Goal: Task Accomplishment & Management: Complete application form

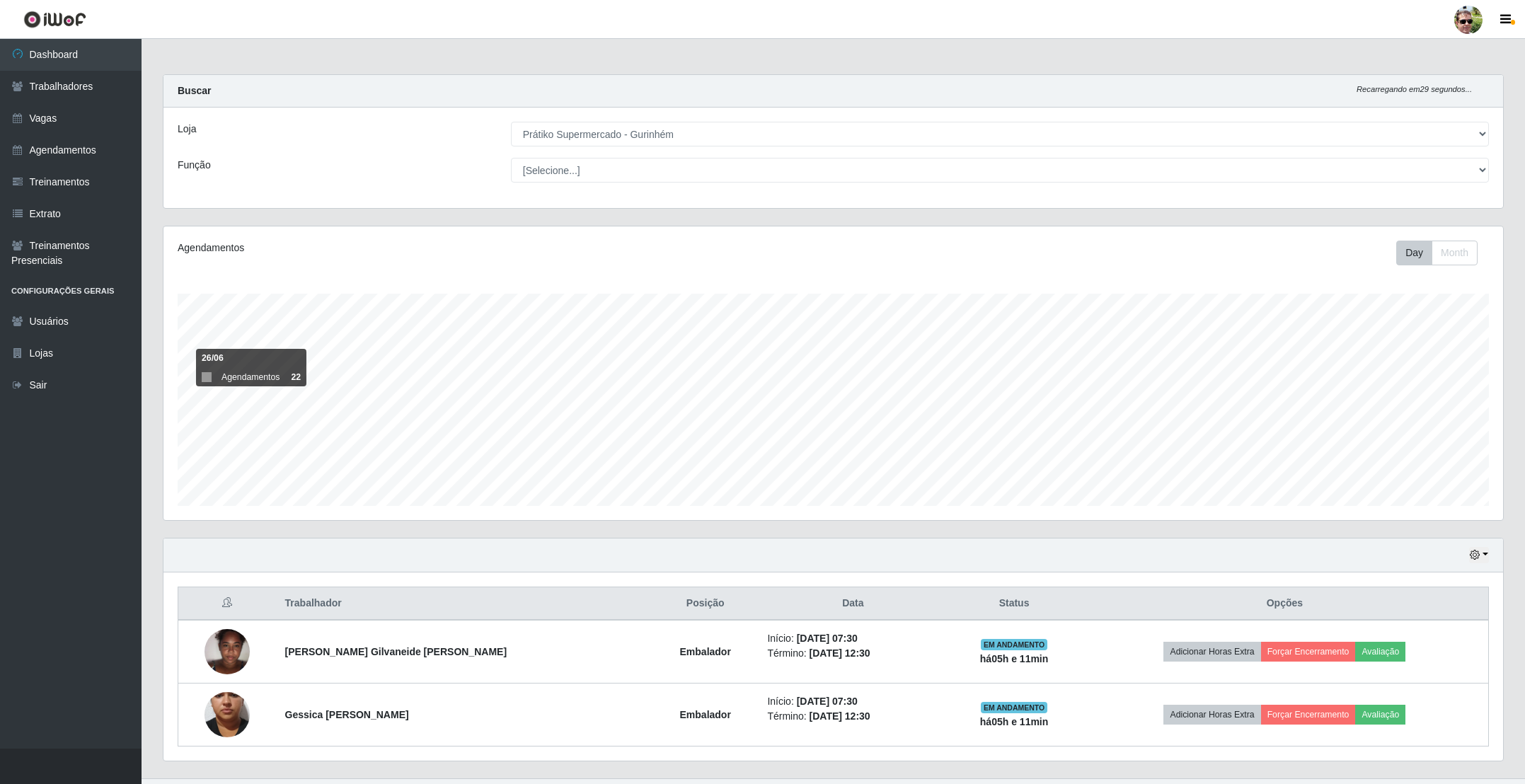
select select "176"
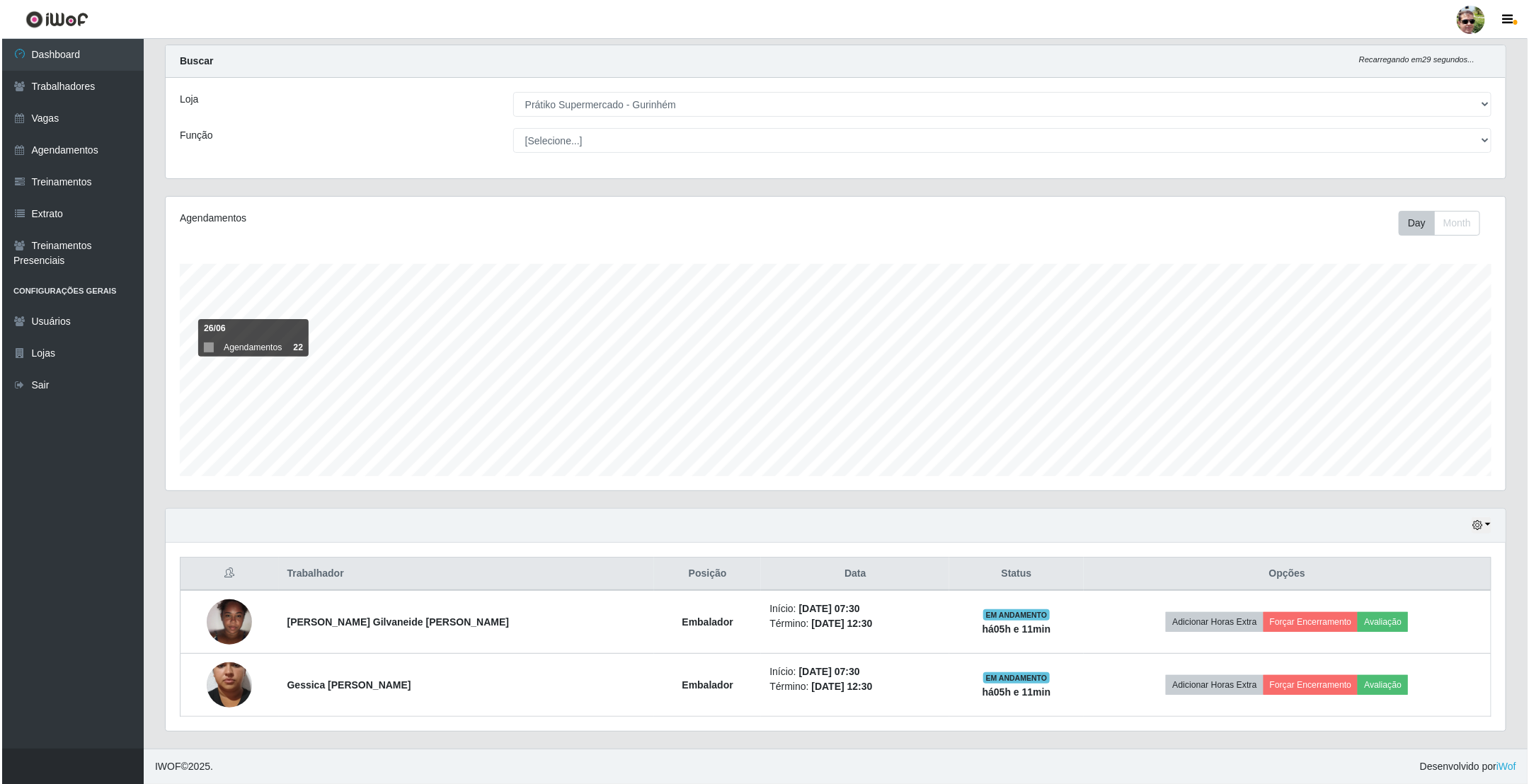
scroll to position [295, 1339]
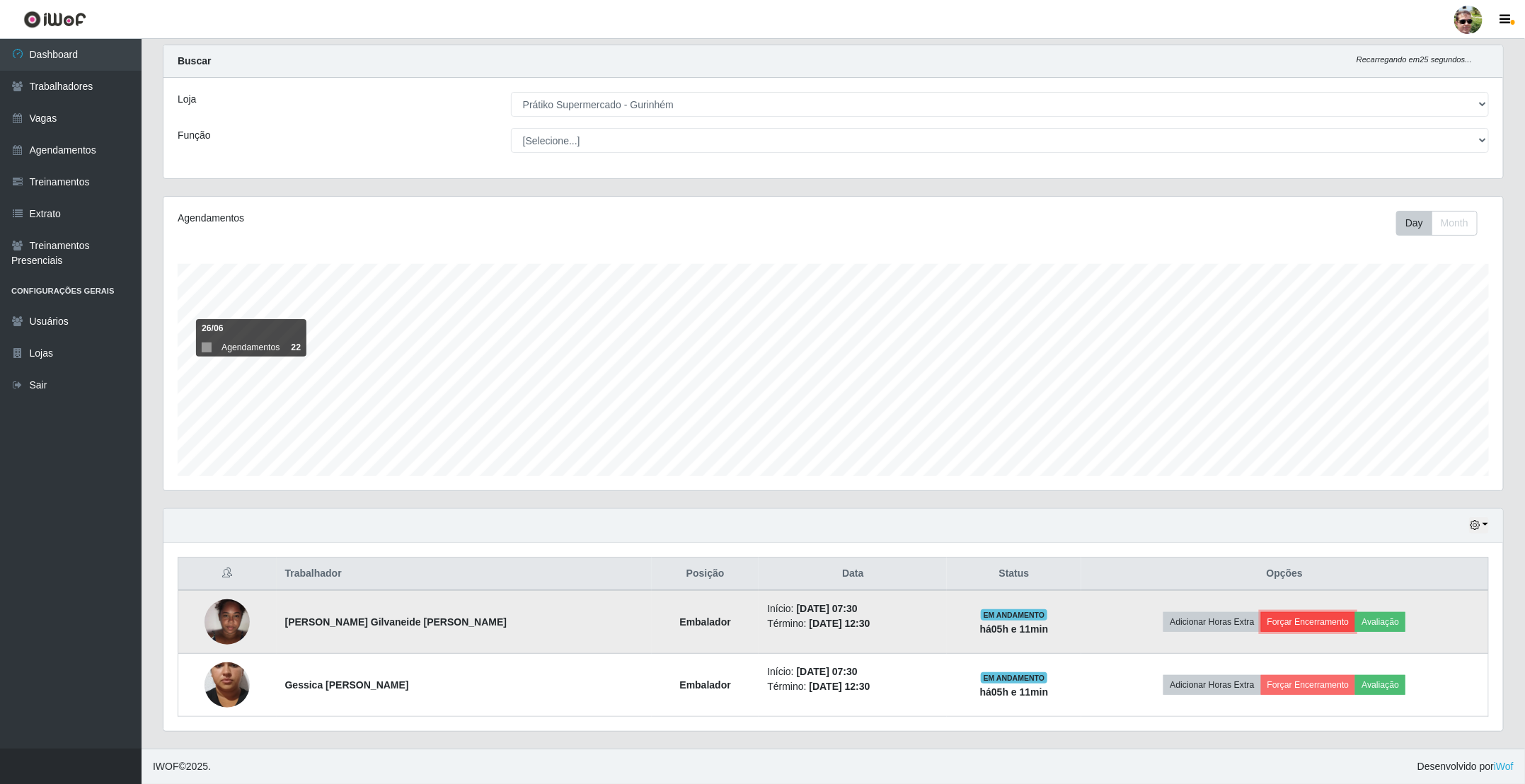
click at [1280, 625] on button "Forçar Encerramento" at bounding box center [1309, 623] width 95 height 20
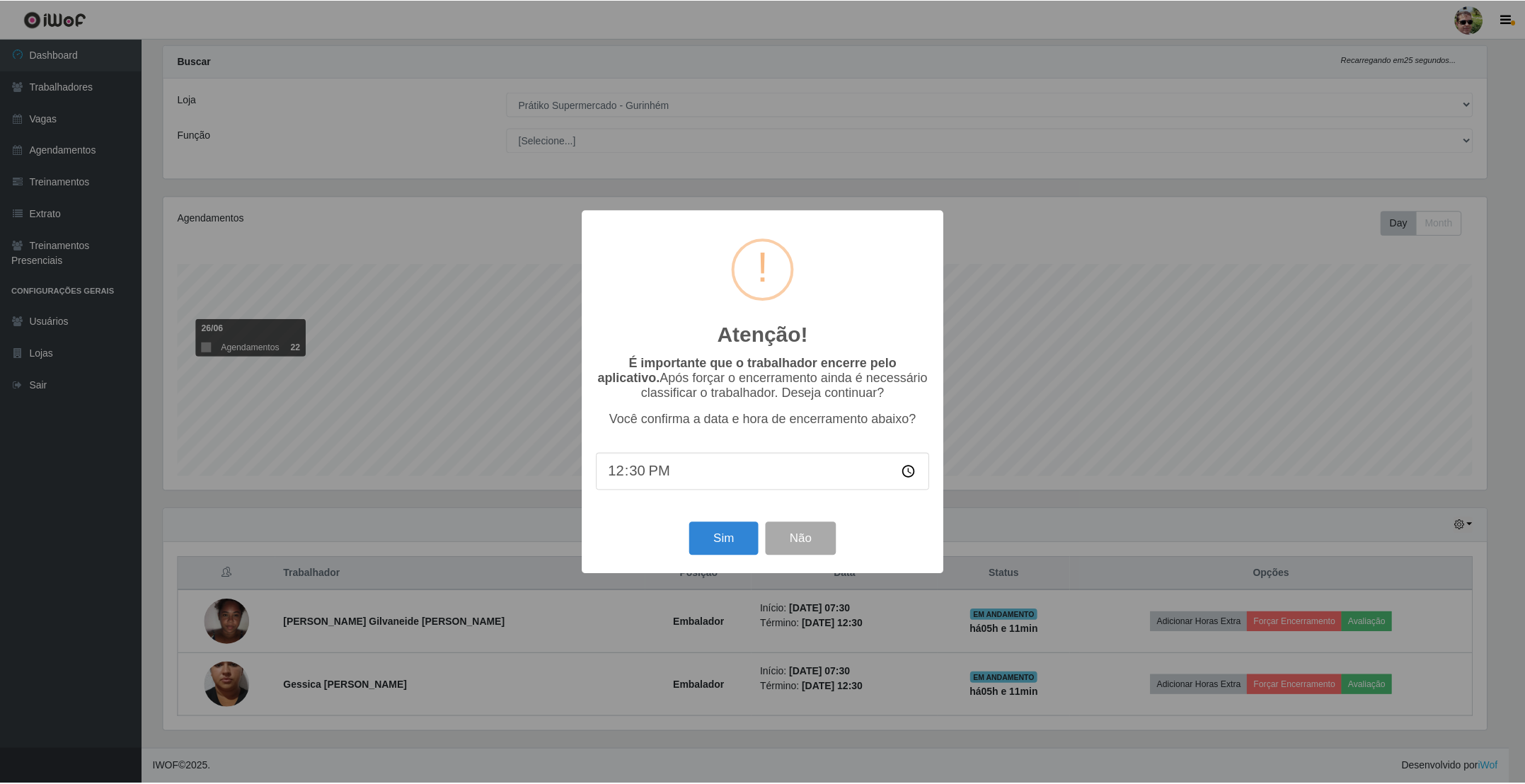
scroll to position [295, 1327]
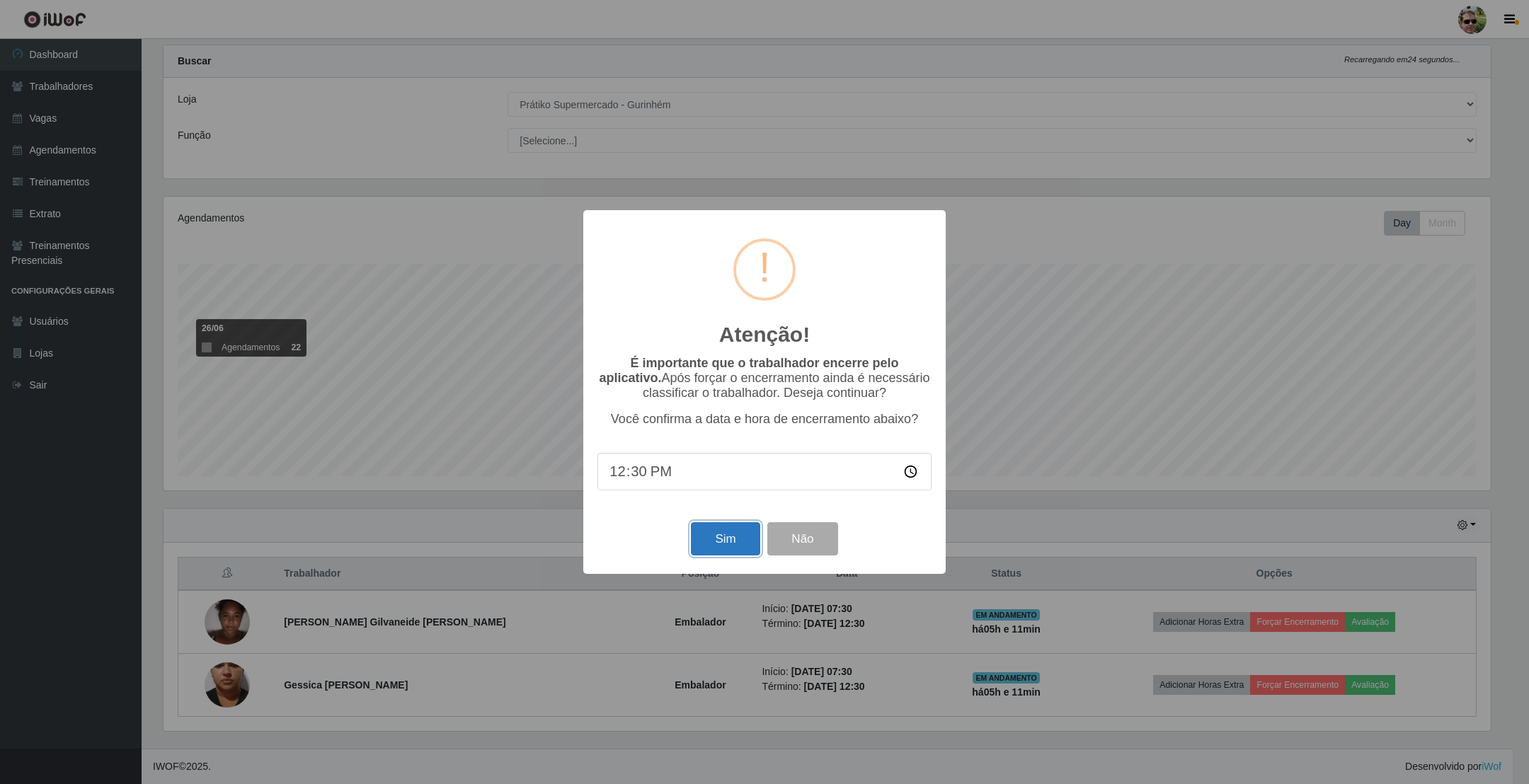
click at [733, 538] on button "Sim" at bounding box center [725, 538] width 69 height 33
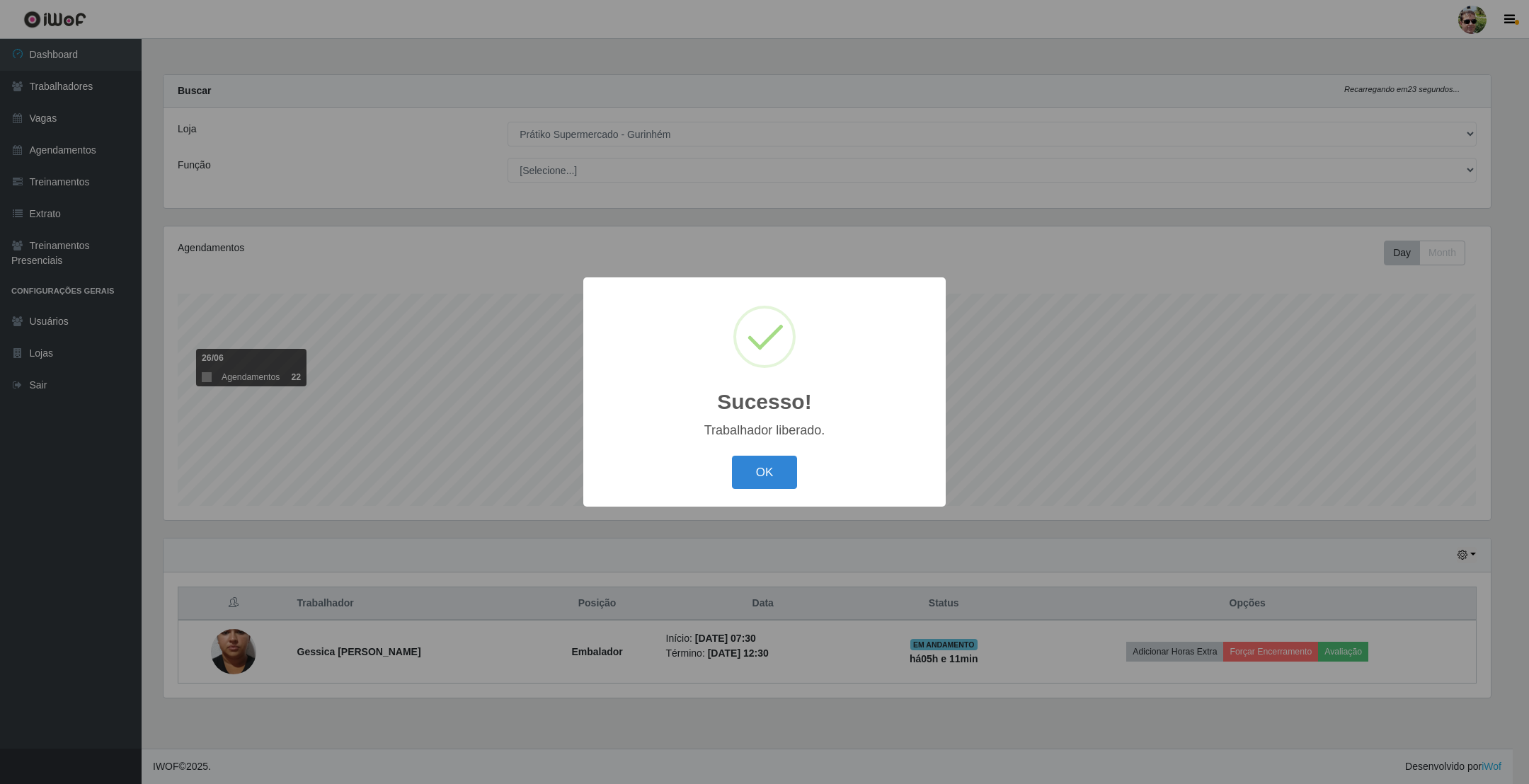
click at [732, 456] on button "OK" at bounding box center [764, 472] width 66 height 33
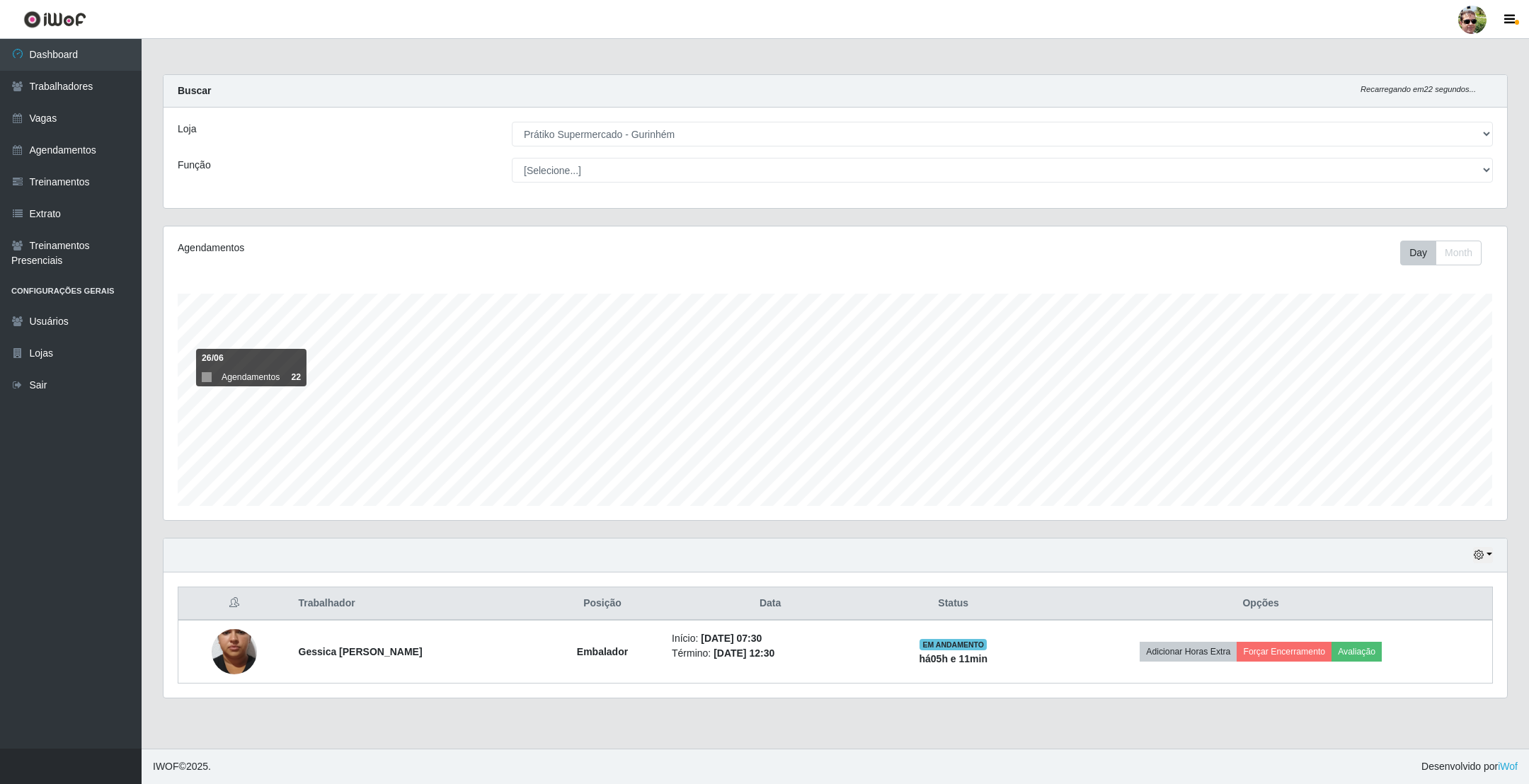
scroll to position [295, 1342]
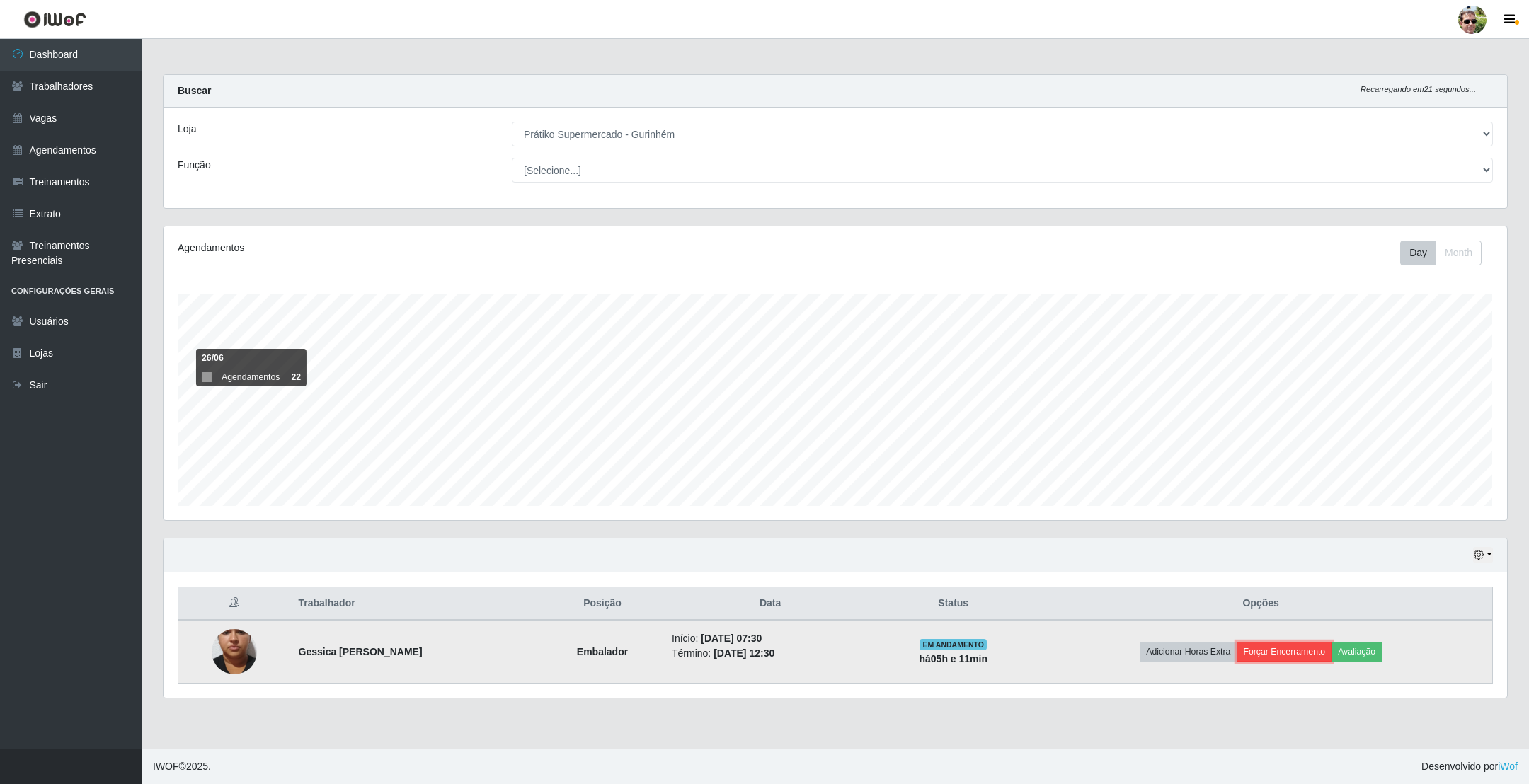
click at [1288, 653] on button "Forçar Encerramento" at bounding box center [1284, 652] width 95 height 20
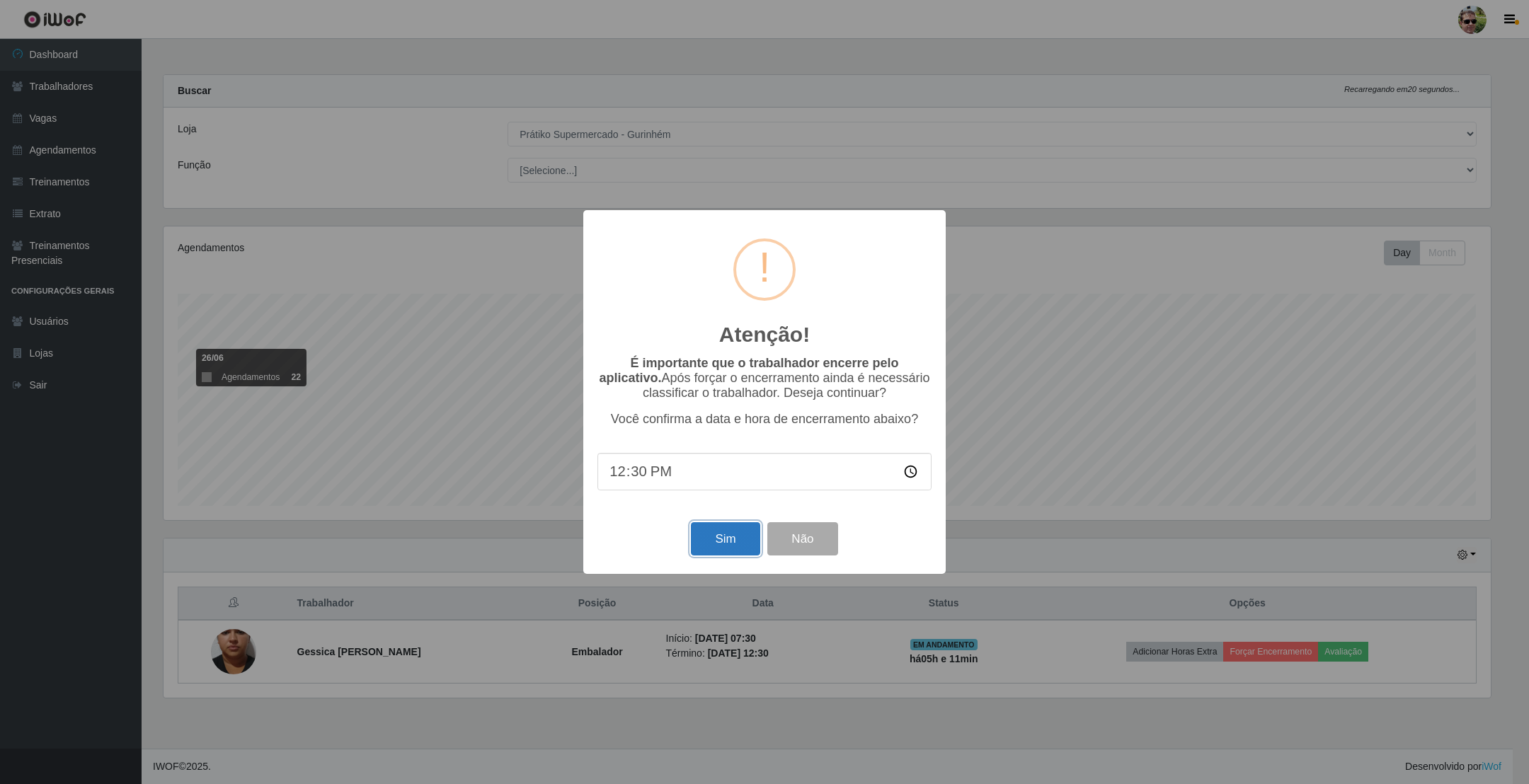
click at [725, 536] on button "Sim" at bounding box center [725, 538] width 69 height 33
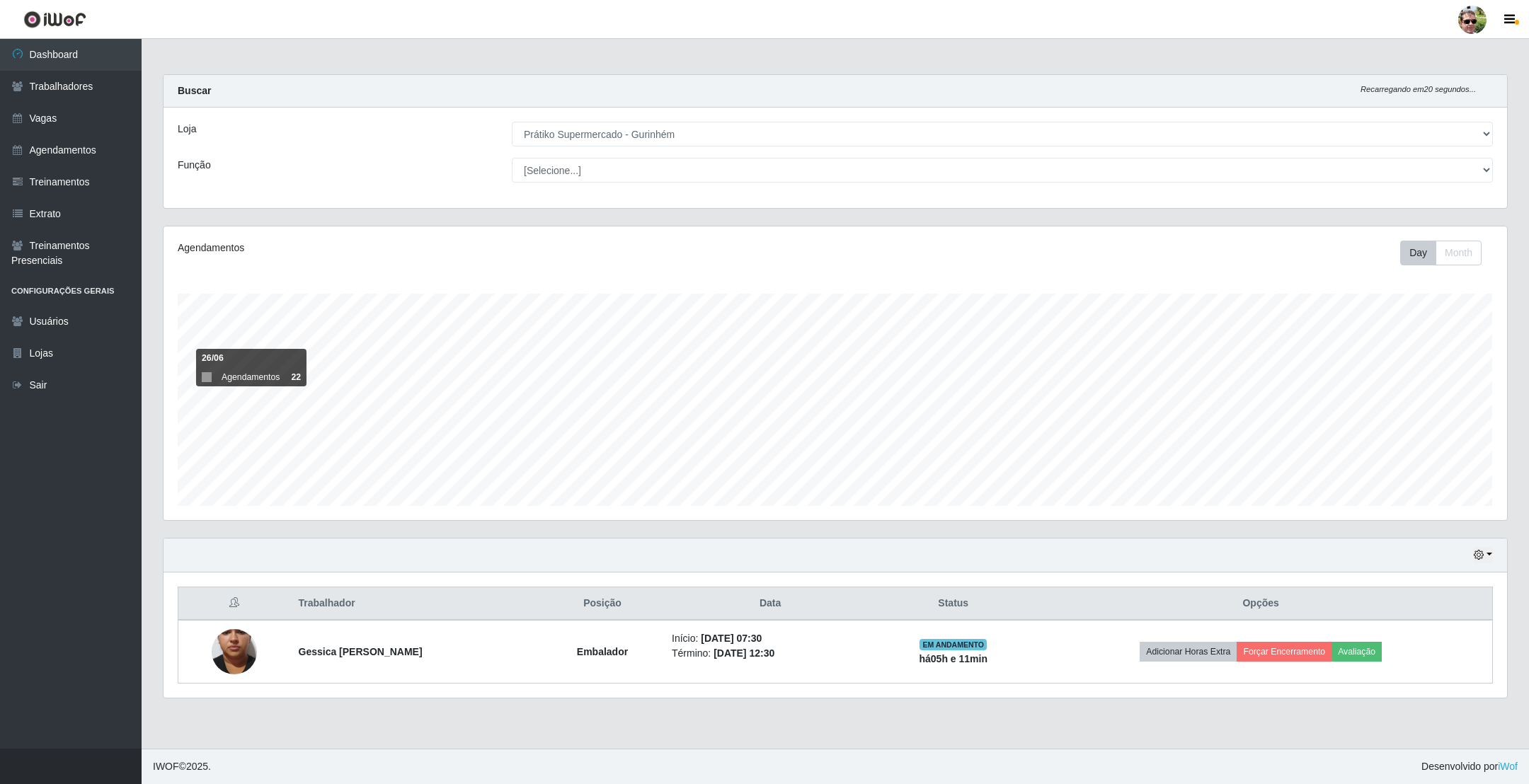
scroll to position [707516, 706700]
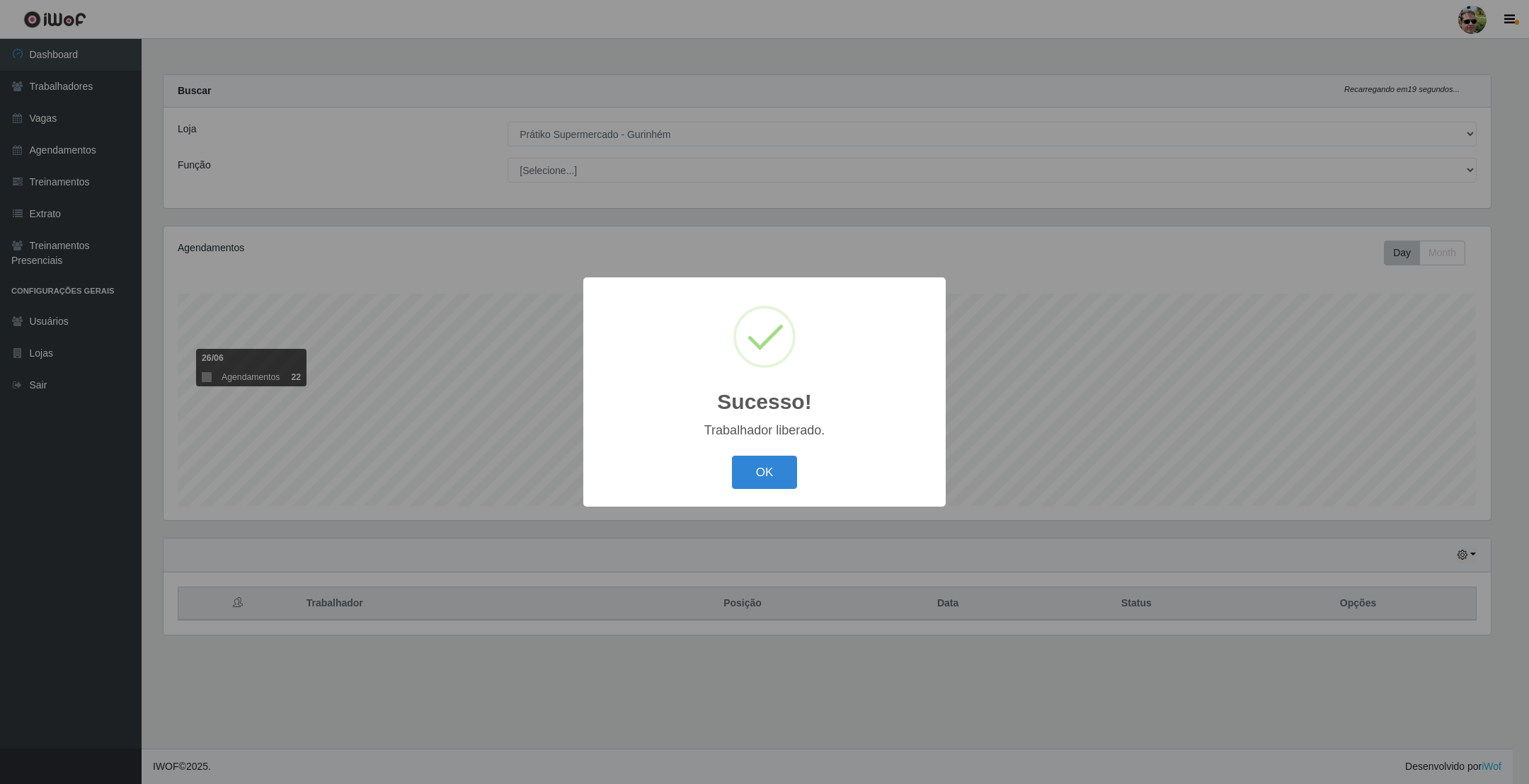
click at [732, 456] on button "OK" at bounding box center [764, 472] width 66 height 33
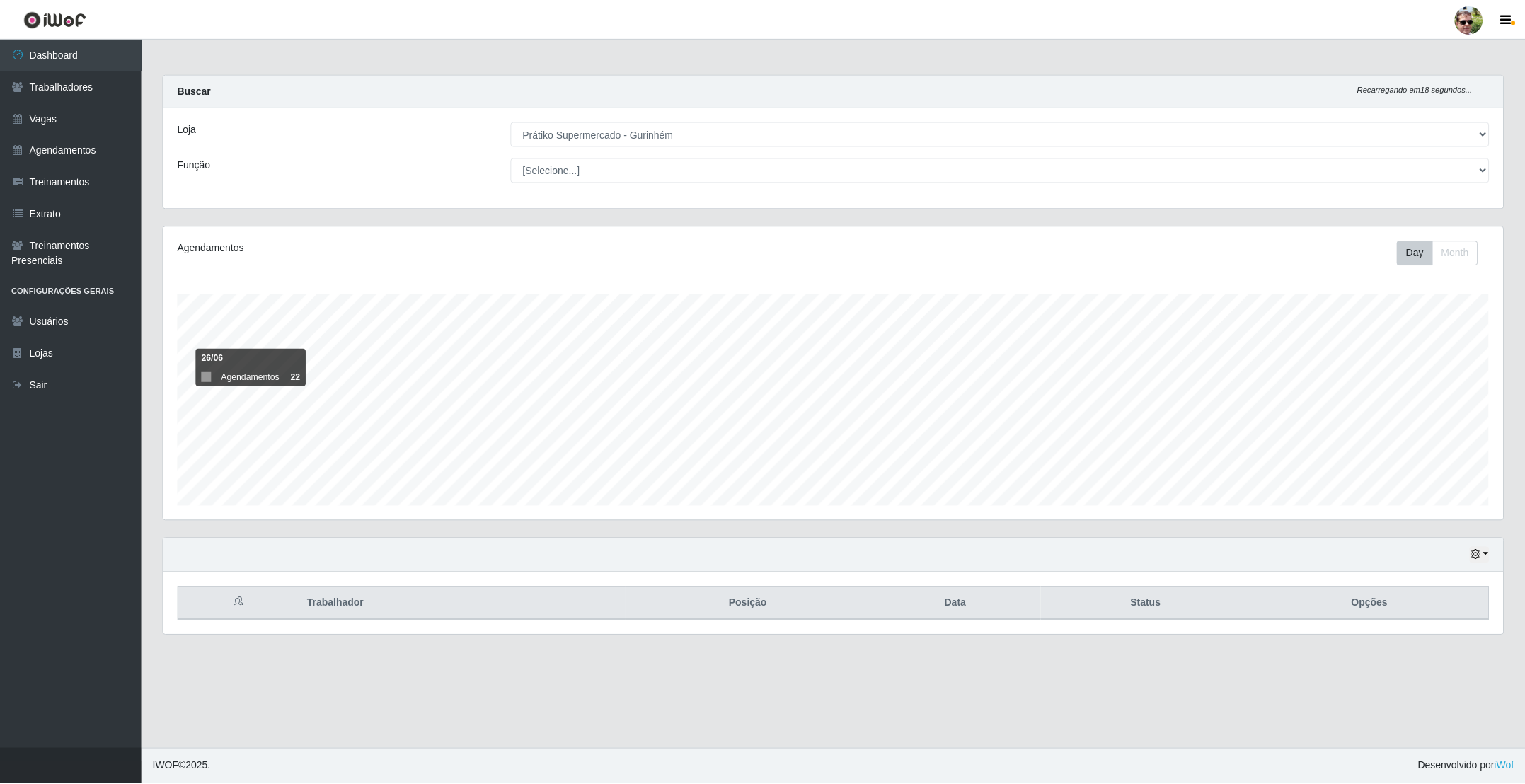
scroll to position [295, 1342]
click at [79, 122] on link "Vagas" at bounding box center [71, 118] width 142 height 32
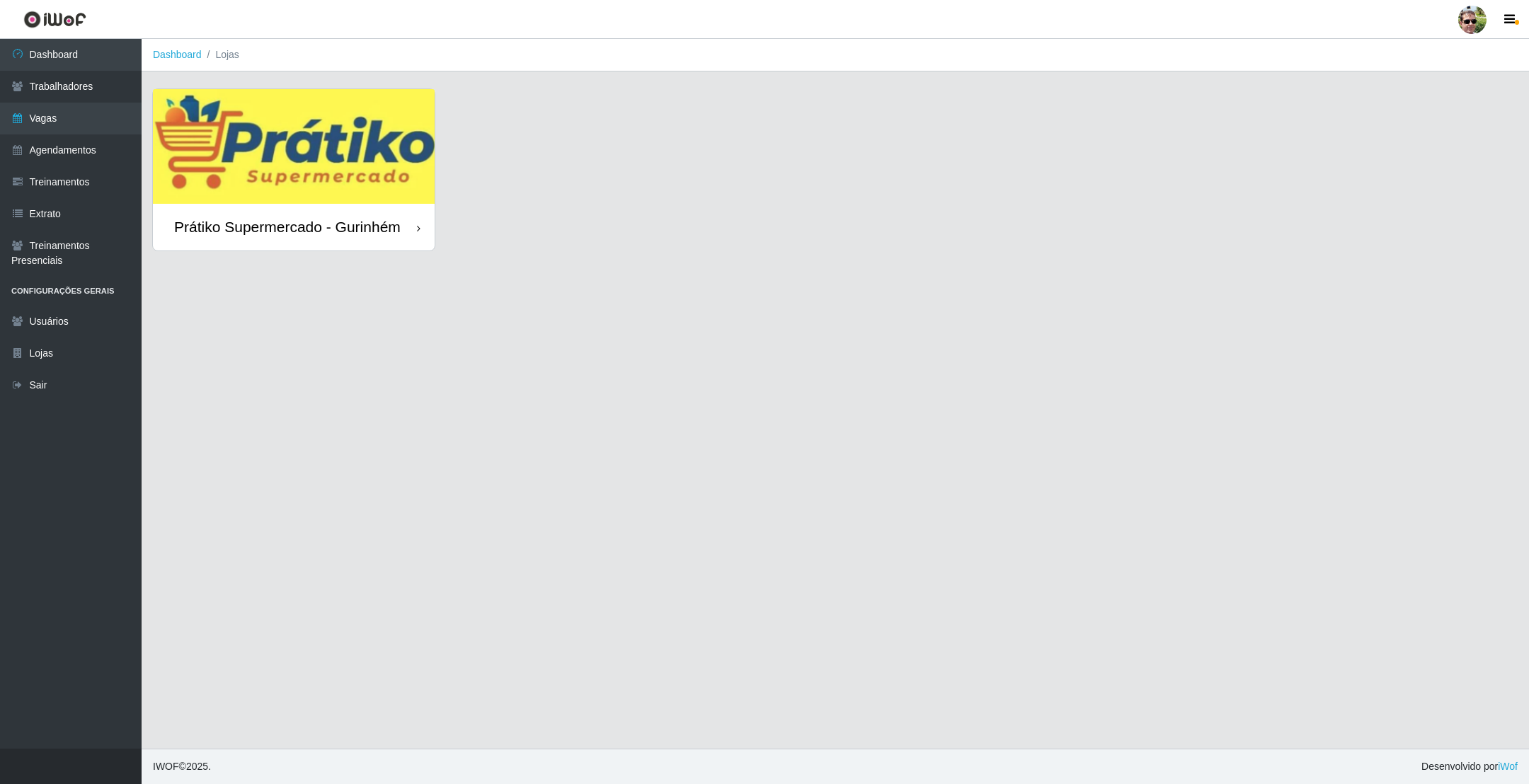
click at [368, 218] on div "Prátiko Supermercado - Gurinhém" at bounding box center [287, 227] width 227 height 18
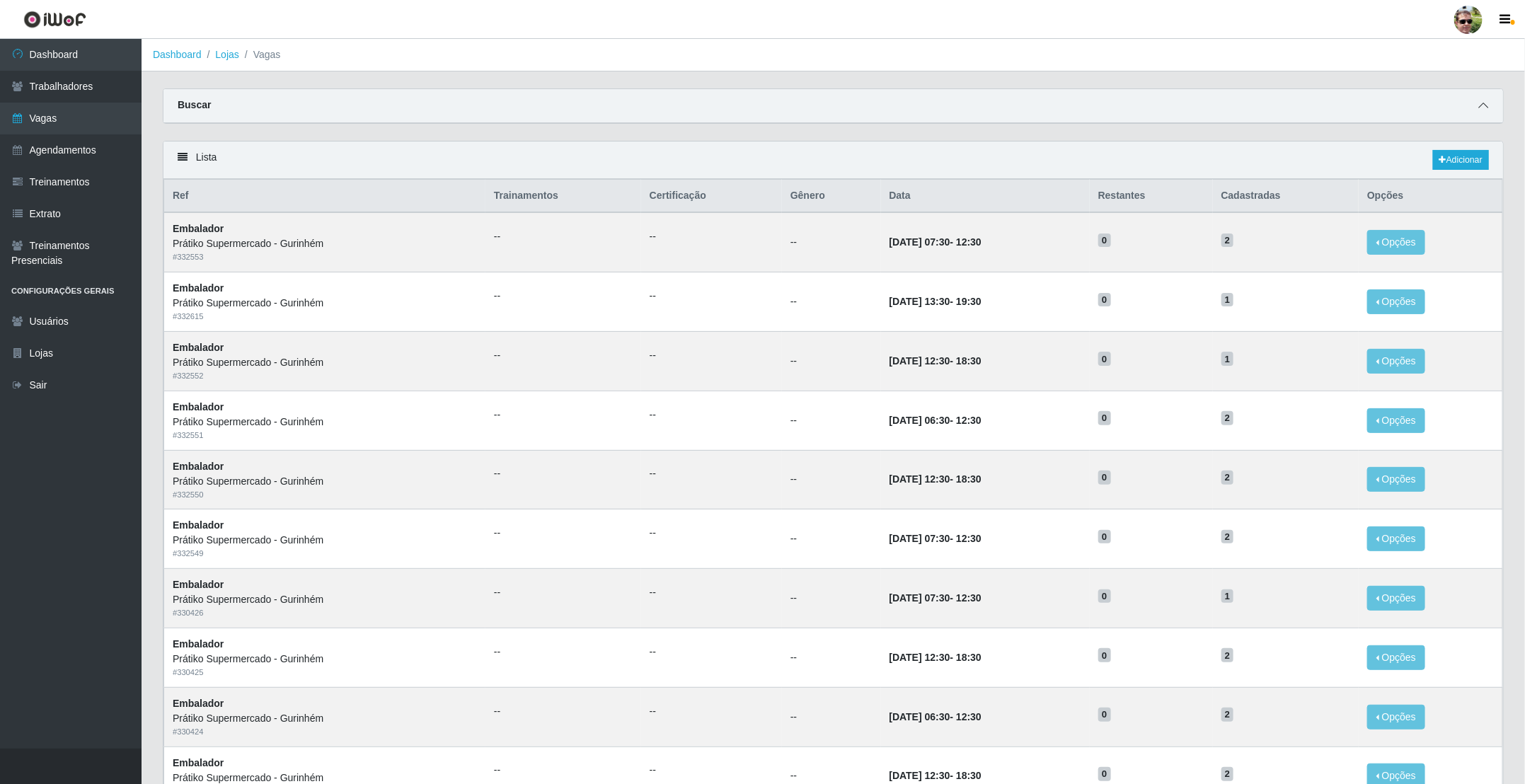
click at [1480, 98] on span at bounding box center [1483, 106] width 17 height 16
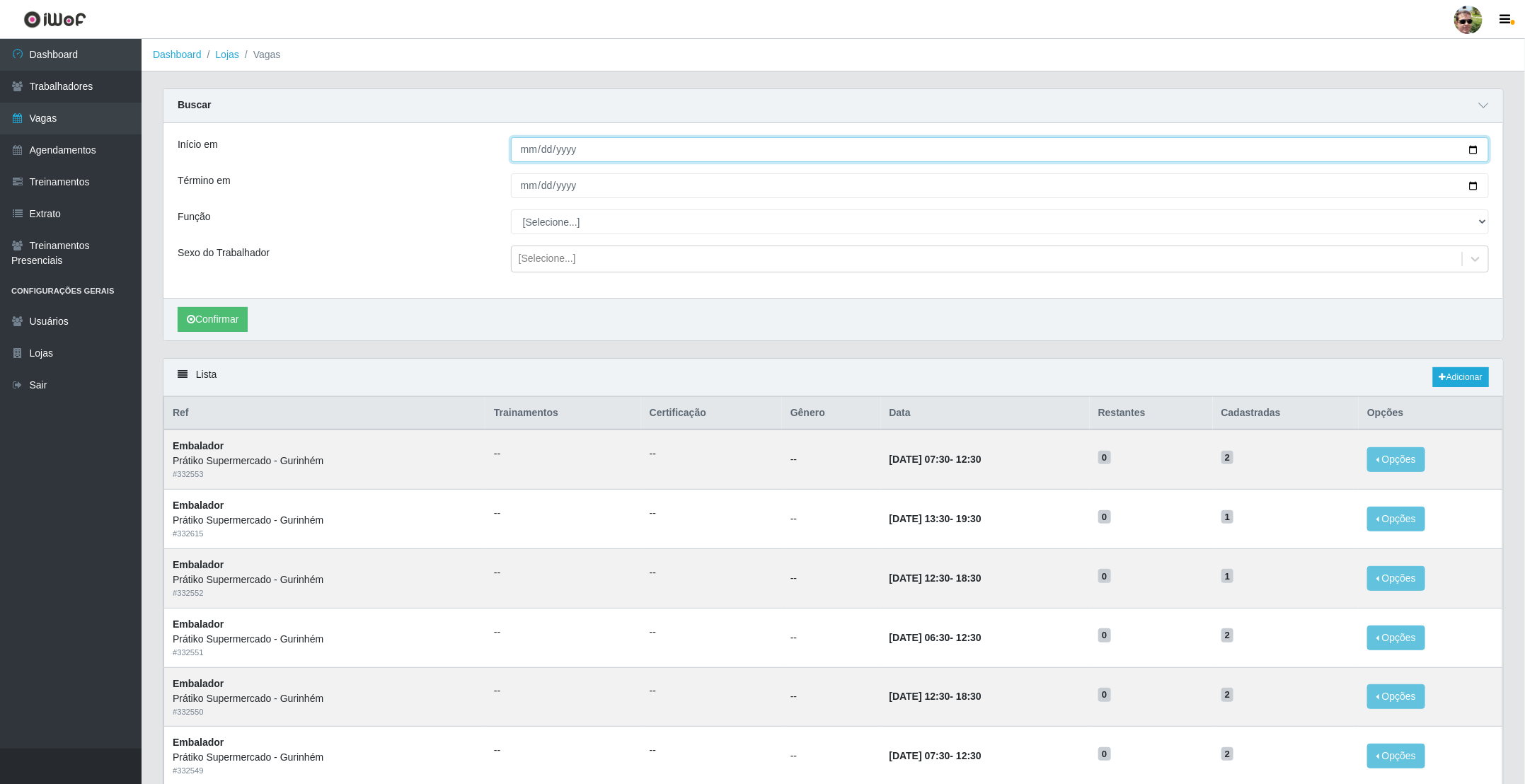
click at [1471, 147] on input "Início em" at bounding box center [1000, 150] width 978 height 25
type input "[DATE]"
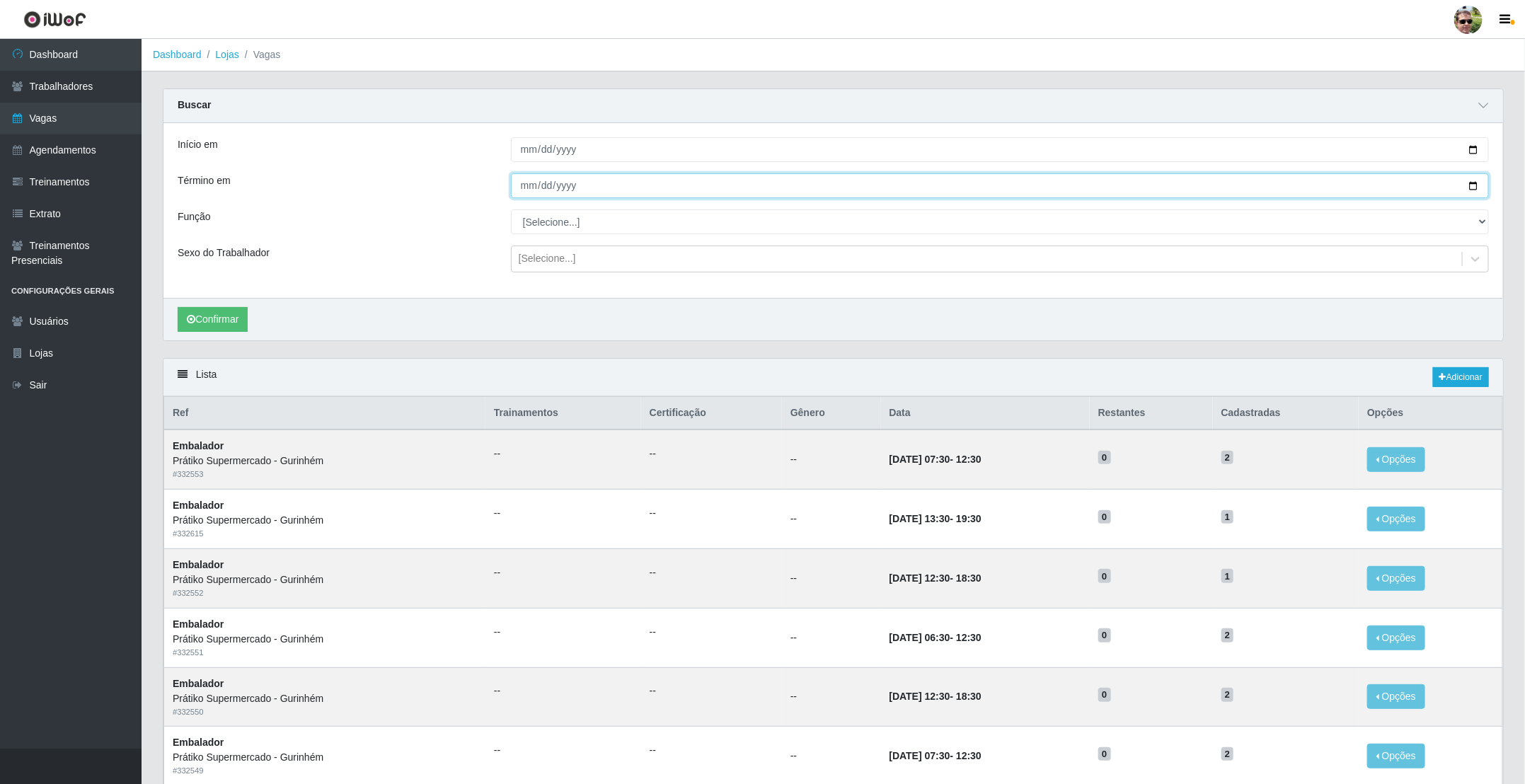
click at [1475, 187] on input "Término em" at bounding box center [1000, 186] width 978 height 25
type input "[DATE]"
click at [589, 219] on select "[Selecione...] Auxiliar de entrega + Auxiliar de entrega ++ Embalador Embalador…" at bounding box center [1000, 222] width 978 height 25
select select "1"
click at [511, 211] on select "[Selecione...] Auxiliar de entrega + Auxiliar de entrega ++ Embalador Embalador…" at bounding box center [1000, 222] width 978 height 25
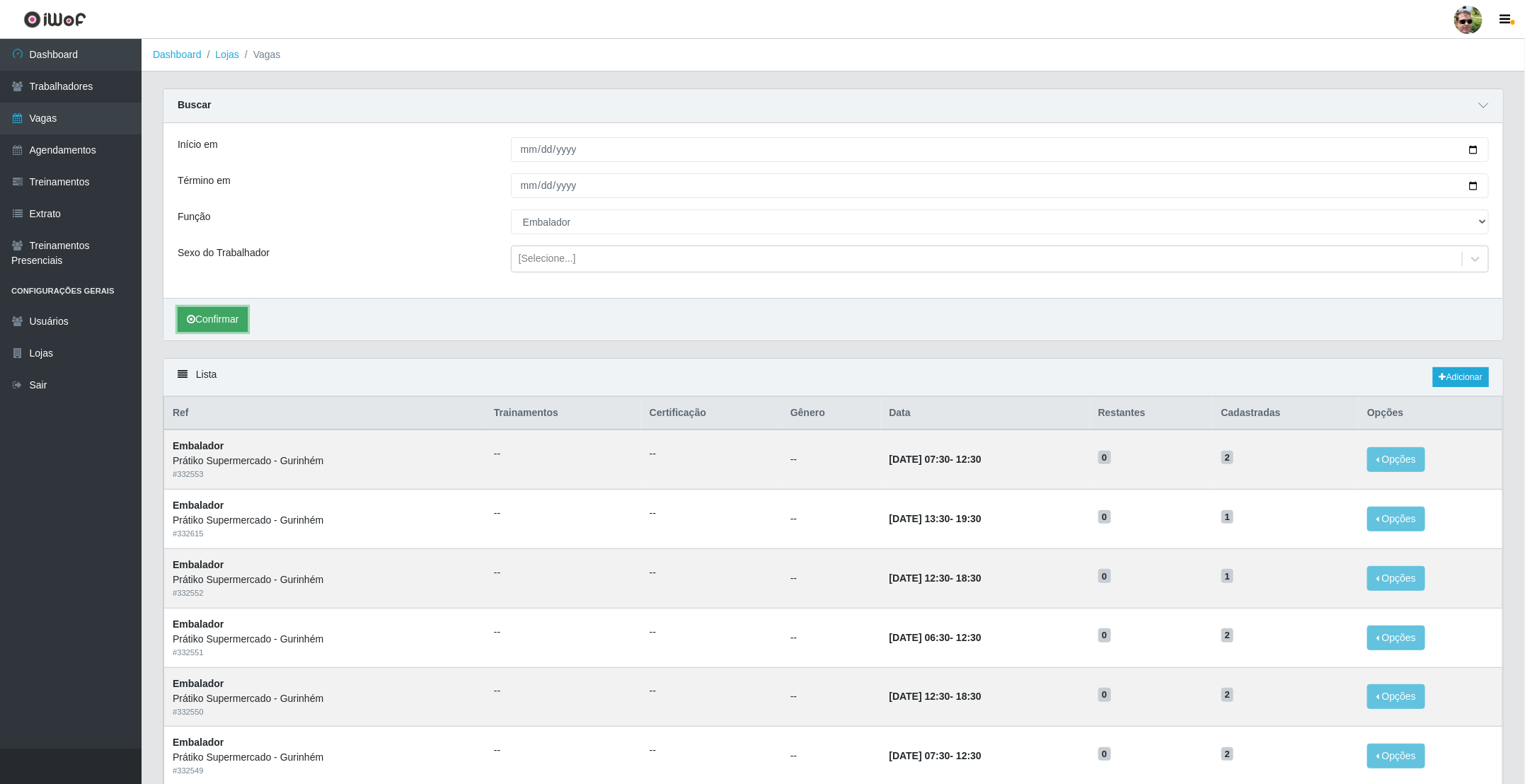
click at [227, 320] on button "Confirmar" at bounding box center [213, 319] width 70 height 25
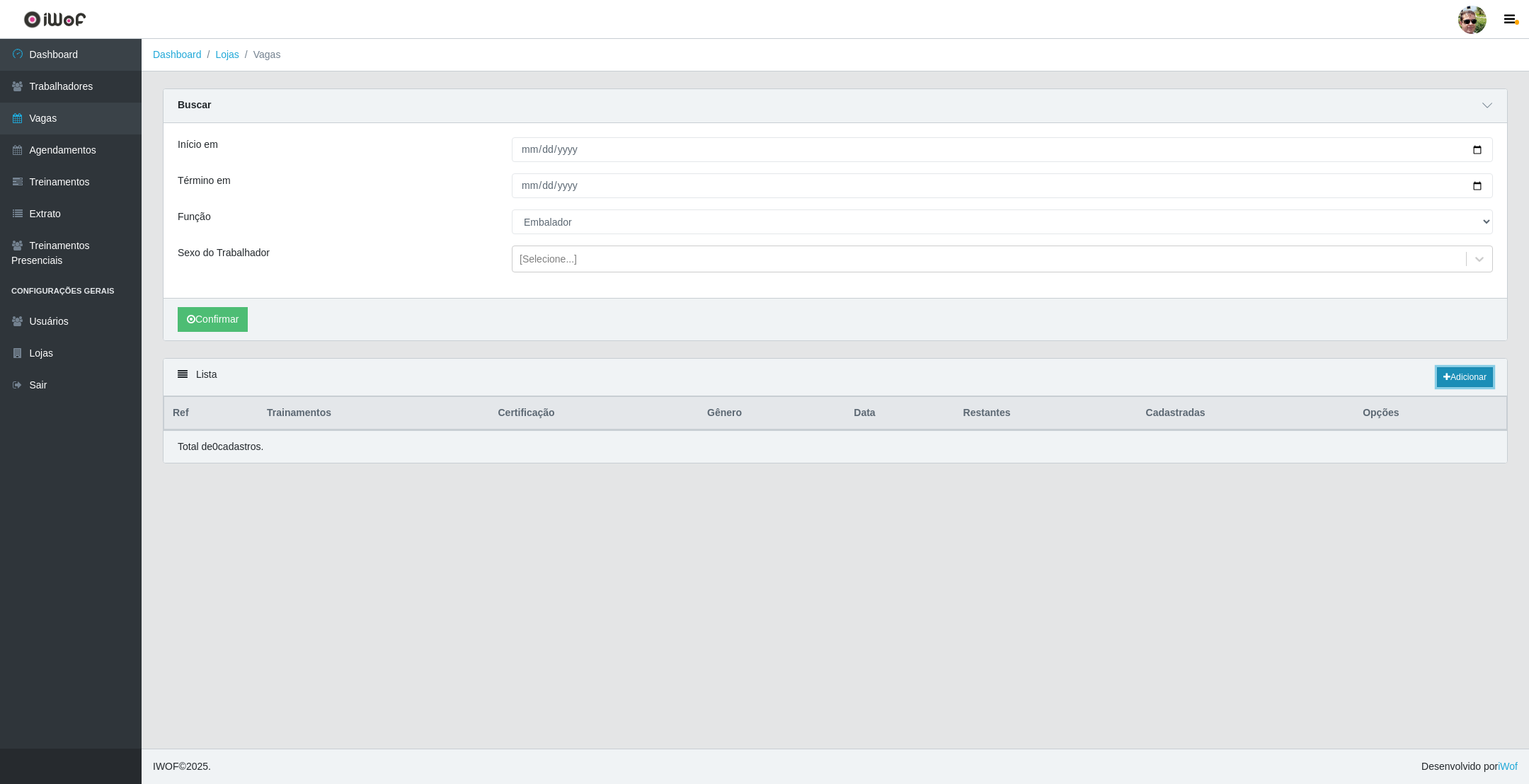
click at [1475, 377] on link "Adicionar" at bounding box center [1465, 378] width 56 height 20
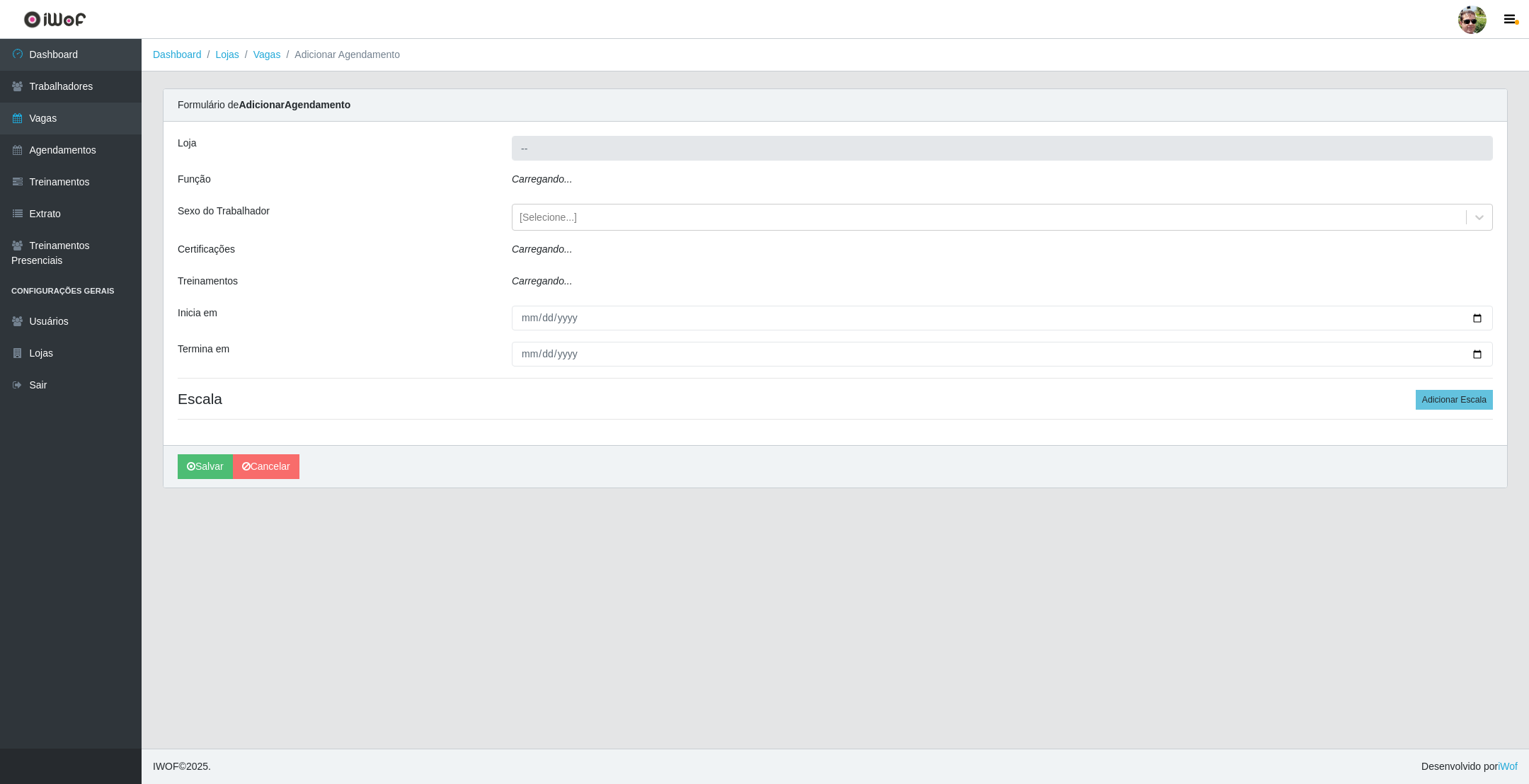
type input "Prátiko Supermercado - Gurinhém"
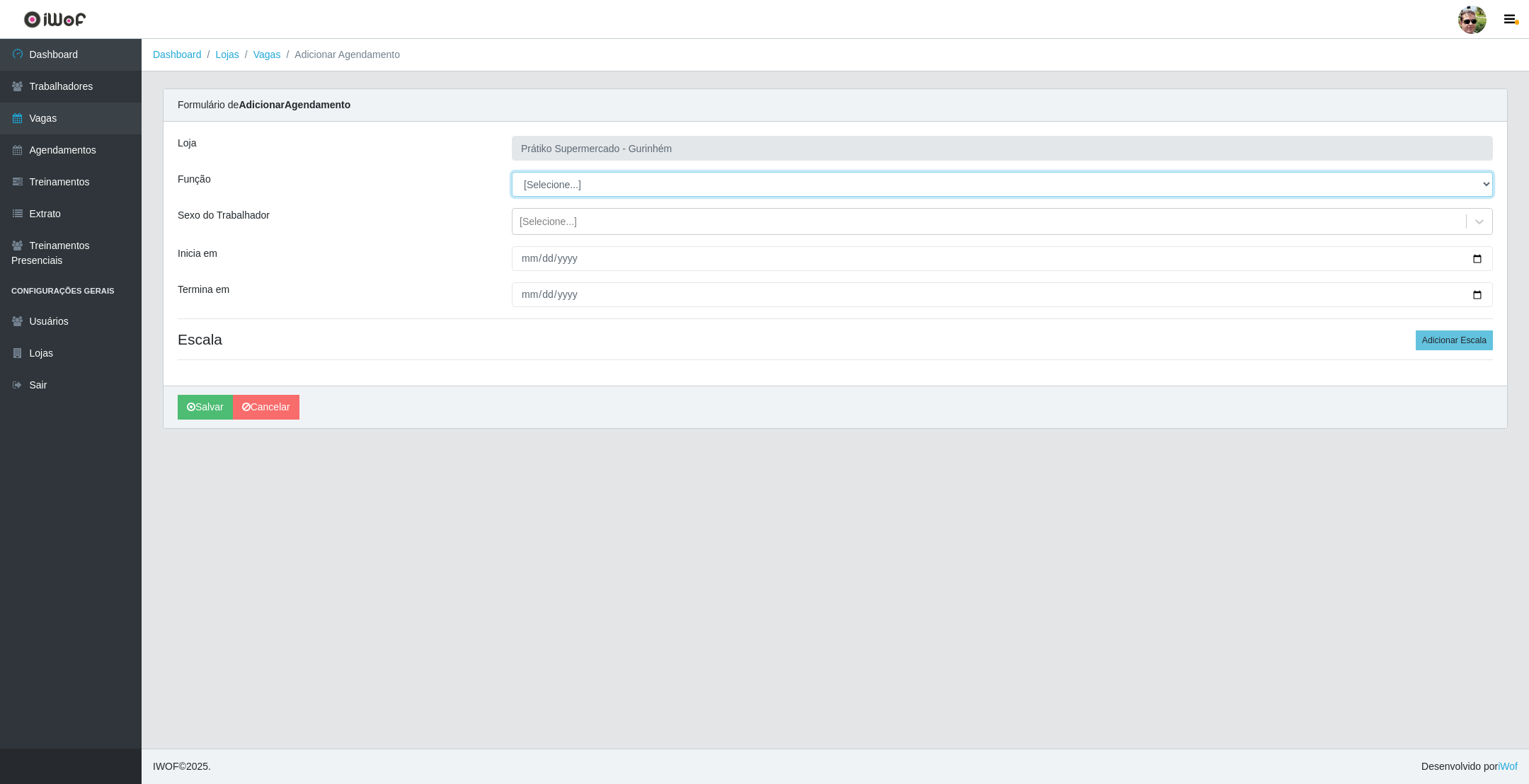
click at [556, 189] on select "[Selecione...] Auxiliar de entrega + Auxiliar de entrega ++ Embalador Embalador…" at bounding box center [1002, 185] width 982 height 25
select select "1"
click at [511, 173] on select "[Selecione...] Auxiliar de entrega + Auxiliar de entrega ++ Embalador Embalador…" at bounding box center [1002, 185] width 982 height 25
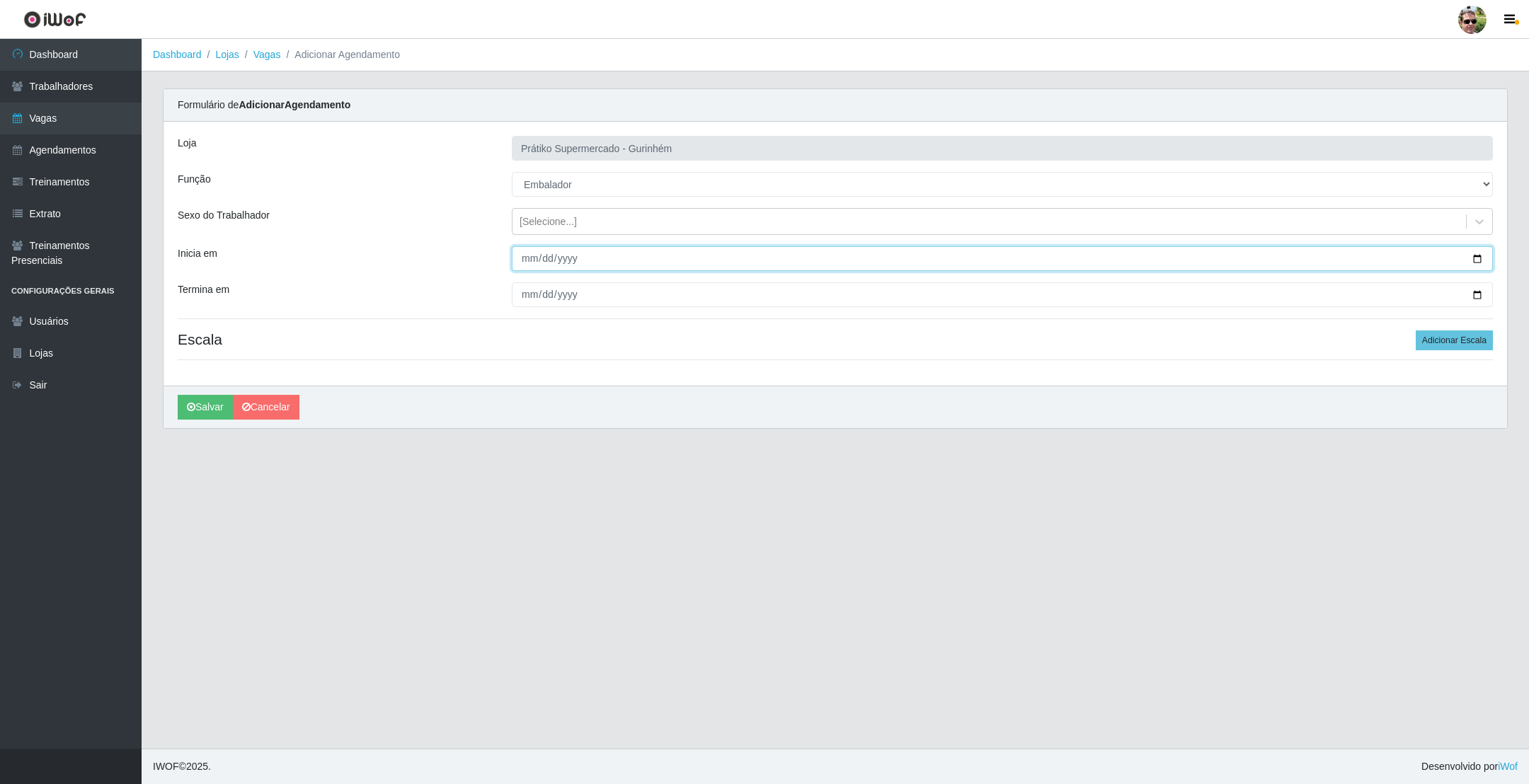
click at [1479, 259] on input "Inicia em" at bounding box center [1002, 259] width 982 height 25
type input "[DATE]"
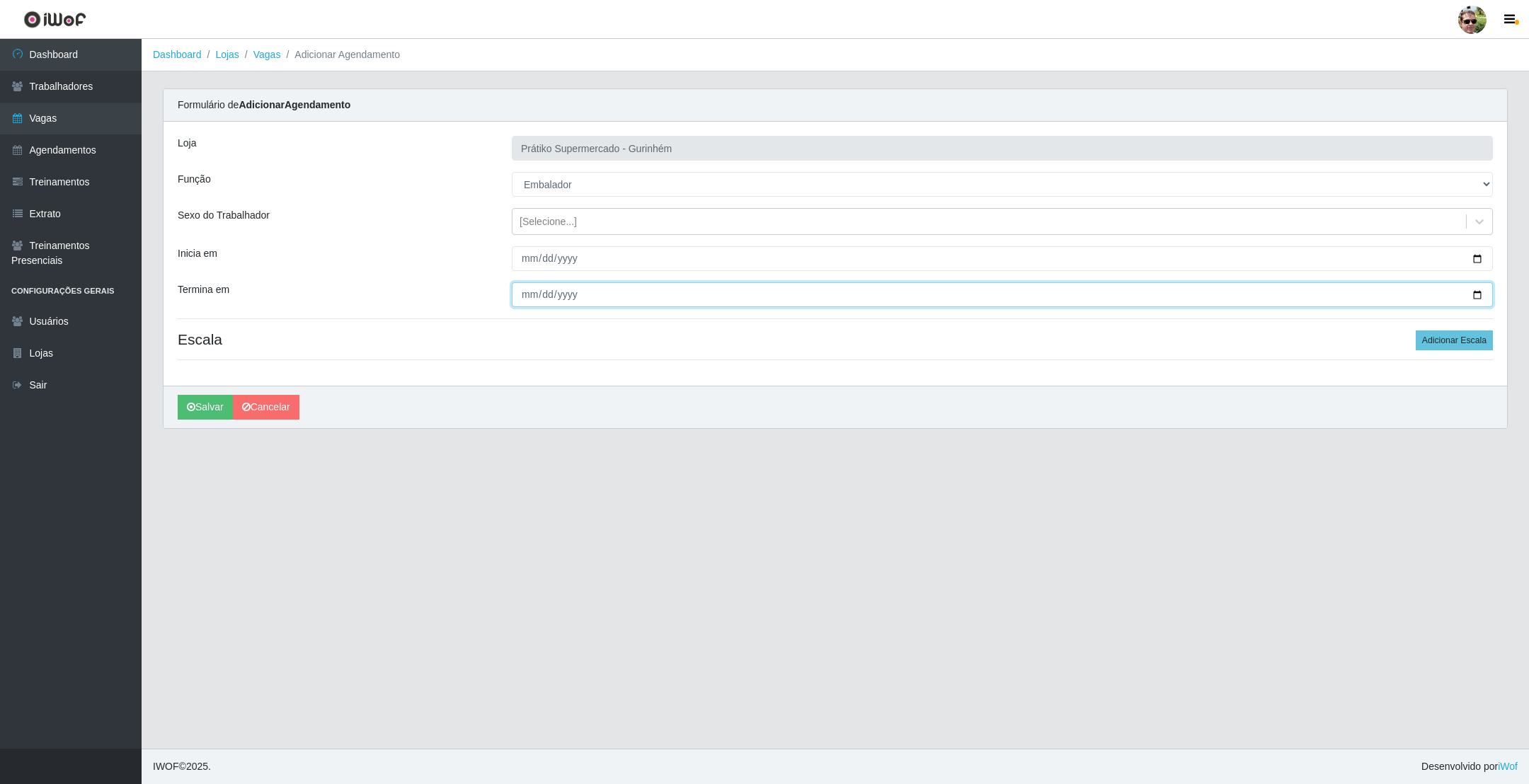
click at [1479, 293] on input "Termina em" at bounding box center [1002, 295] width 982 height 25
type input "[DATE]"
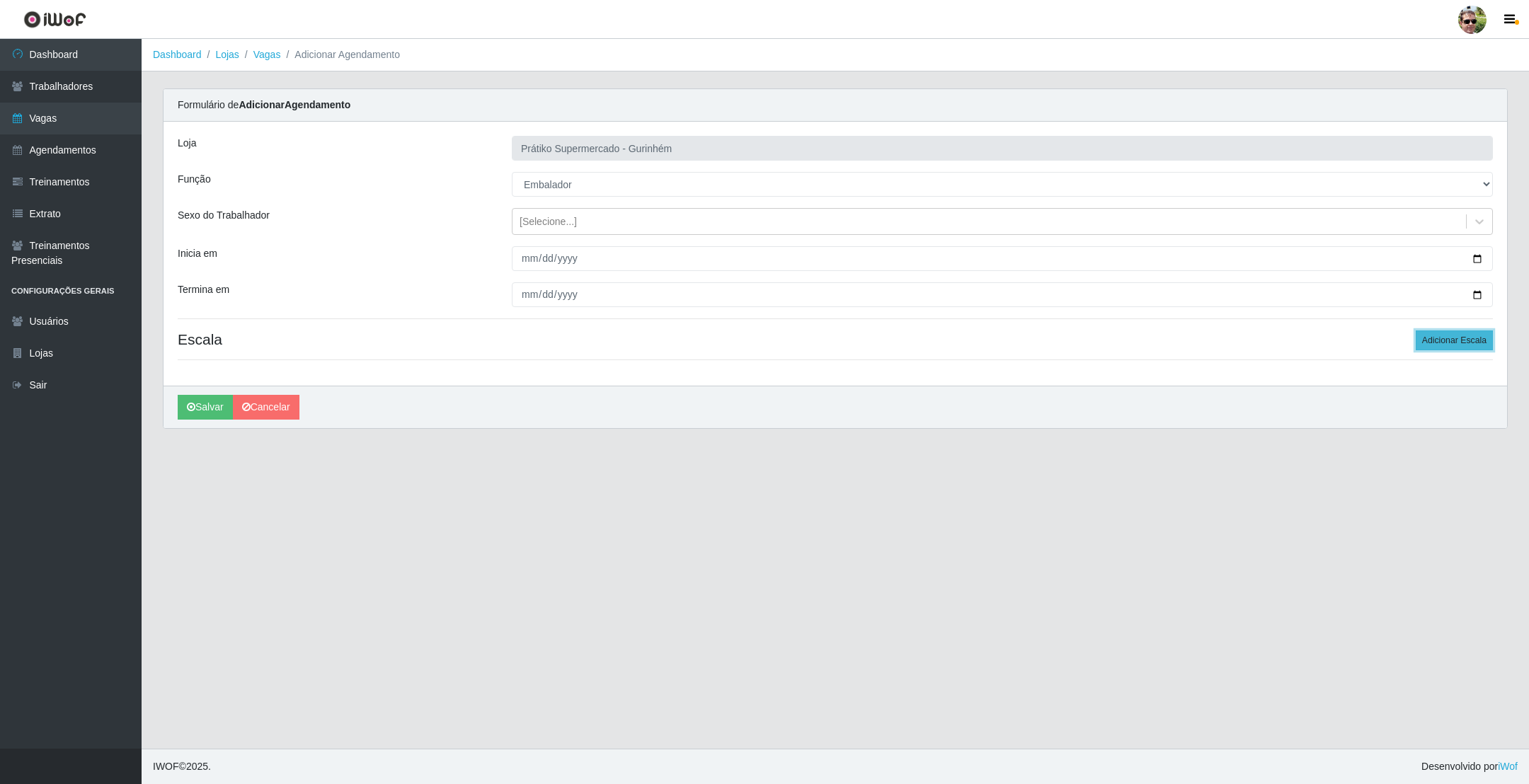
click at [1447, 341] on button "Adicionar Escala" at bounding box center [1455, 340] width 77 height 20
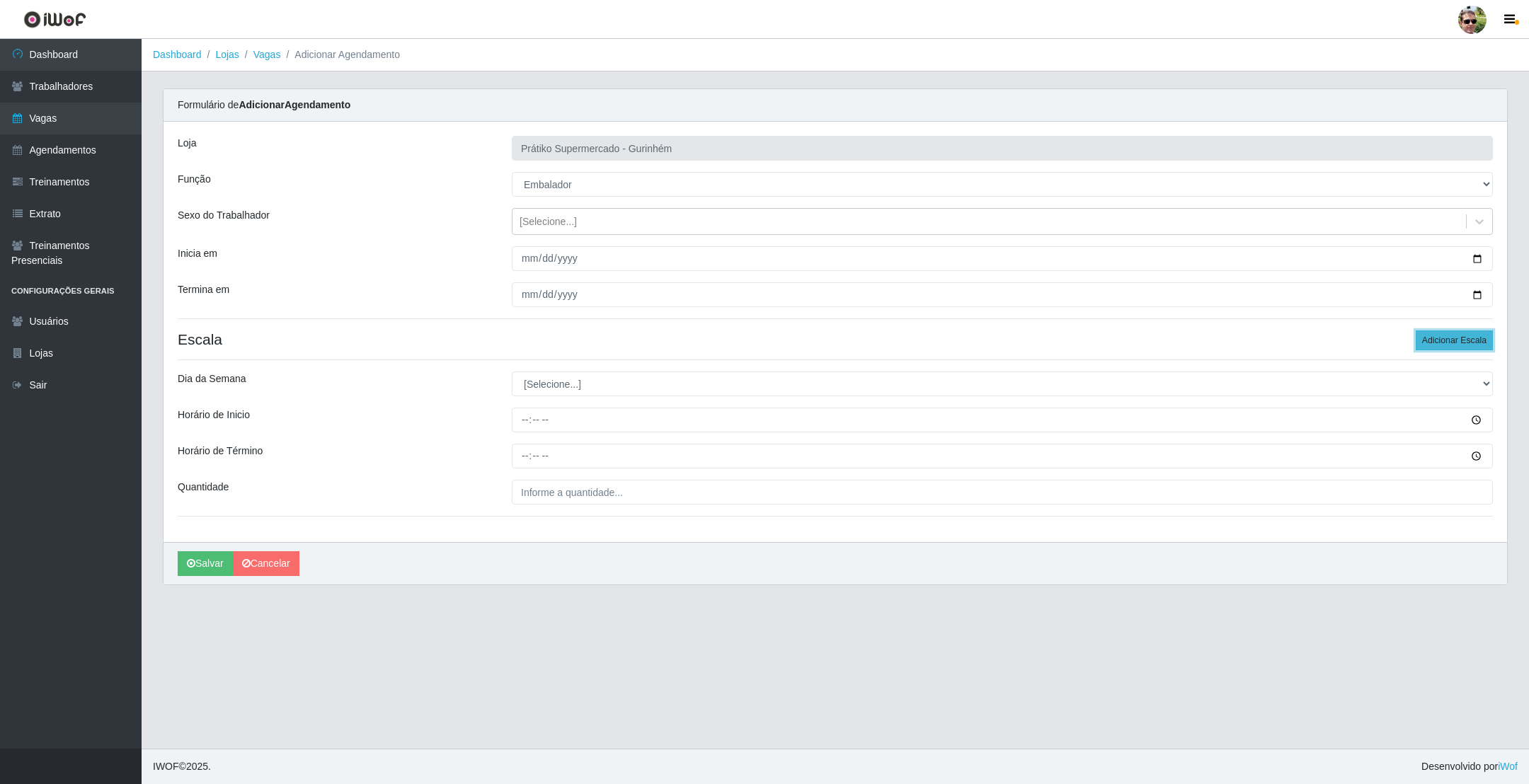
click at [1447, 341] on button "Adicionar Escala" at bounding box center [1455, 340] width 77 height 20
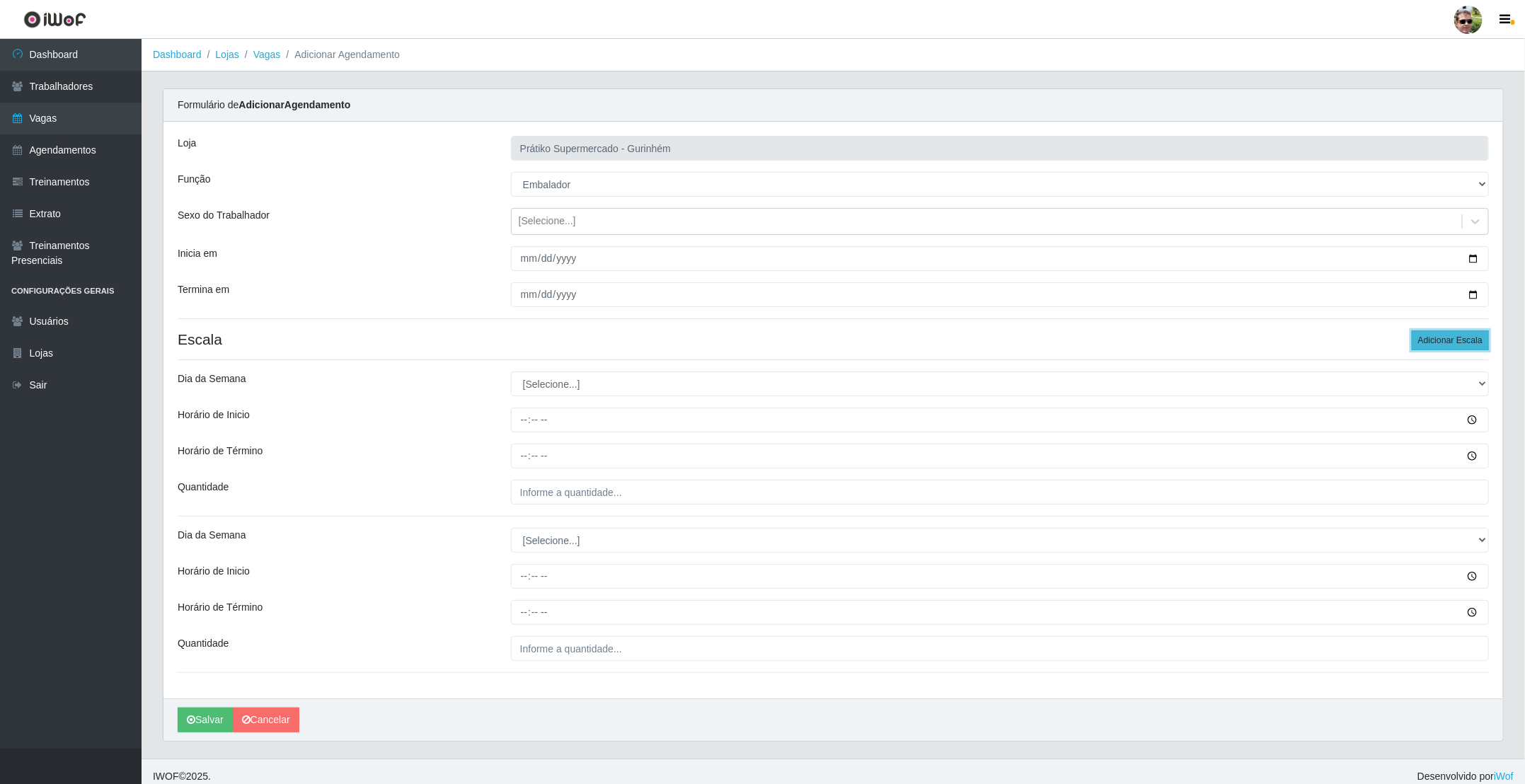
click at [1447, 341] on button "Adicionar Escala" at bounding box center [1451, 340] width 77 height 20
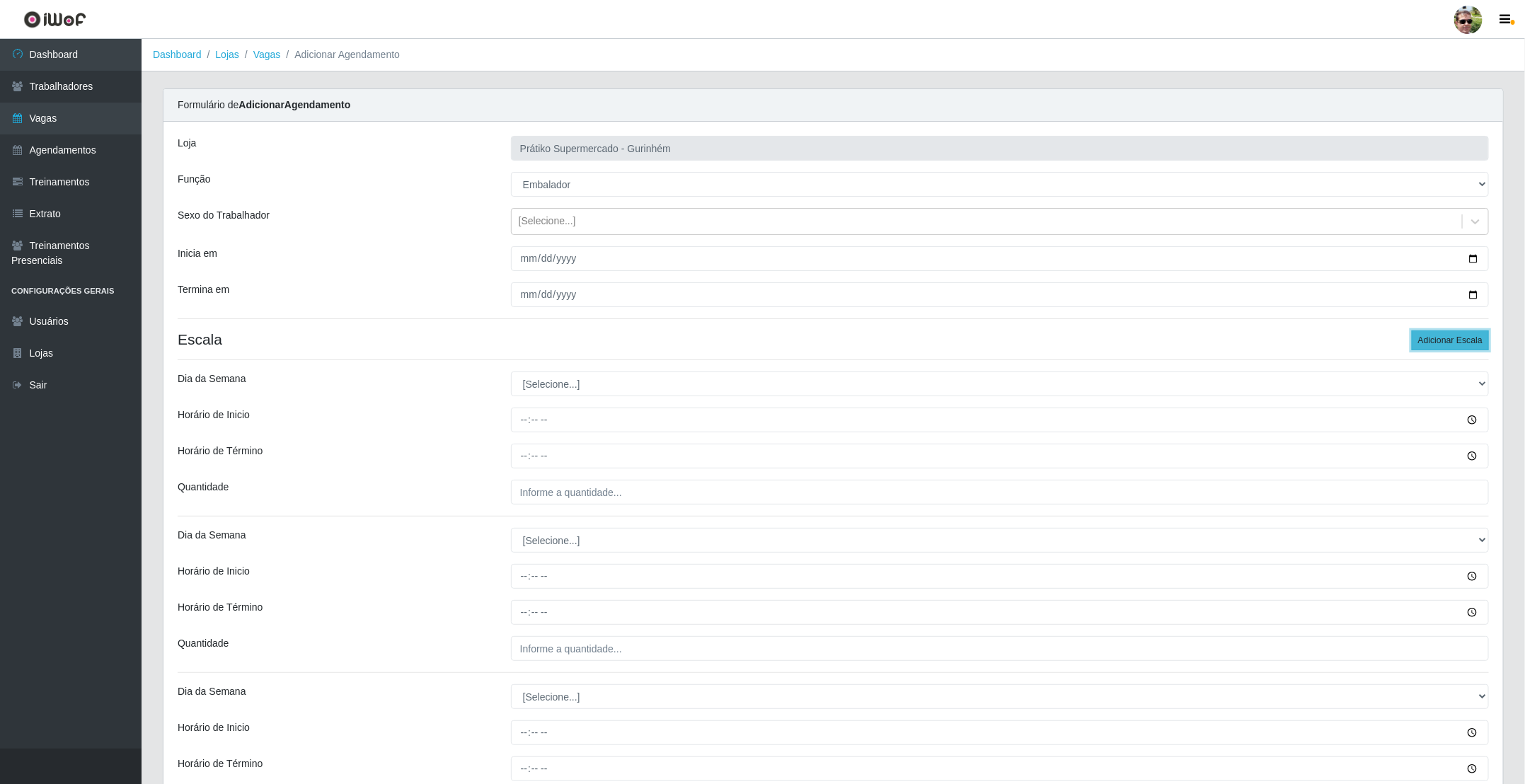
click at [1447, 341] on button "Adicionar Escala" at bounding box center [1451, 340] width 77 height 20
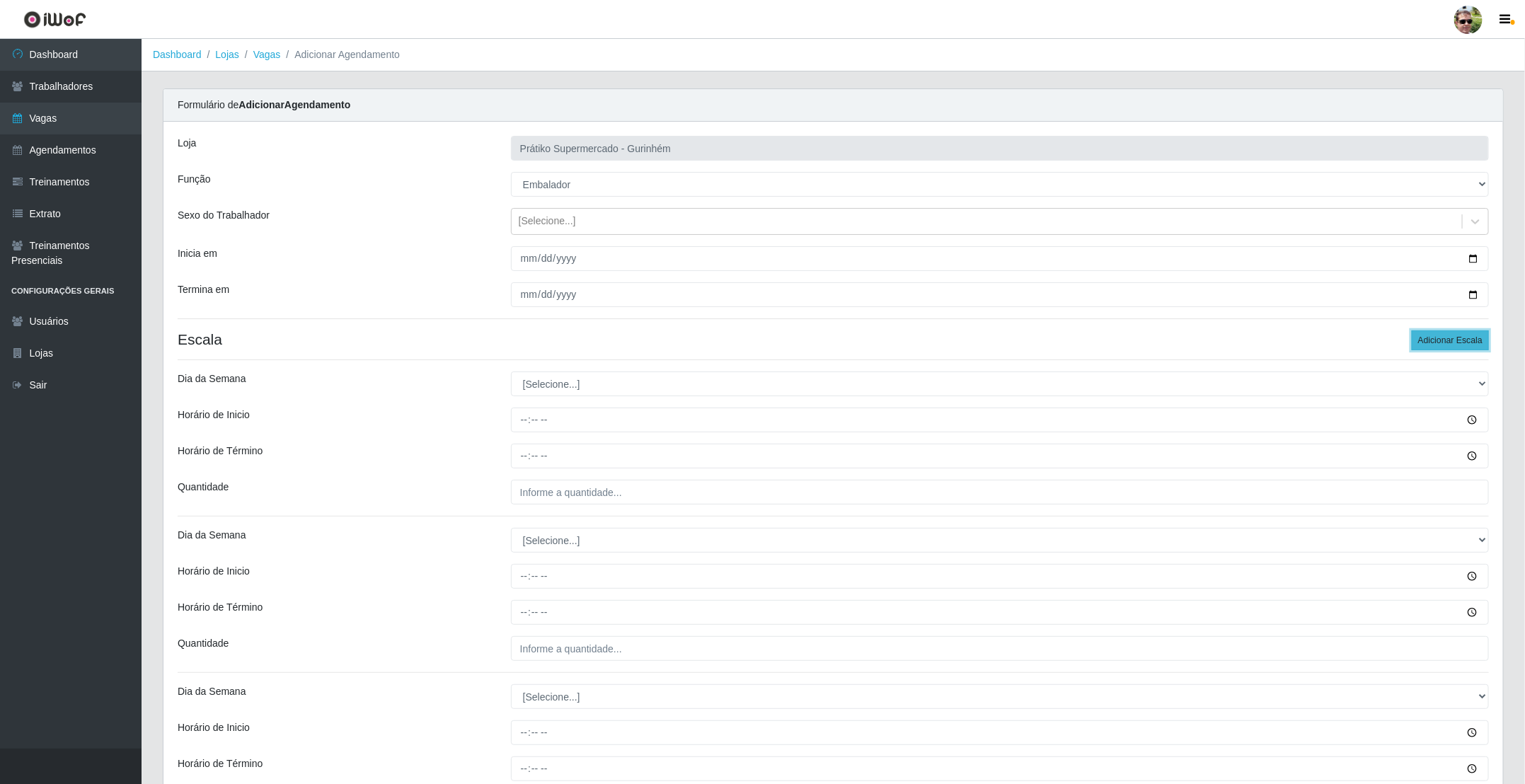
click at [1447, 341] on button "Adicionar Escala" at bounding box center [1451, 340] width 77 height 20
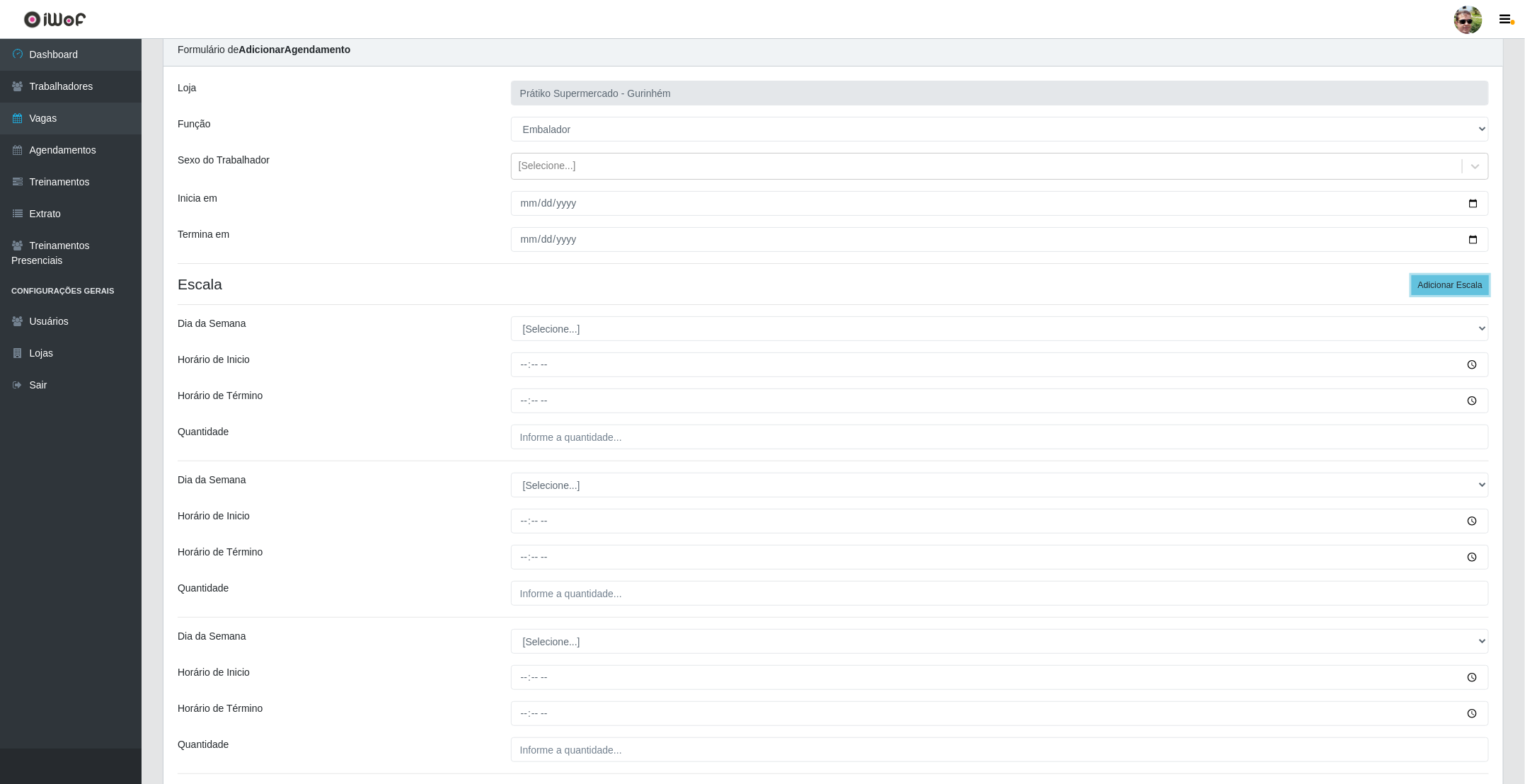
scroll to position [106, 0]
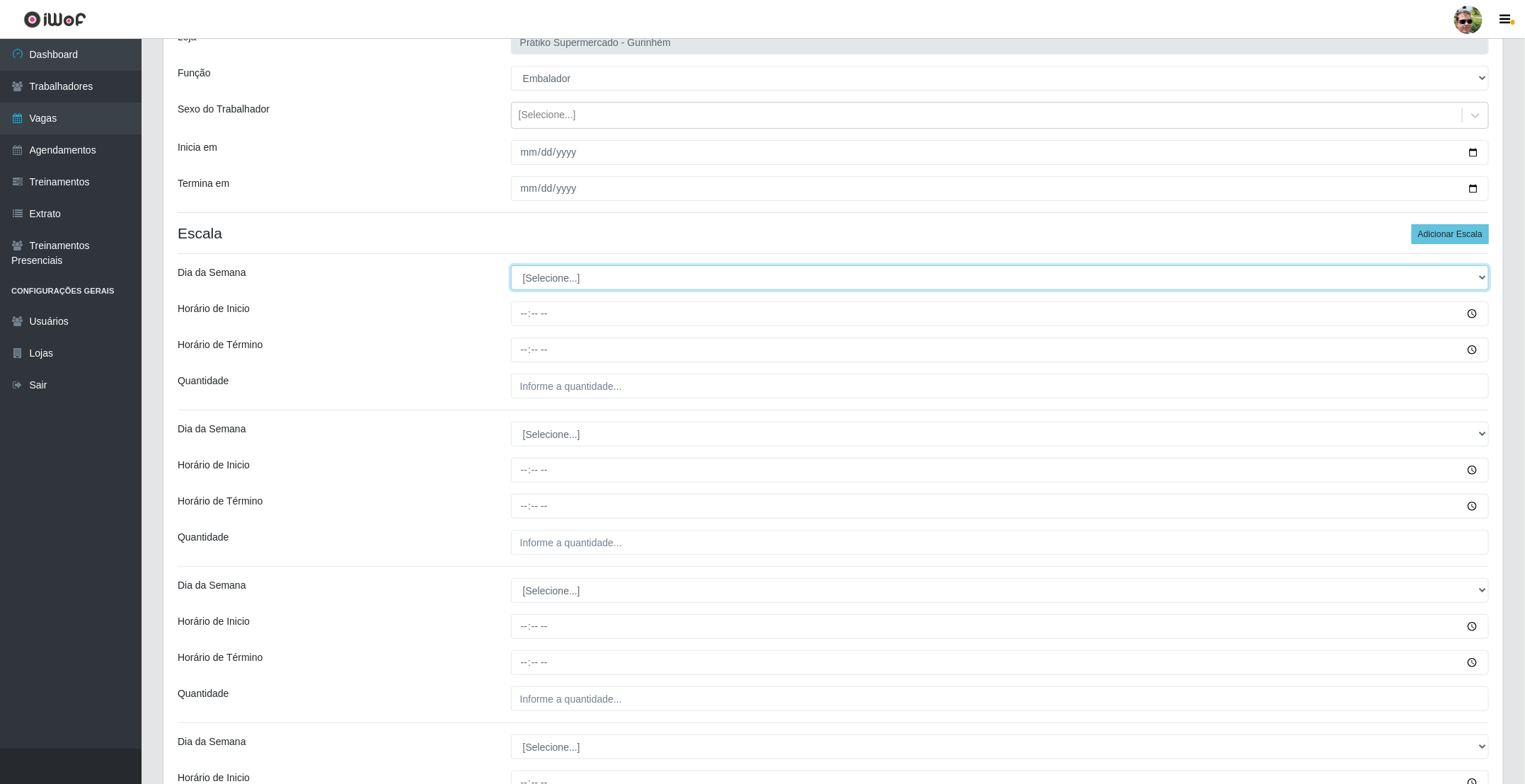
click at [609, 268] on select "[Selecione...] Segunda Terça Quarta Quinta Sexta Sábado Domingo" at bounding box center [1000, 278] width 978 height 25
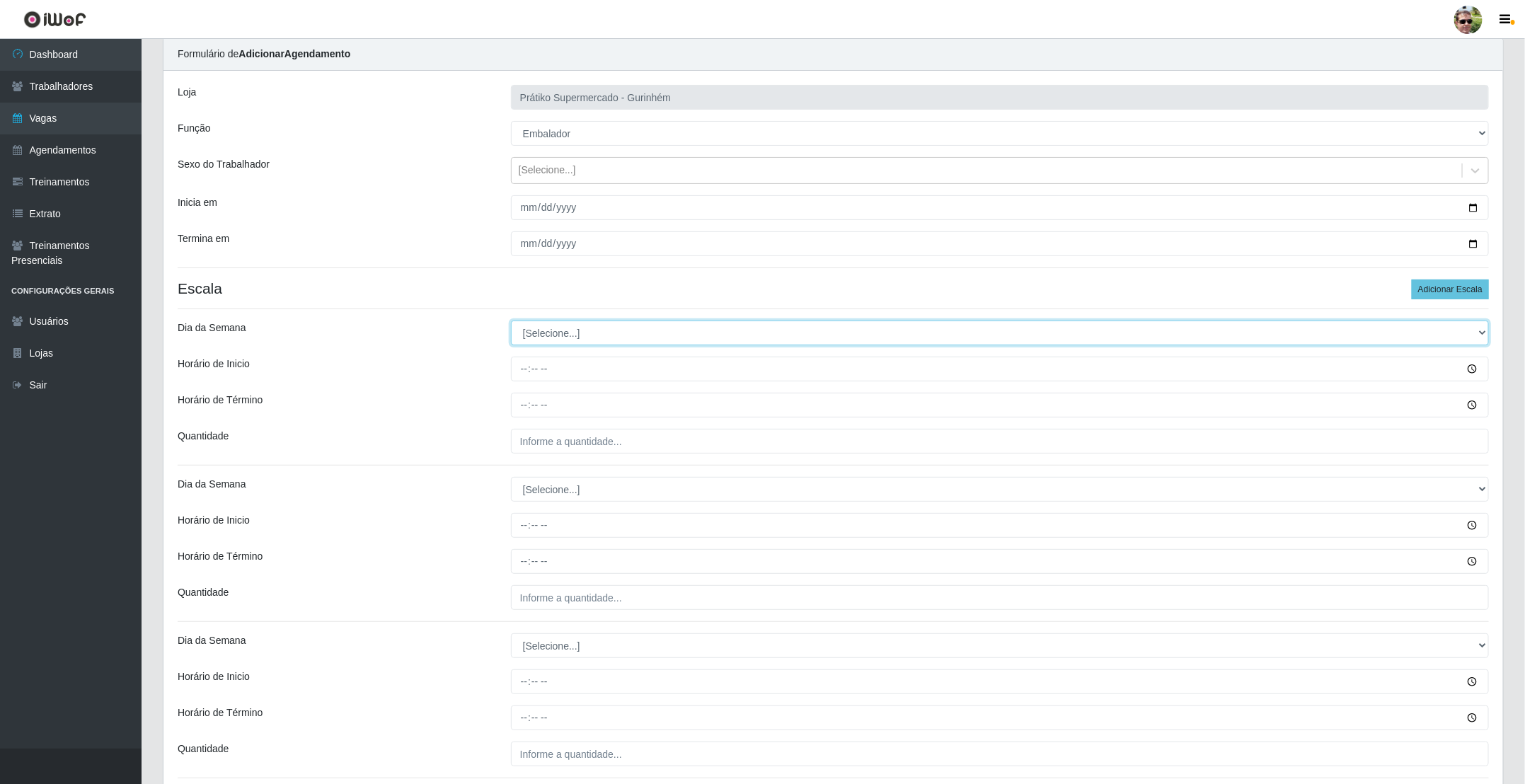
scroll to position [0, 0]
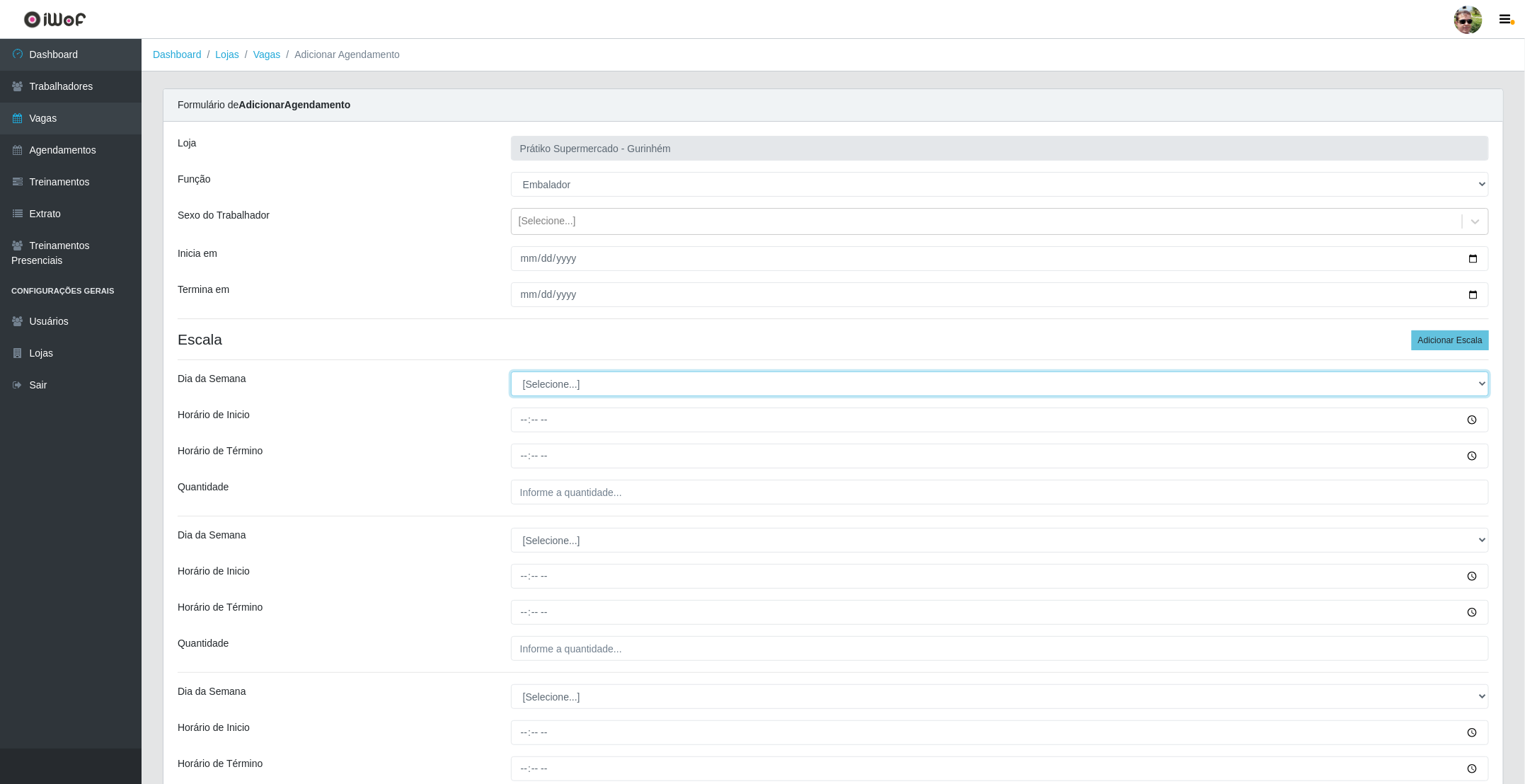
click at [580, 396] on select "[Selecione...] Segunda Terça Quarta Quinta Sexta Sábado Domingo" at bounding box center [1000, 384] width 978 height 25
select select "2"
click at [511, 374] on select "[Selecione...] Segunda Terça Quarta Quinta Sexta Sábado Domingo" at bounding box center [1000, 384] width 978 height 25
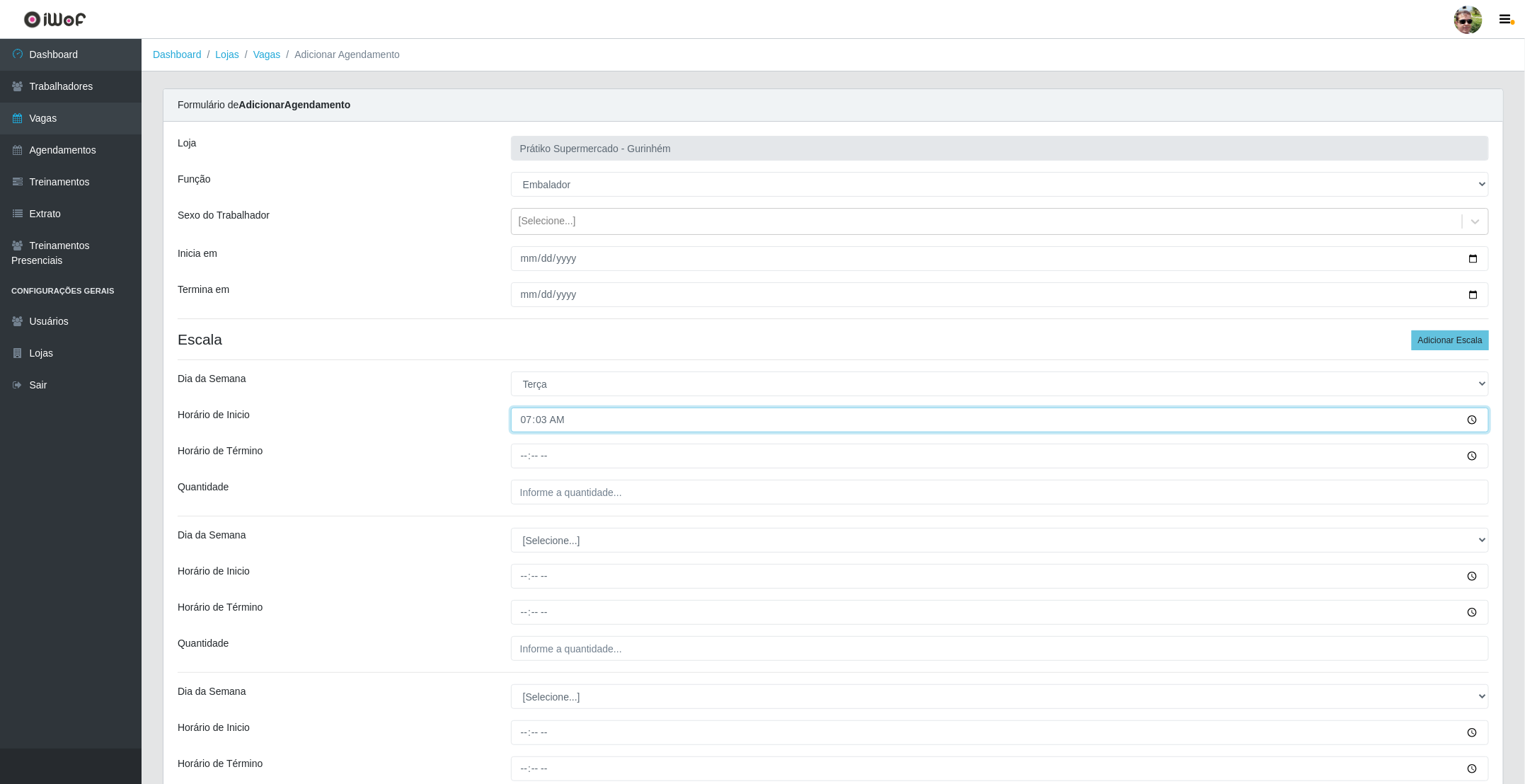
type input "07:30"
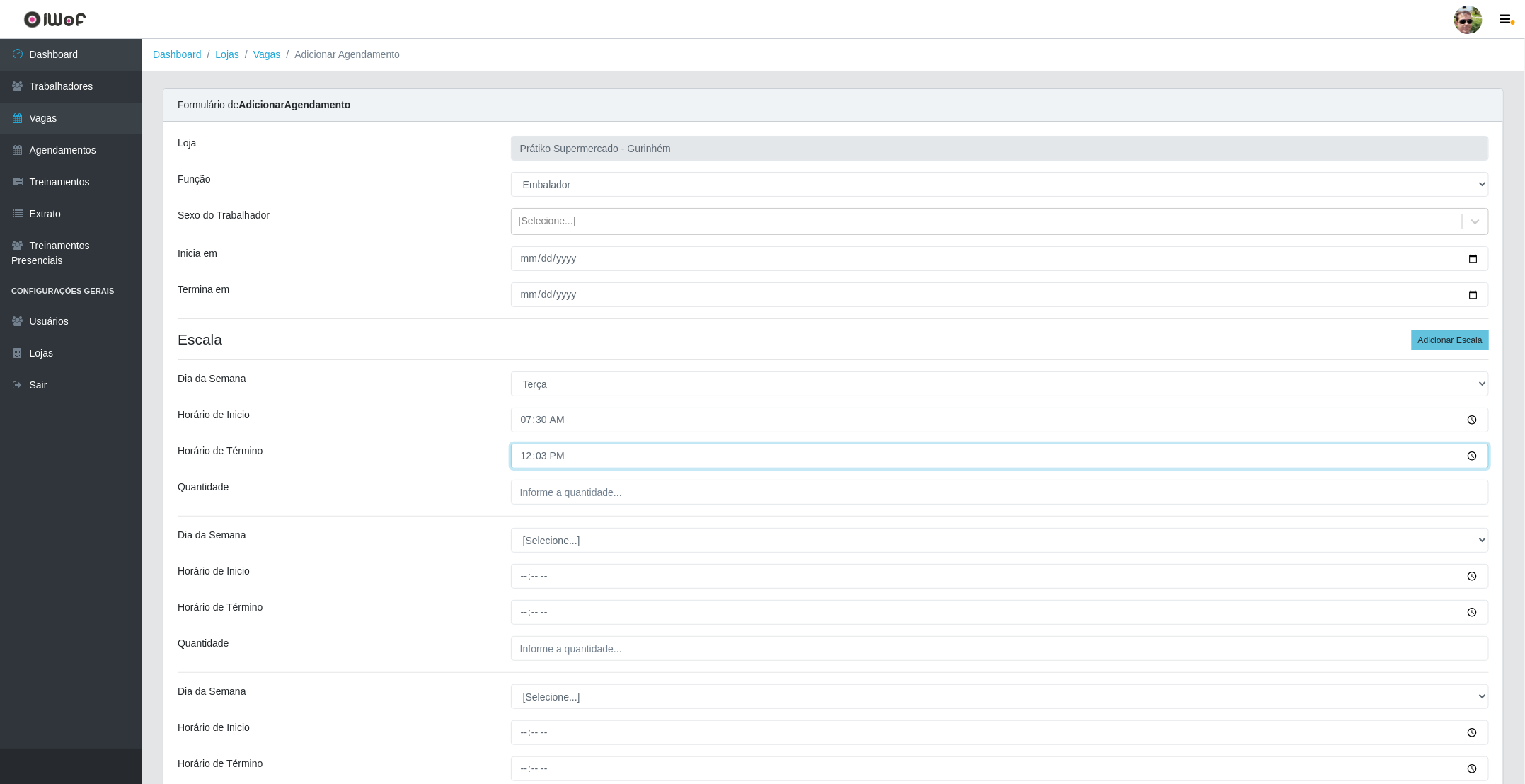
type input "12:30"
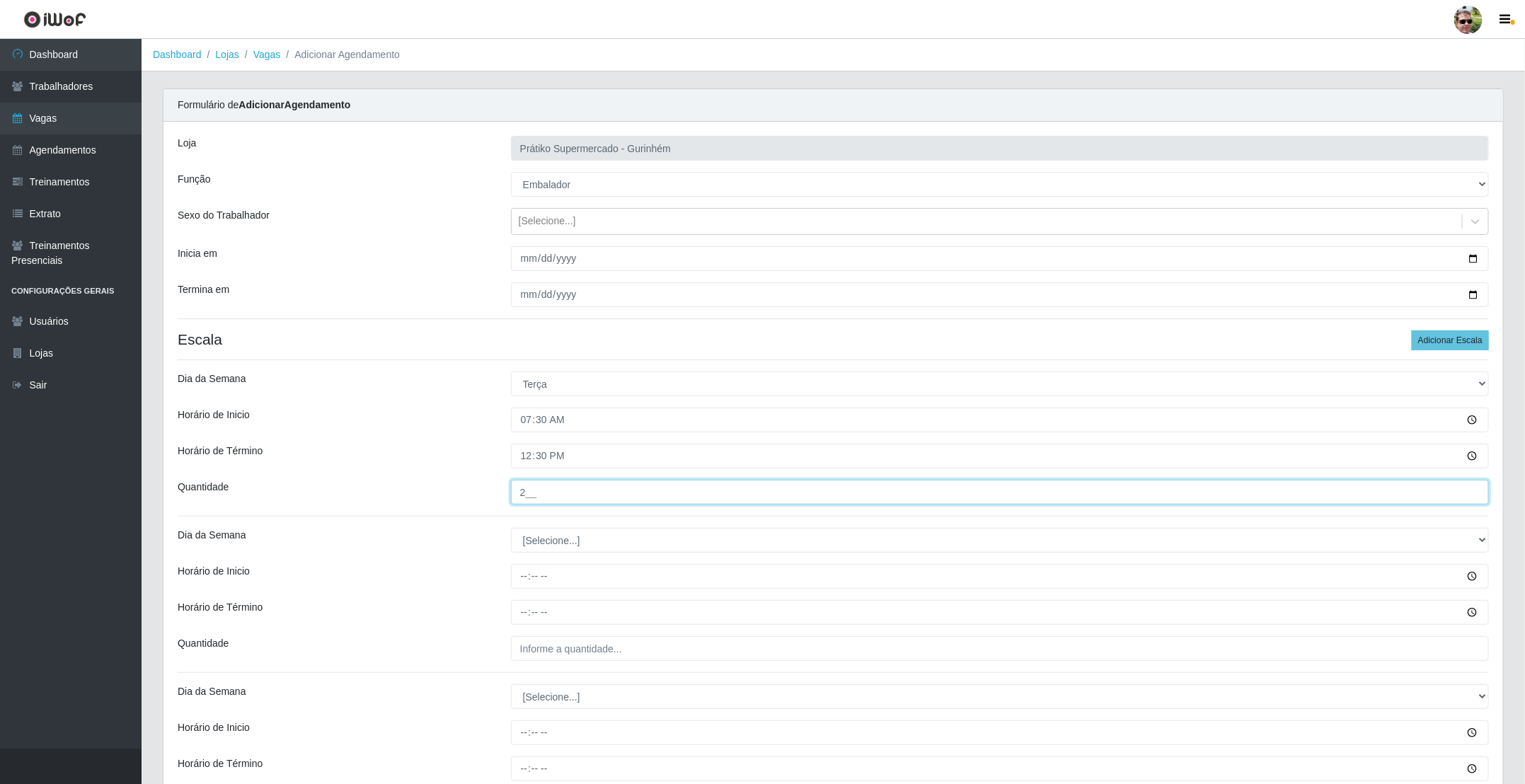
type input "2__"
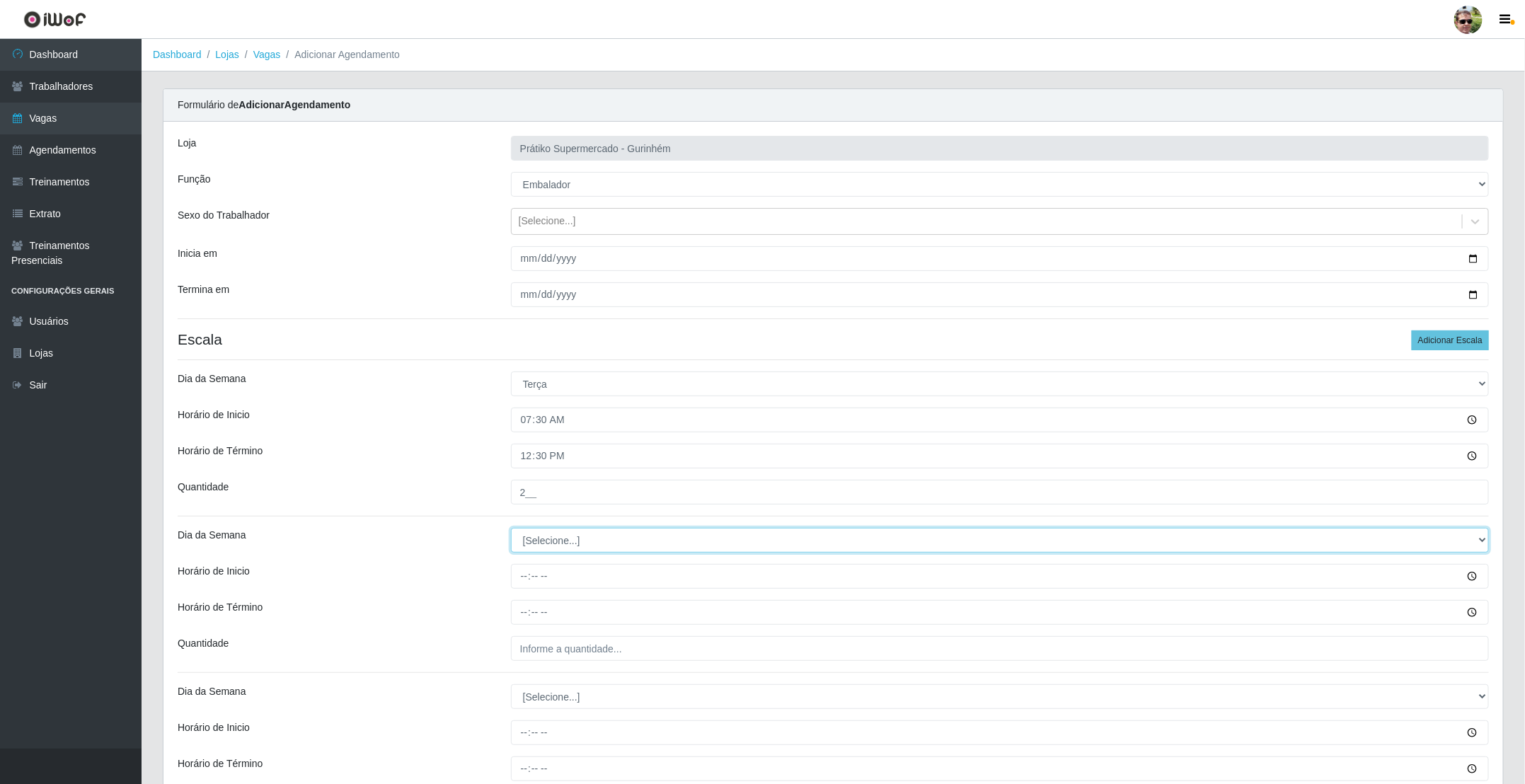
select select "2"
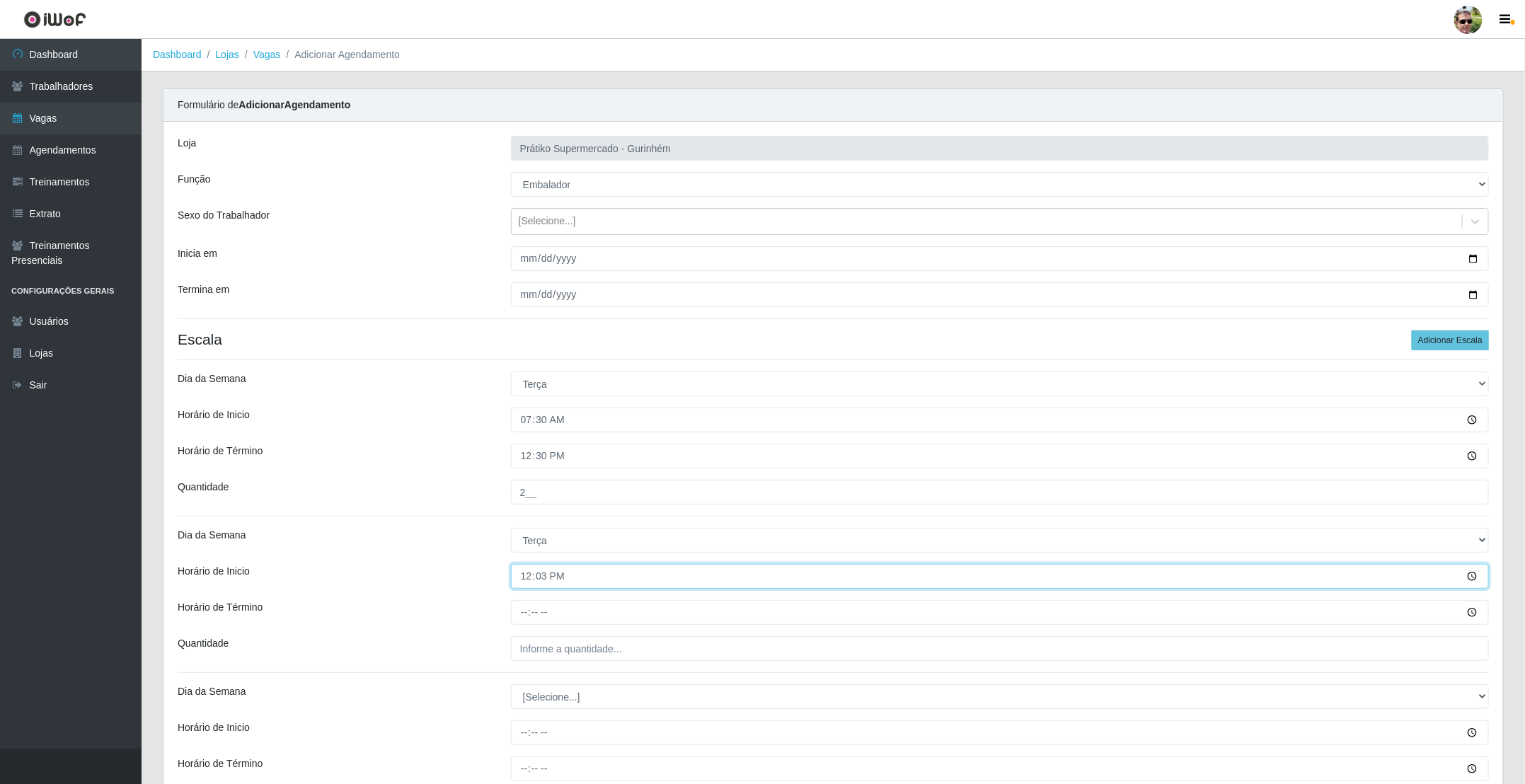
type input "12:30"
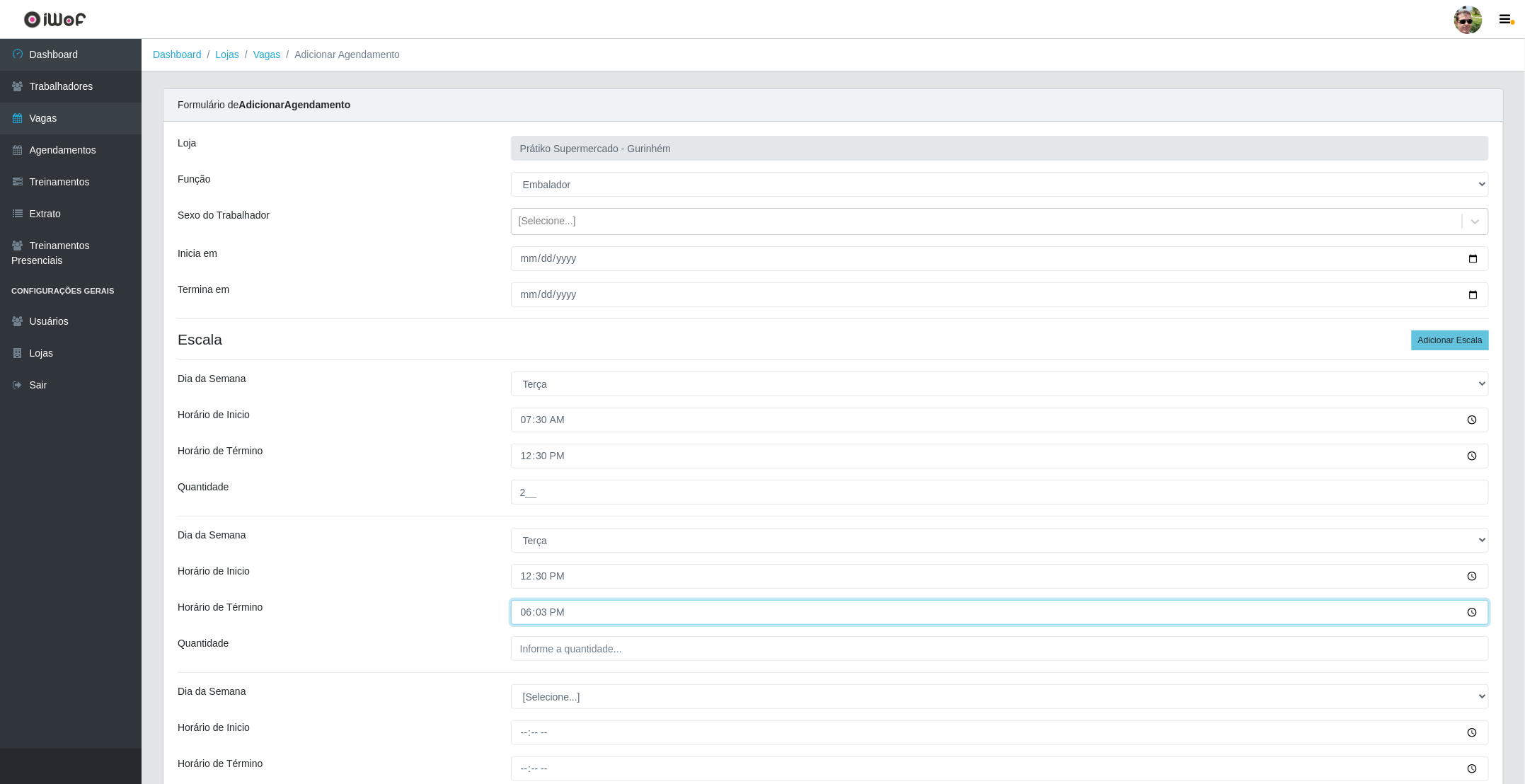
type input "18:30"
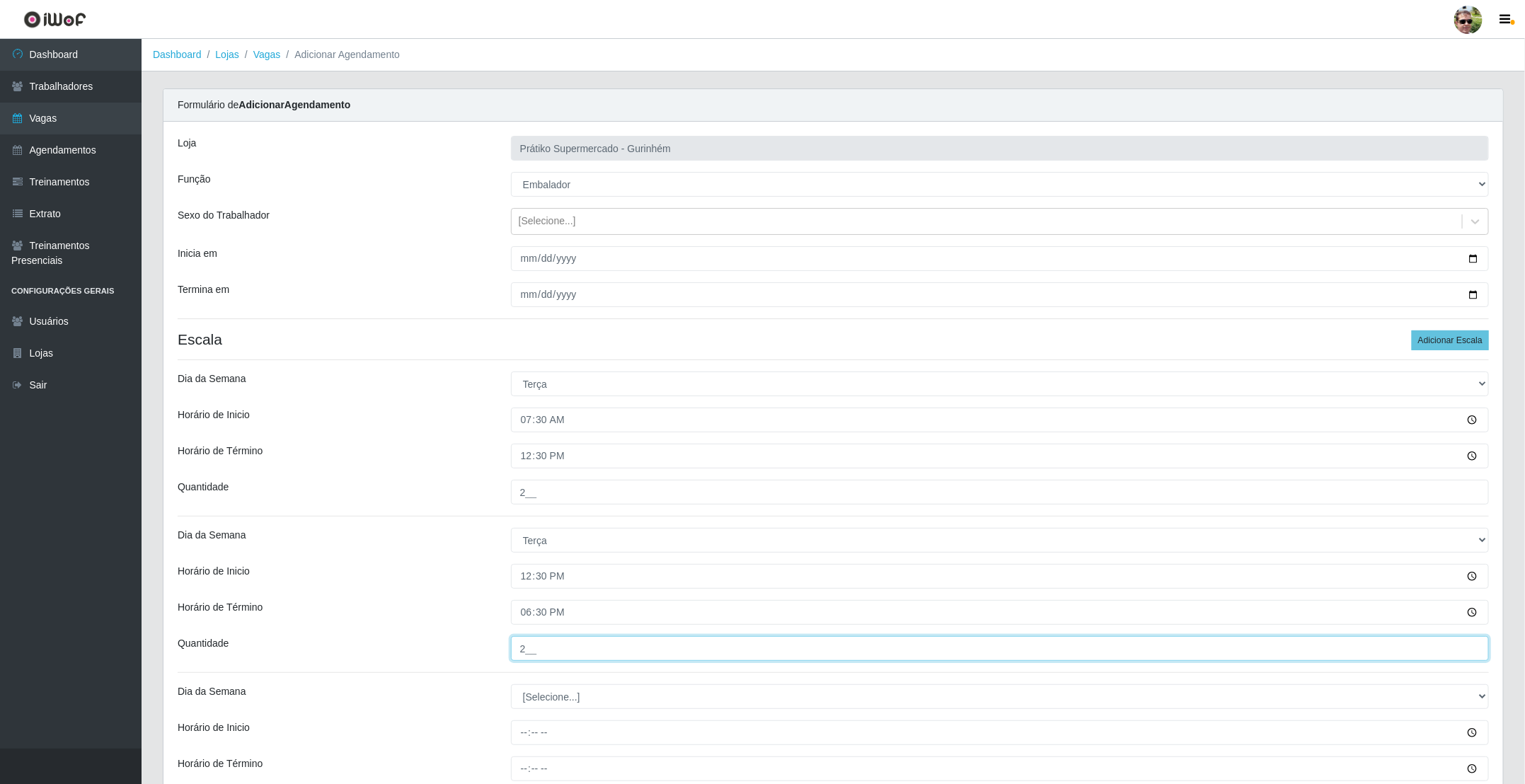
type input "2__"
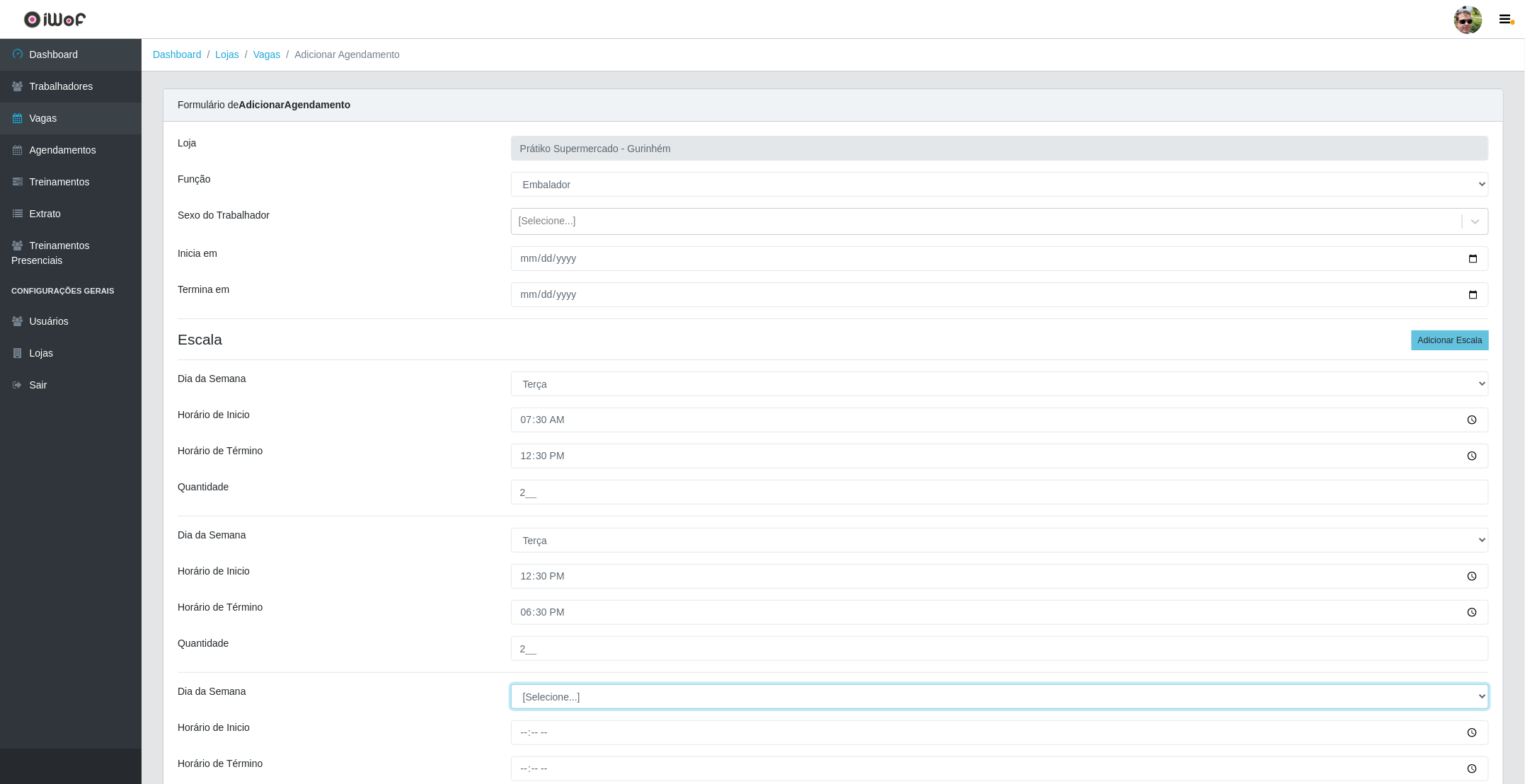
select select "3"
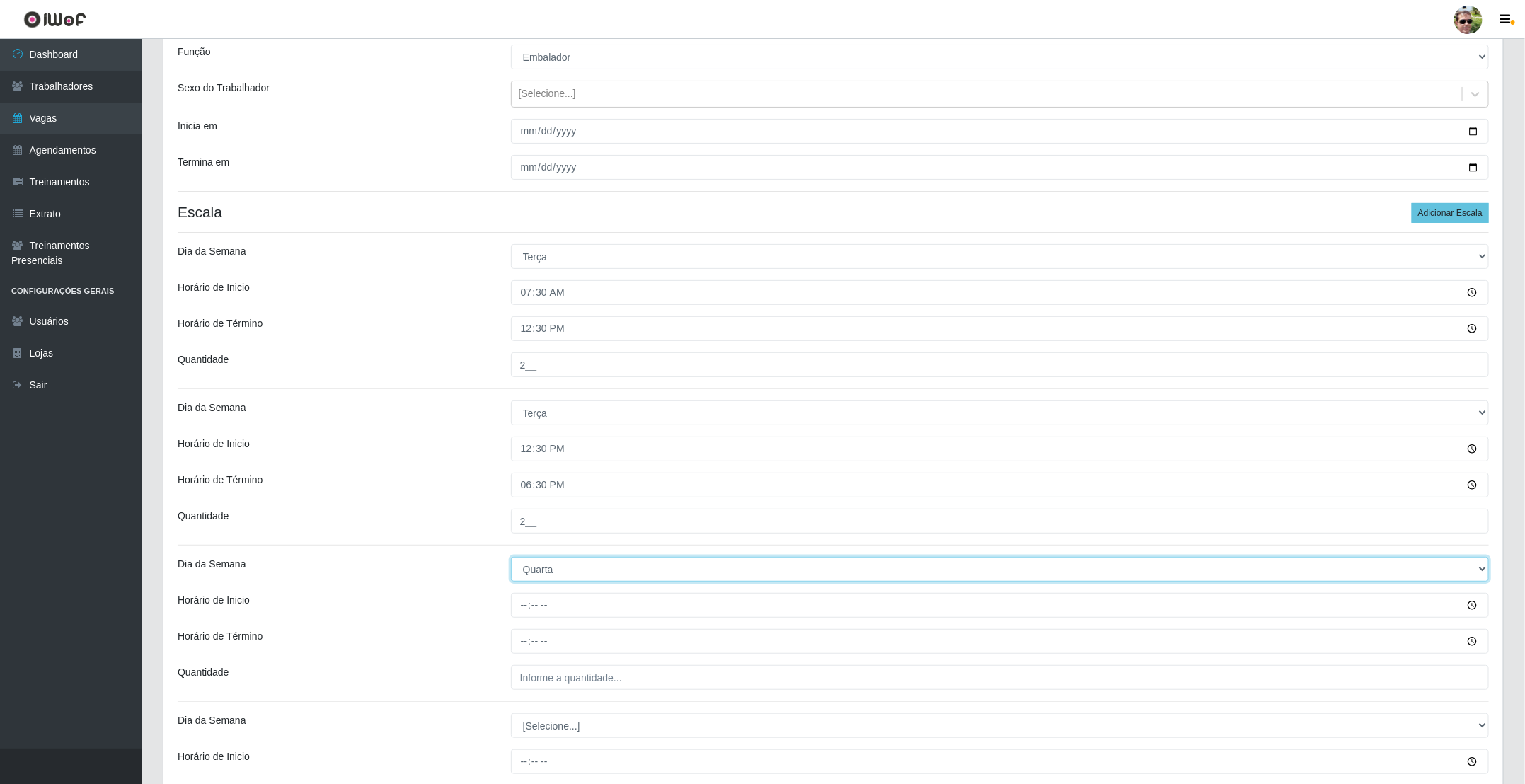
scroll to position [213, 0]
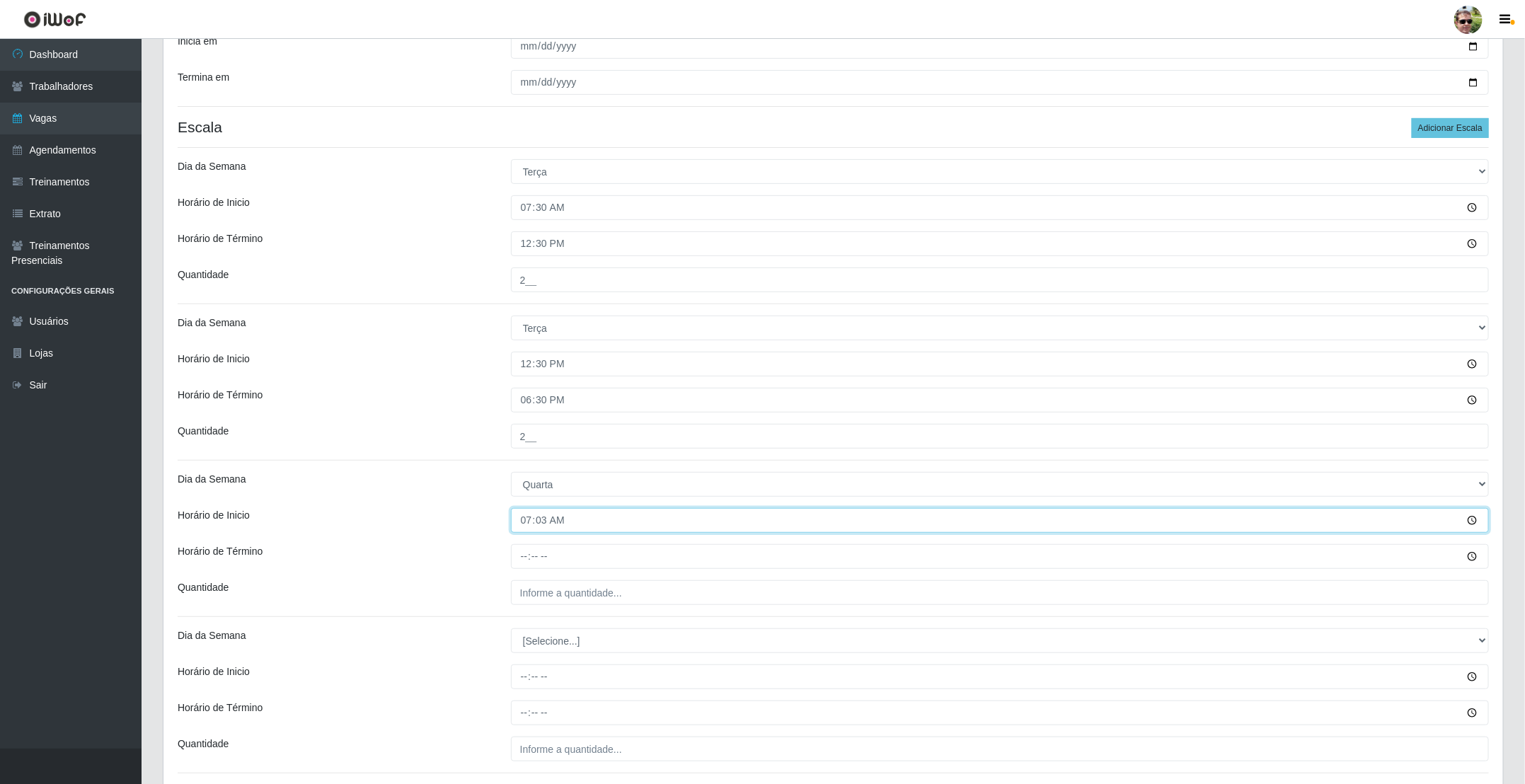
type input "07:30"
type input "12:30"
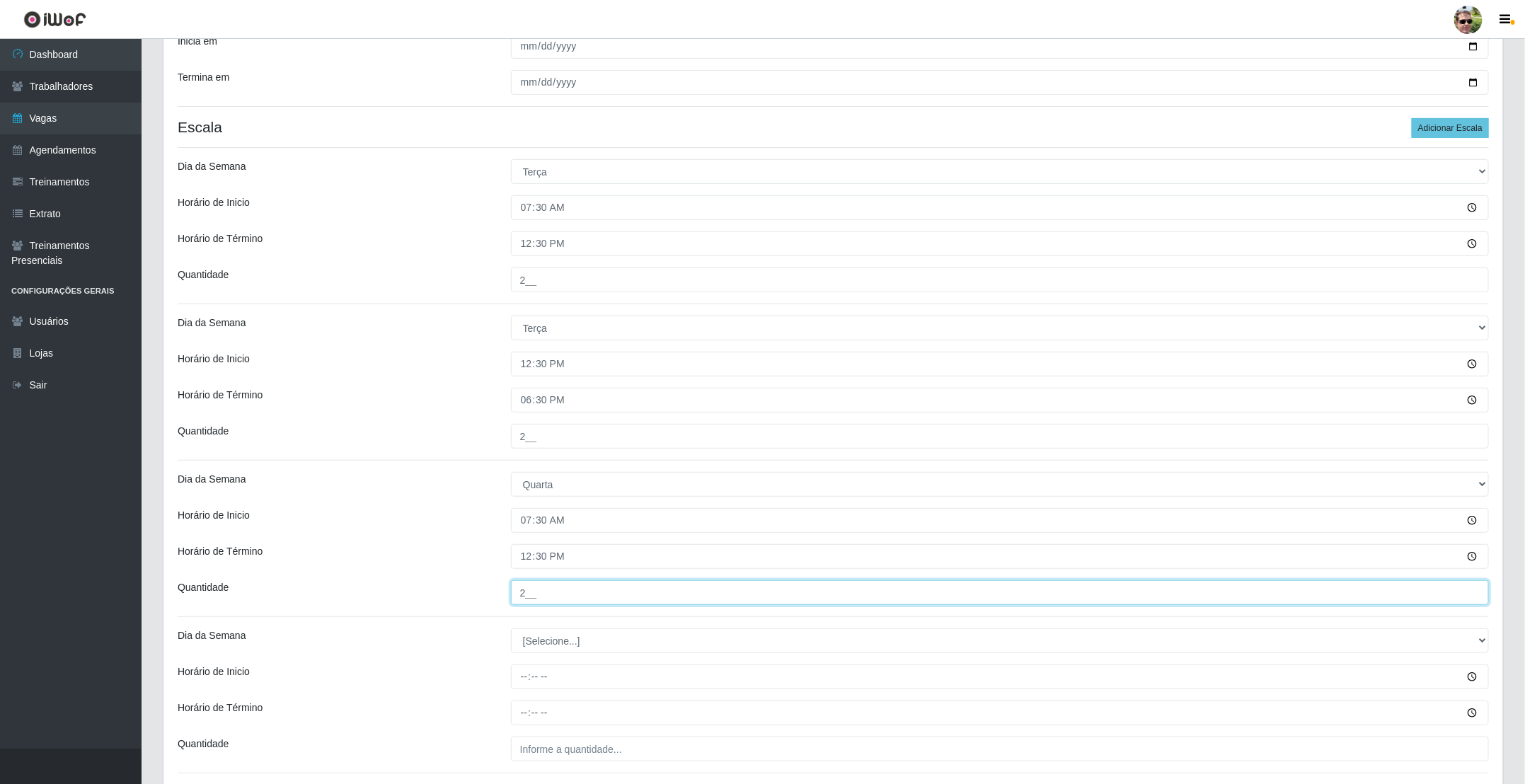
type input "2__"
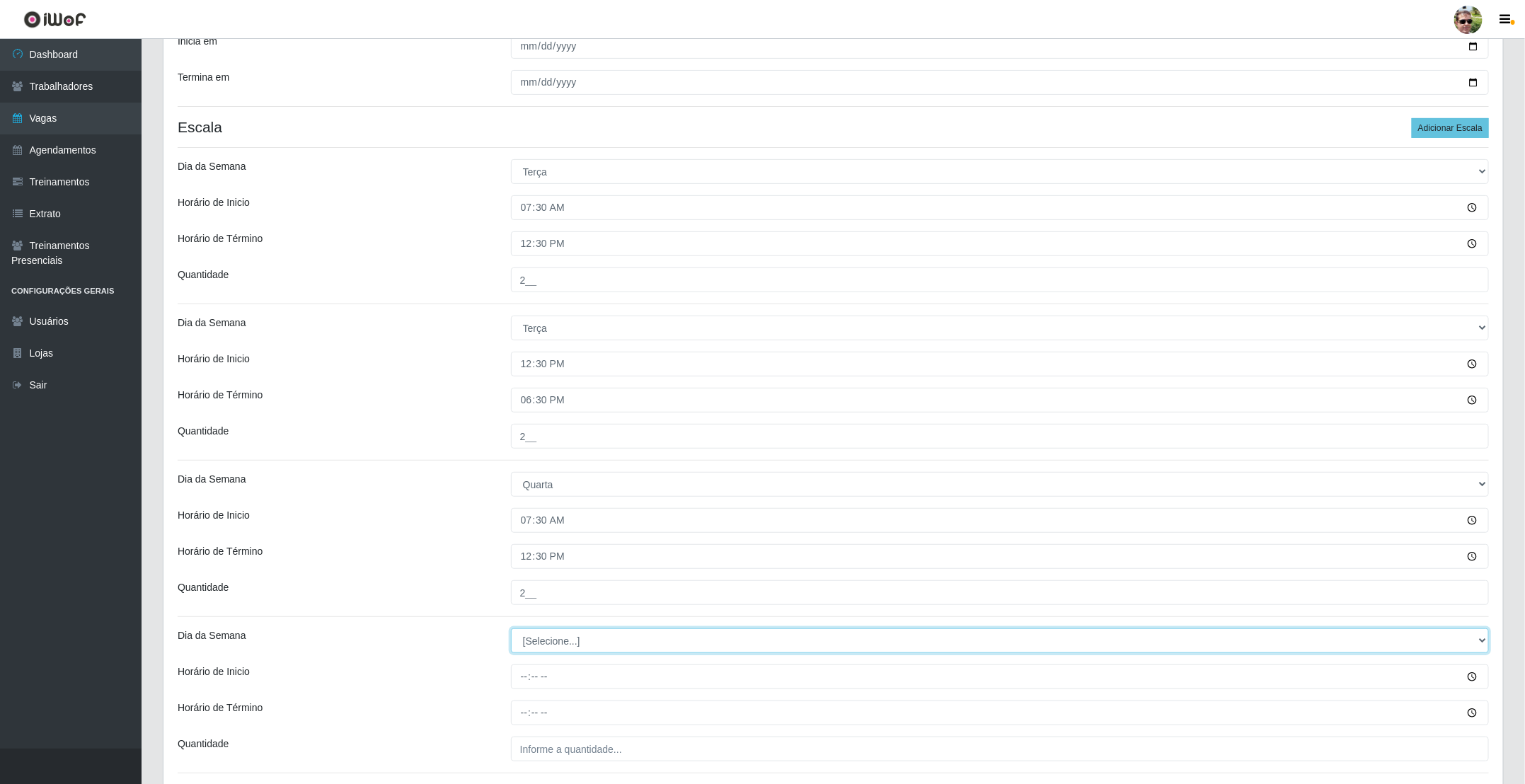
select select "3"
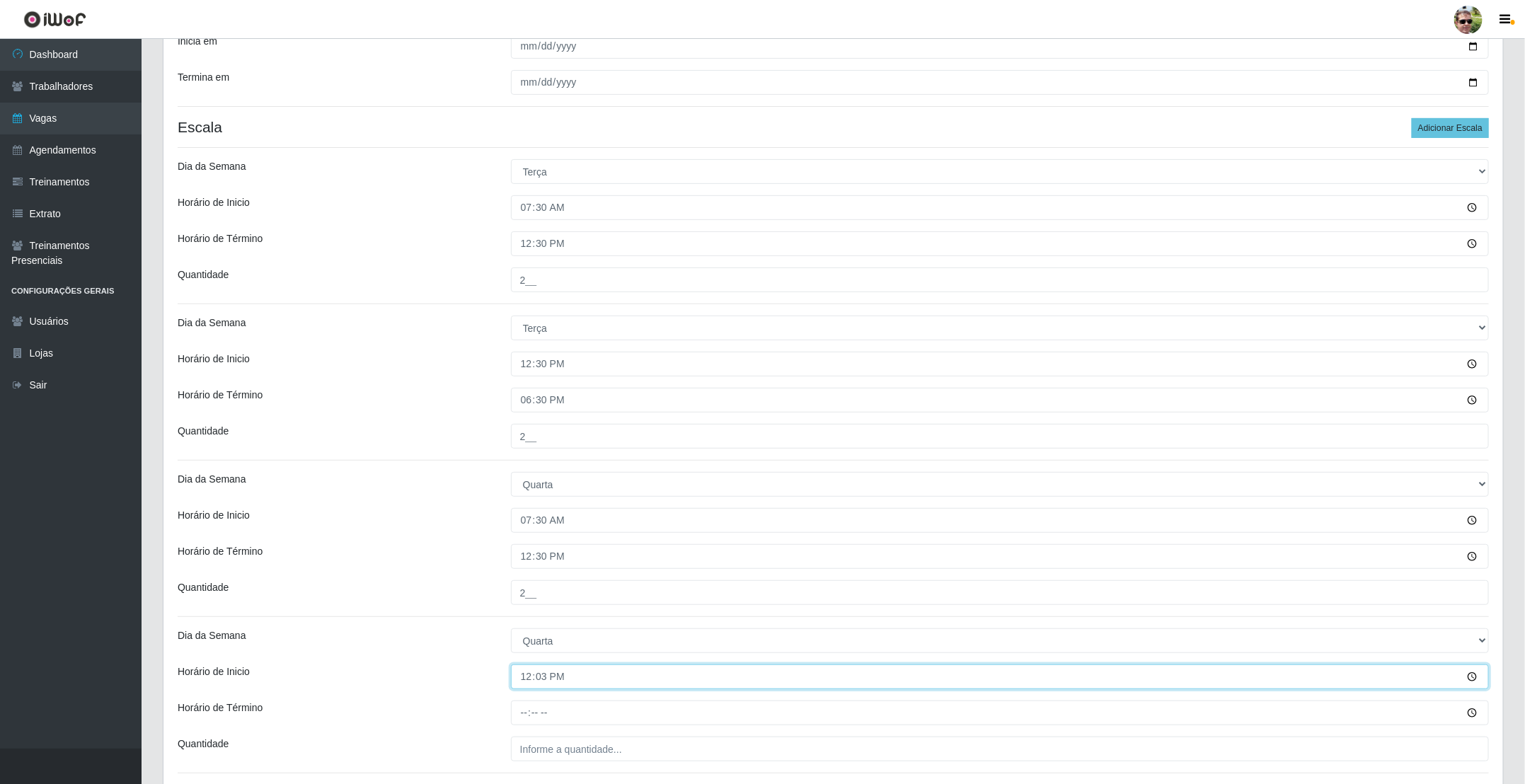
type input "12:30"
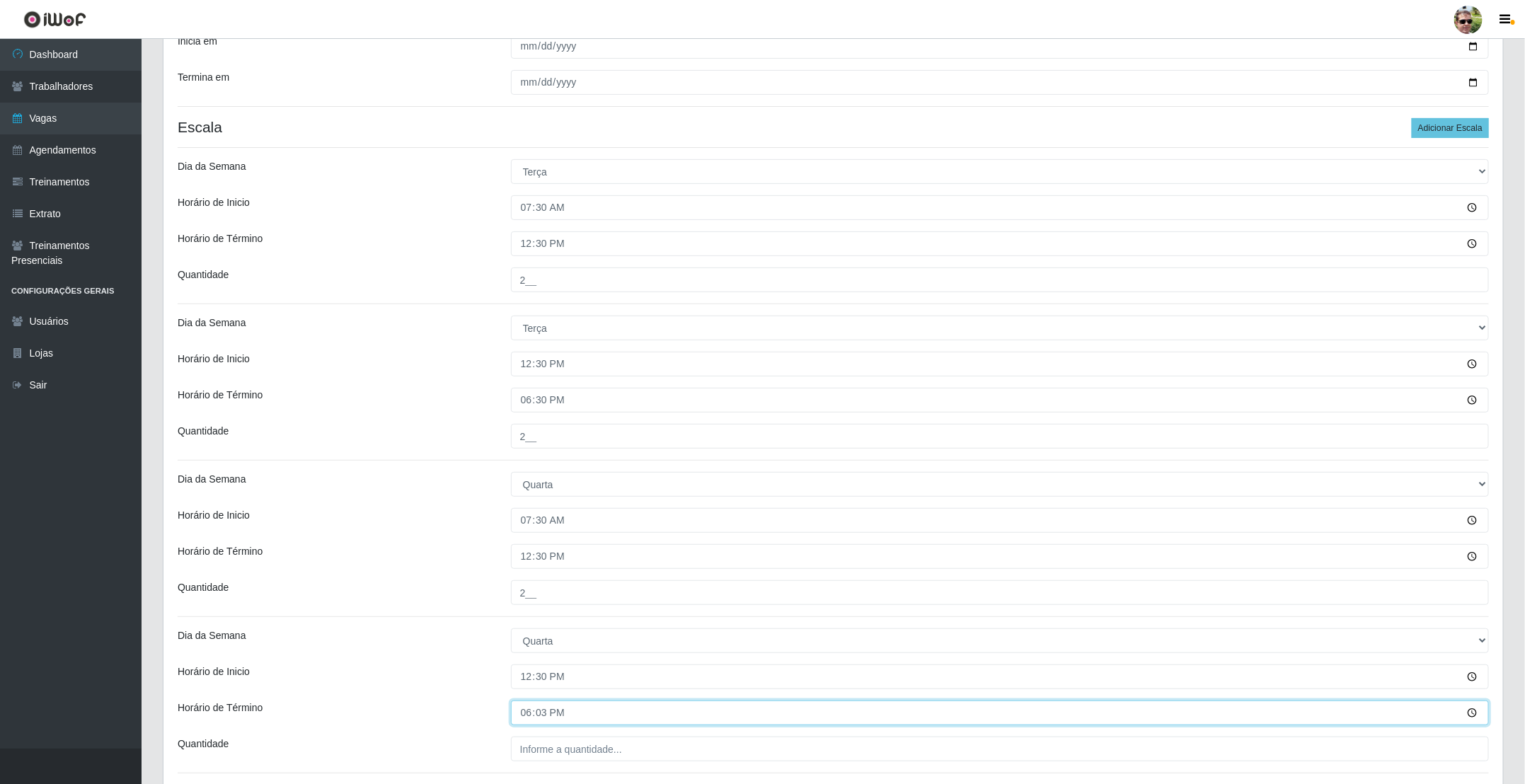
type input "18:30"
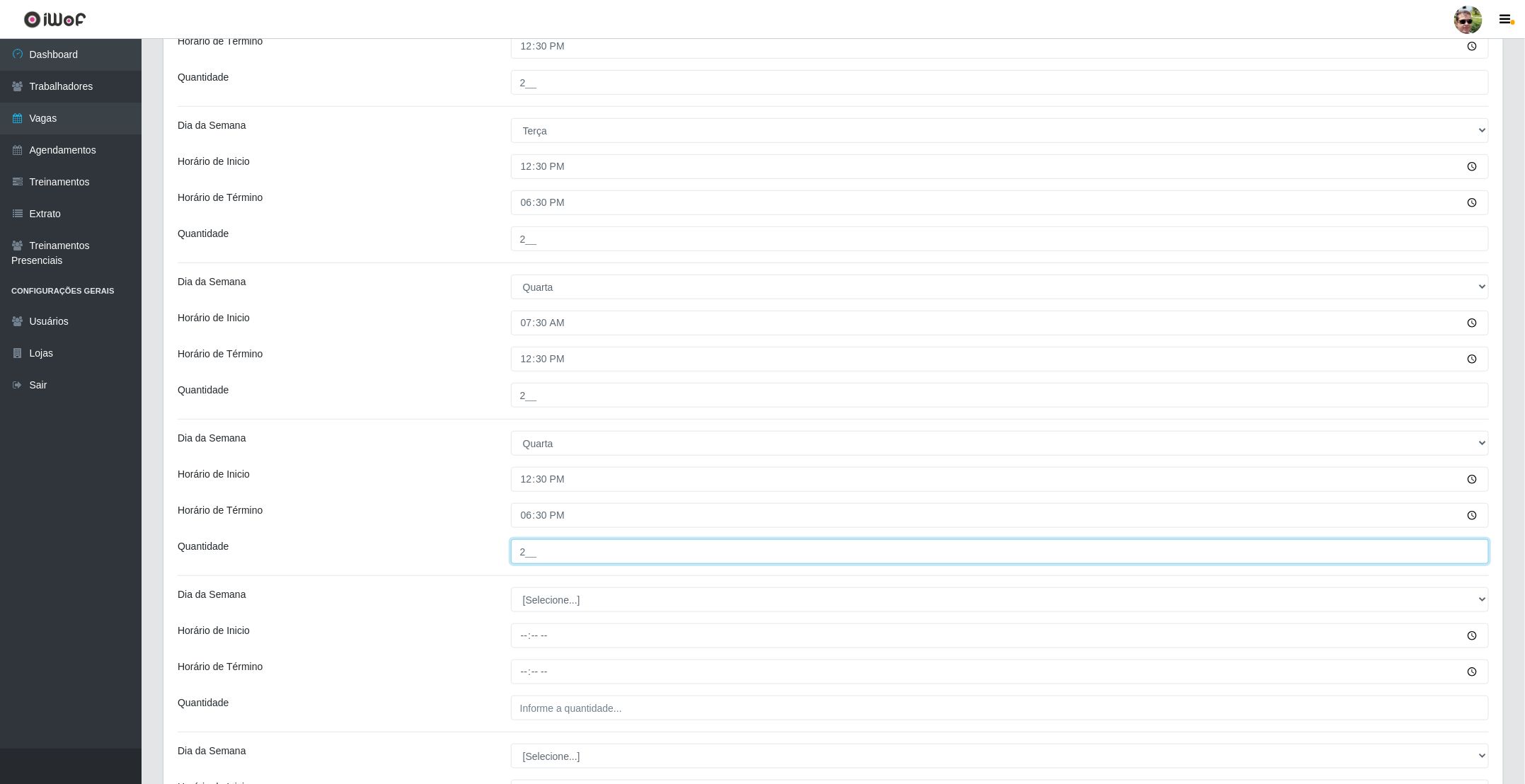
scroll to position [424, 0]
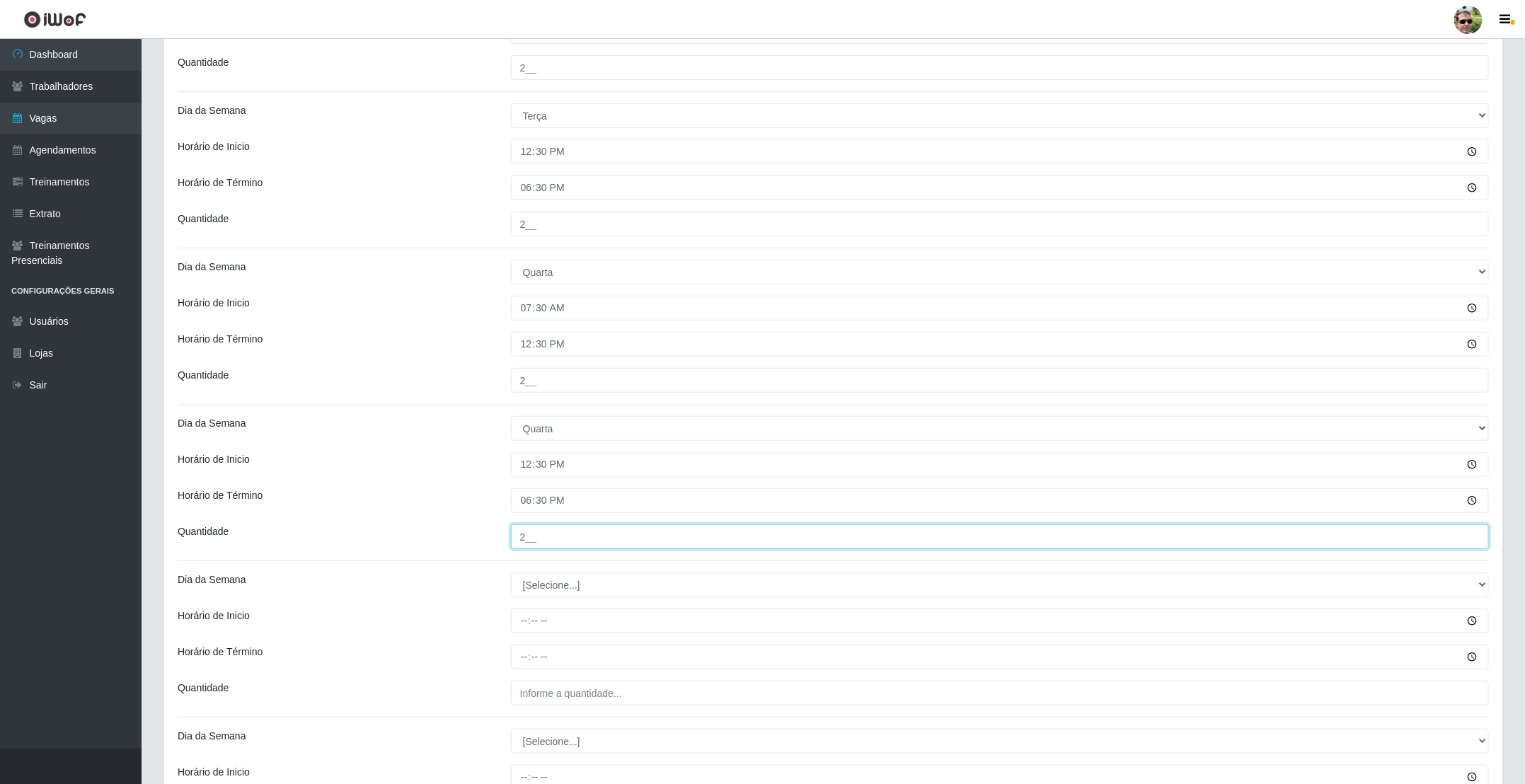
type input "2__"
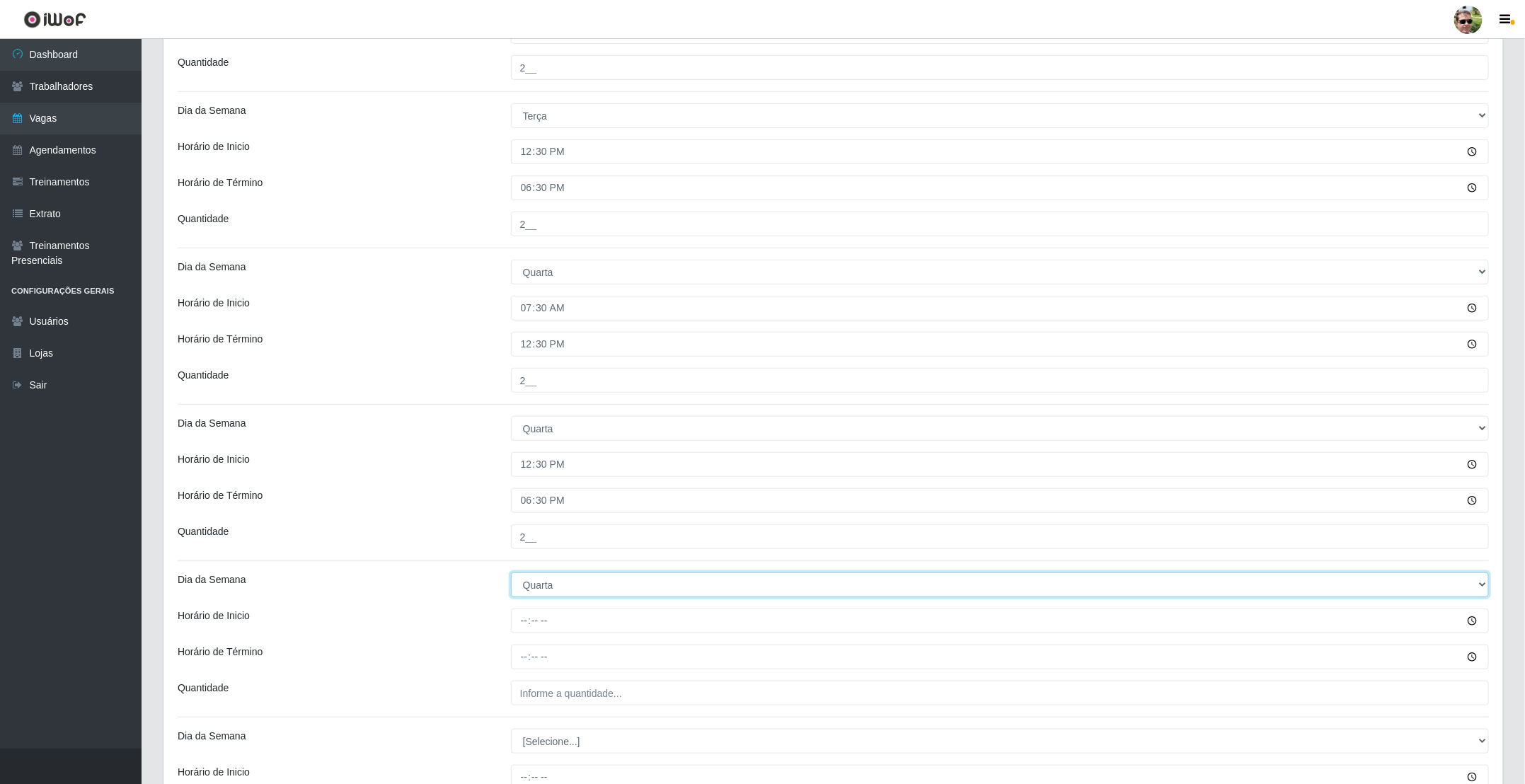
select select "4"
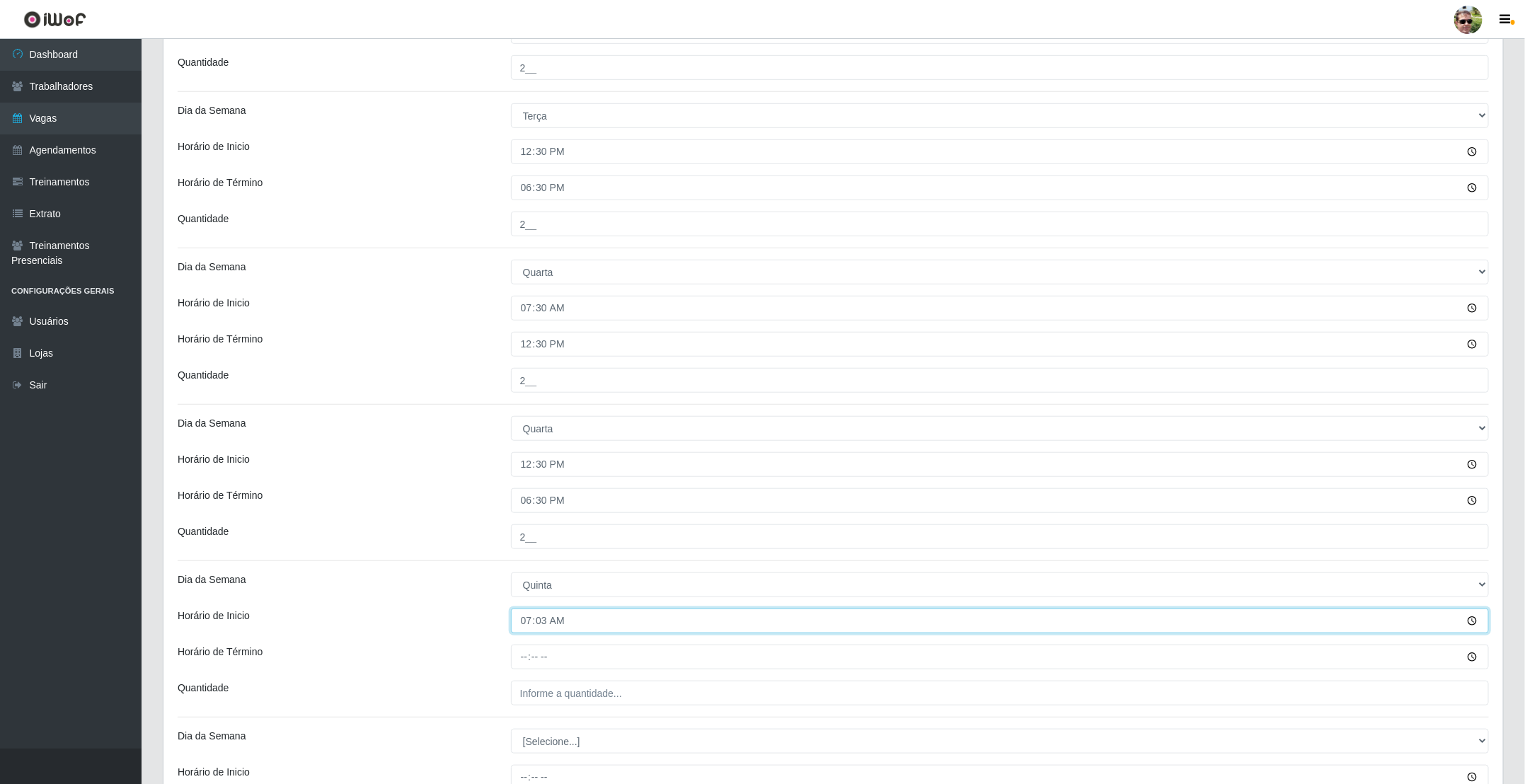
type input "07:30"
type input "12:30"
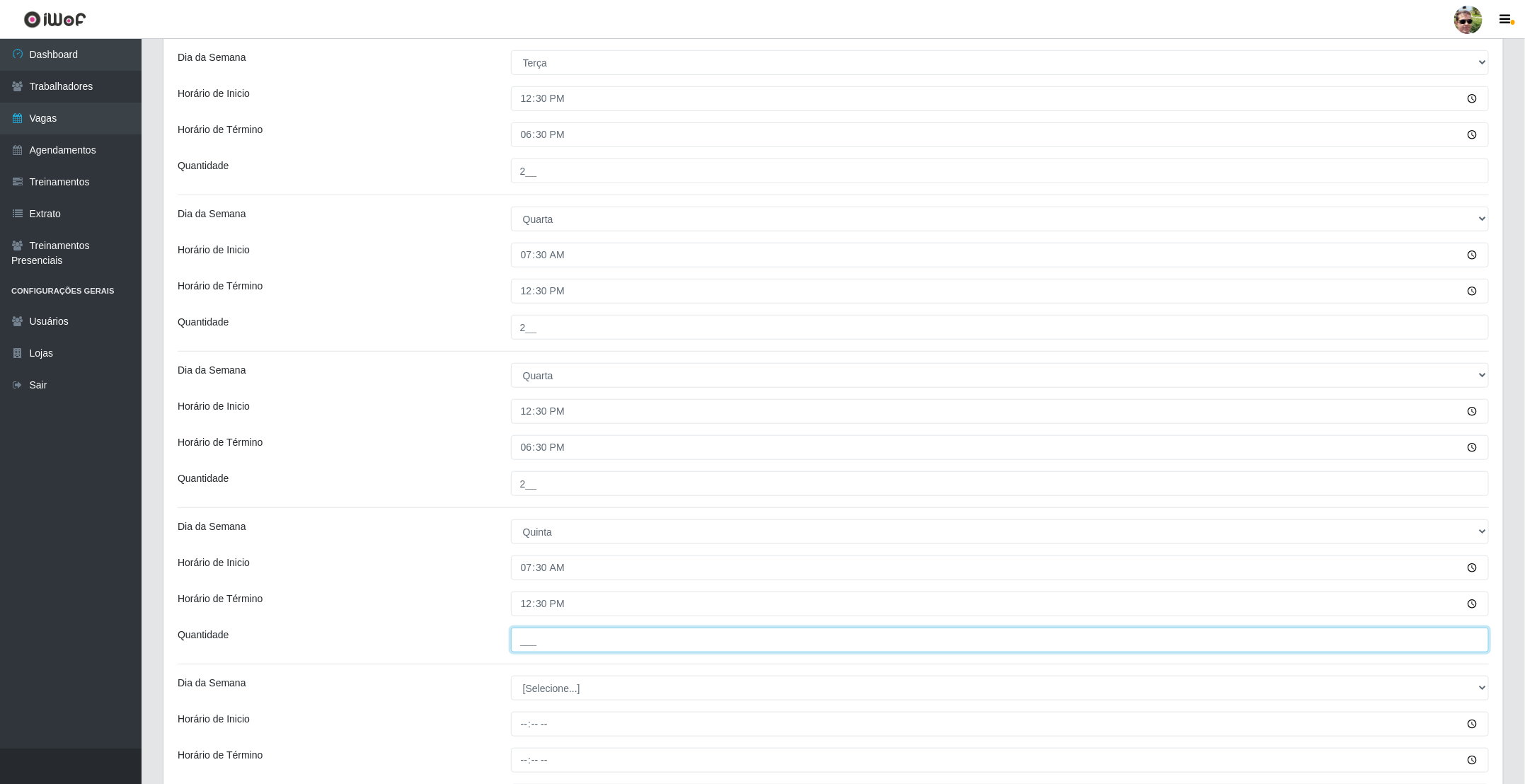
scroll to position [637, 0]
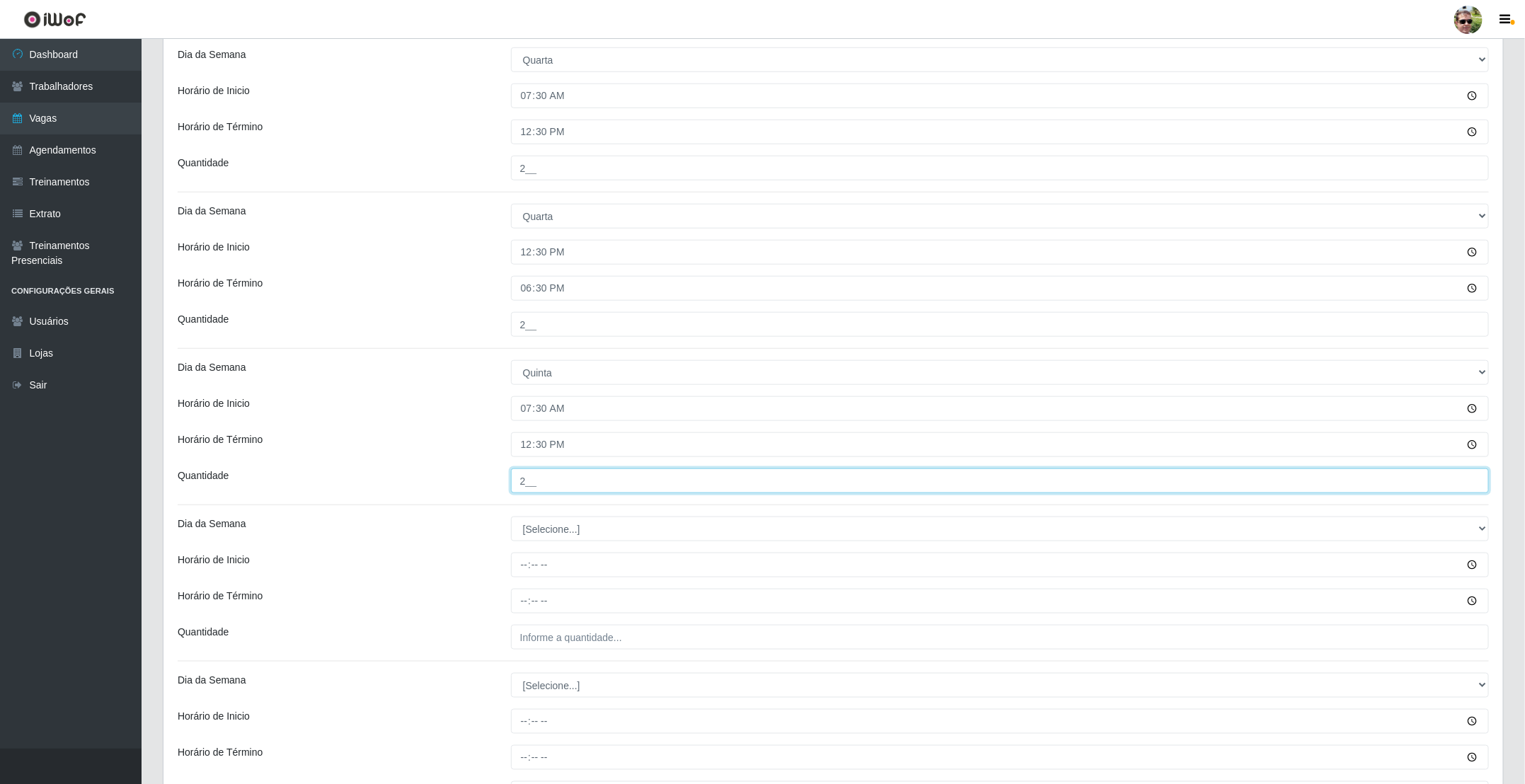
type input "2__"
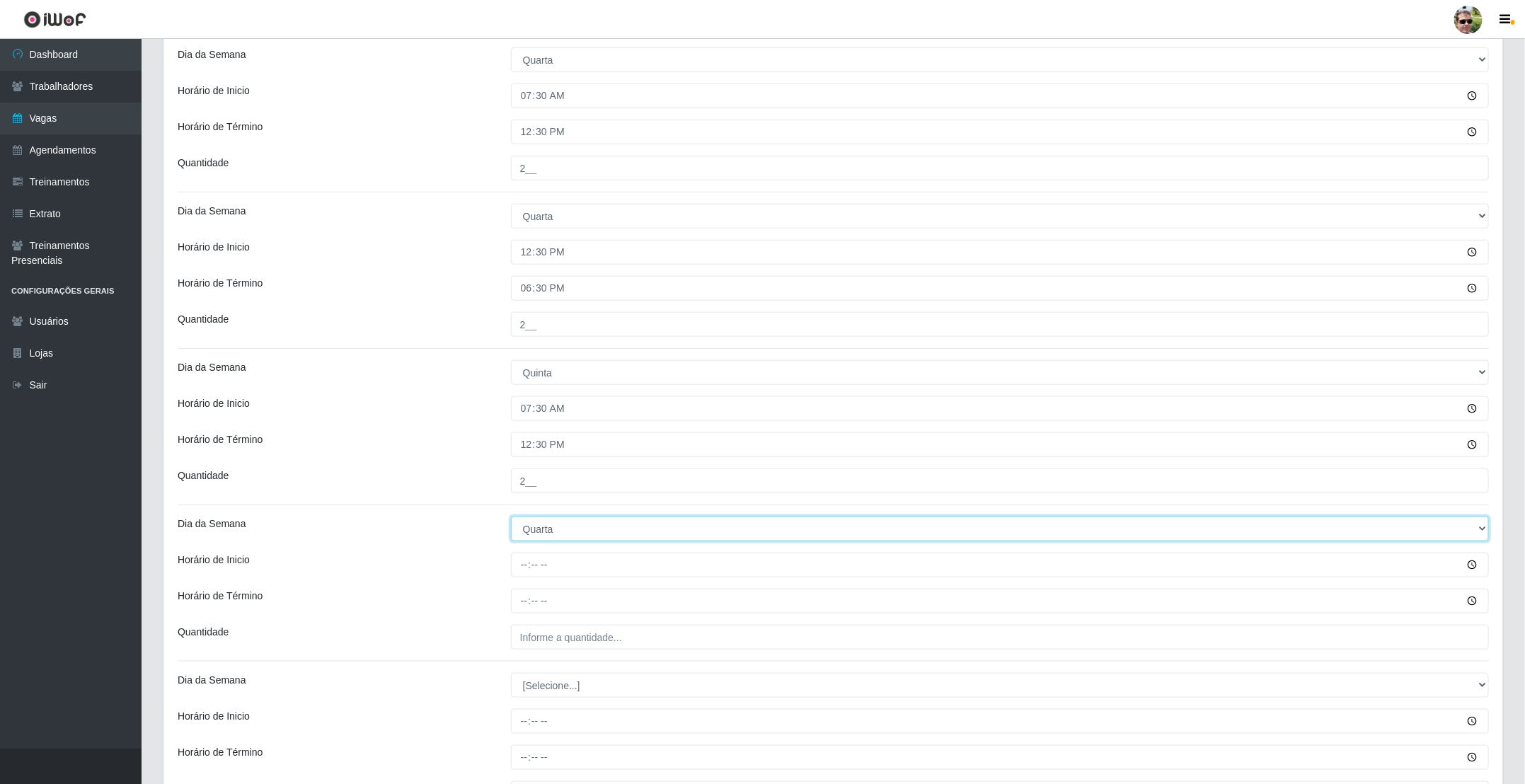
select select "4"
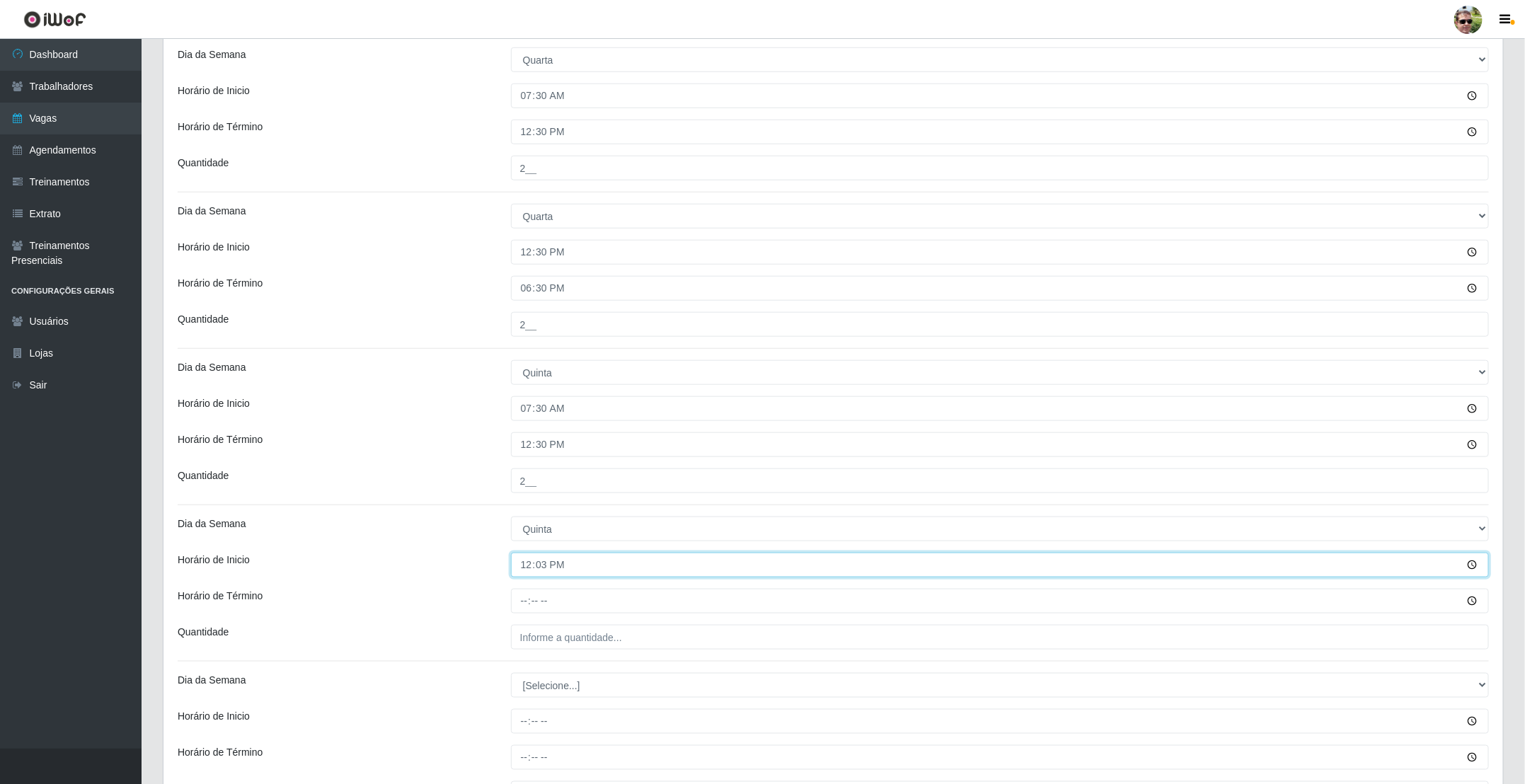
type input "12:30"
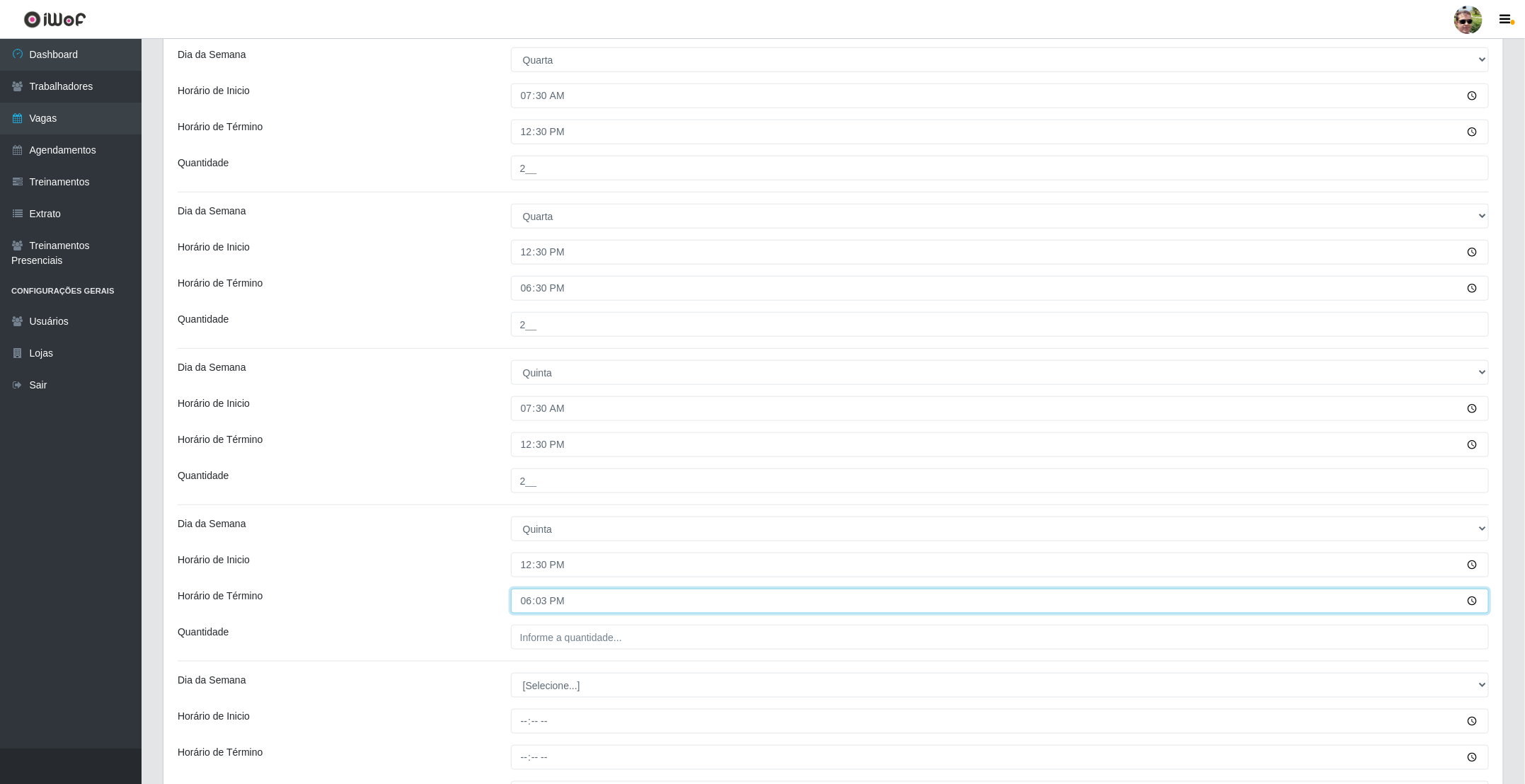
type input "18:30"
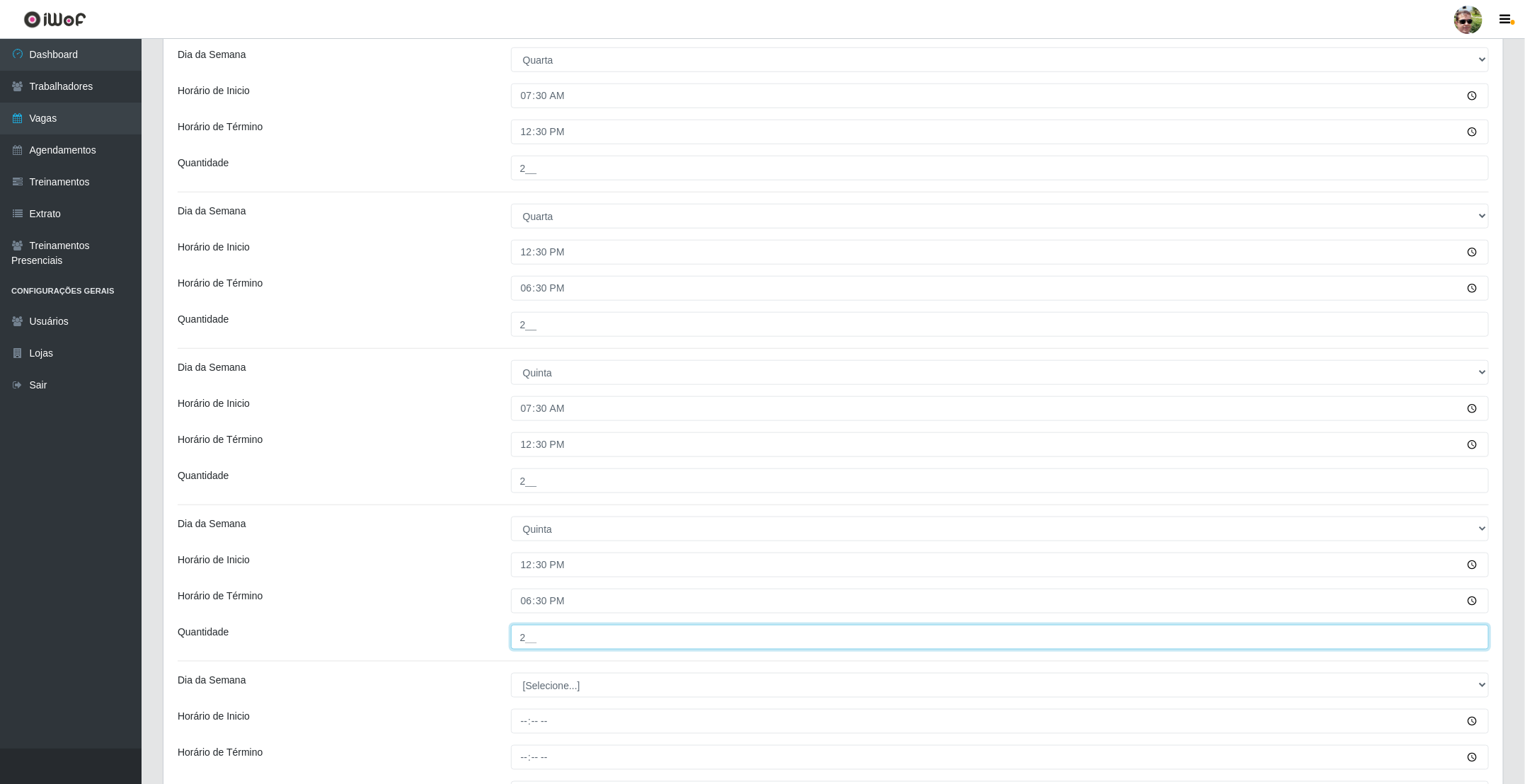
type input "2__"
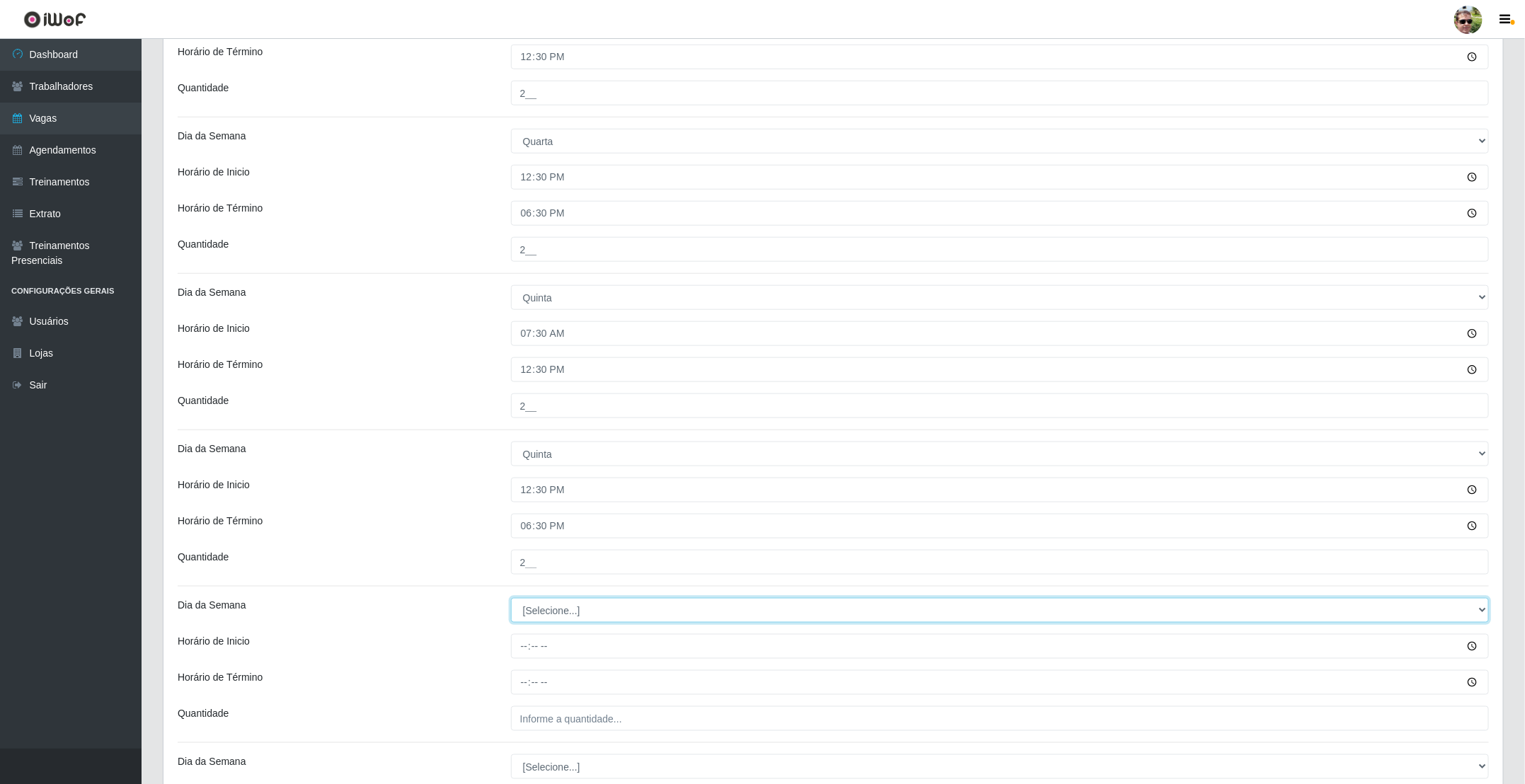
scroll to position [849, 0]
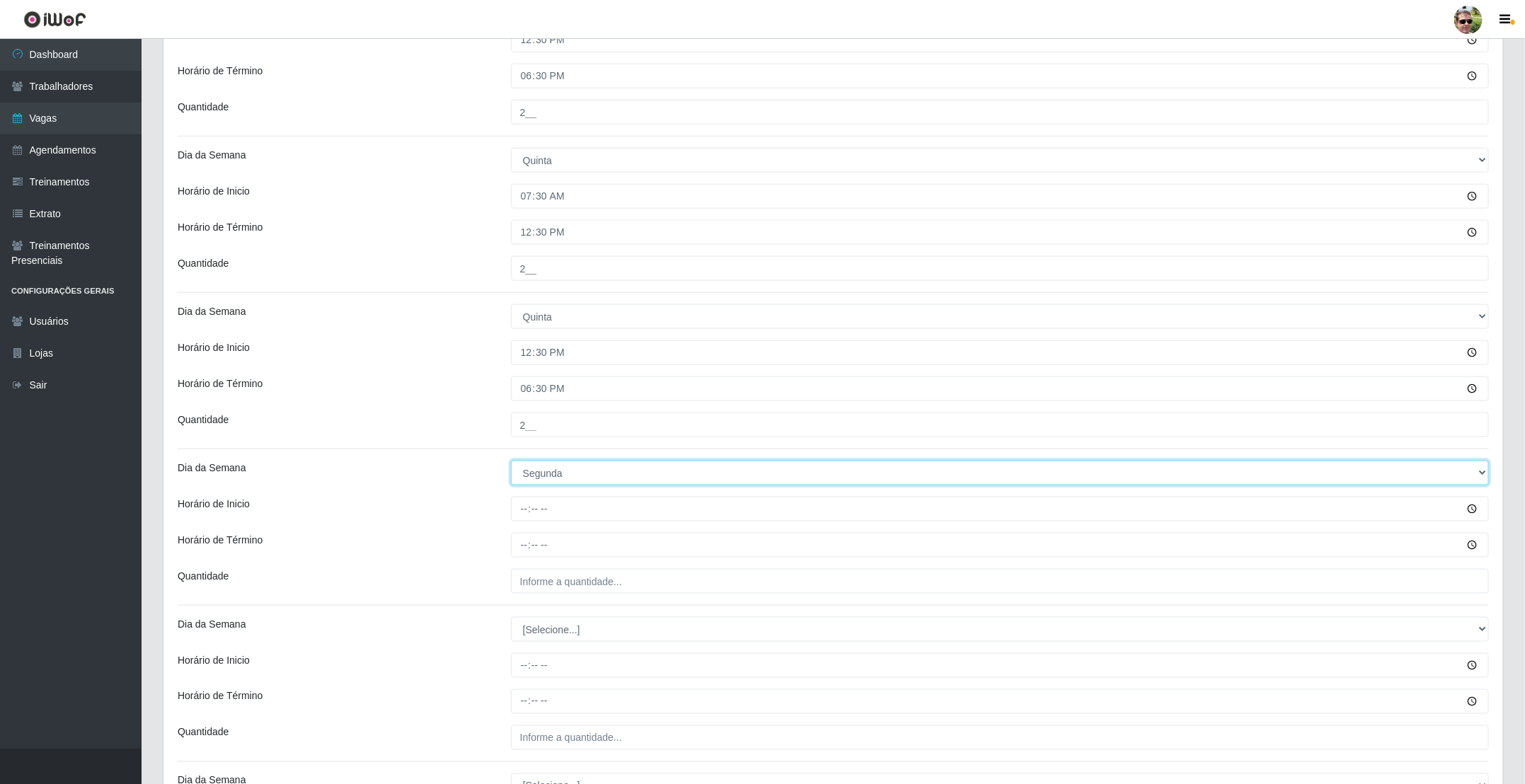
select select "5"
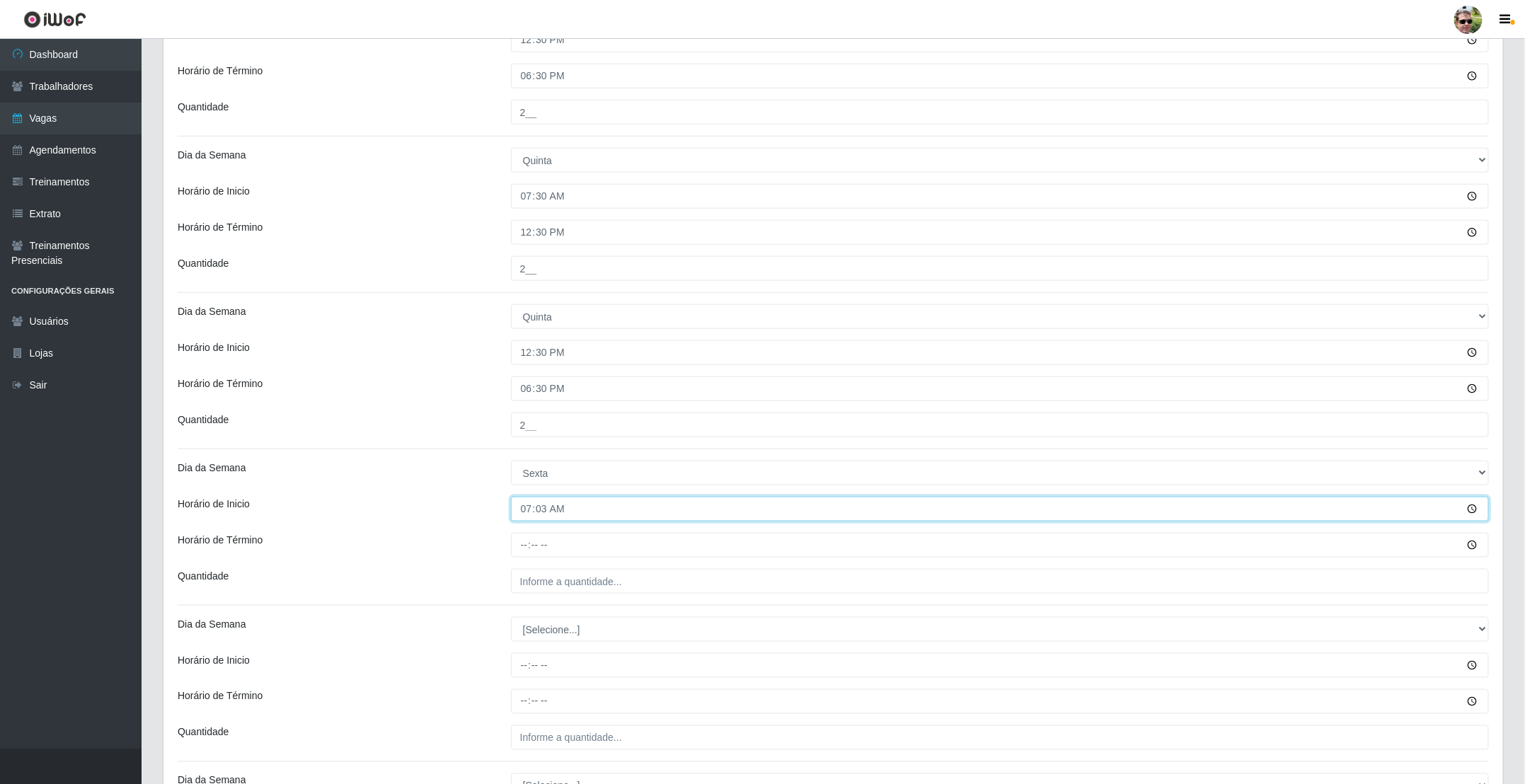
type input "07:30"
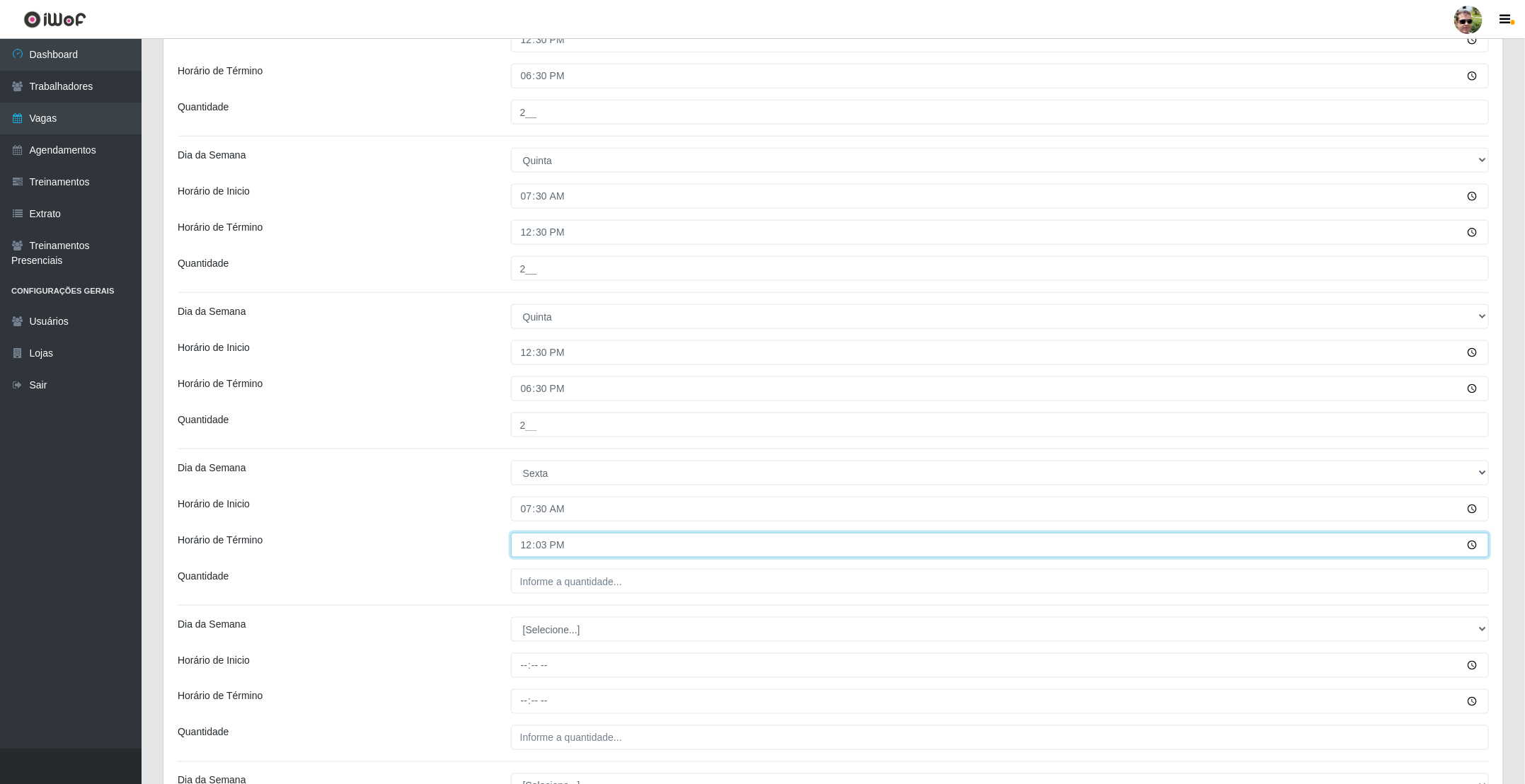
type input "12:30"
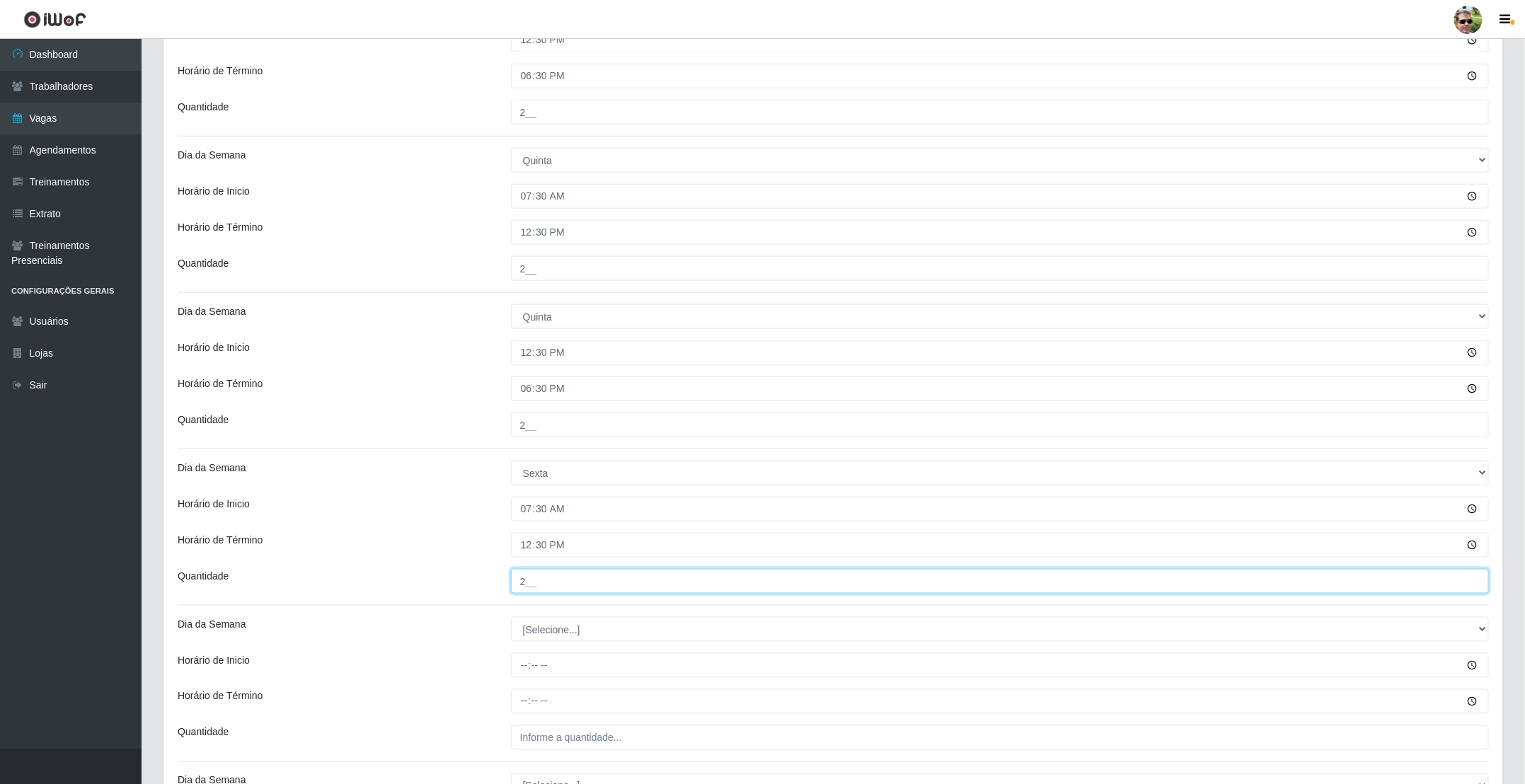
type input "2__"
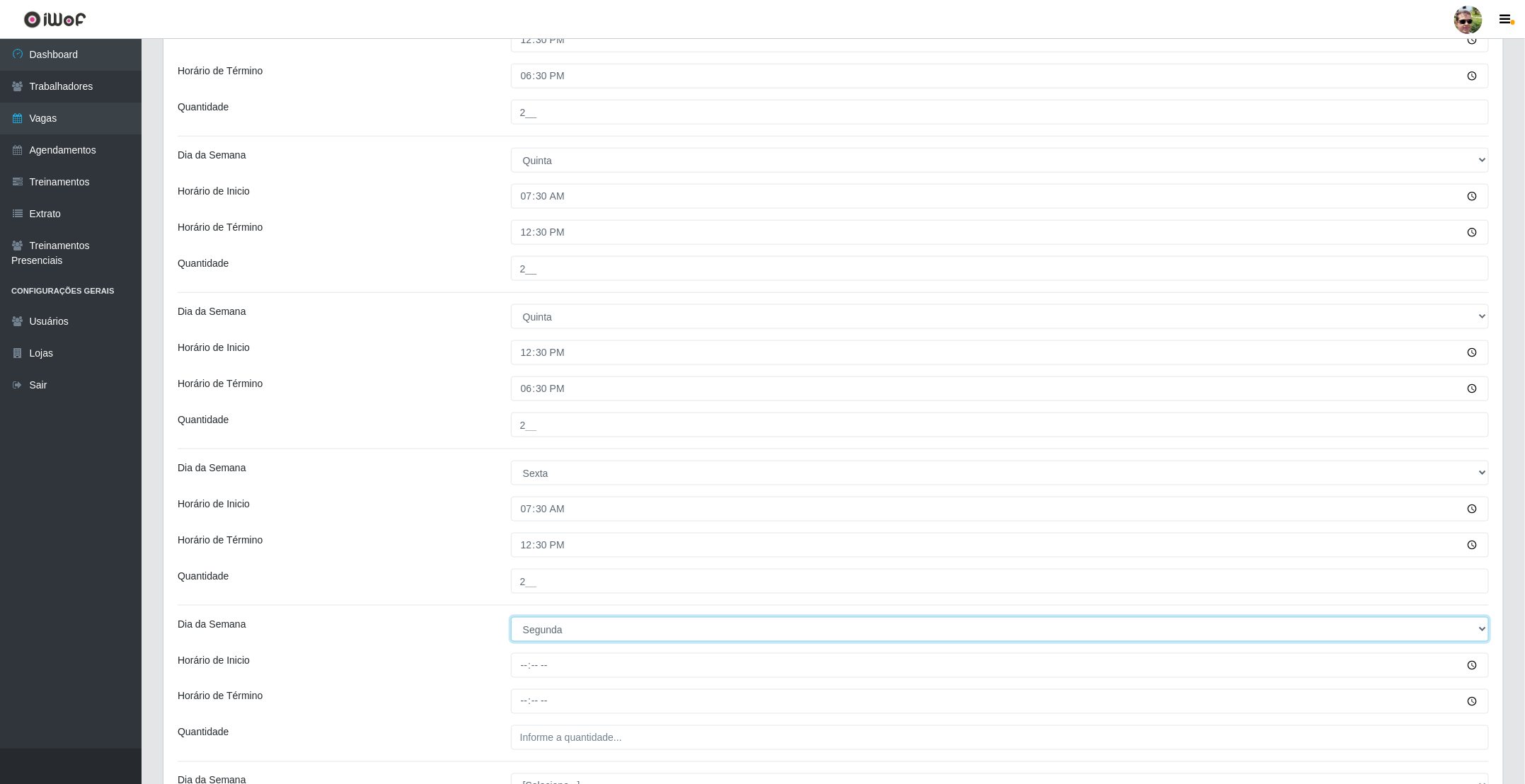
select select "5"
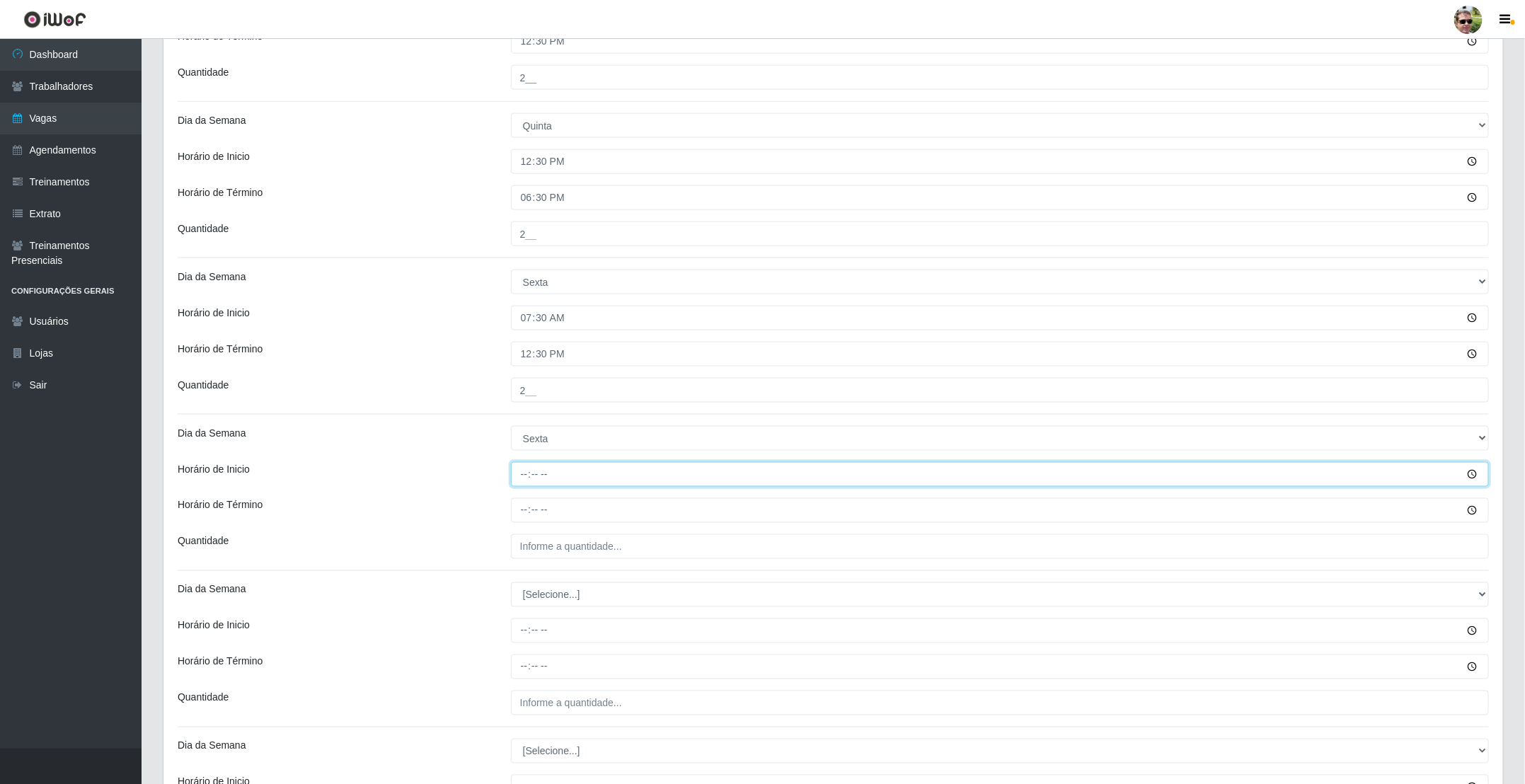
scroll to position [1062, 0]
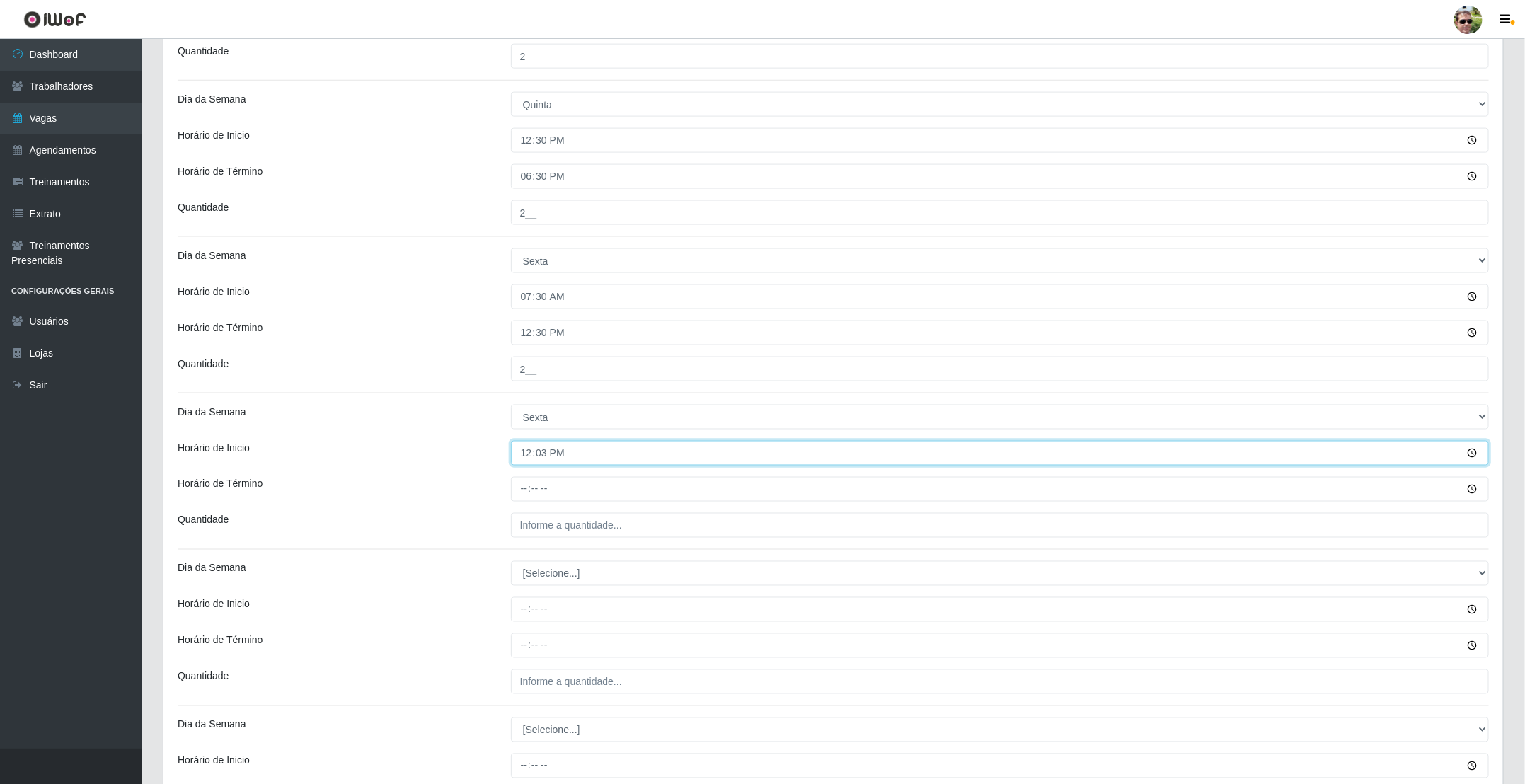
type input "12:30"
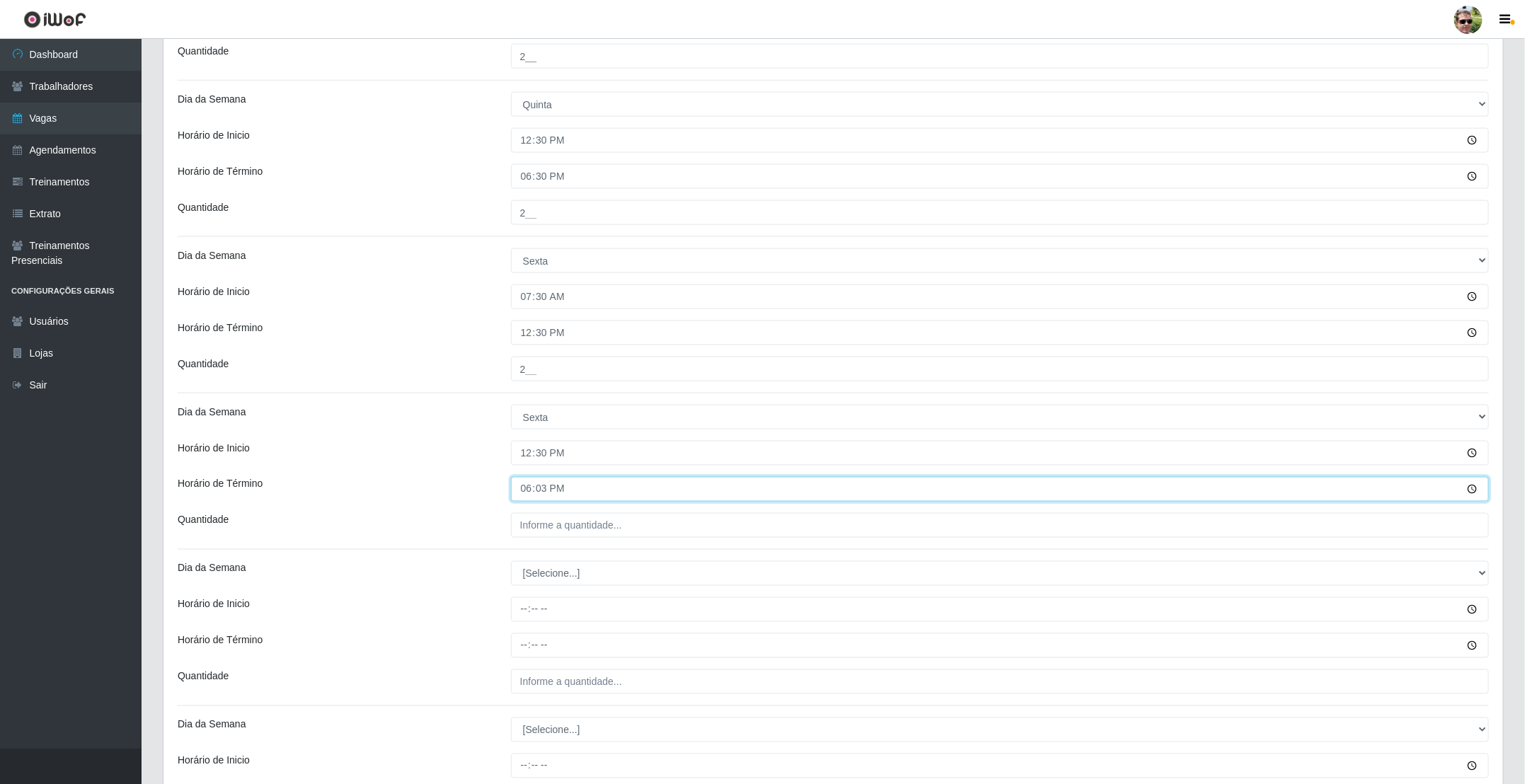
type input "18:30"
type input "2__"
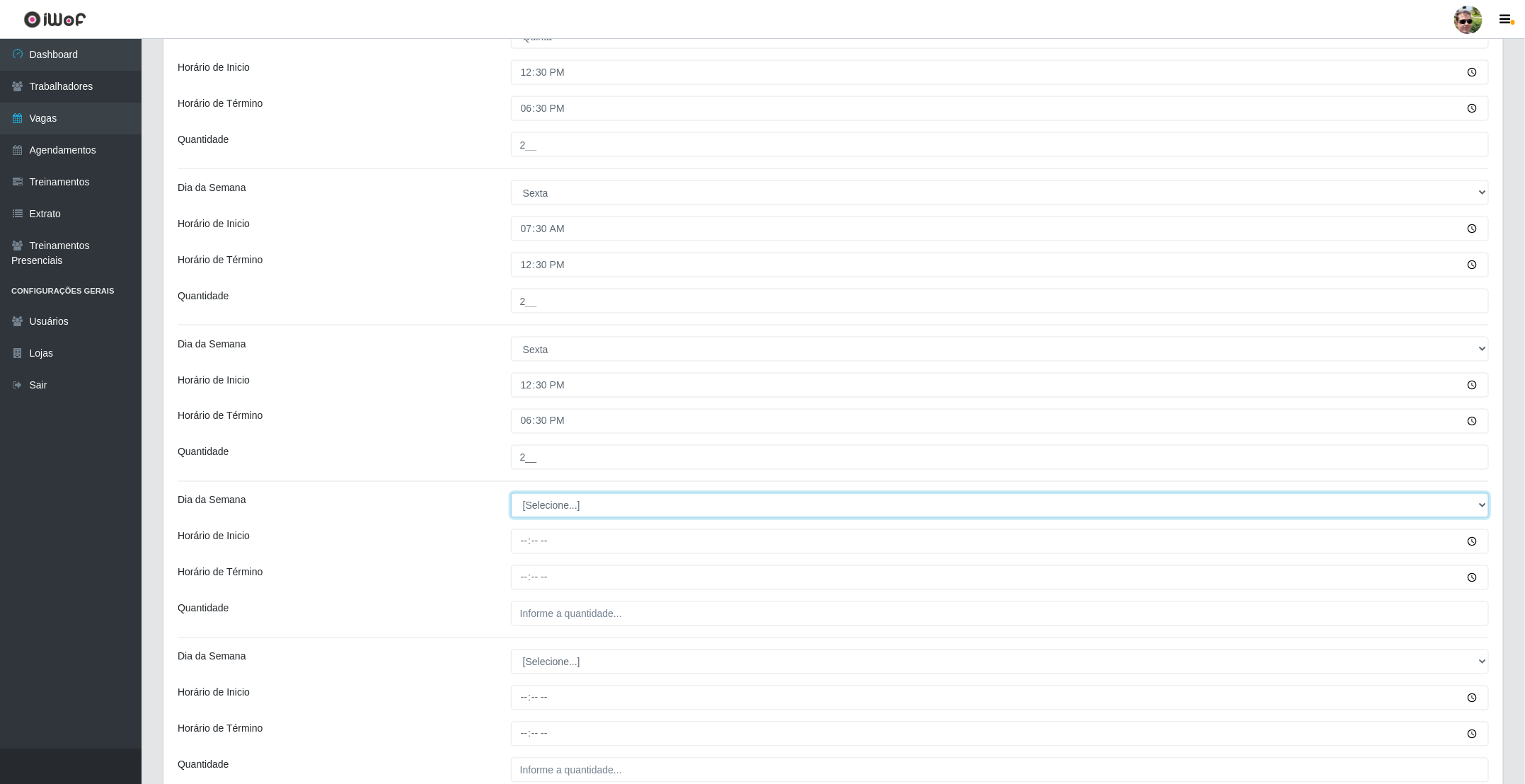
scroll to position [1168, 0]
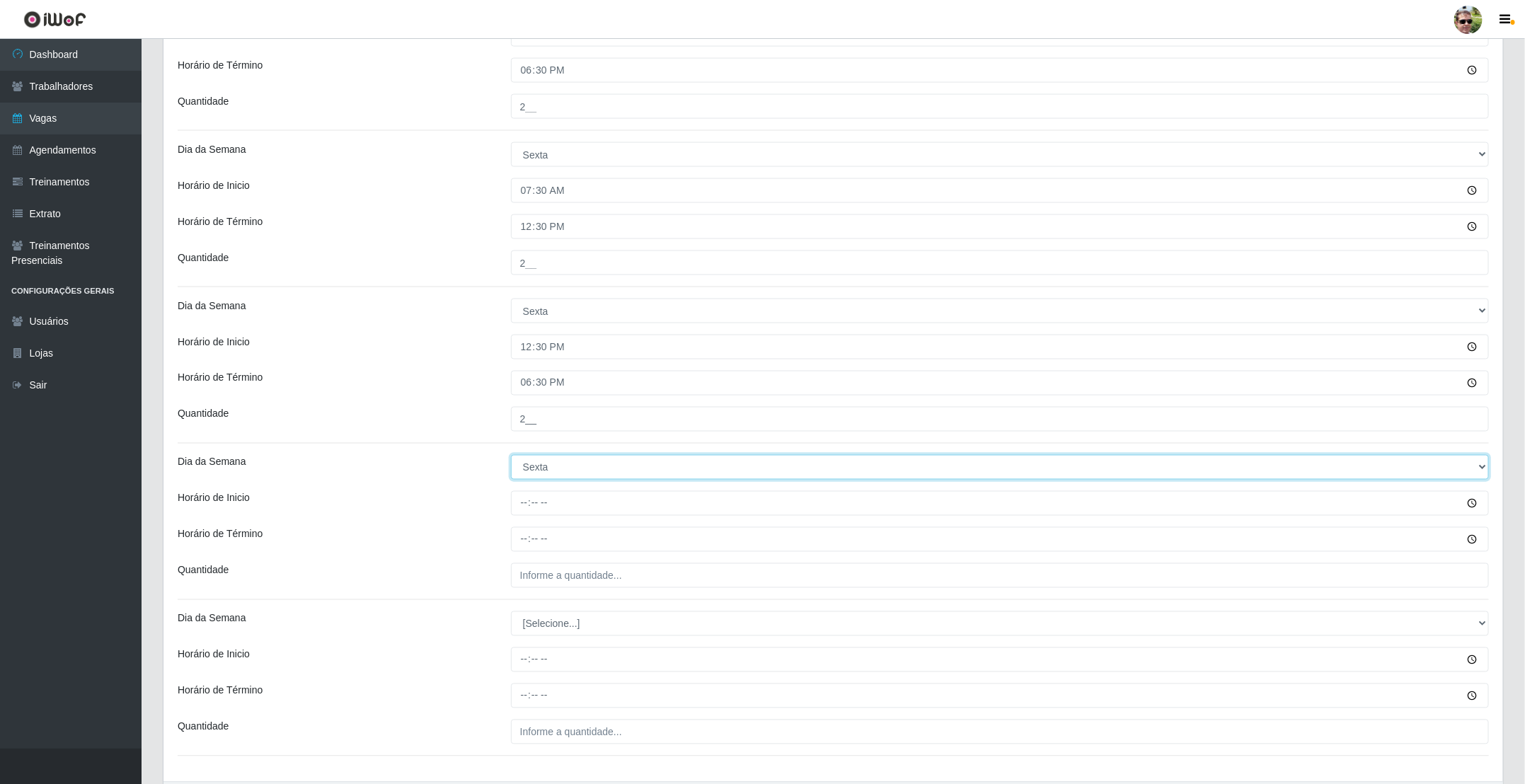
select select "6"
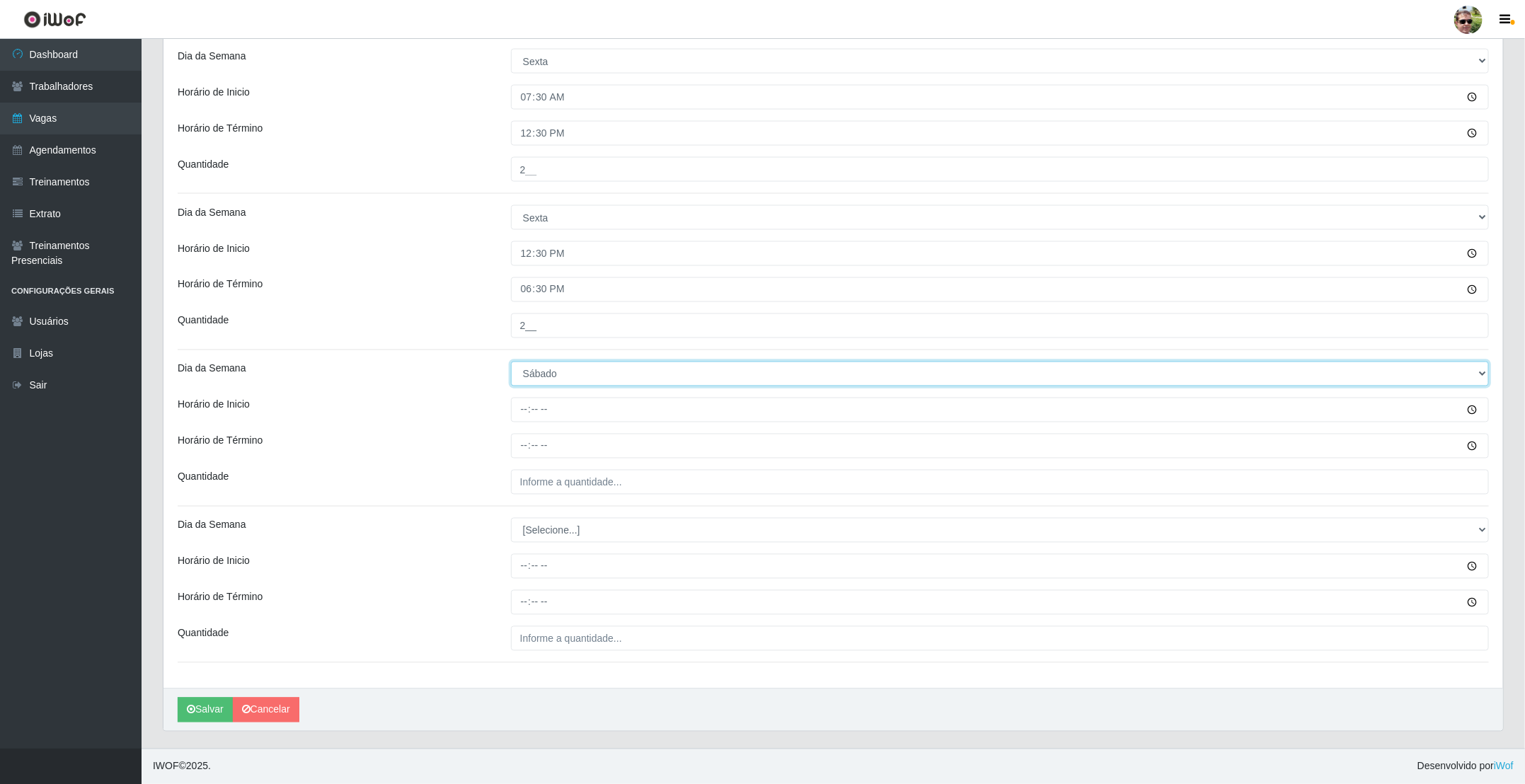
scroll to position [1267, 0]
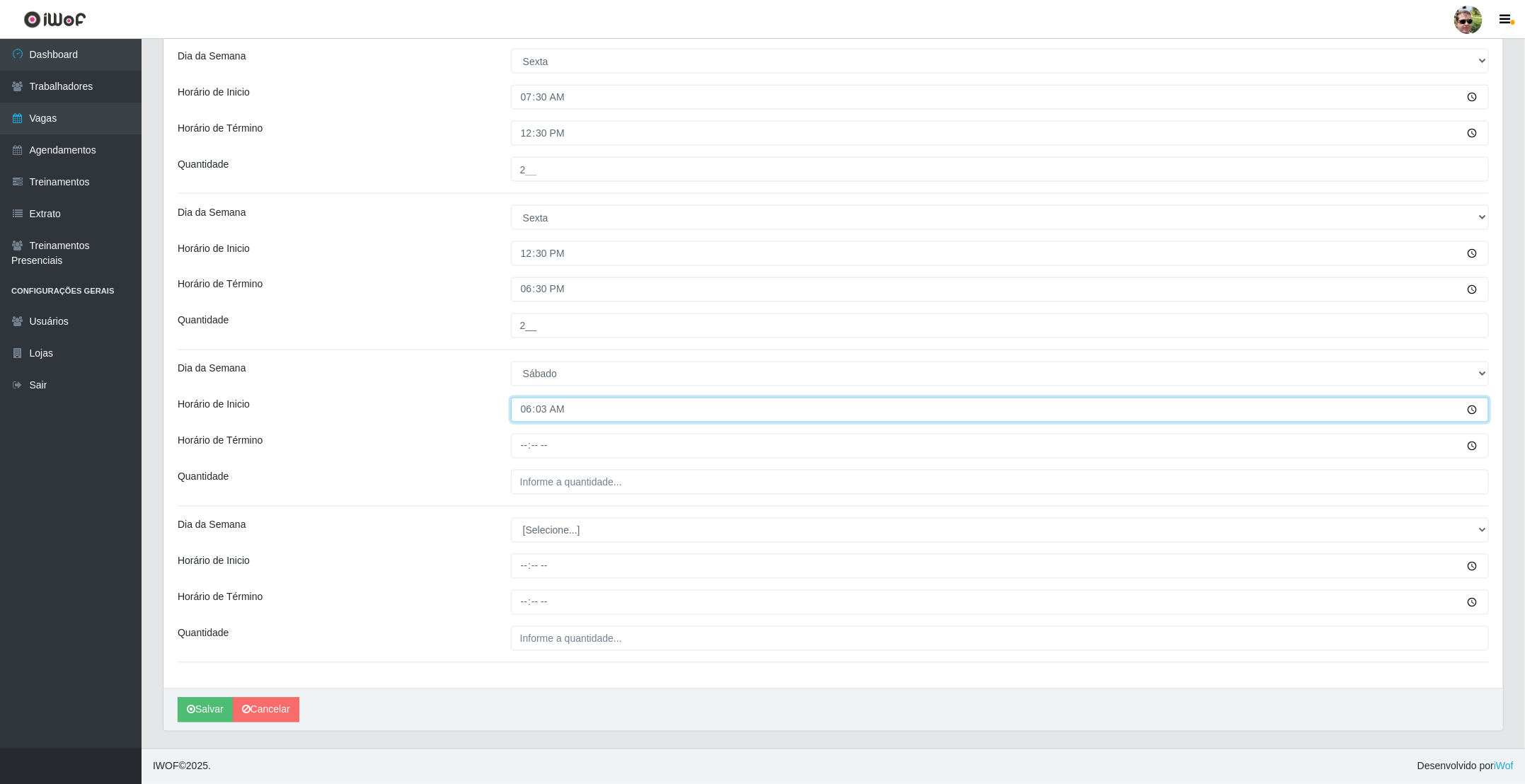
type input "06:30"
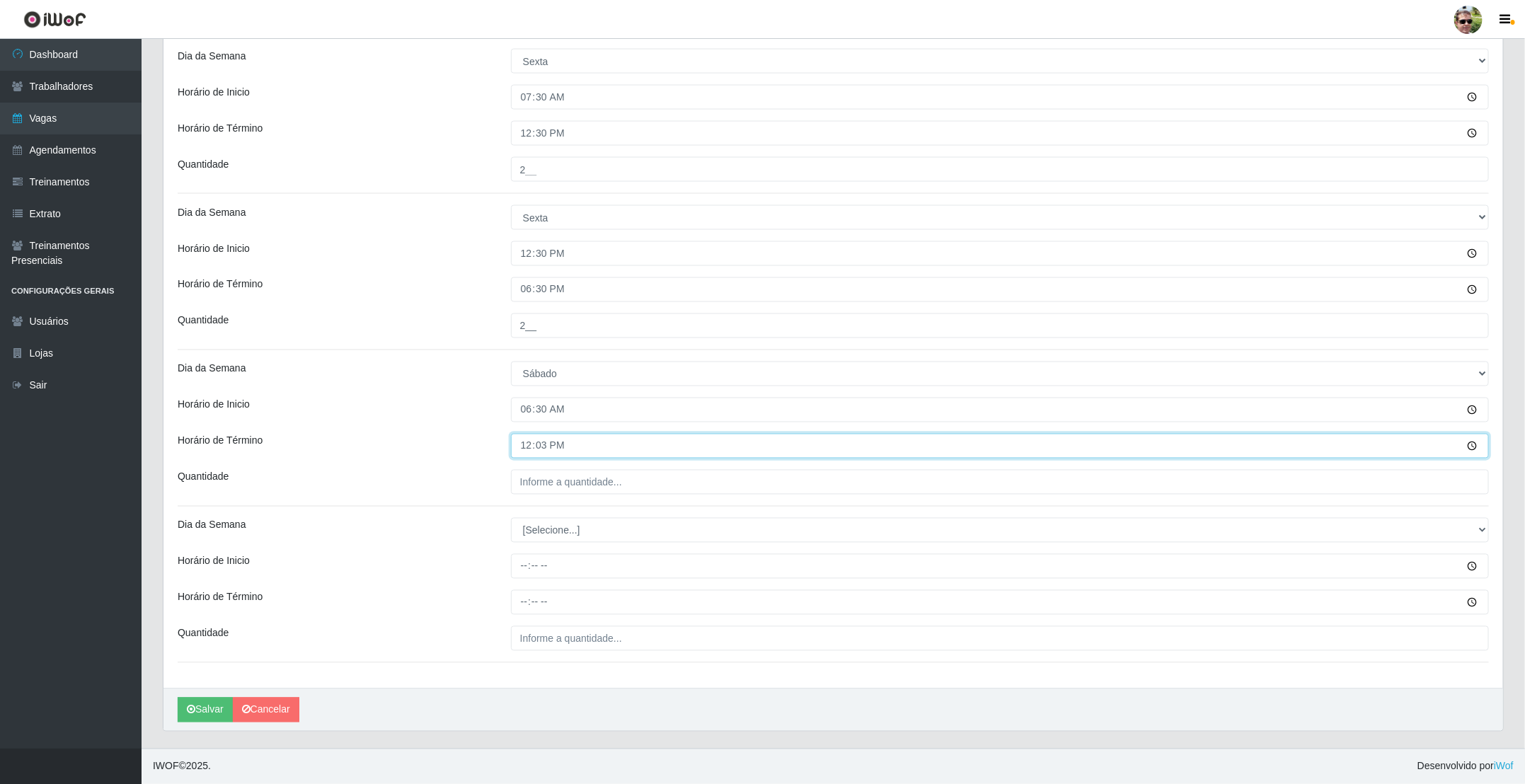
type input "12:30"
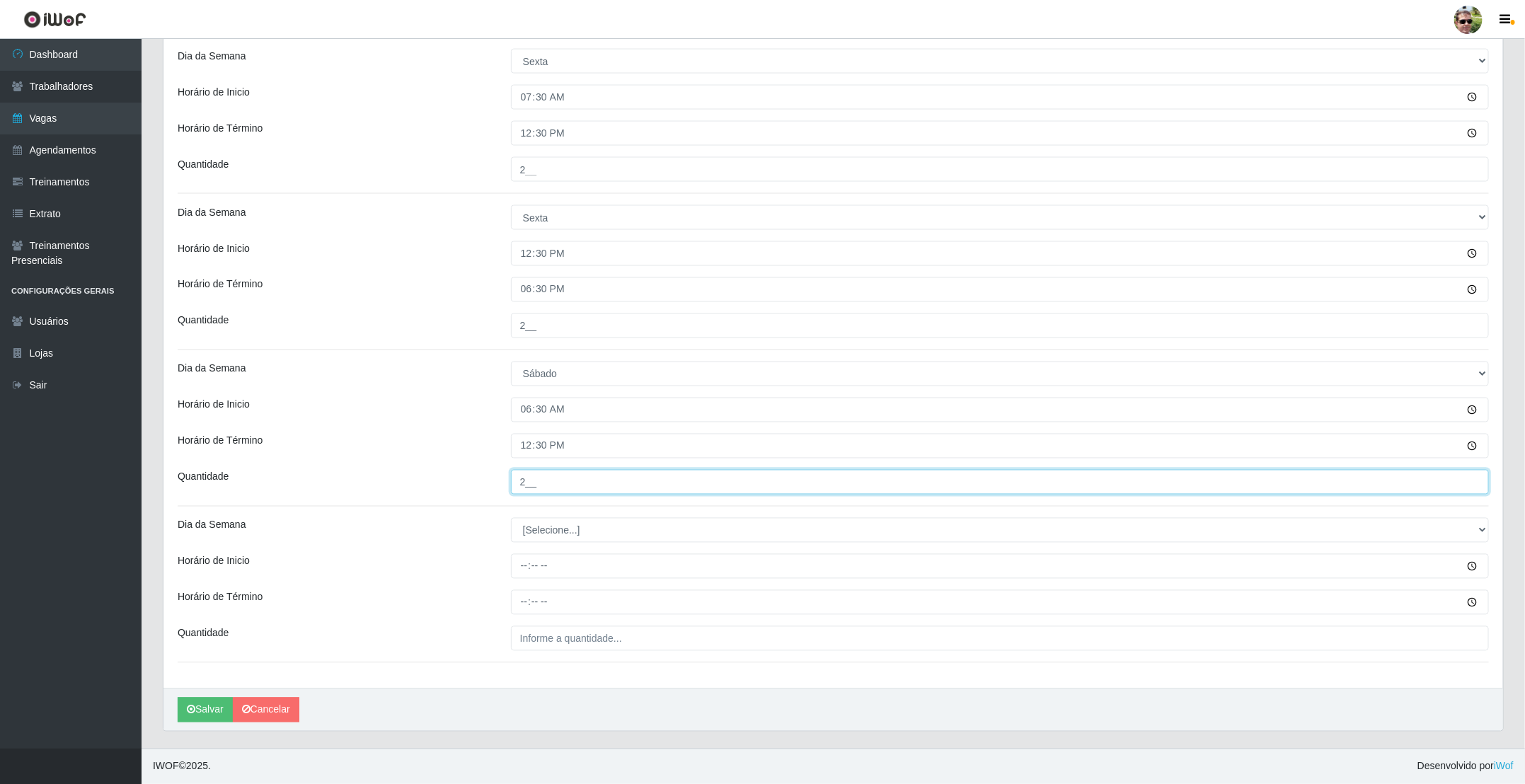
type input "2__"
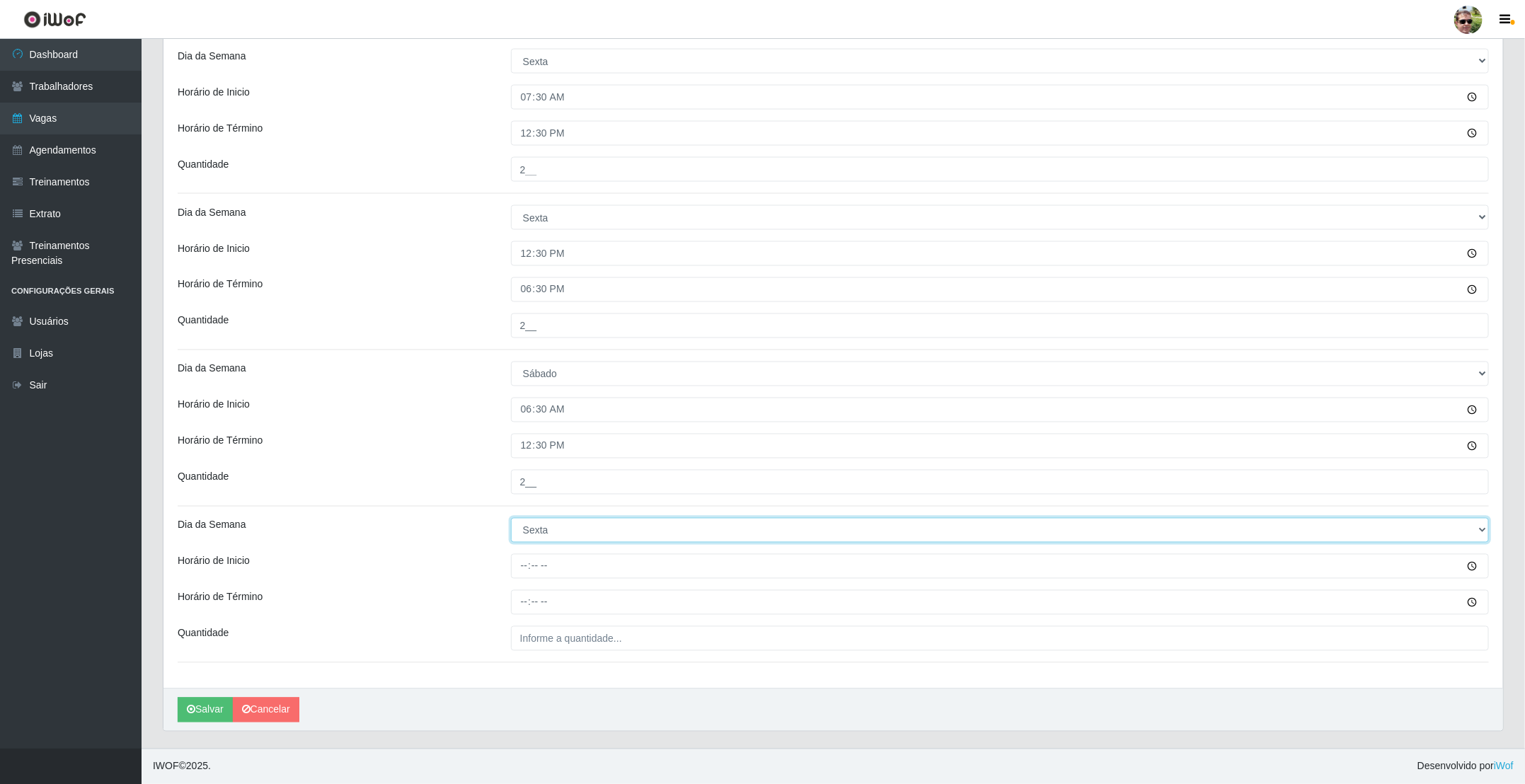
select select "6"
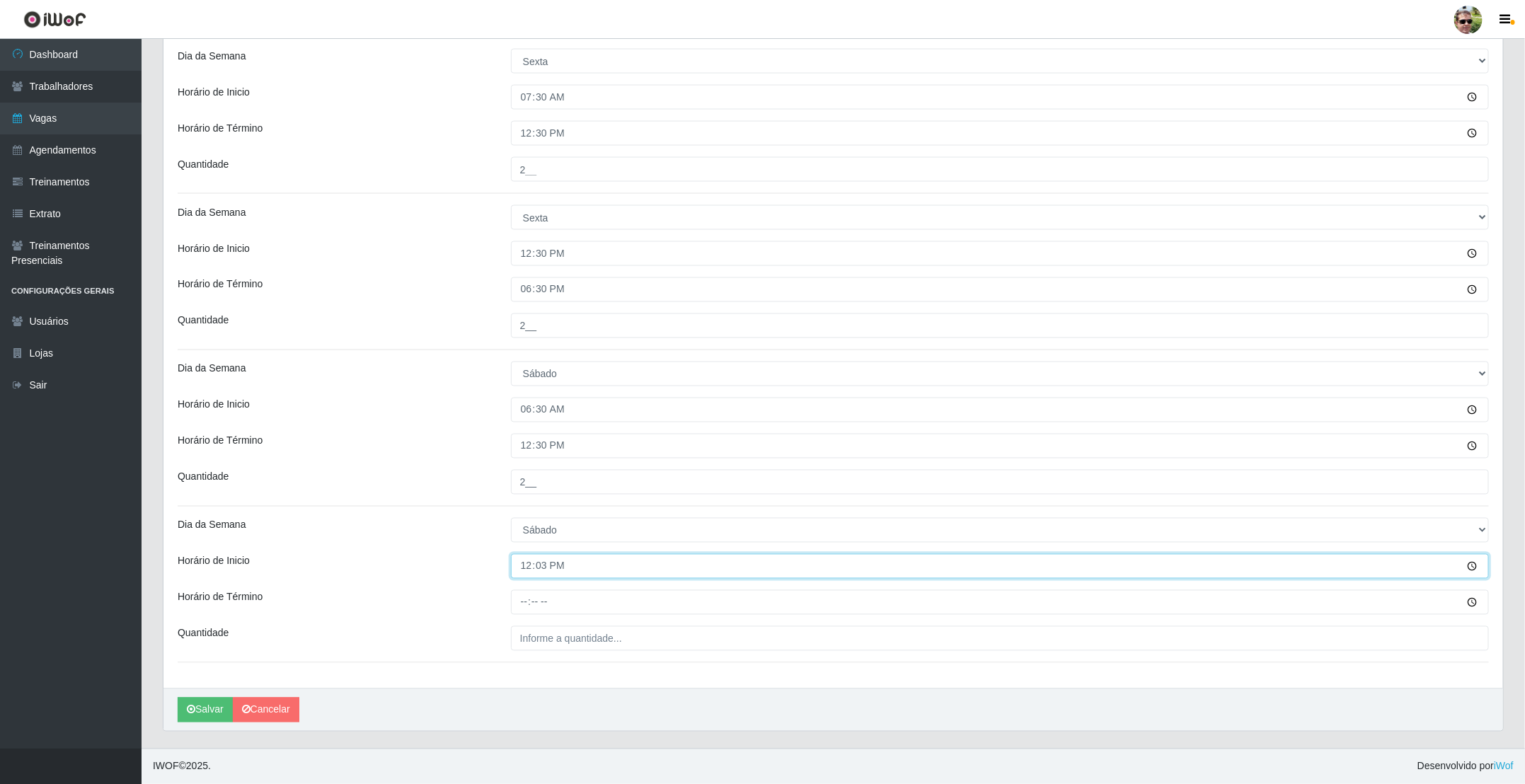
type input "12:30"
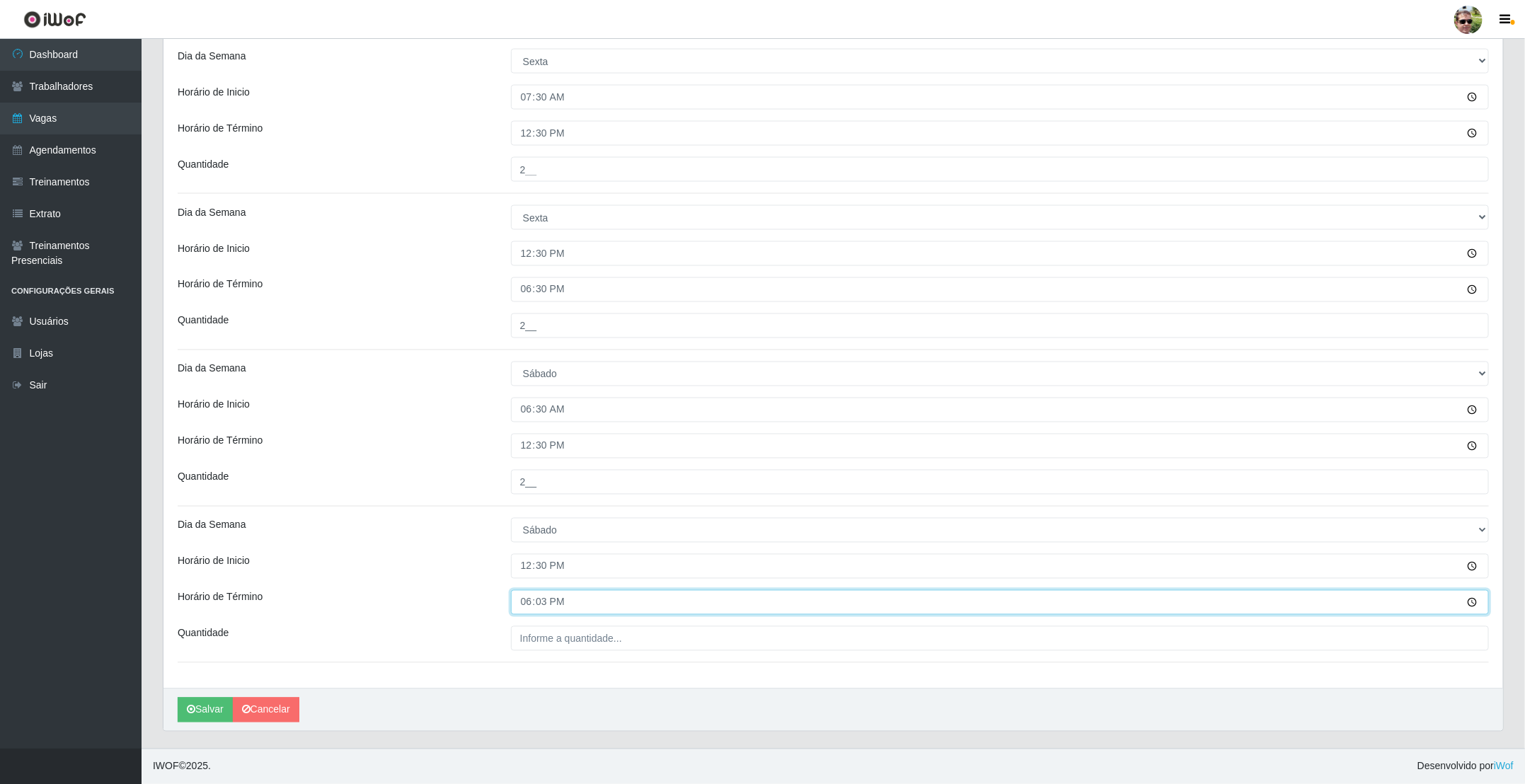
type input "18:30"
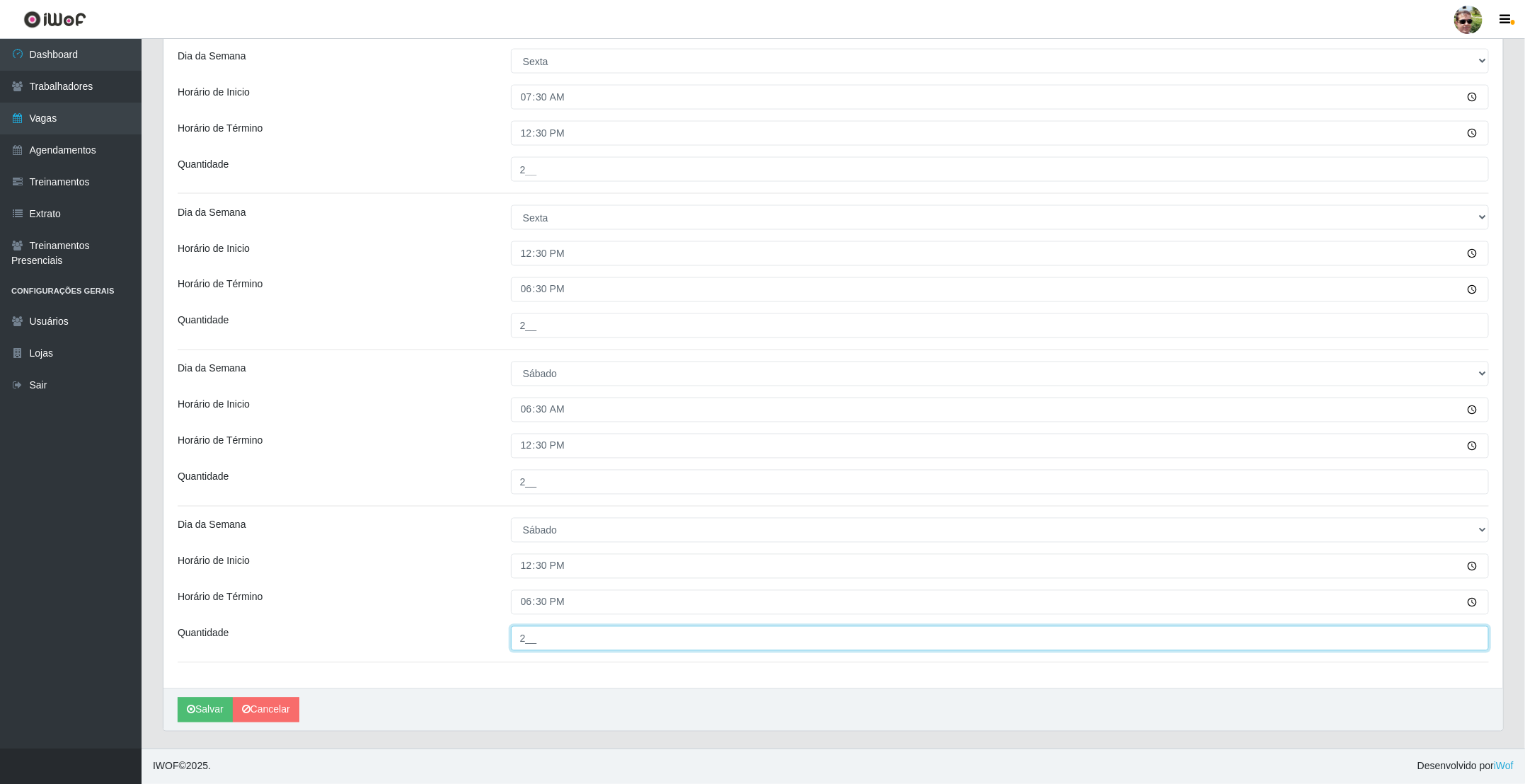
type input "2__"
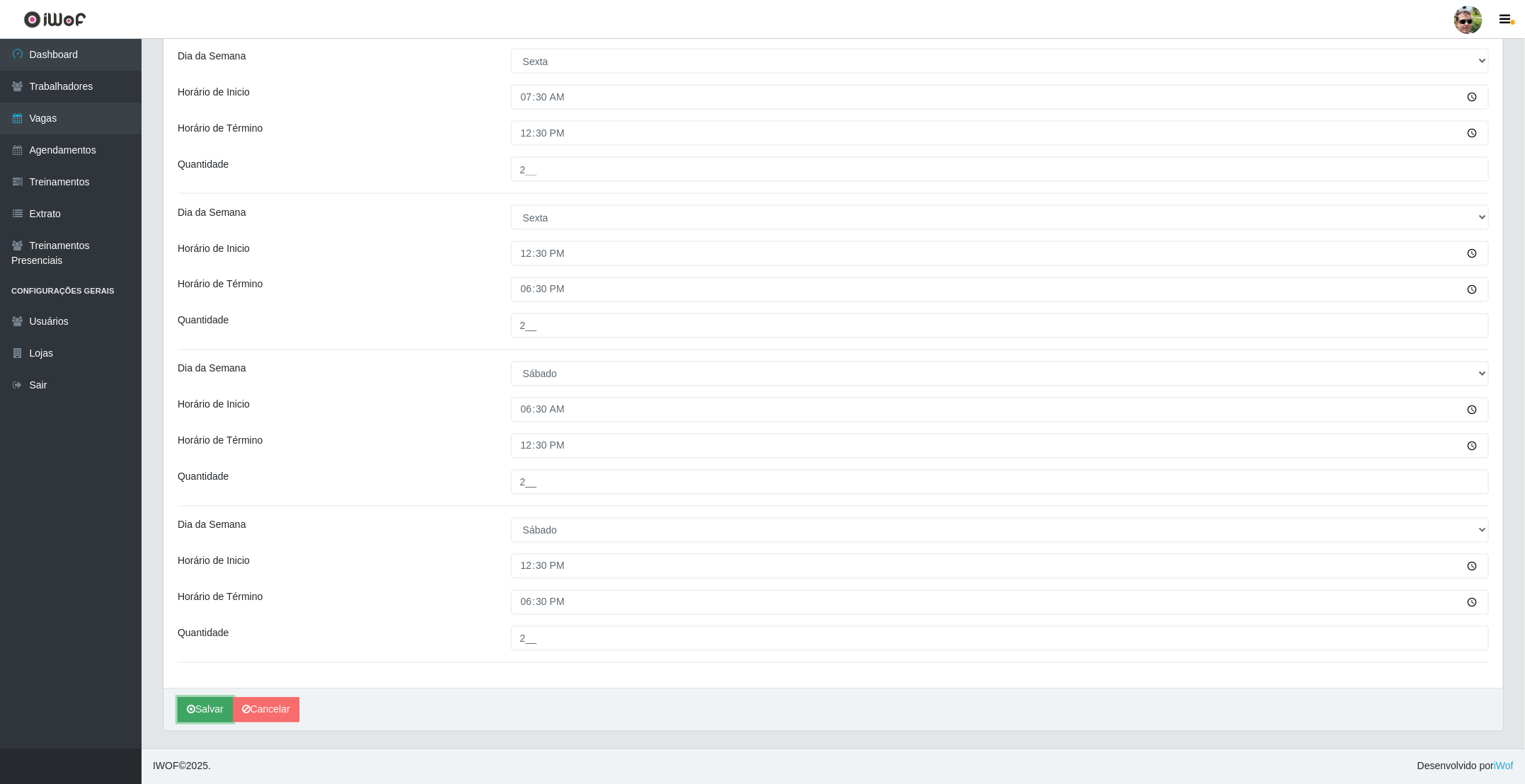
click at [200, 712] on button "Salvar" at bounding box center [205, 710] width 56 height 25
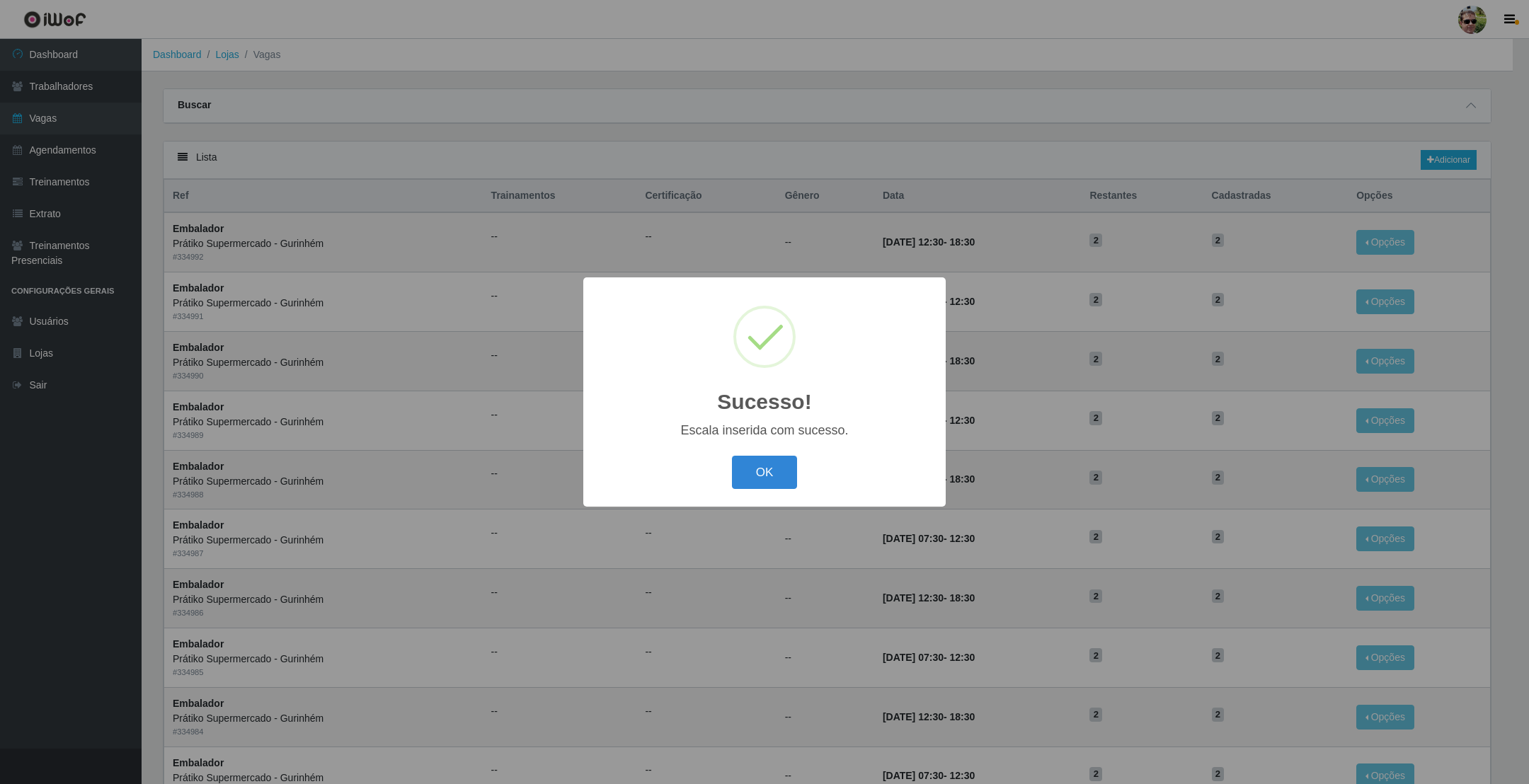
click at [732, 456] on button "OK" at bounding box center [764, 472] width 66 height 33
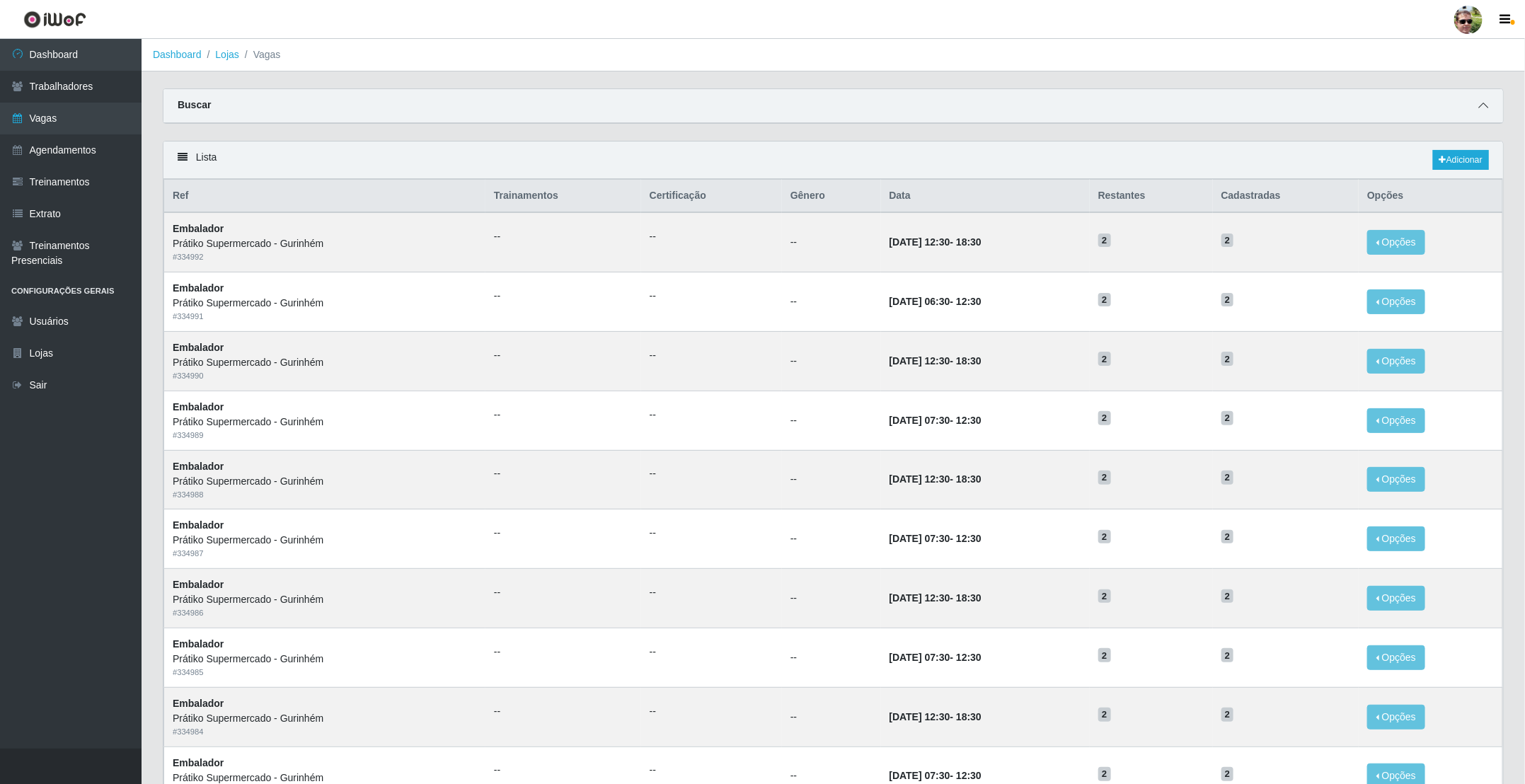
click at [1480, 106] on icon at bounding box center [1483, 105] width 10 height 10
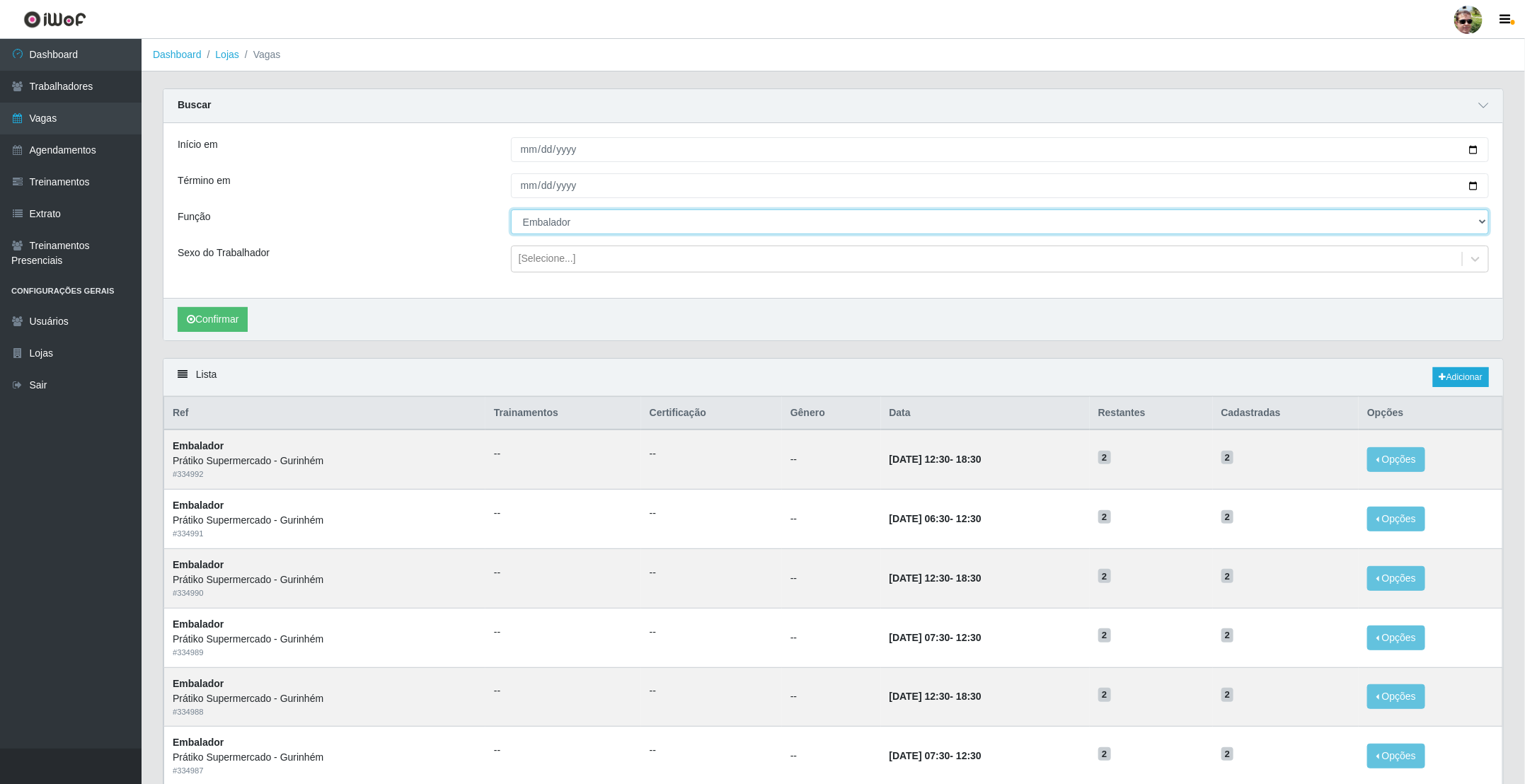
click at [542, 215] on select "[Selecione...] Auxiliar de entrega + Auxiliar de entrega ++ Embalador Embalador…" at bounding box center [1000, 222] width 978 height 25
select select "24"
click at [511, 211] on select "[Selecione...] Auxiliar de entrega + Auxiliar de entrega ++ Embalador Embalador…" at bounding box center [1000, 222] width 978 height 25
click at [209, 327] on button "Confirmar" at bounding box center [213, 319] width 70 height 25
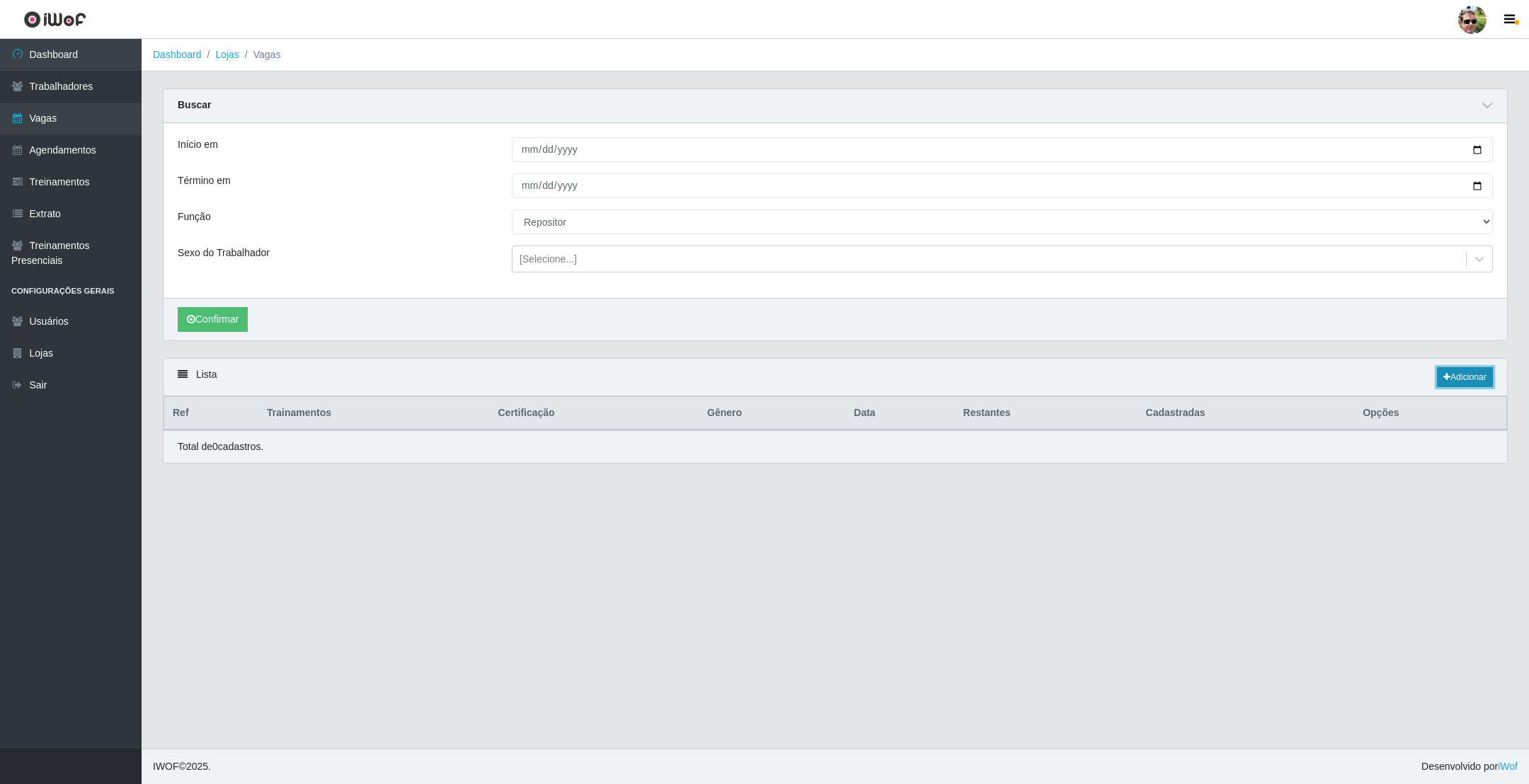
click at [1479, 387] on link "Adicionar" at bounding box center [1465, 378] width 56 height 20
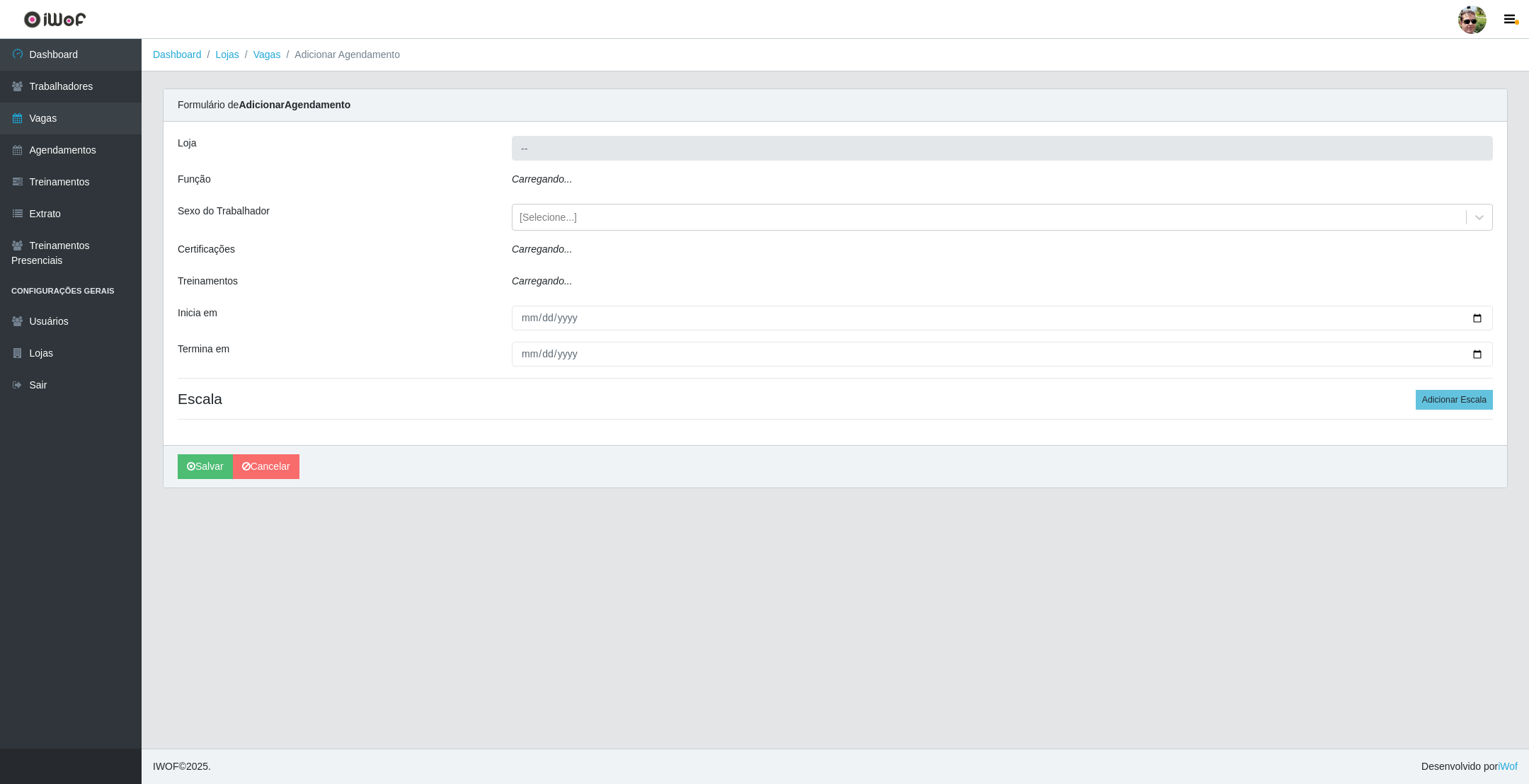
type input "Prátiko Supermercado - Gurinhém"
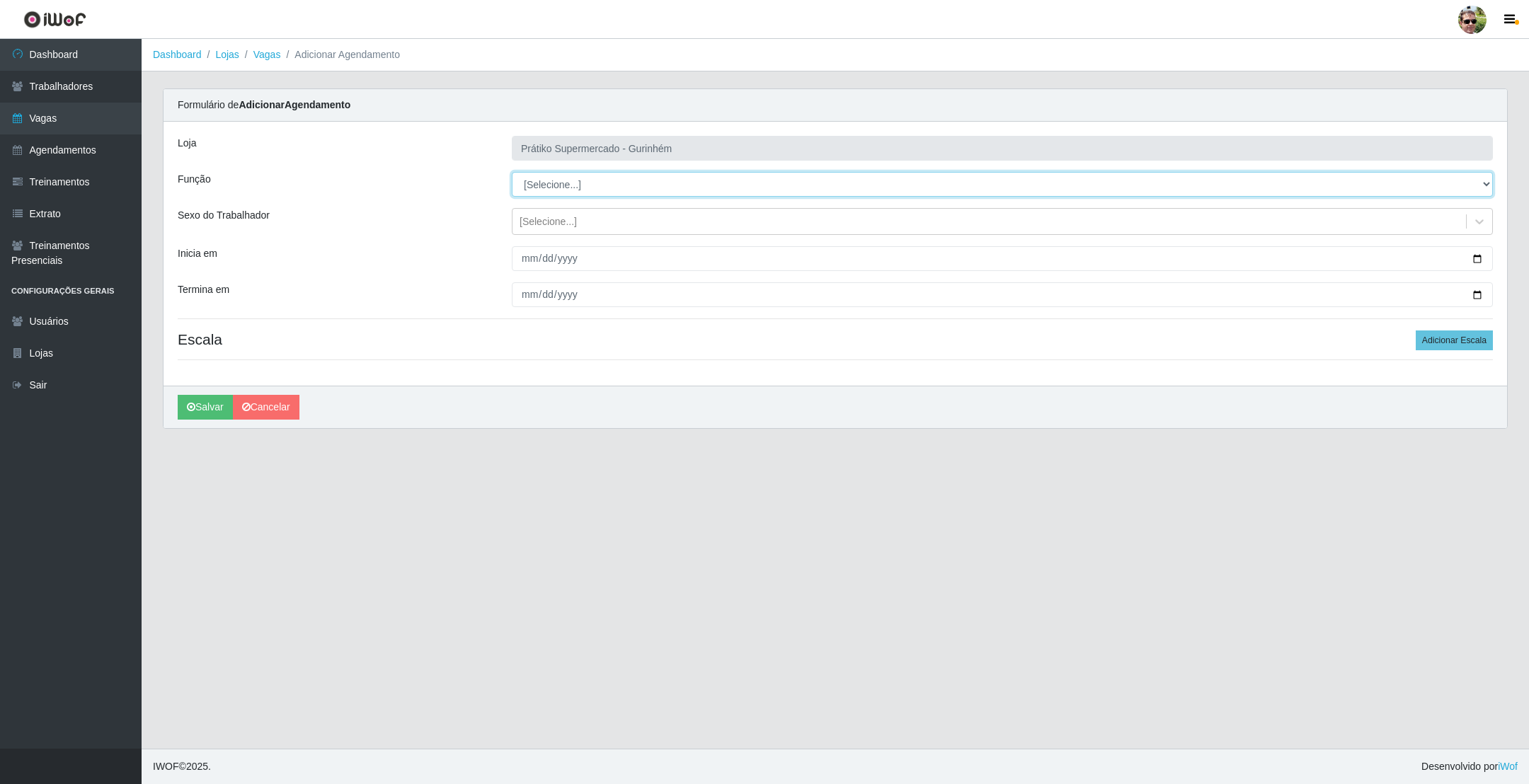
drag, startPoint x: 563, startPoint y: 198, endPoint x: 565, endPoint y: 179, distance: 19.1
click at [565, 179] on select "[Selecione...] Auxiliar de entrega + Auxiliar de entrega ++ Embalador Embalador…" at bounding box center [1002, 185] width 982 height 25
select select "24"
click at [511, 173] on select "[Selecione...] Auxiliar de entrega + Auxiliar de entrega ++ Embalador Embalador…" at bounding box center [1002, 185] width 982 height 25
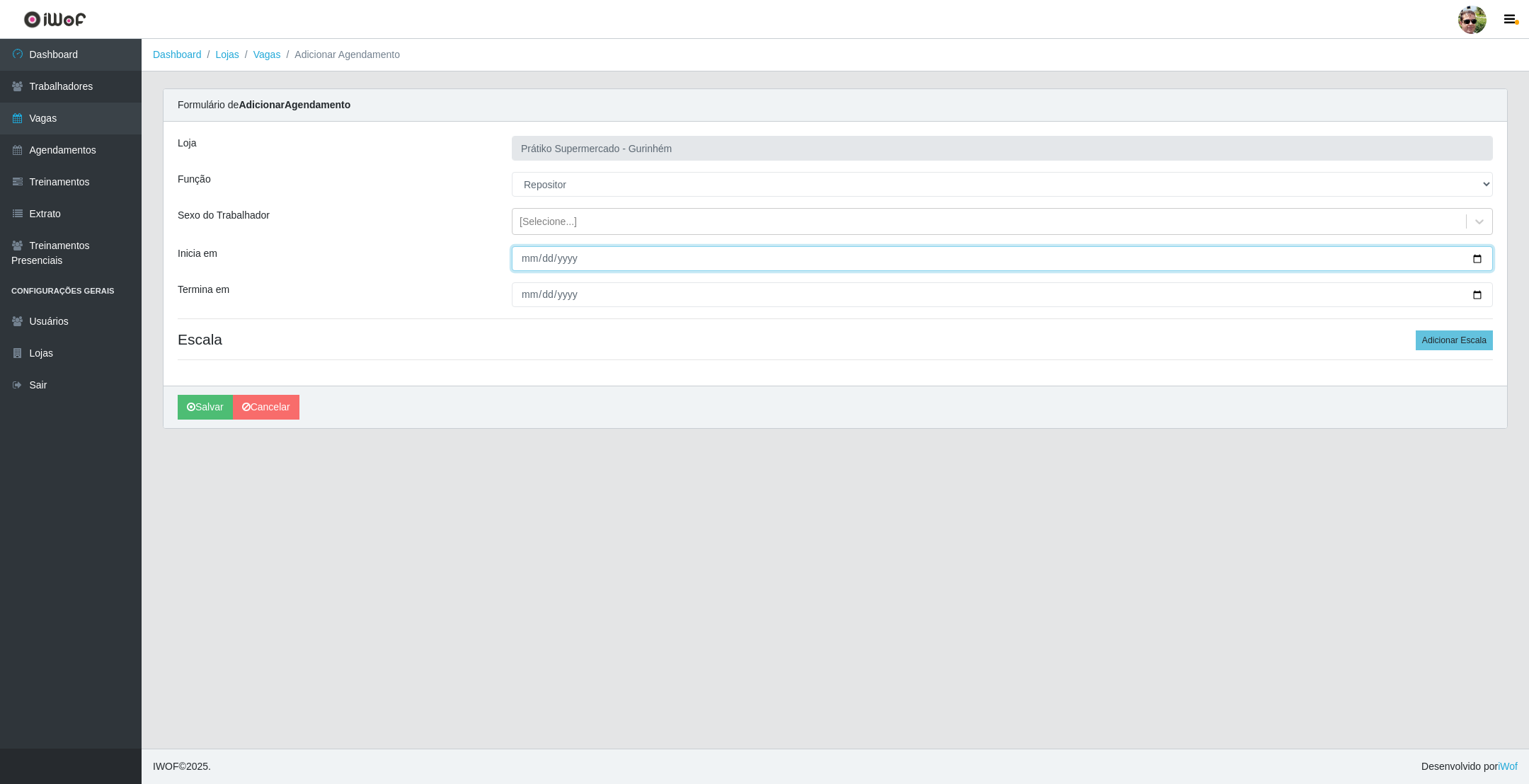
click at [1474, 257] on input "Inicia em" at bounding box center [1002, 259] width 982 height 25
type input "[DATE]"
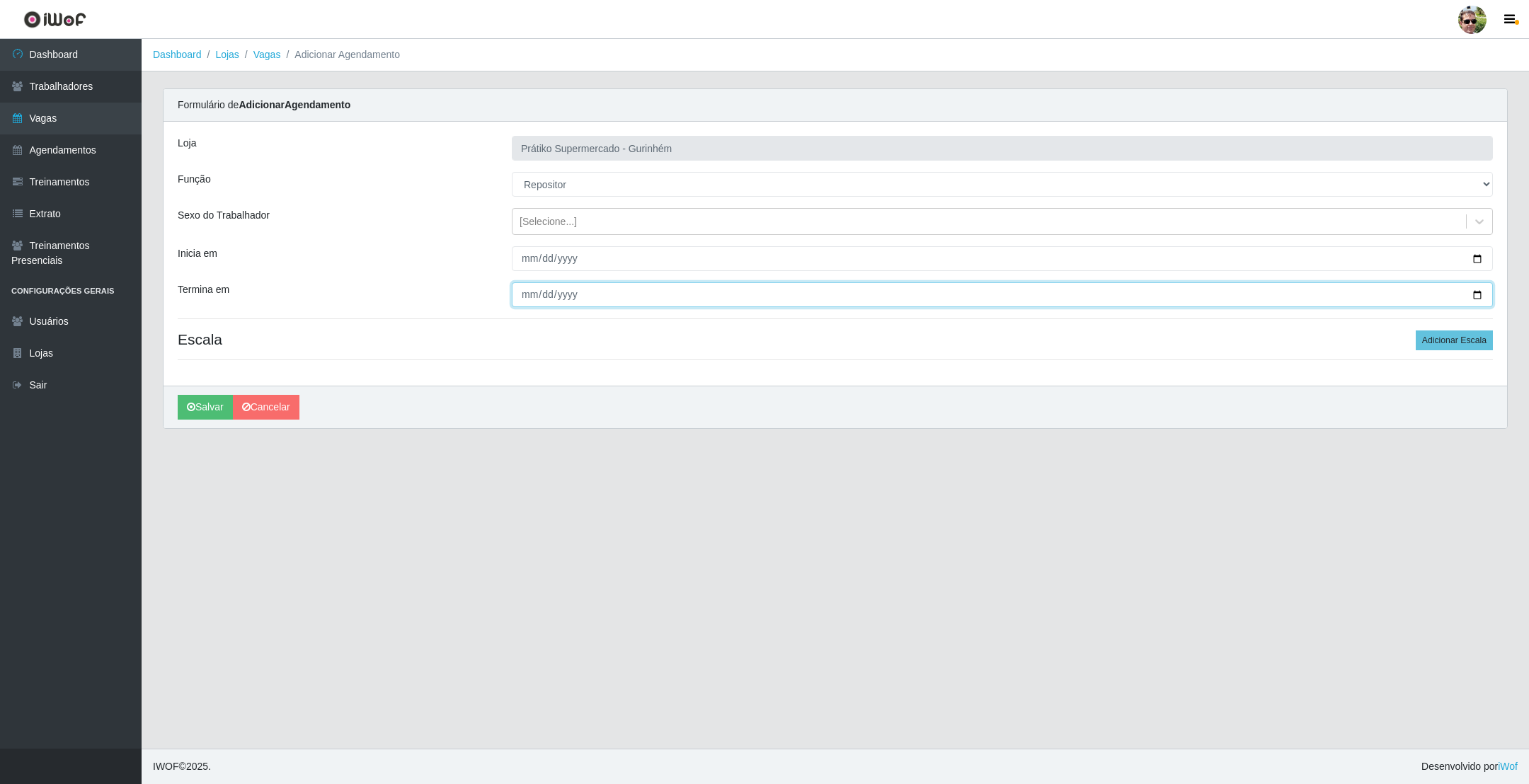
click at [1472, 292] on input "Termina em" at bounding box center [1002, 295] width 982 height 25
type input "[DATE]"
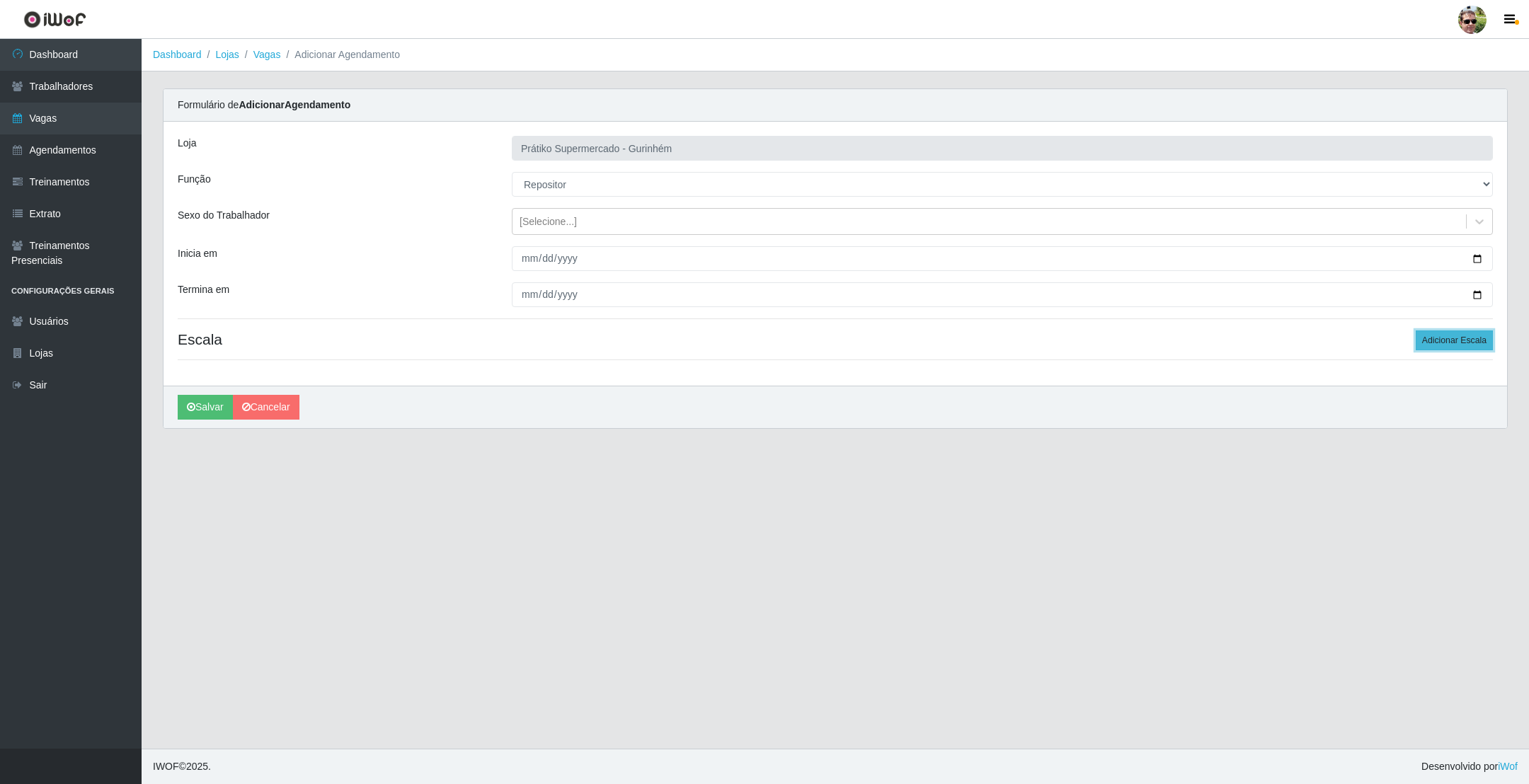
click at [1443, 344] on button "Adicionar Escala" at bounding box center [1455, 340] width 77 height 20
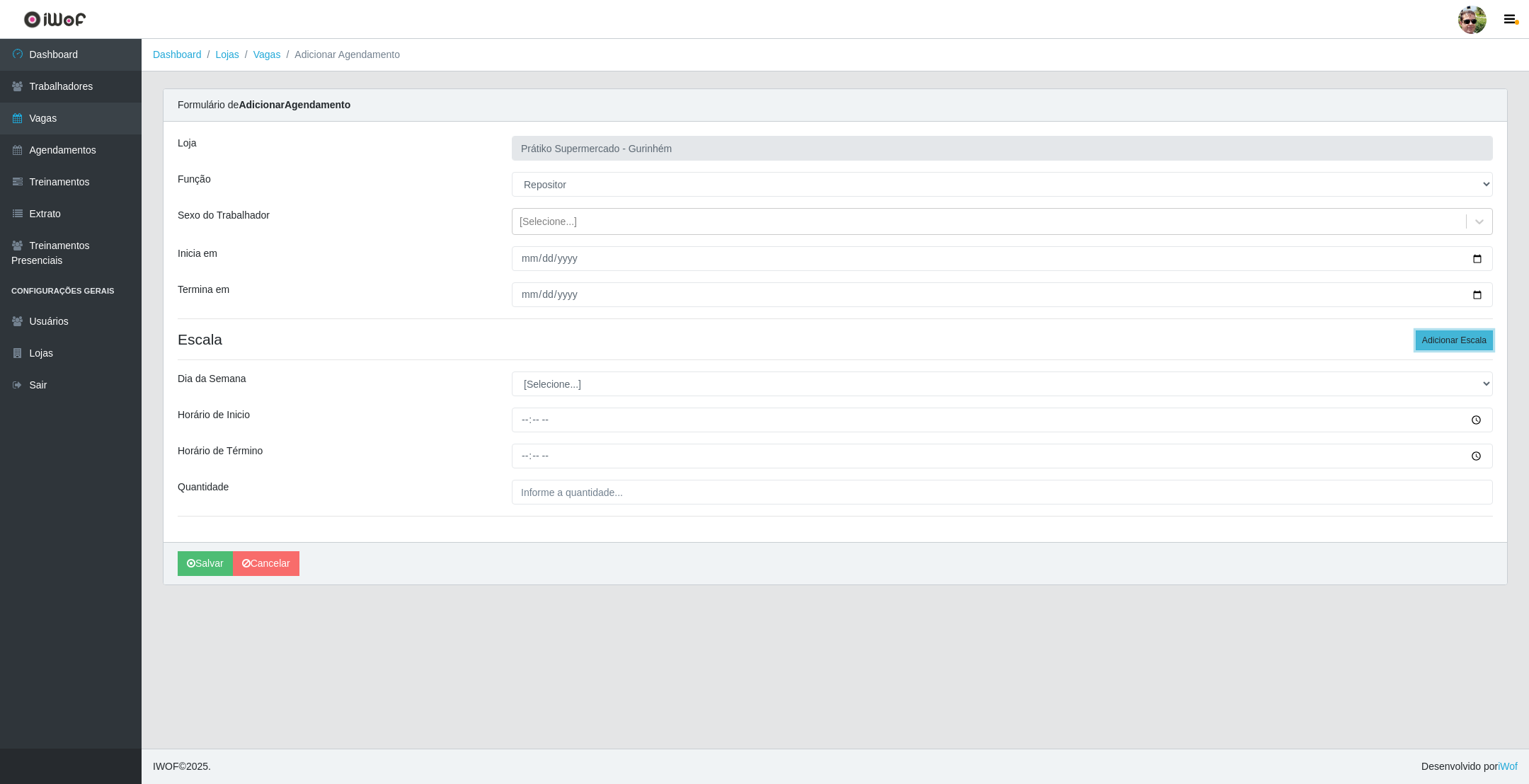
click at [1447, 344] on button "Adicionar Escala" at bounding box center [1455, 340] width 77 height 20
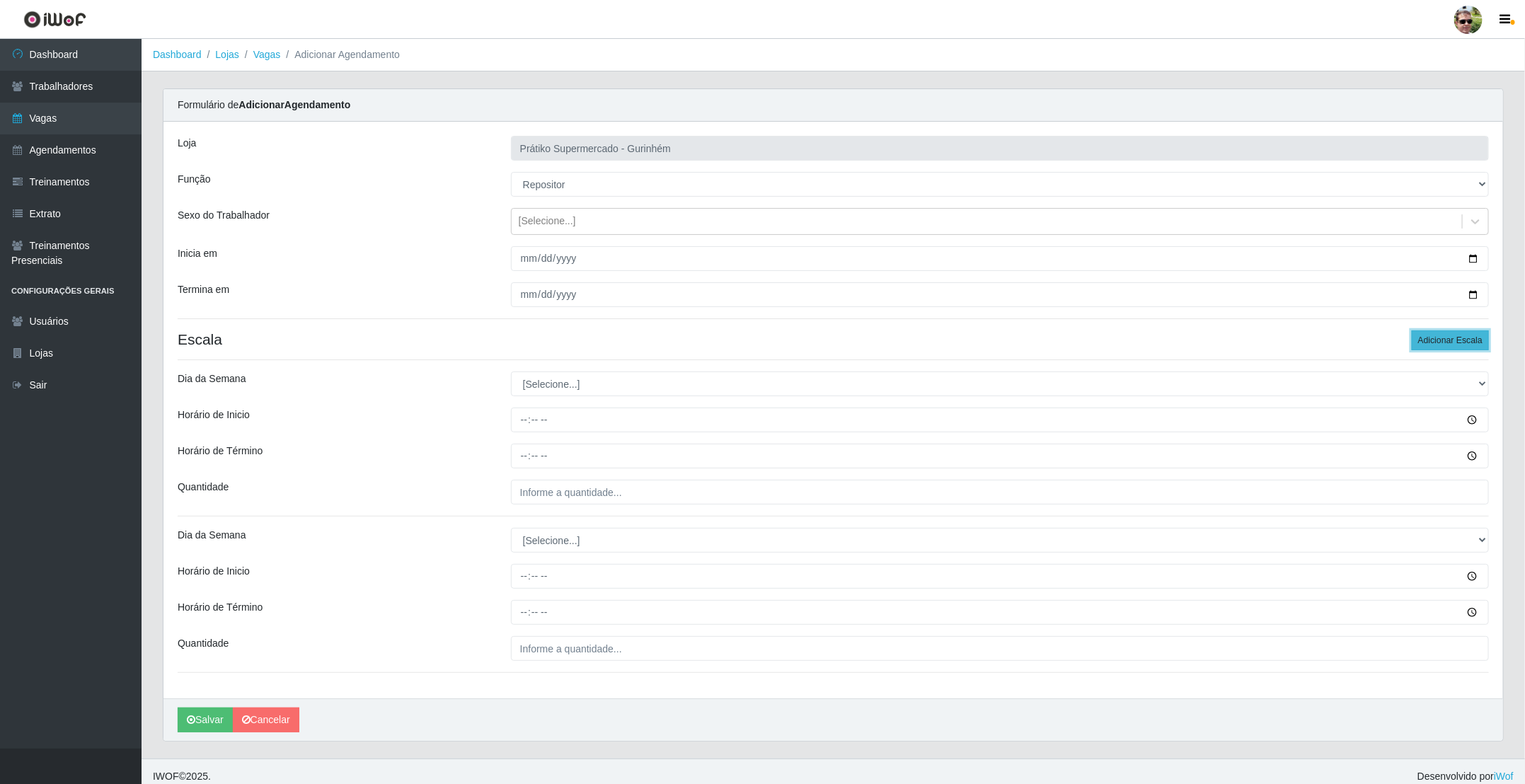
click at [1447, 344] on button "Adicionar Escala" at bounding box center [1451, 340] width 77 height 20
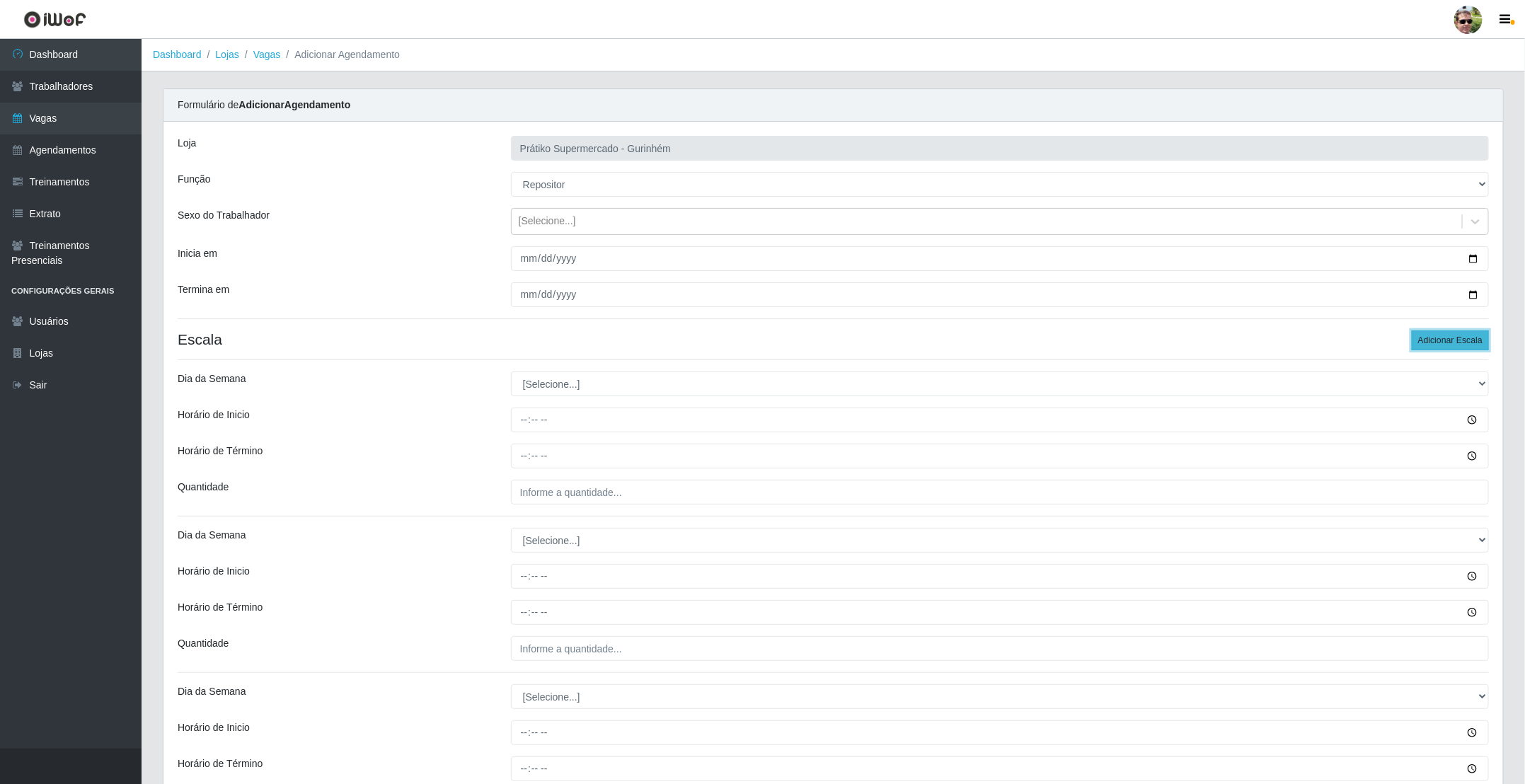
click at [1447, 344] on button "Adicionar Escala" at bounding box center [1451, 340] width 77 height 20
click at [1448, 344] on button "Adicionar Escala" at bounding box center [1451, 340] width 77 height 20
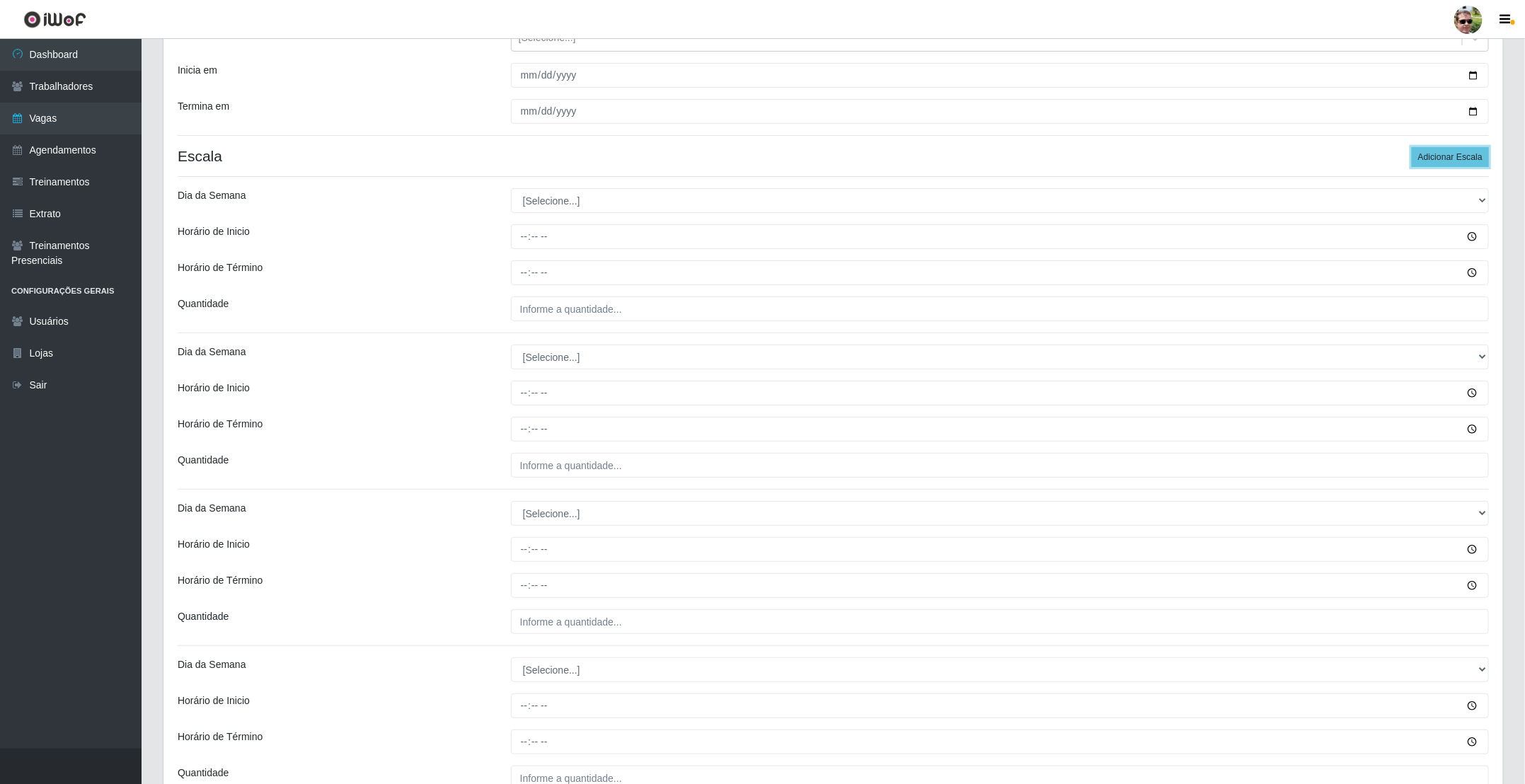
scroll to position [213, 0]
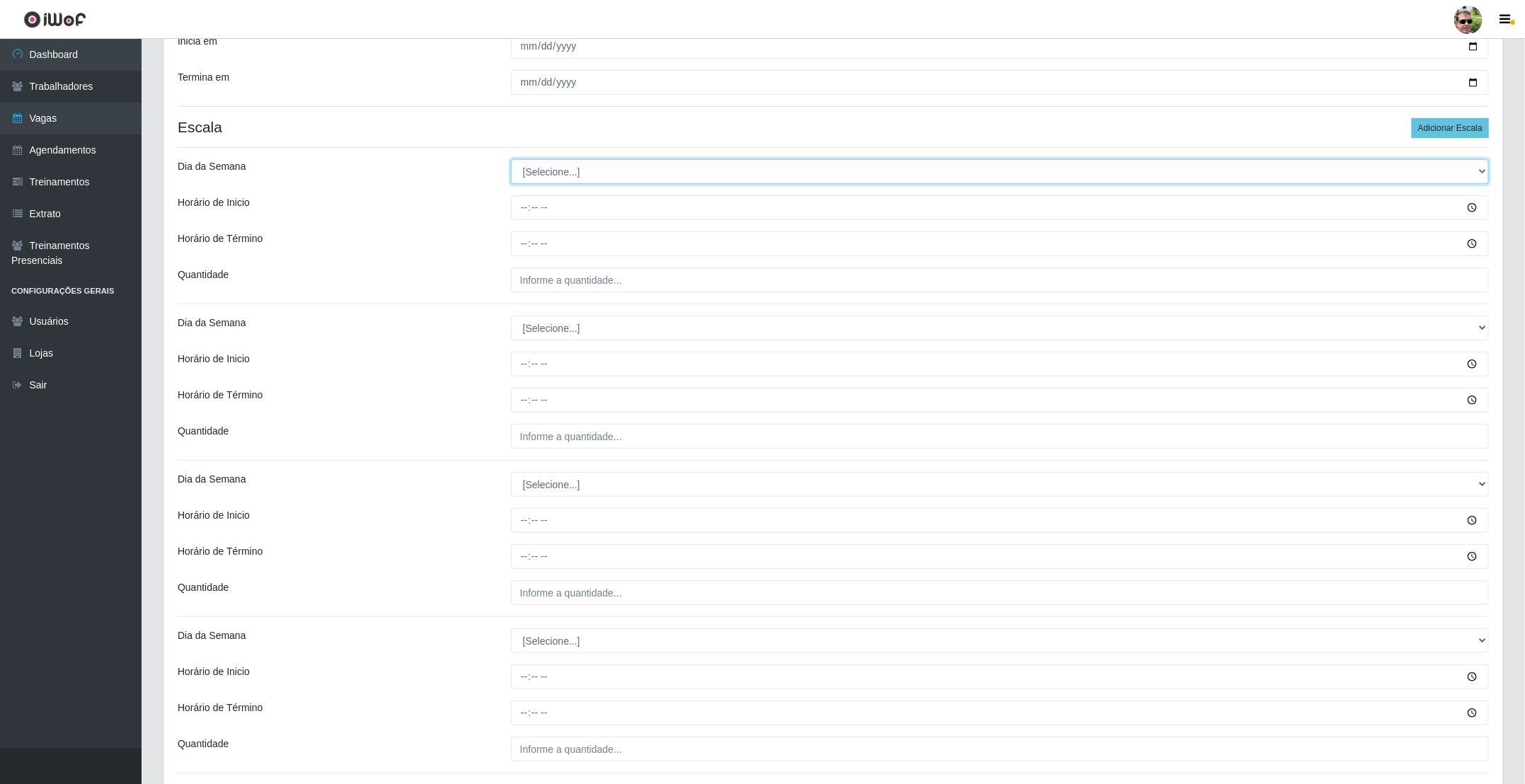
click at [609, 181] on select "[Selecione...] Segunda Terça Quarta Quinta Sexta Sábado Domingo" at bounding box center [1000, 172] width 978 height 25
select select "3"
click at [511, 161] on select "[Selecione...] Segunda Terça Quarta Quinta Sexta Sábado Domingo" at bounding box center [1000, 172] width 978 height 25
type input "08:00"
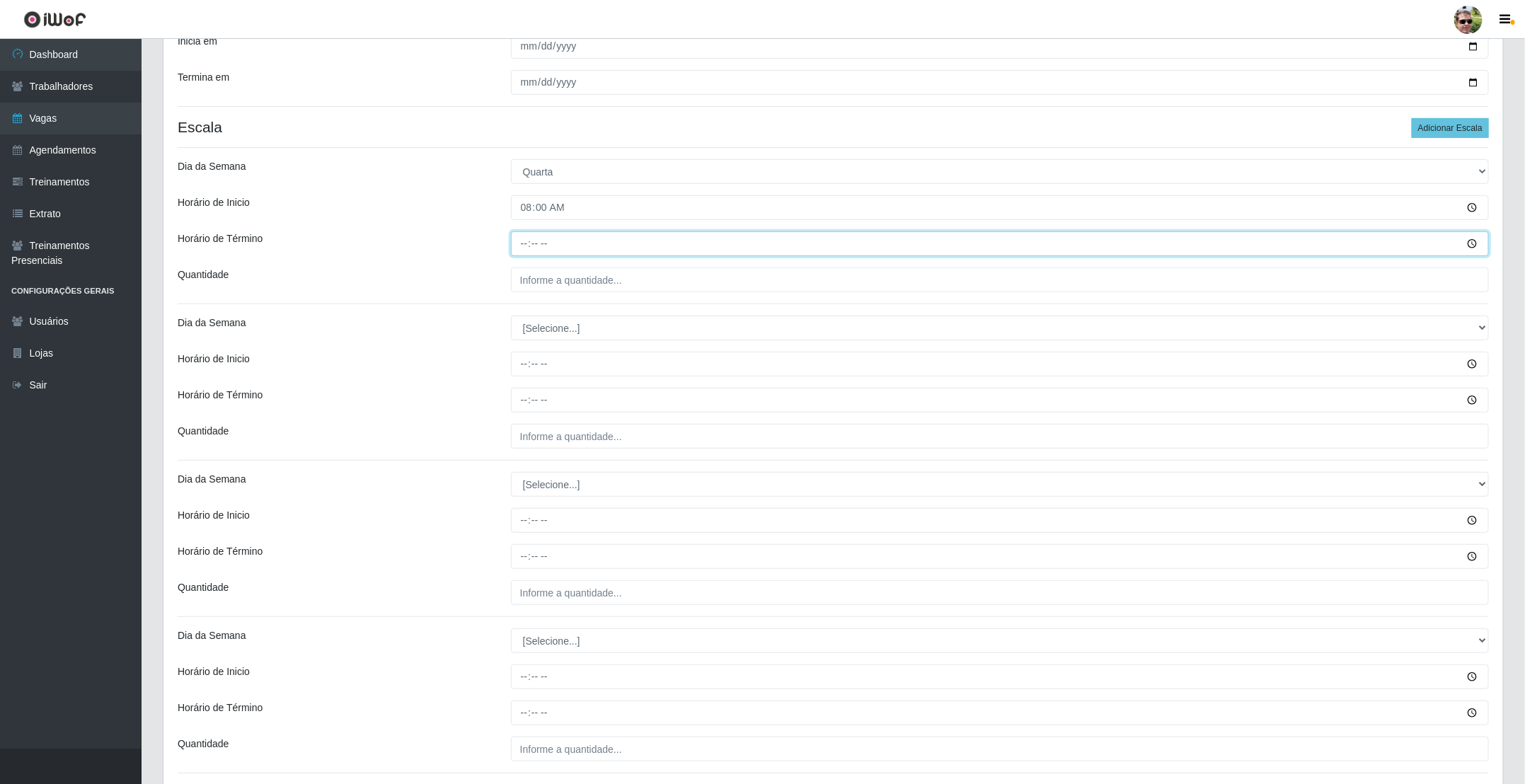
type input "12:00"
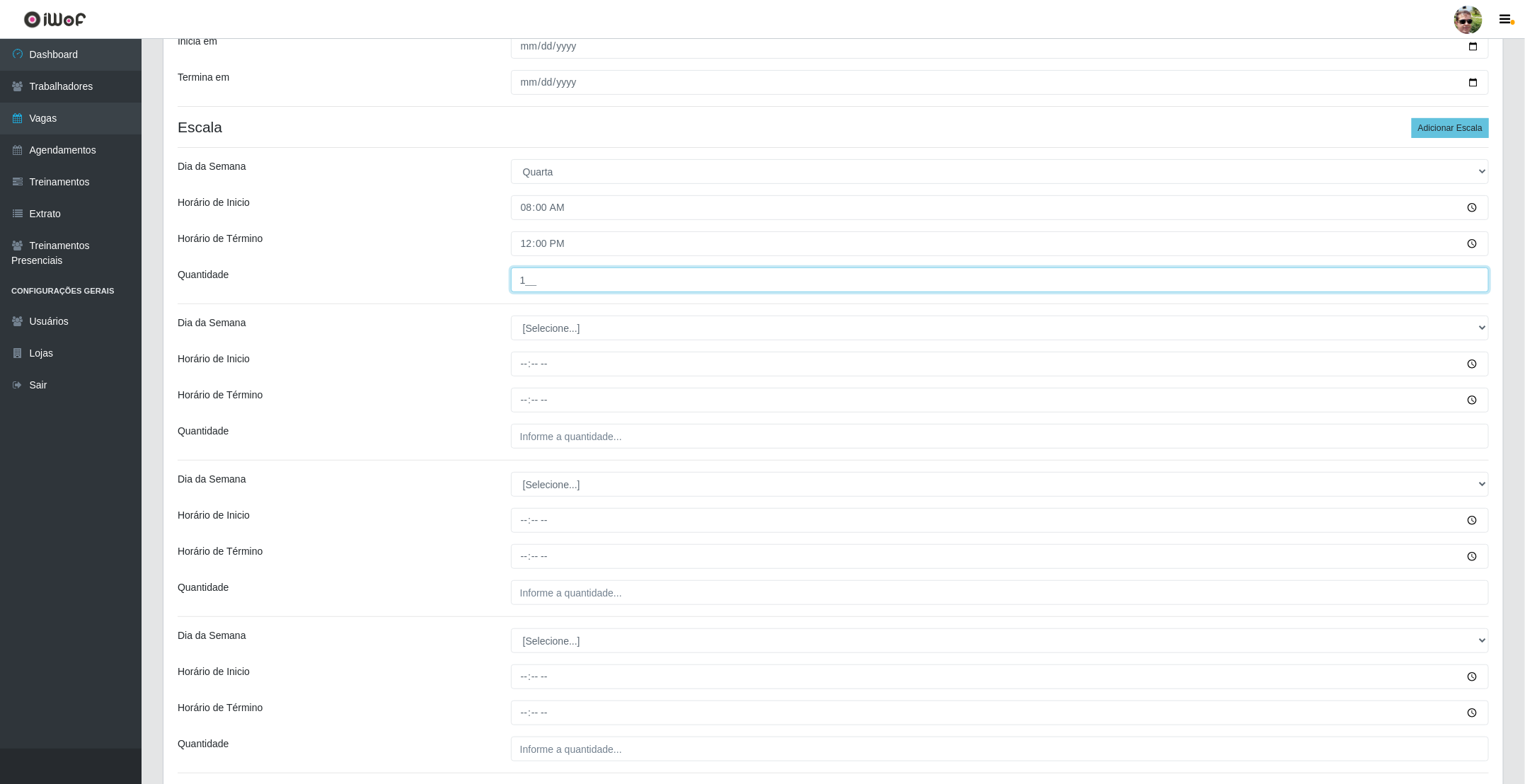
type input "1__"
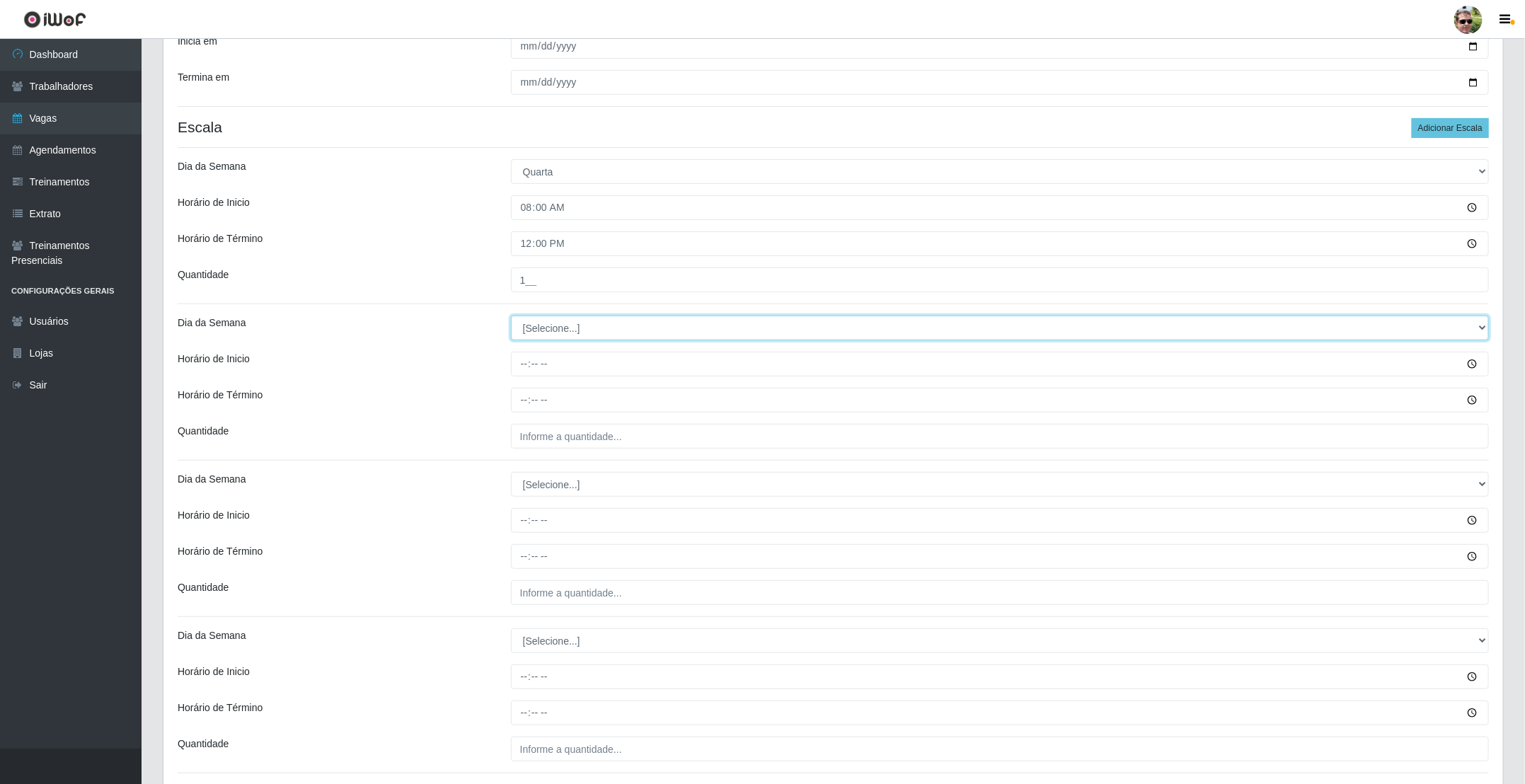
select select "3"
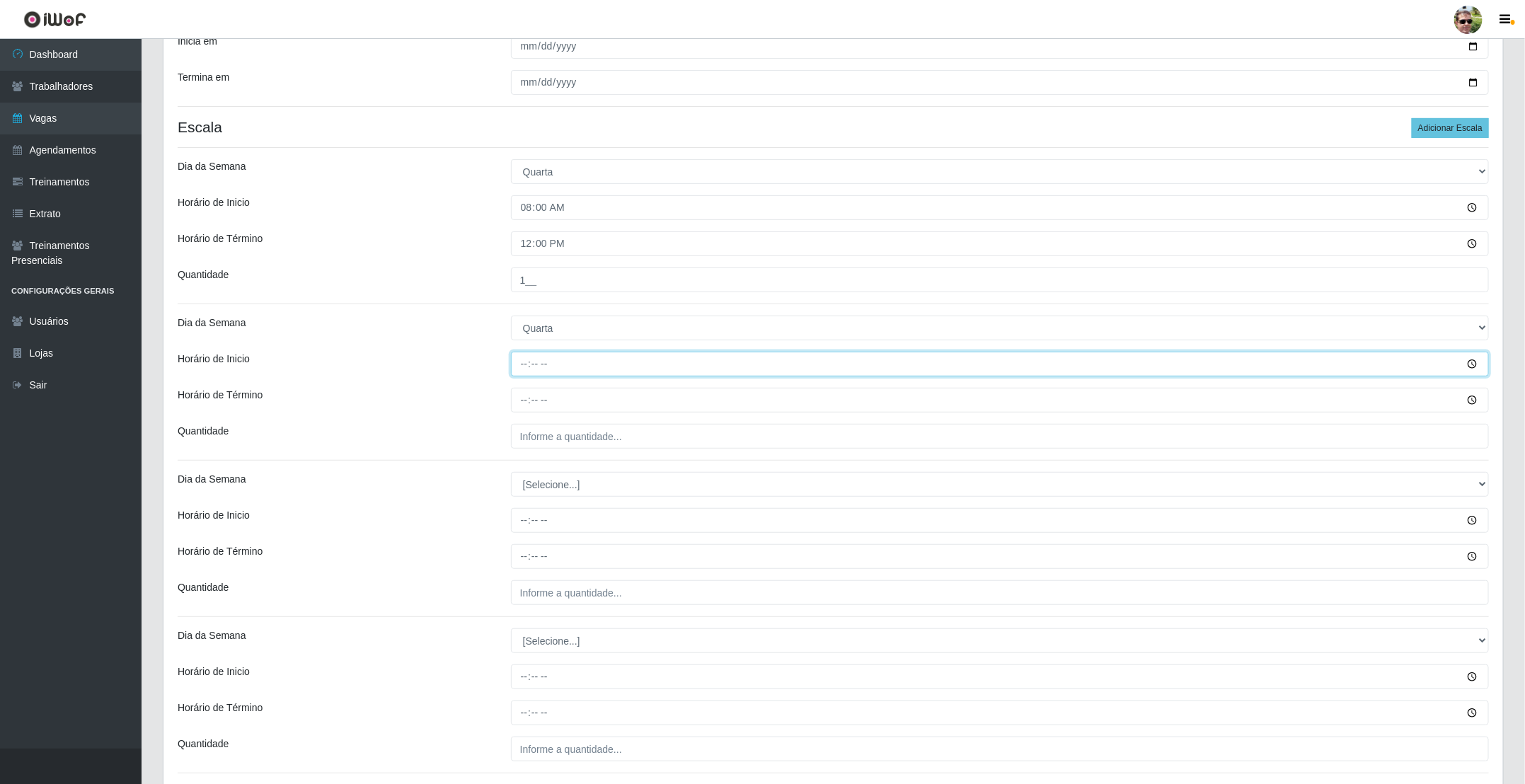
type input "14:00"
type input "18:00"
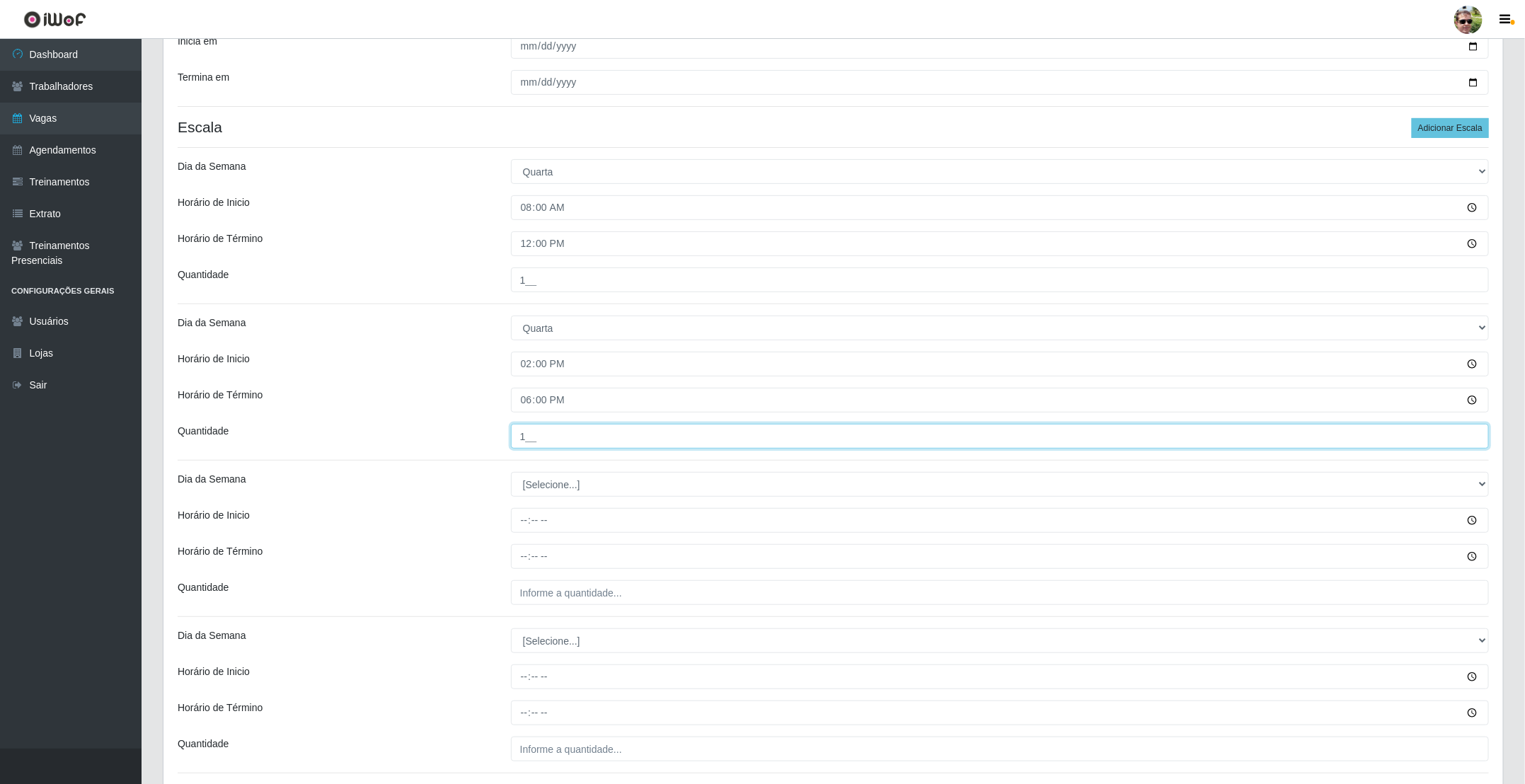
type input "1__"
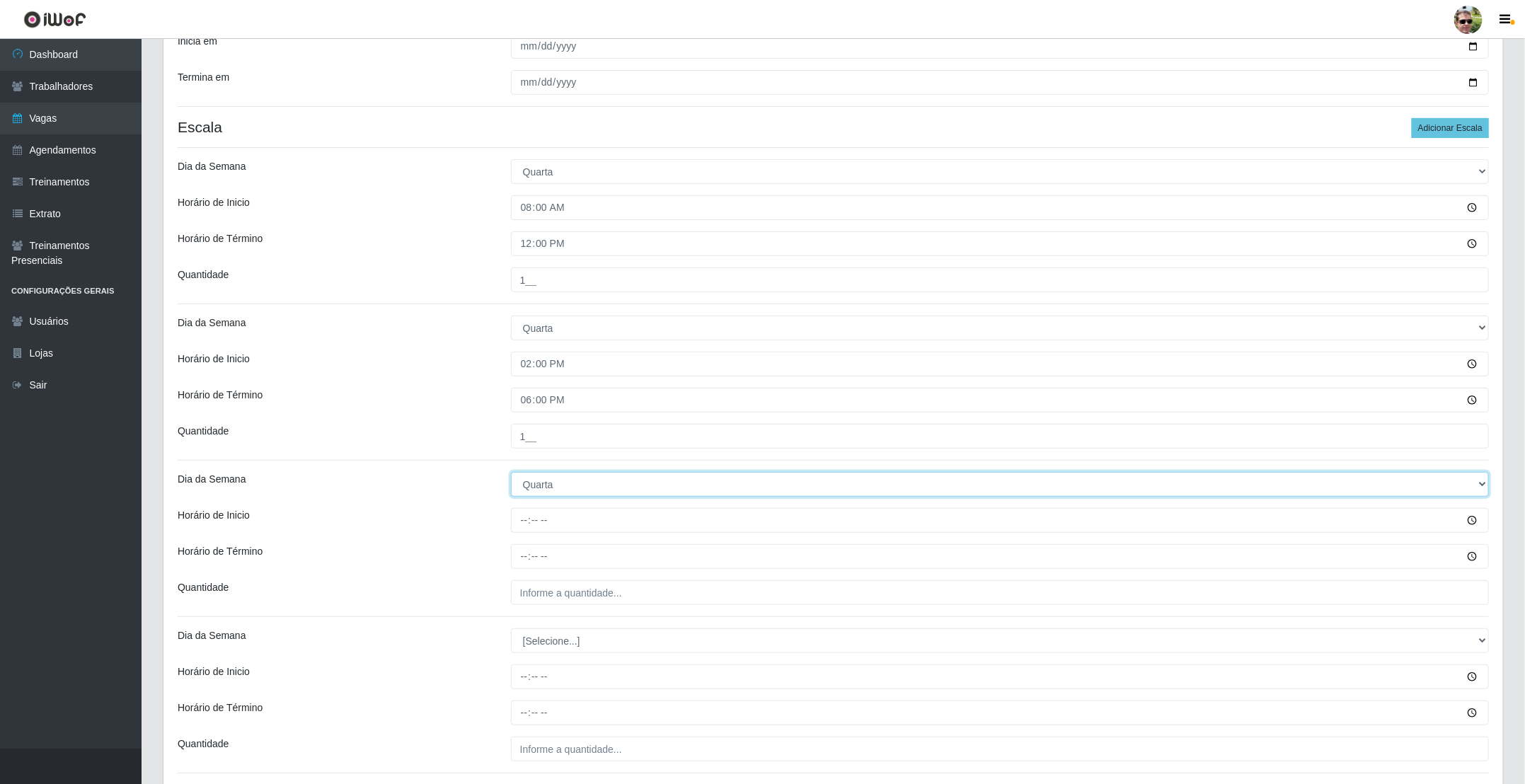
select select "4"
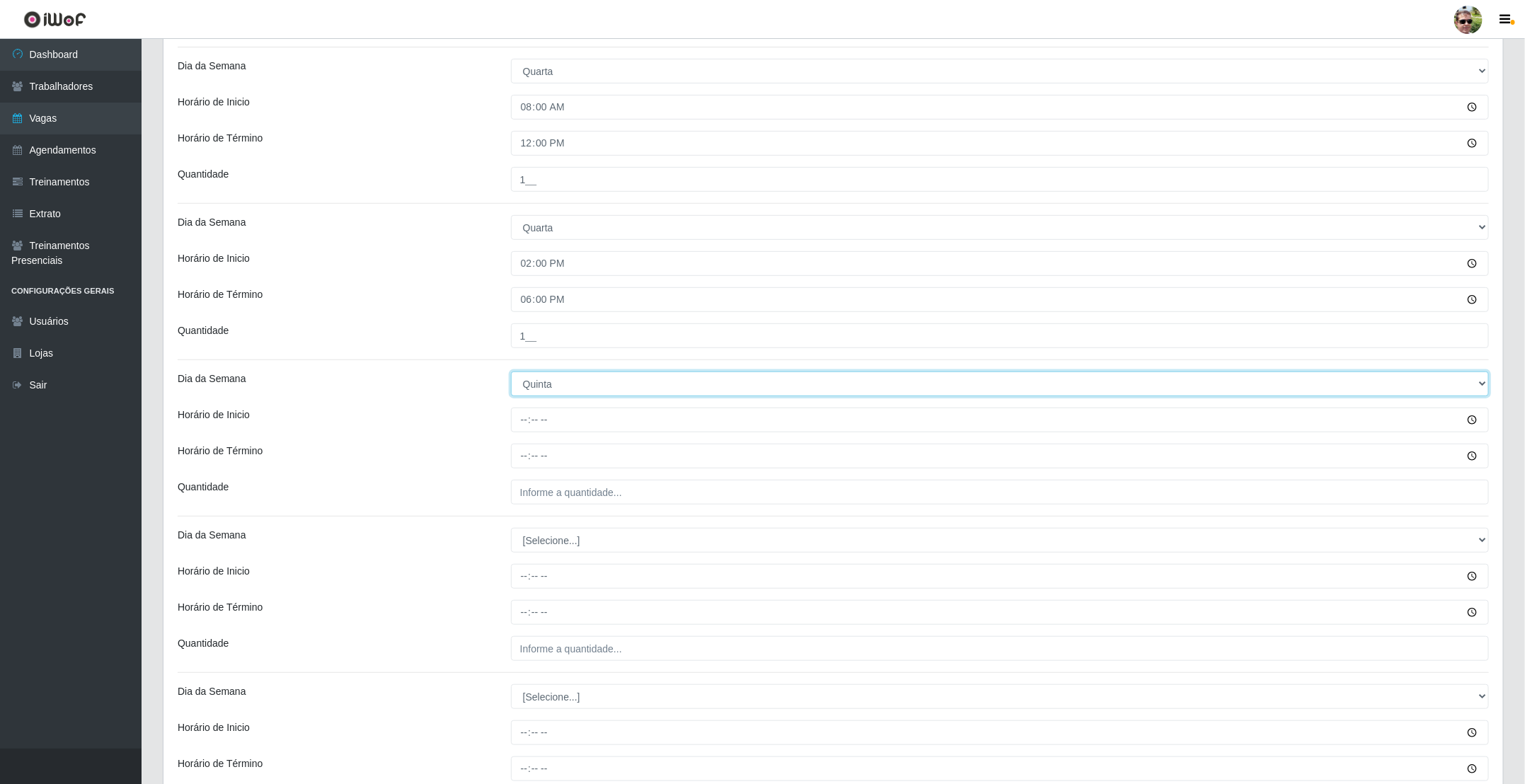
scroll to position [318, 0]
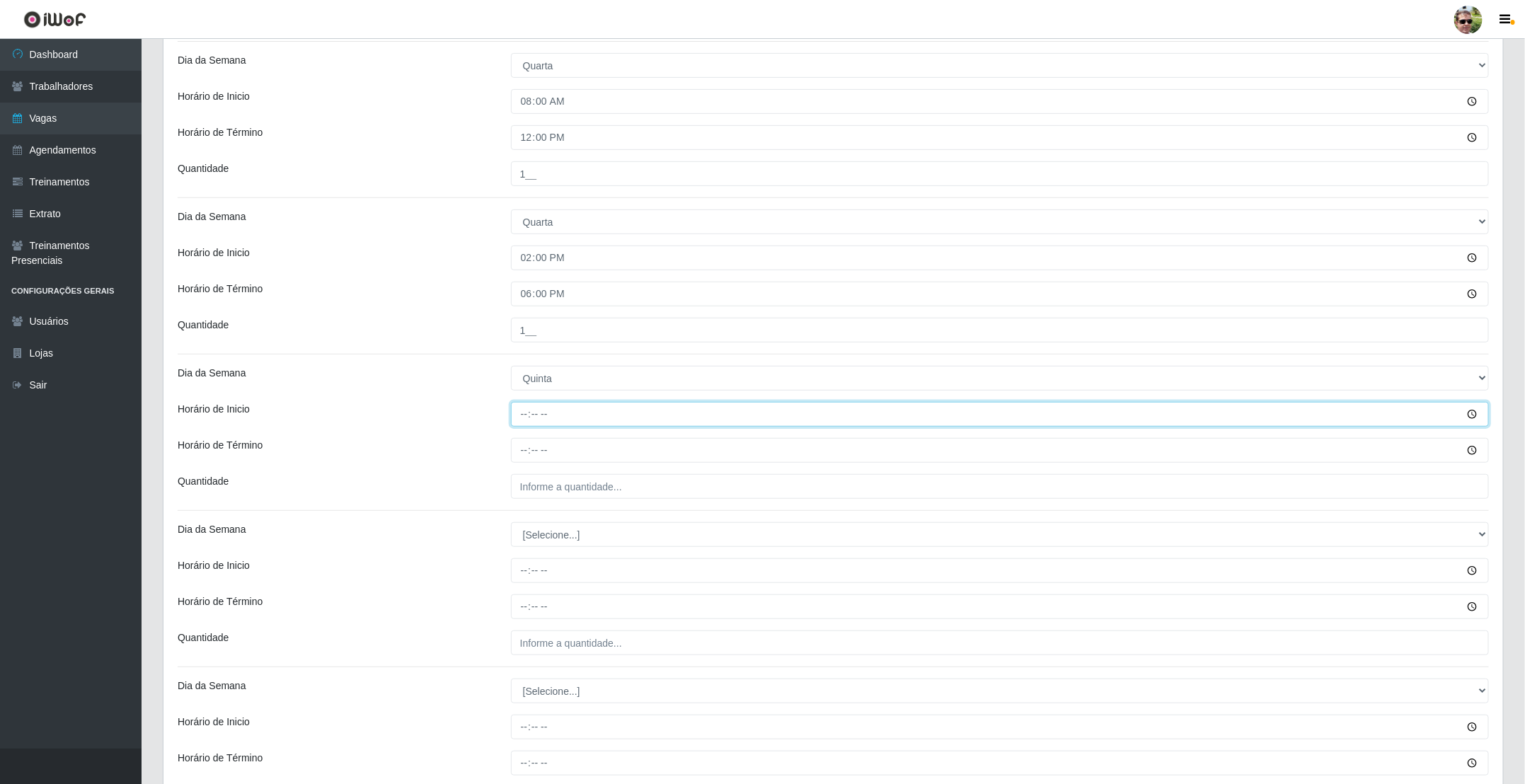
type input "08:00"
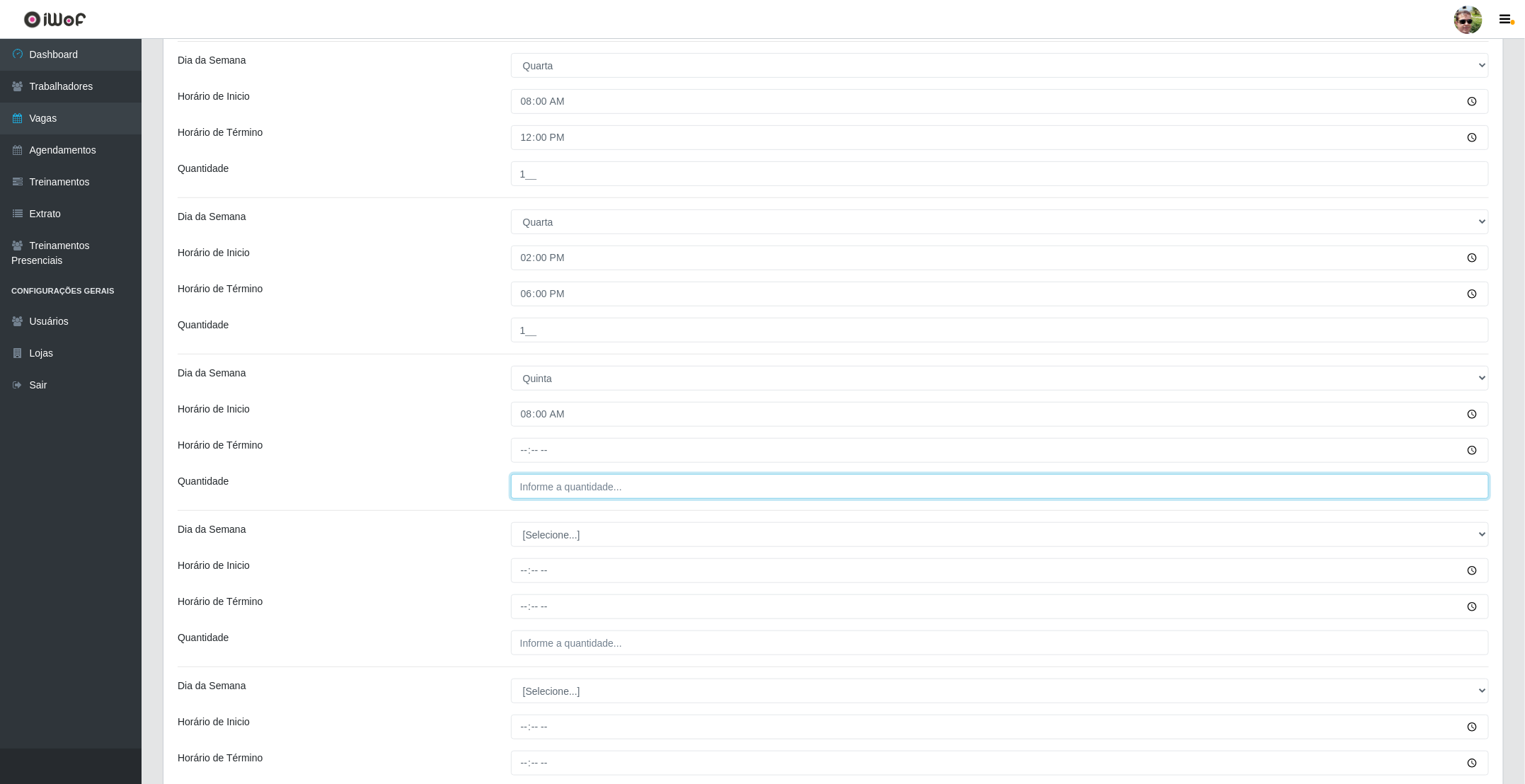
type input "___"
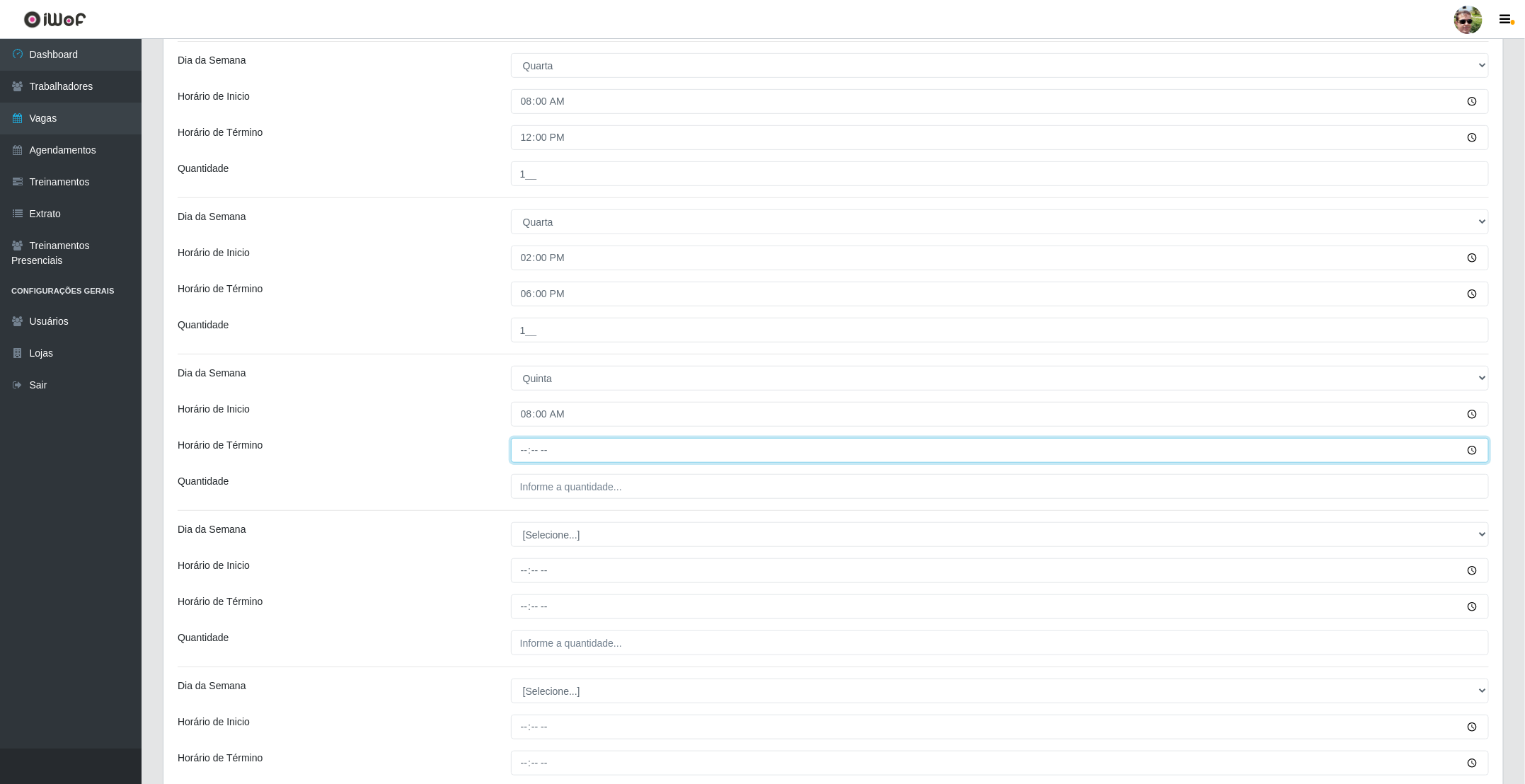
type input "12:00"
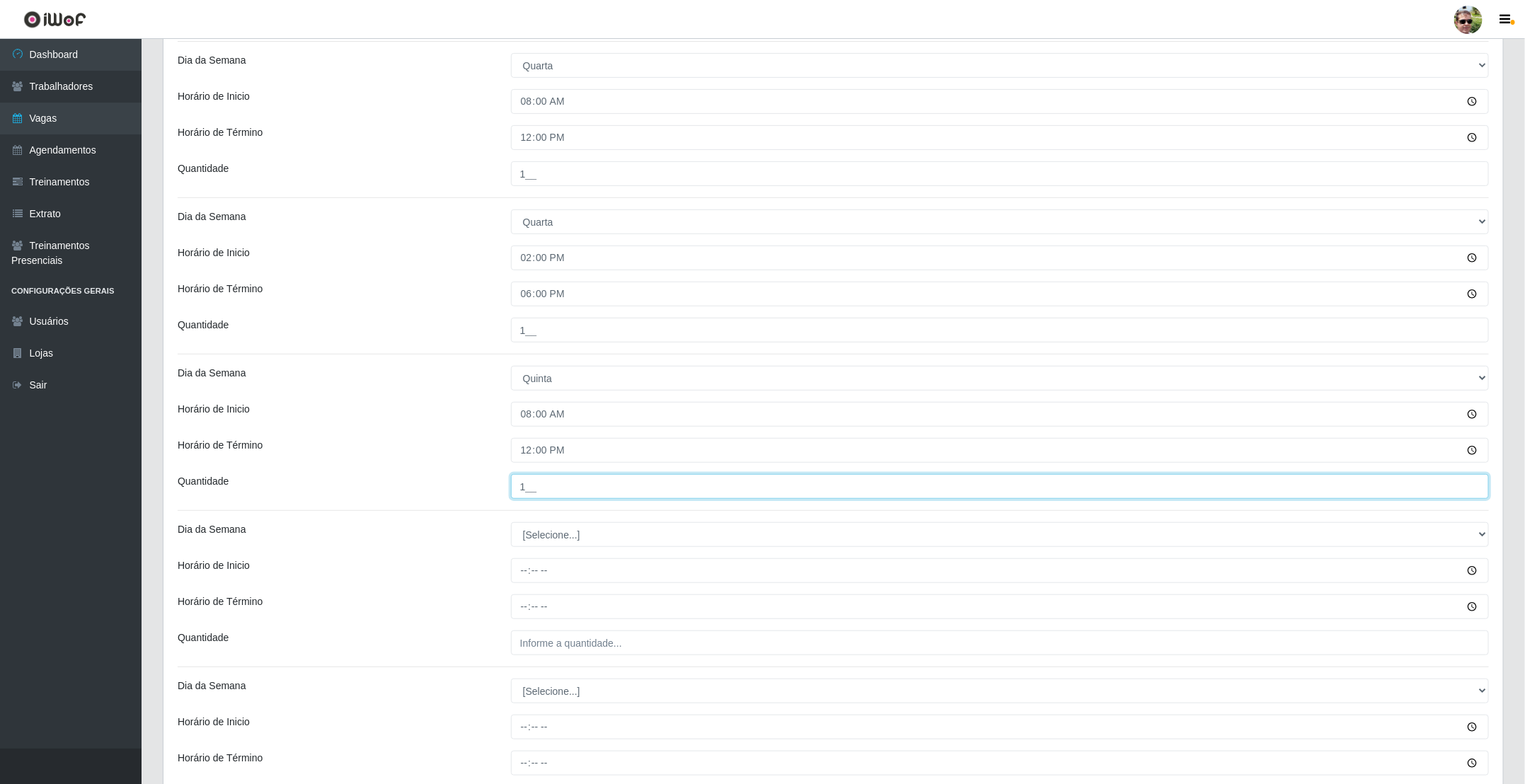
type input "1__"
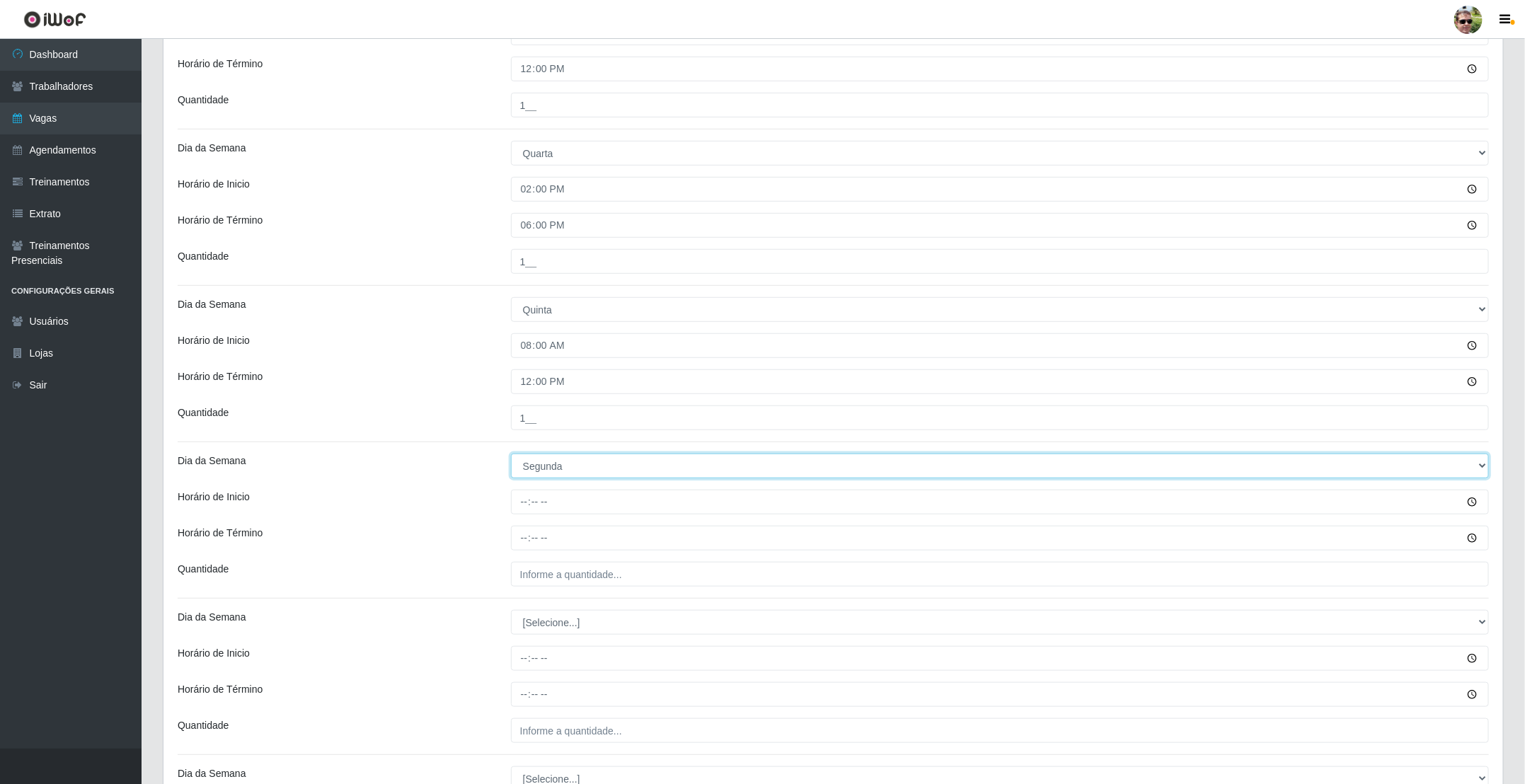
scroll to position [424, 0]
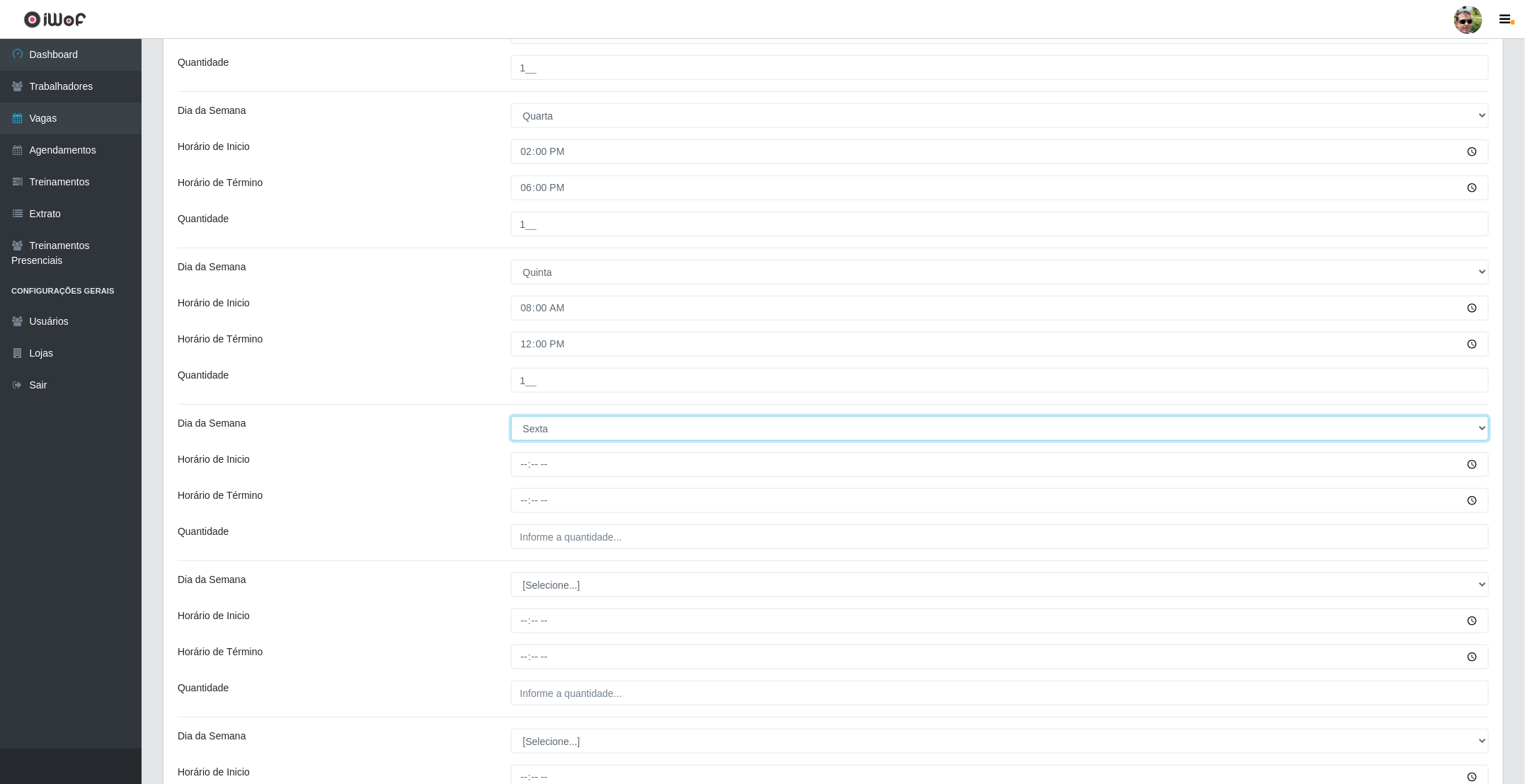
select select "4"
type input "14:00"
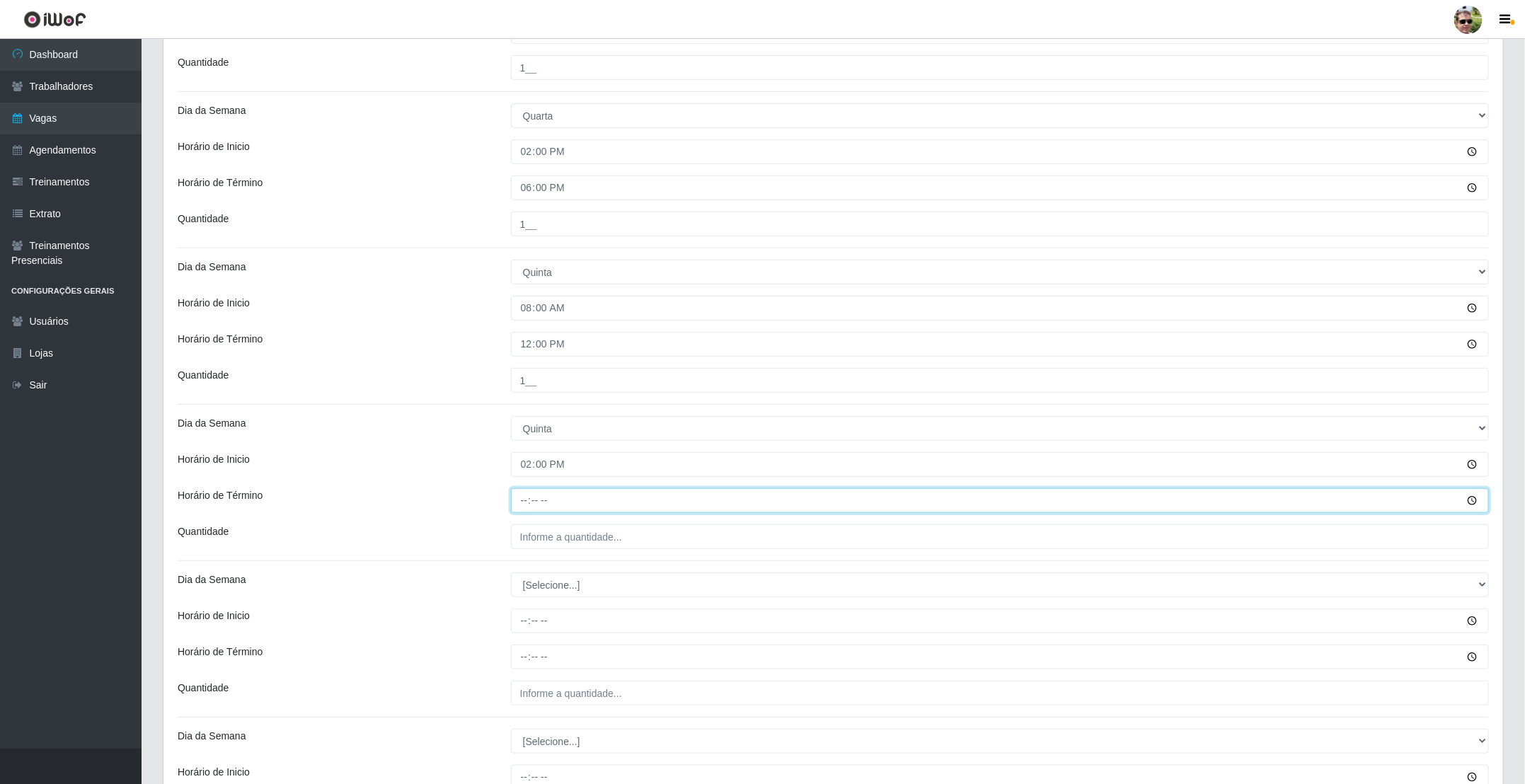
type input "18:00"
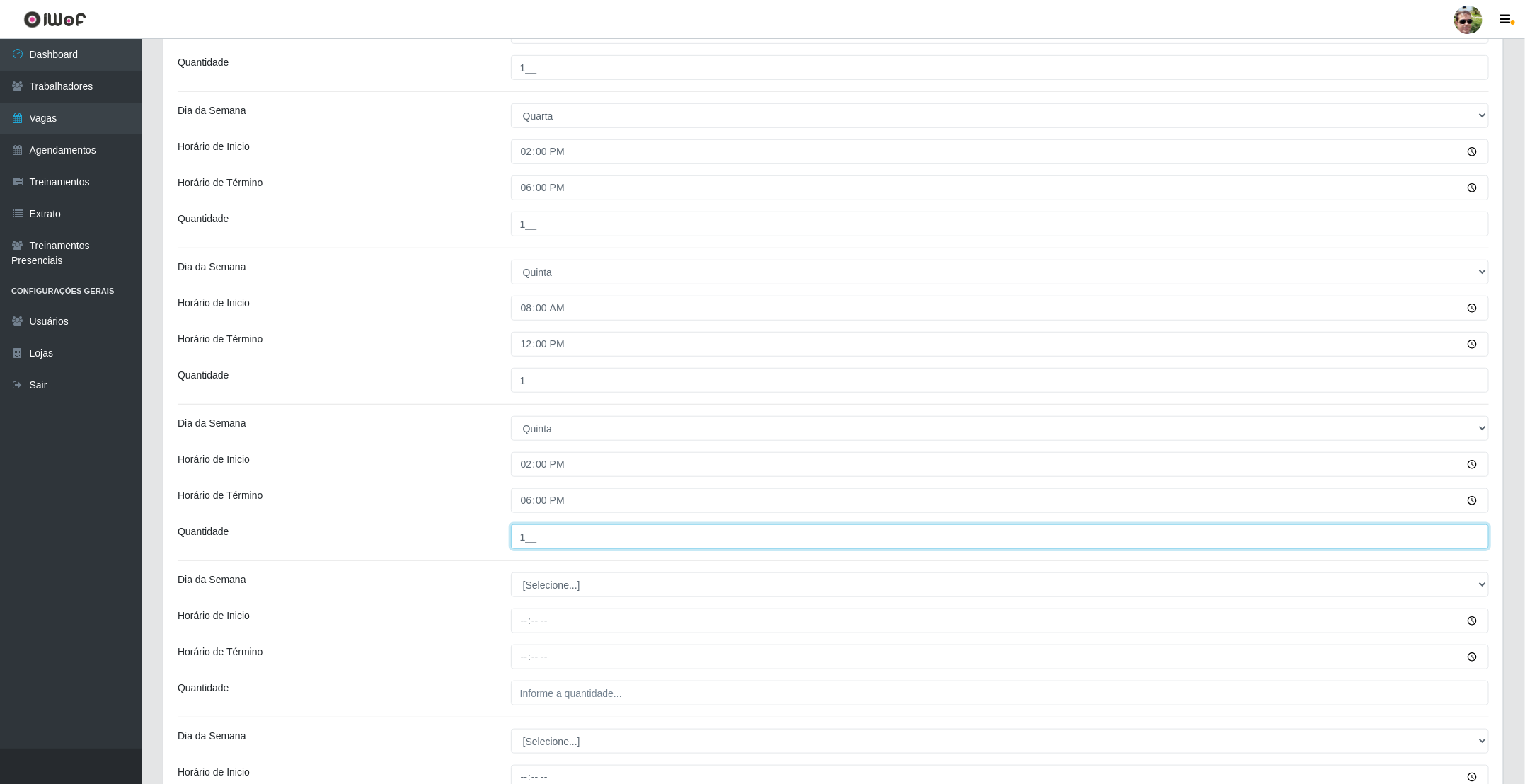
type input "1__"
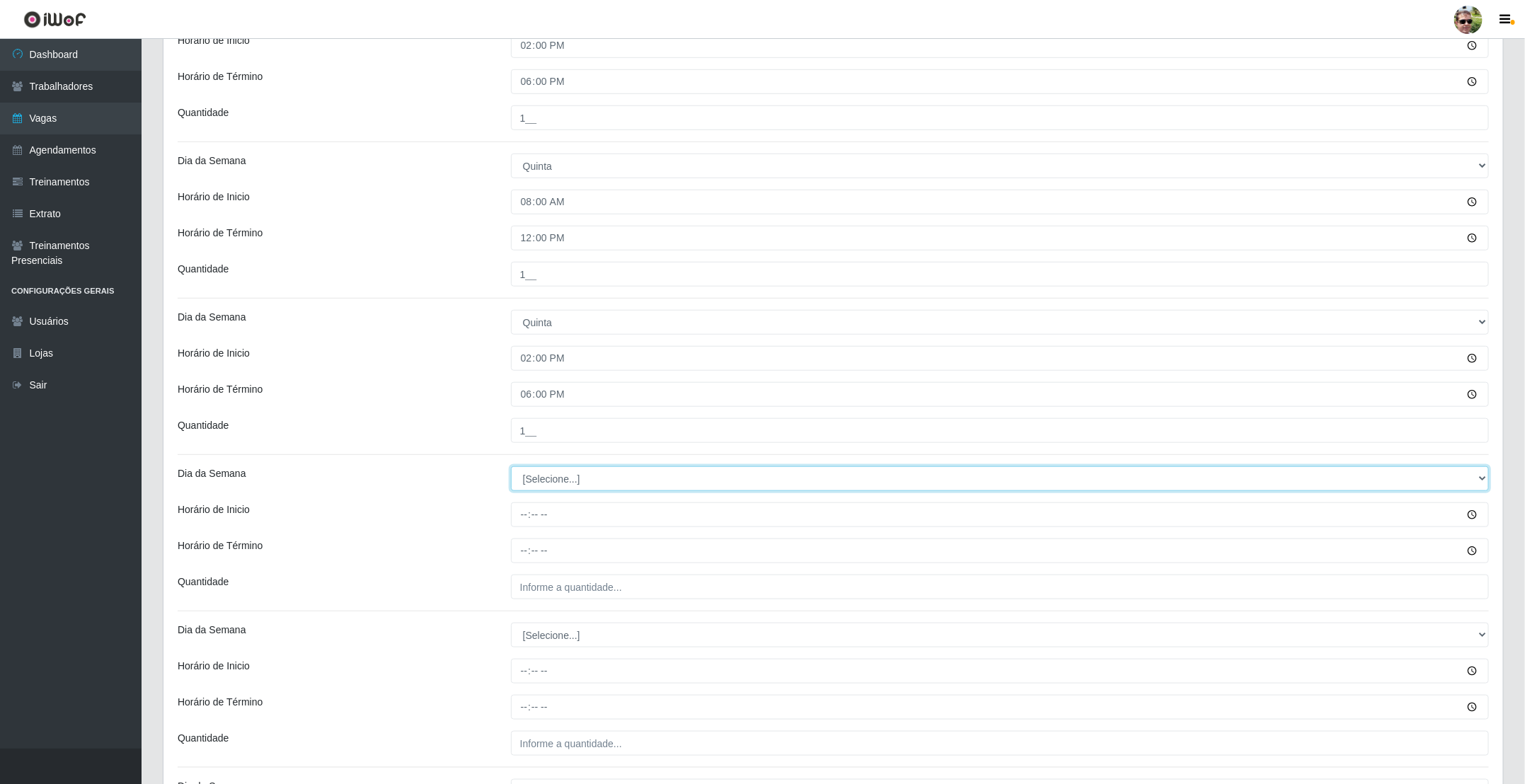
scroll to position [637, 0]
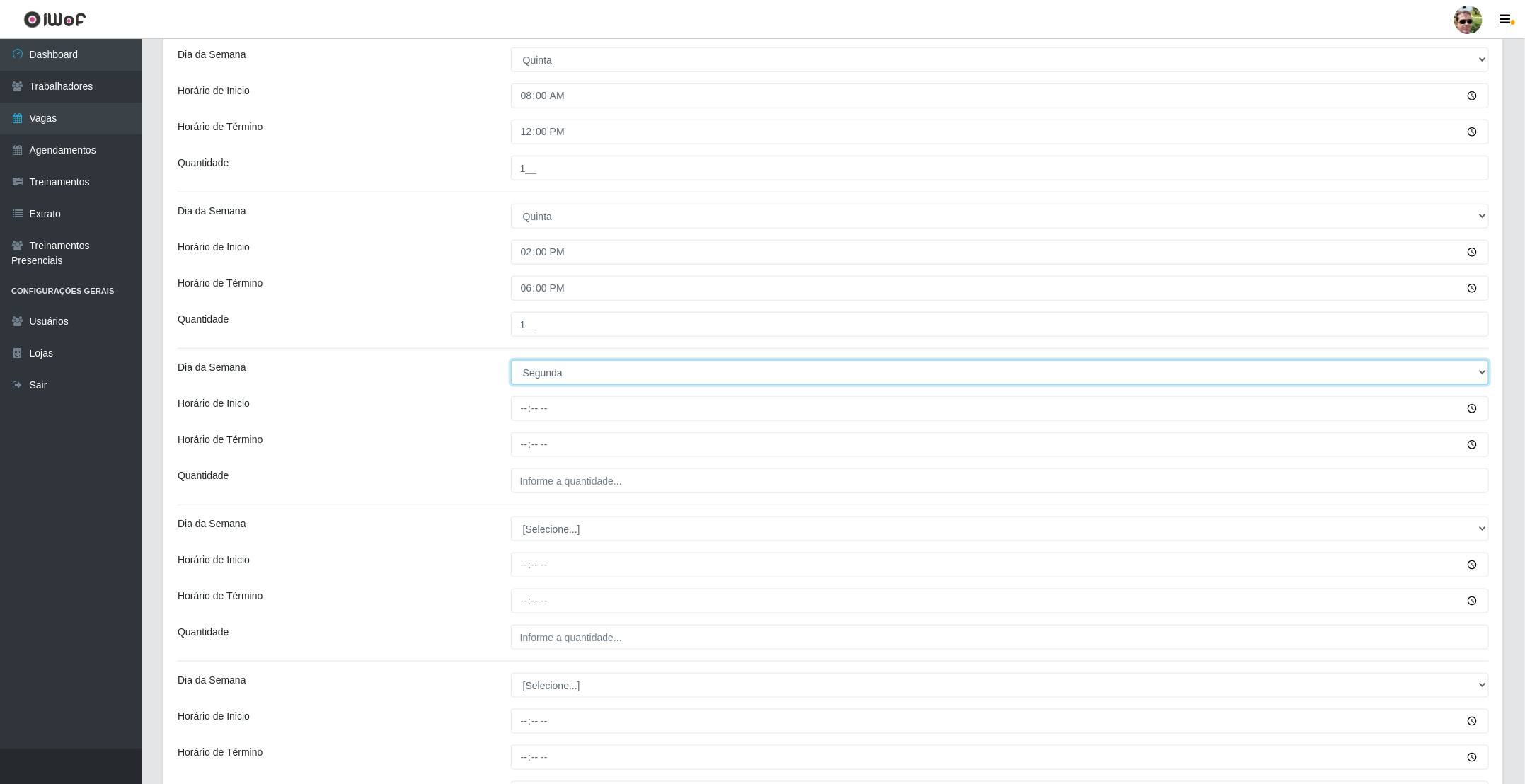
select select "5"
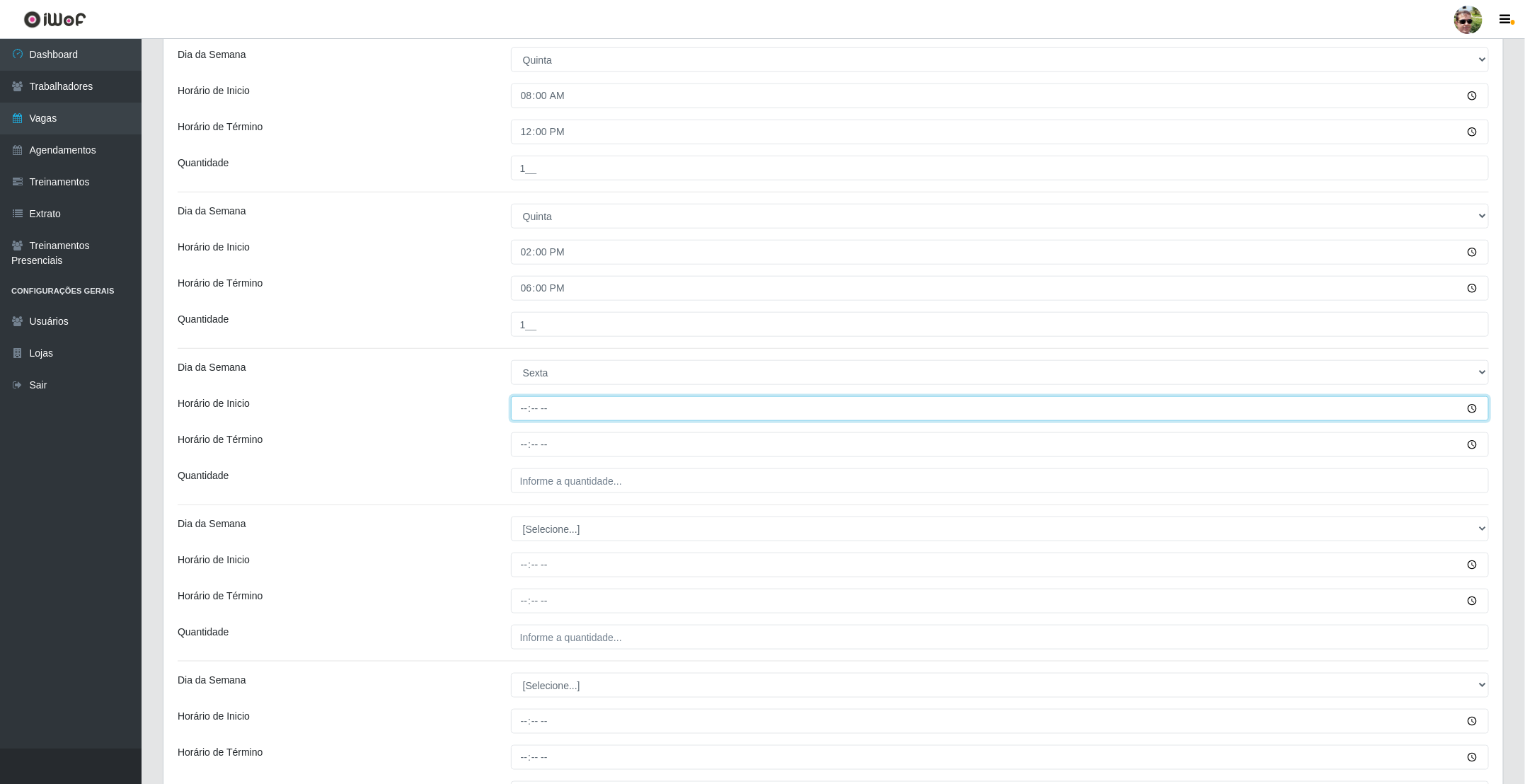
type input "08:00"
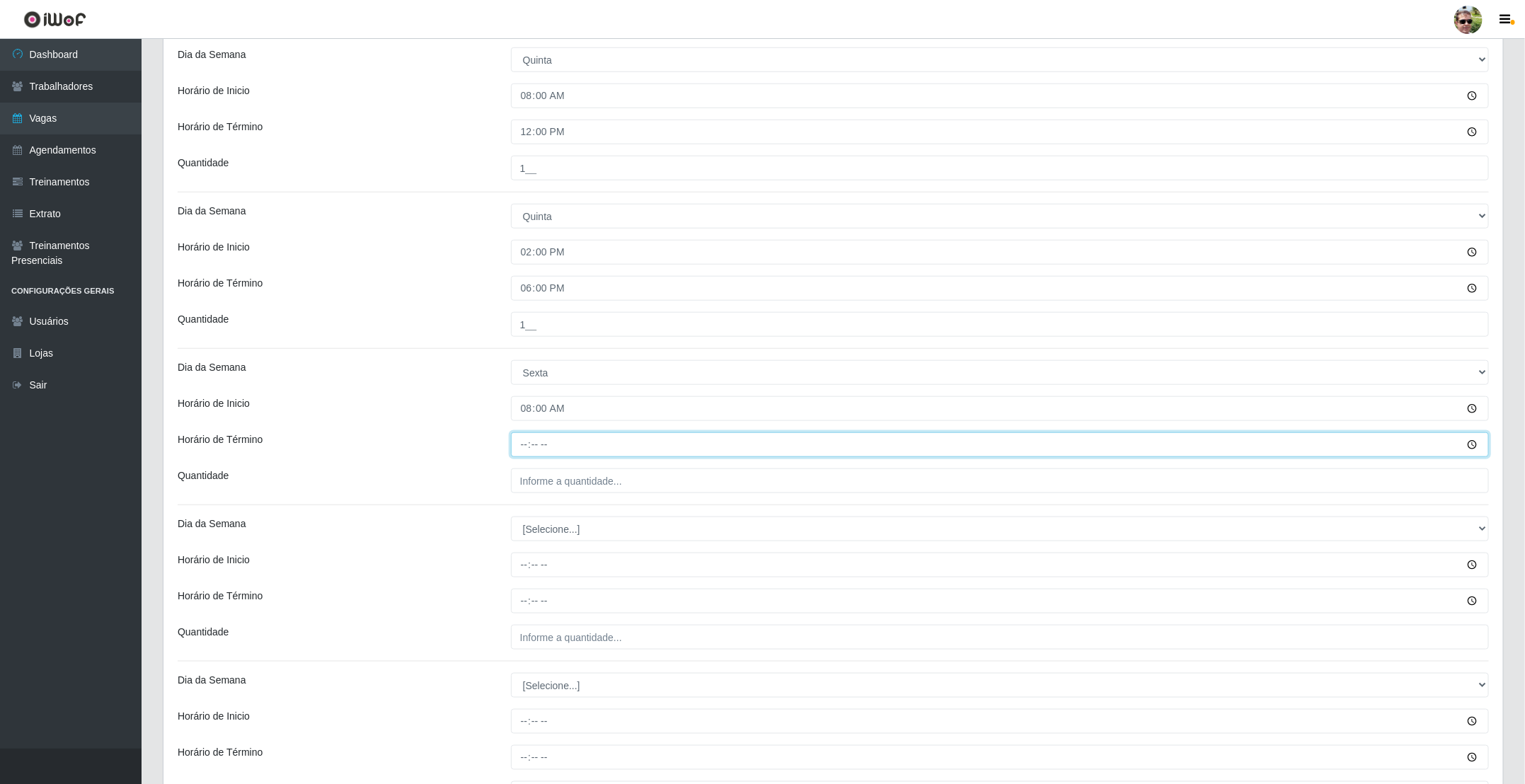
type input "12:00"
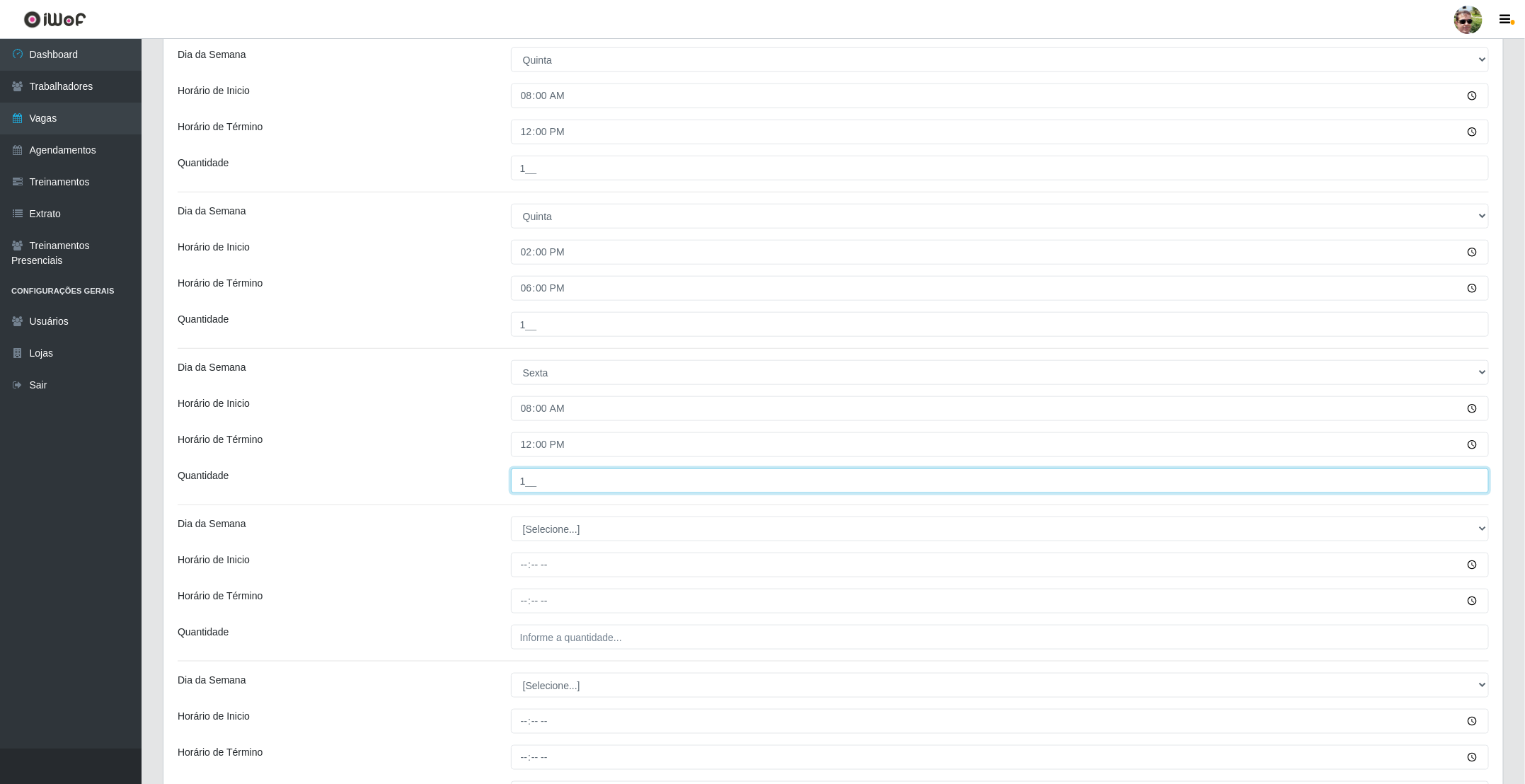
type input "1__"
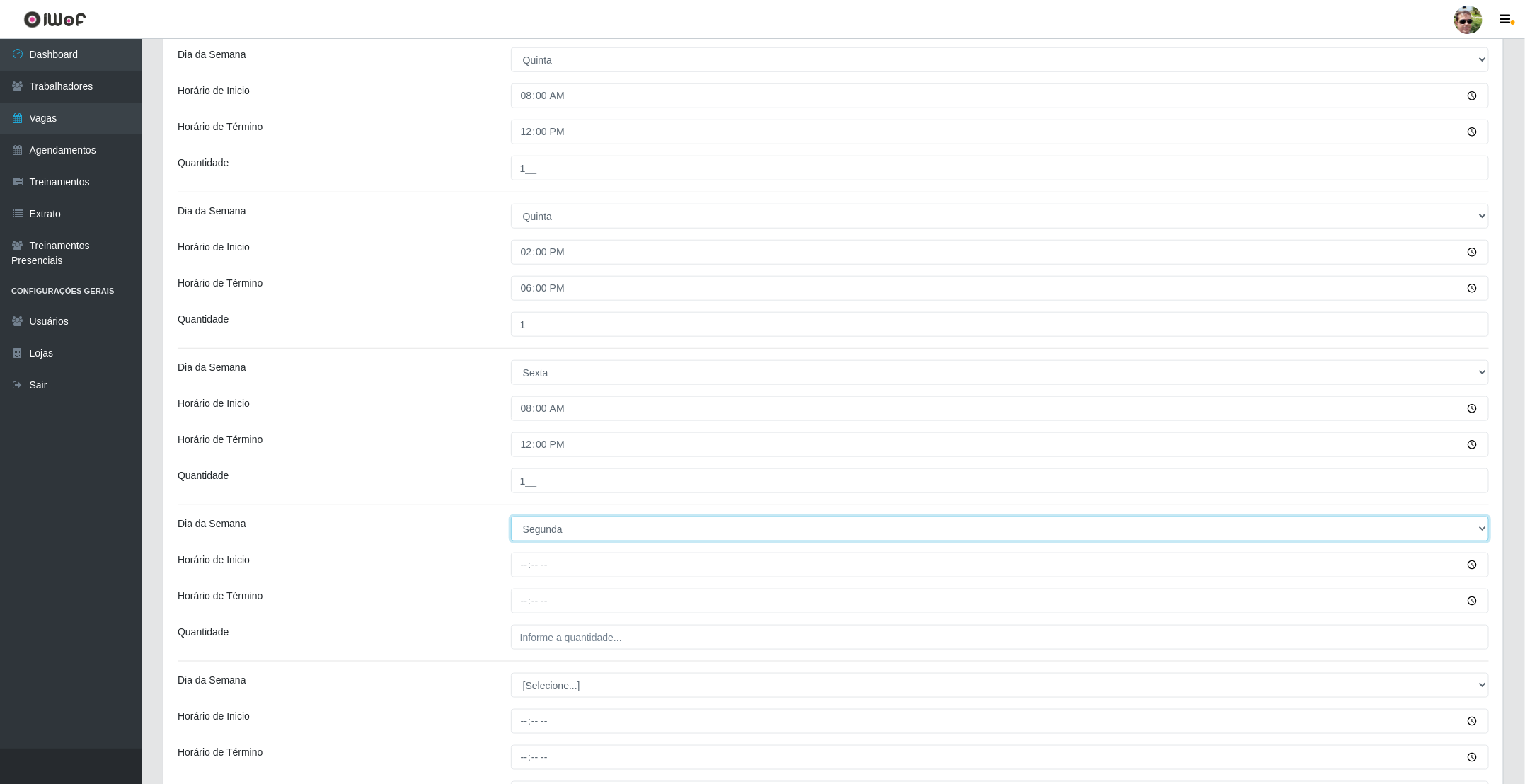
select select "5"
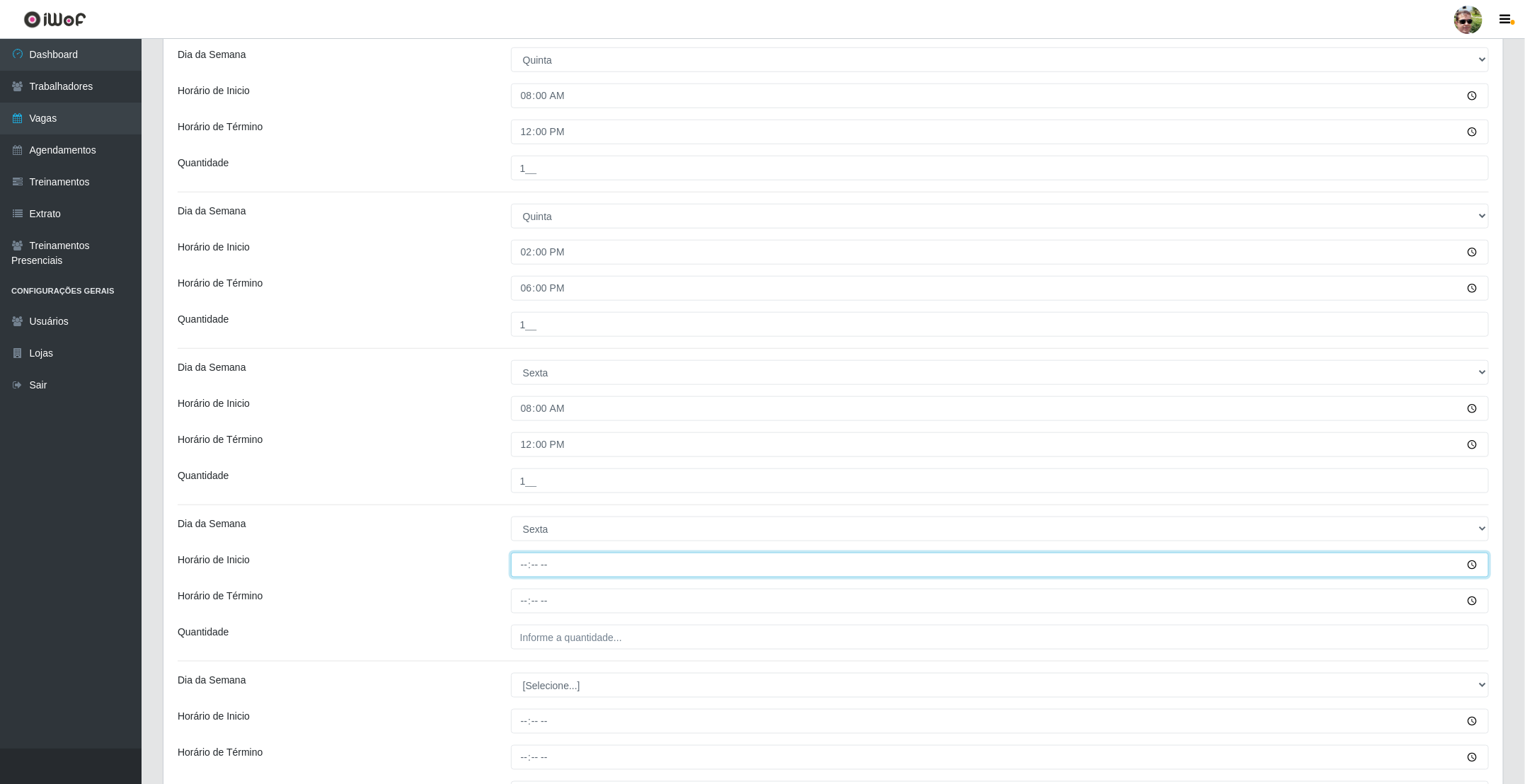
type input "14:00"
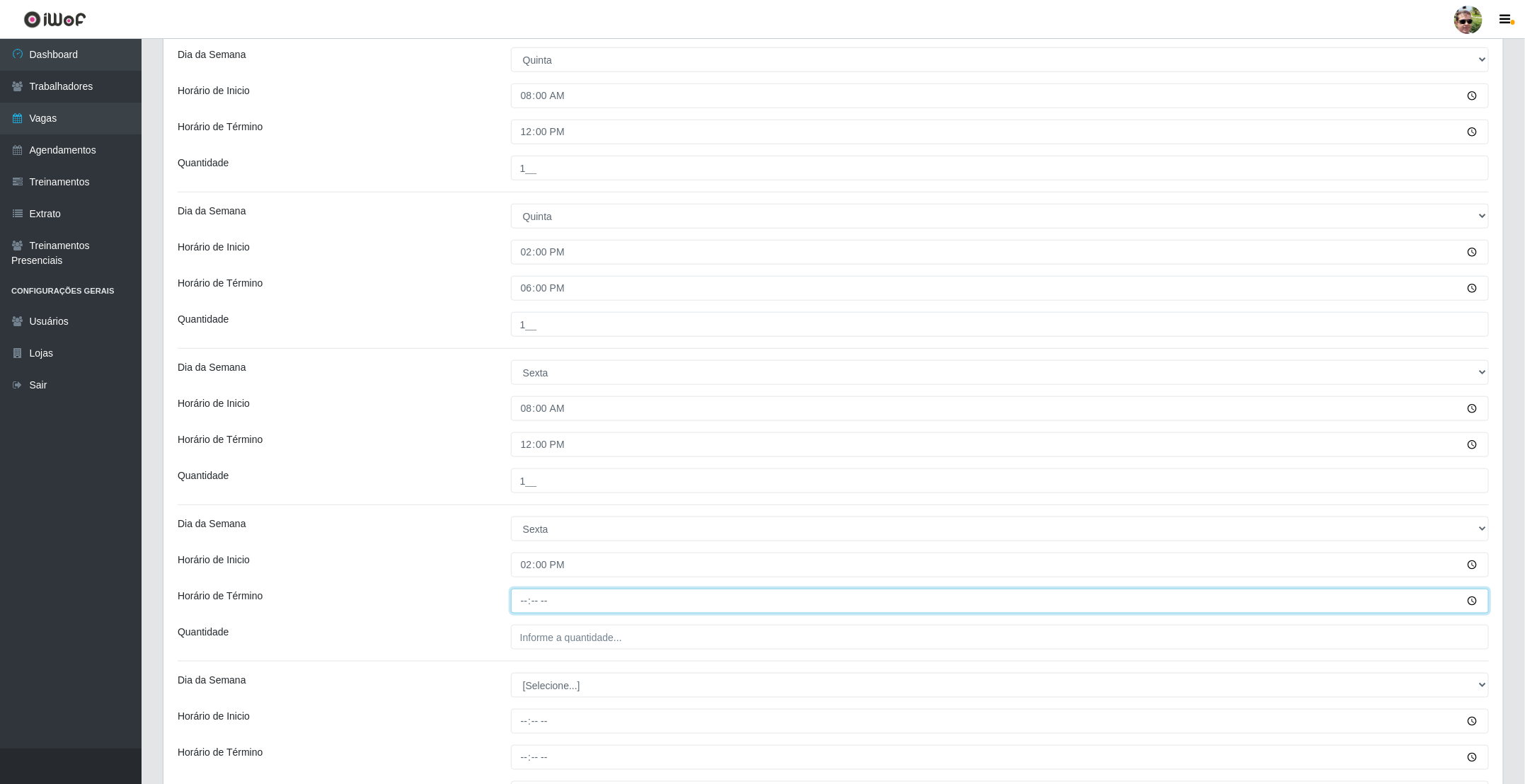
type input "18:00"
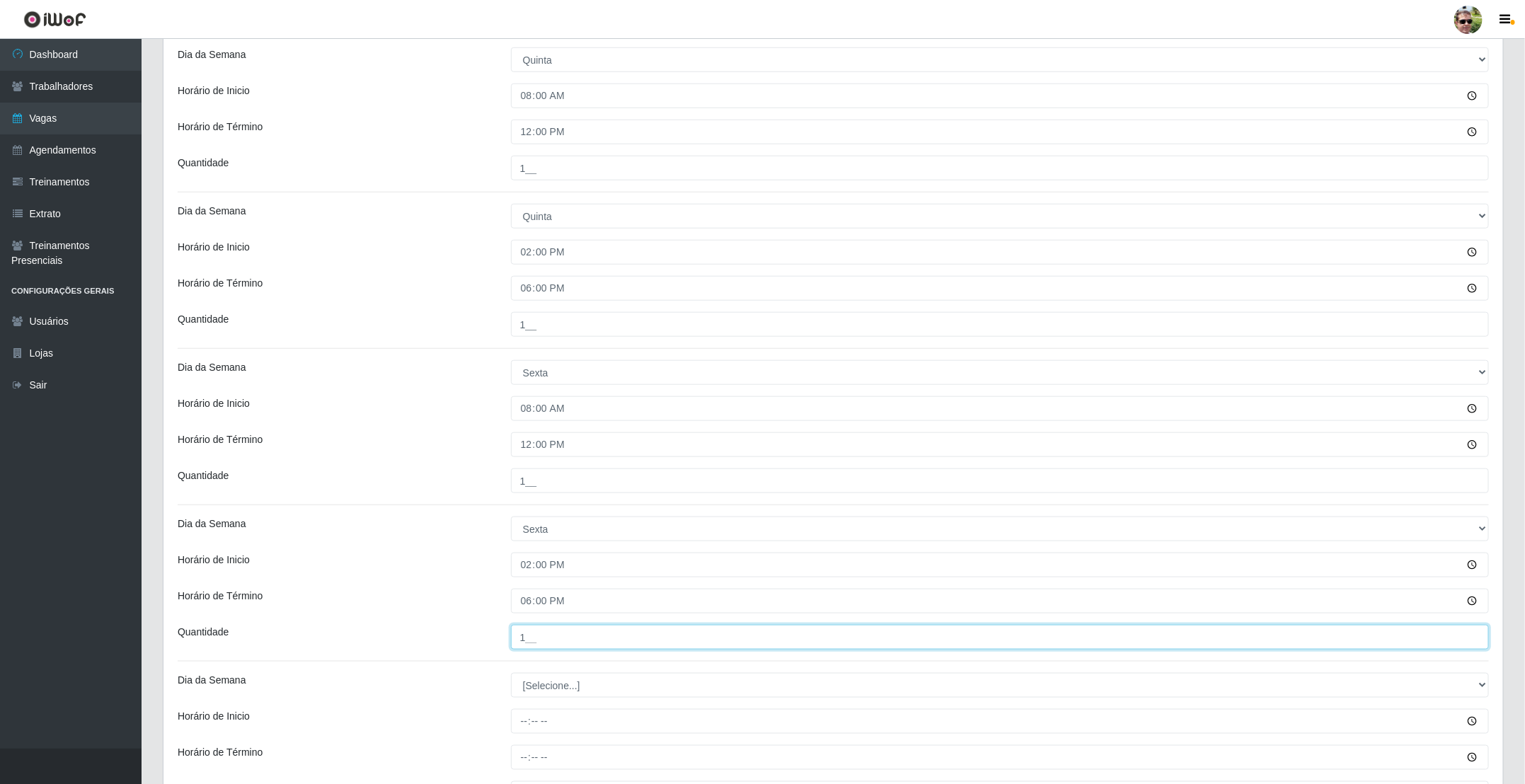
scroll to position [849, 0]
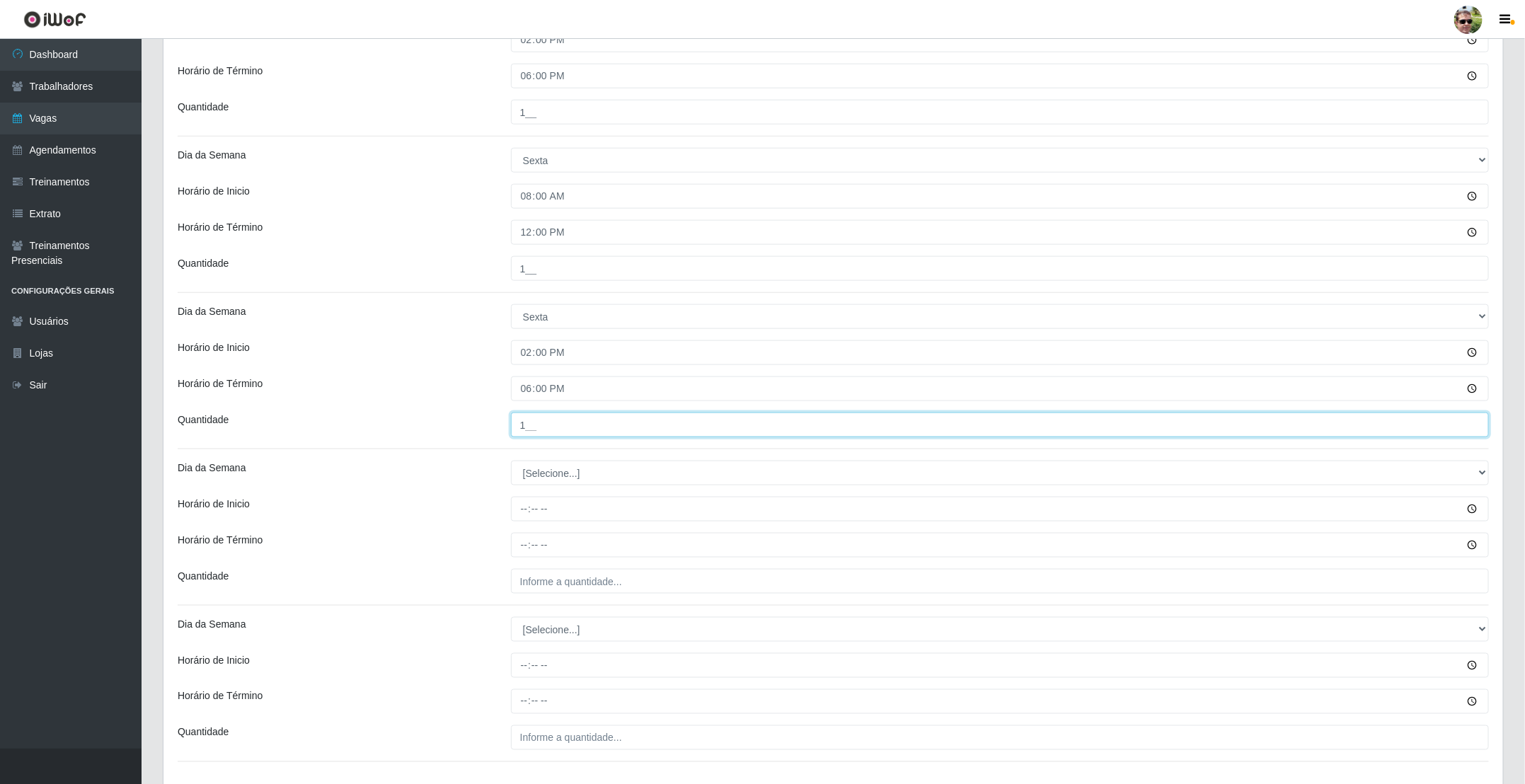
type input "1__"
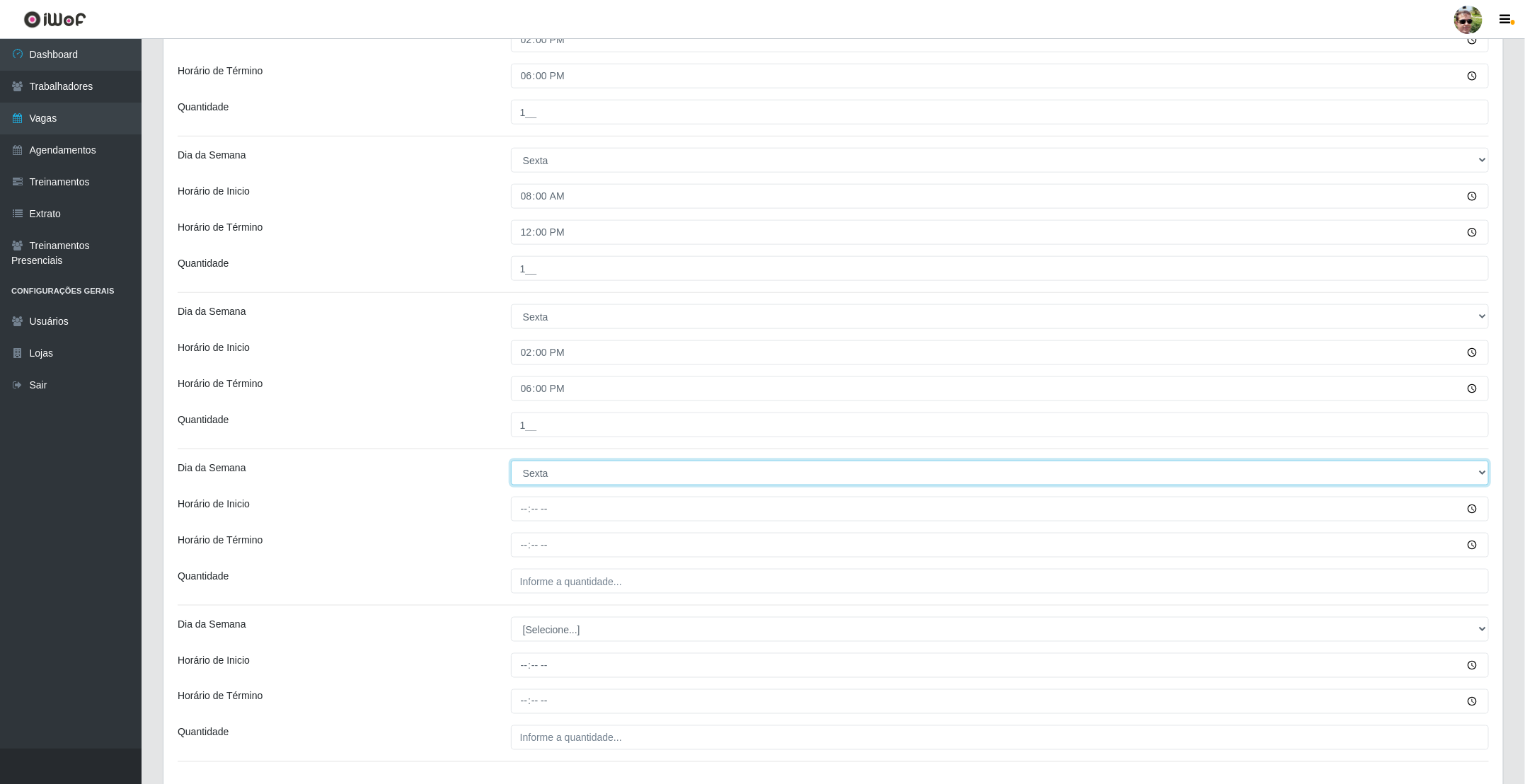
select select "6"
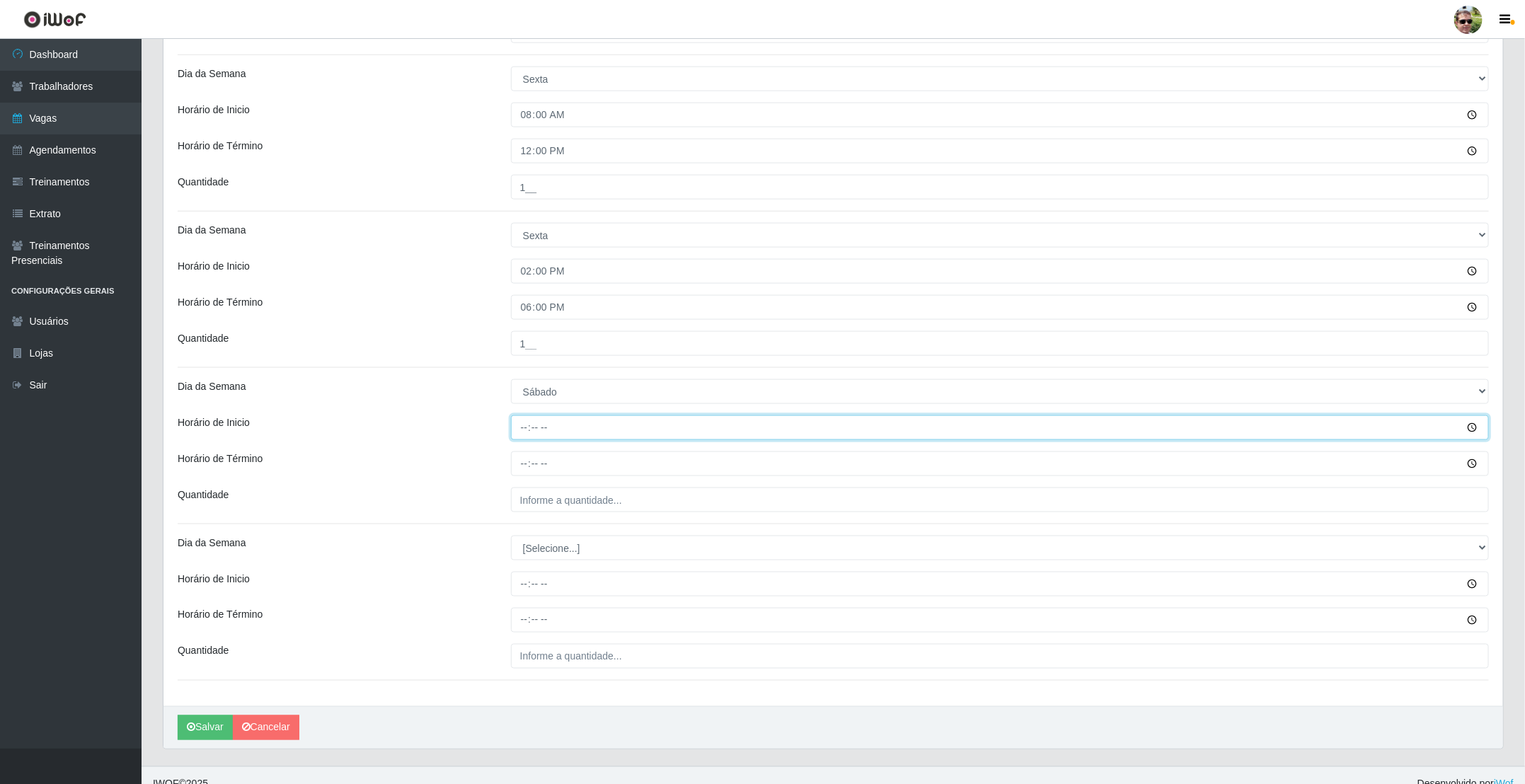
scroll to position [954, 0]
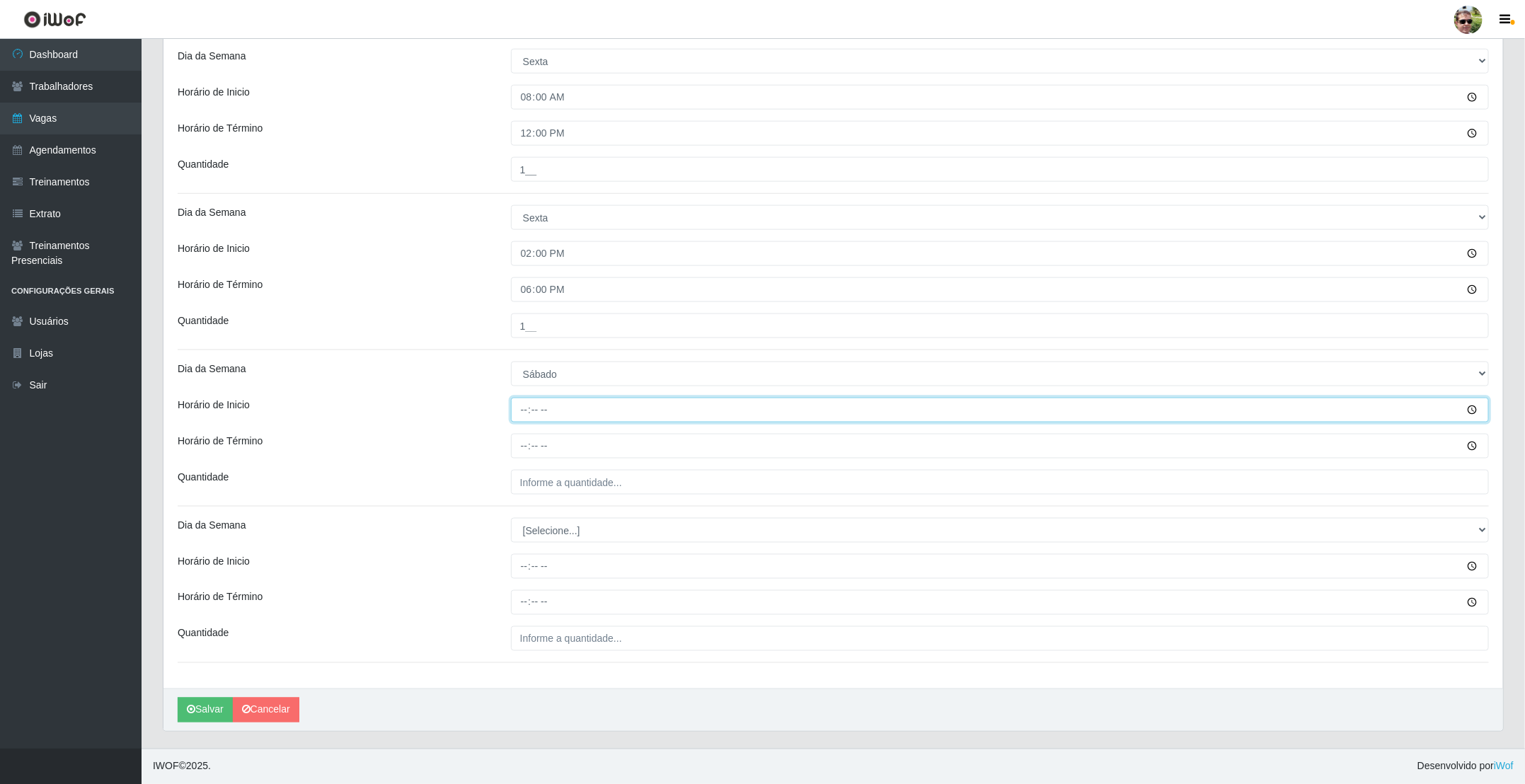
type input "07:00"
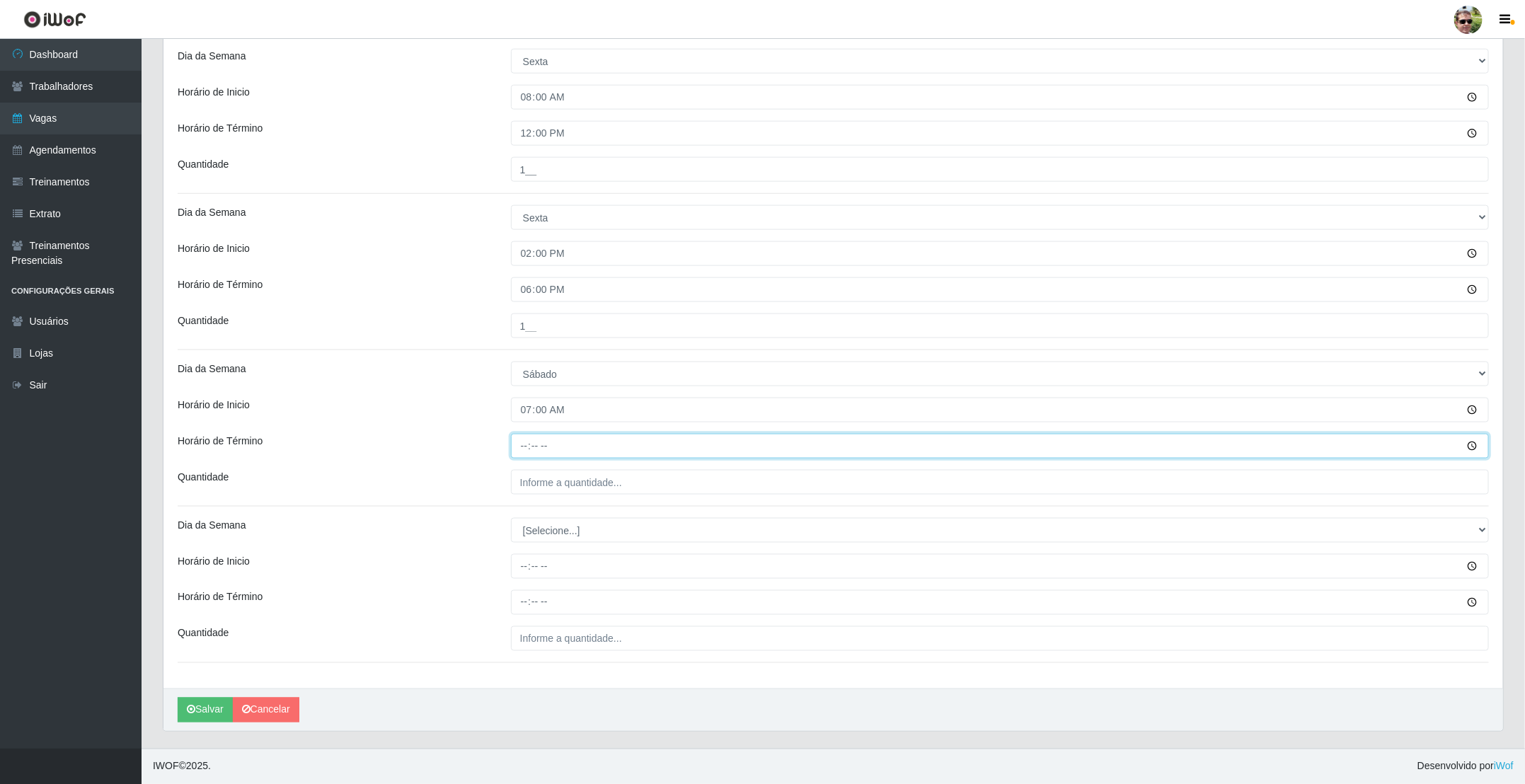
type input "12:00"
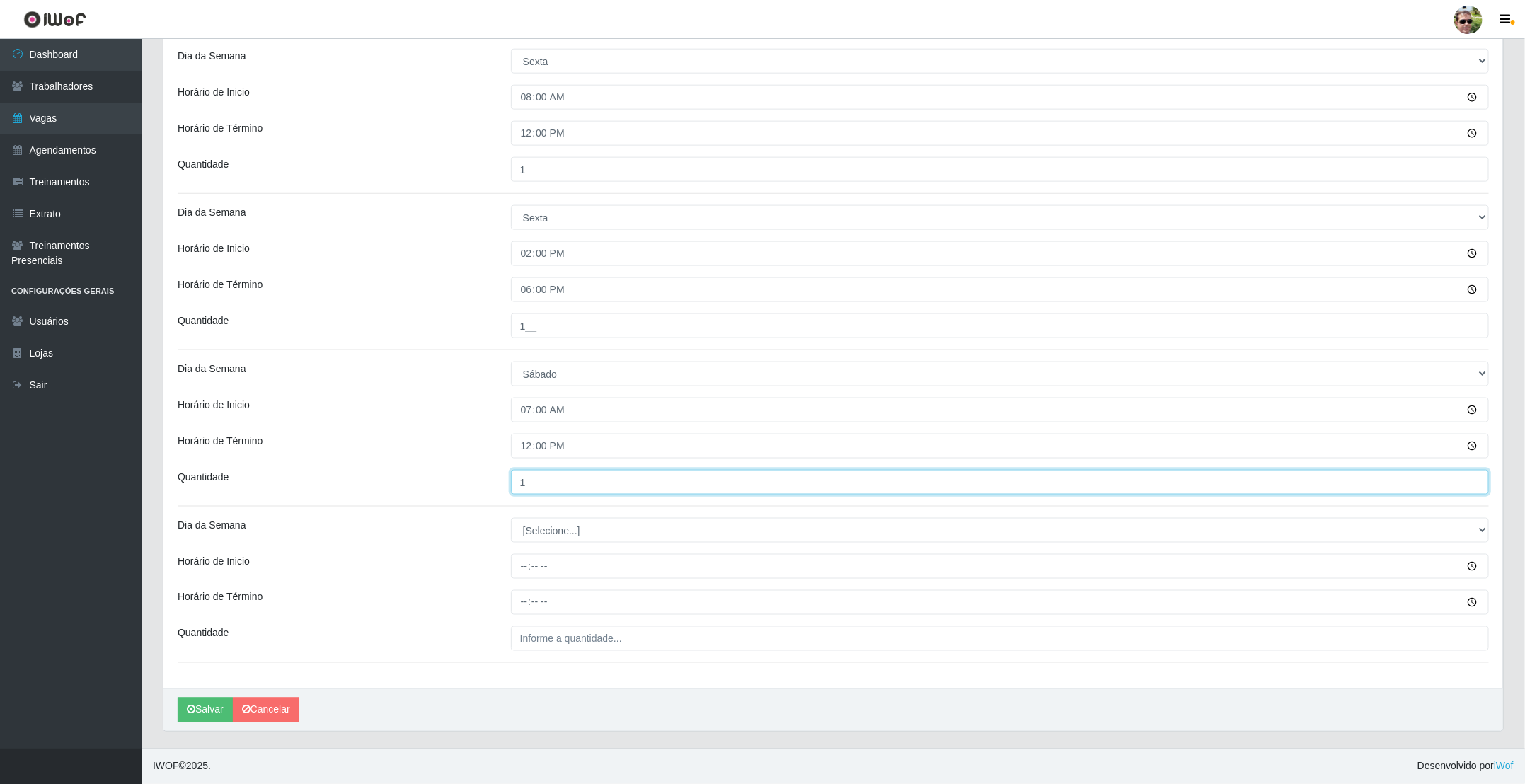
type input "1__"
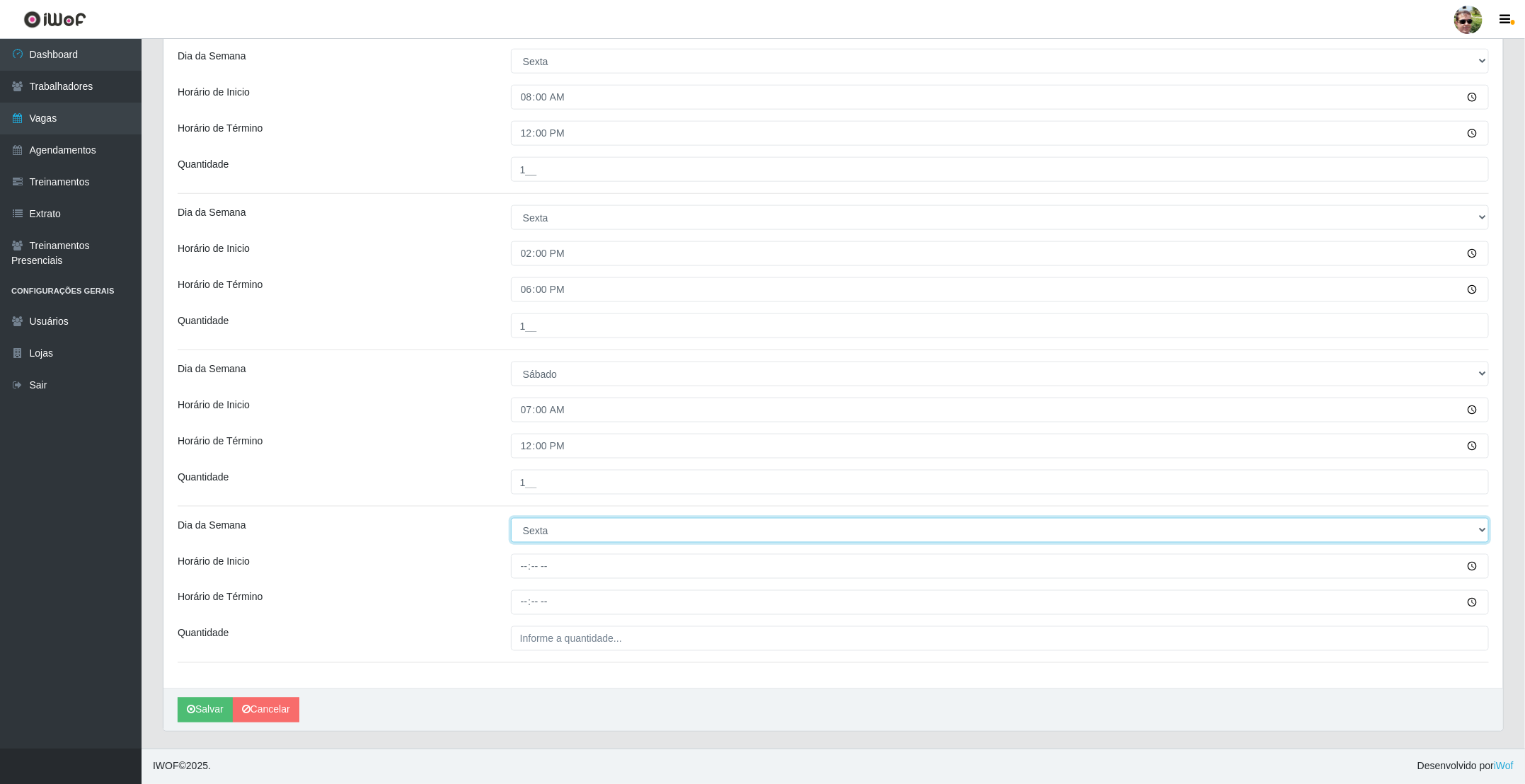
select select "6"
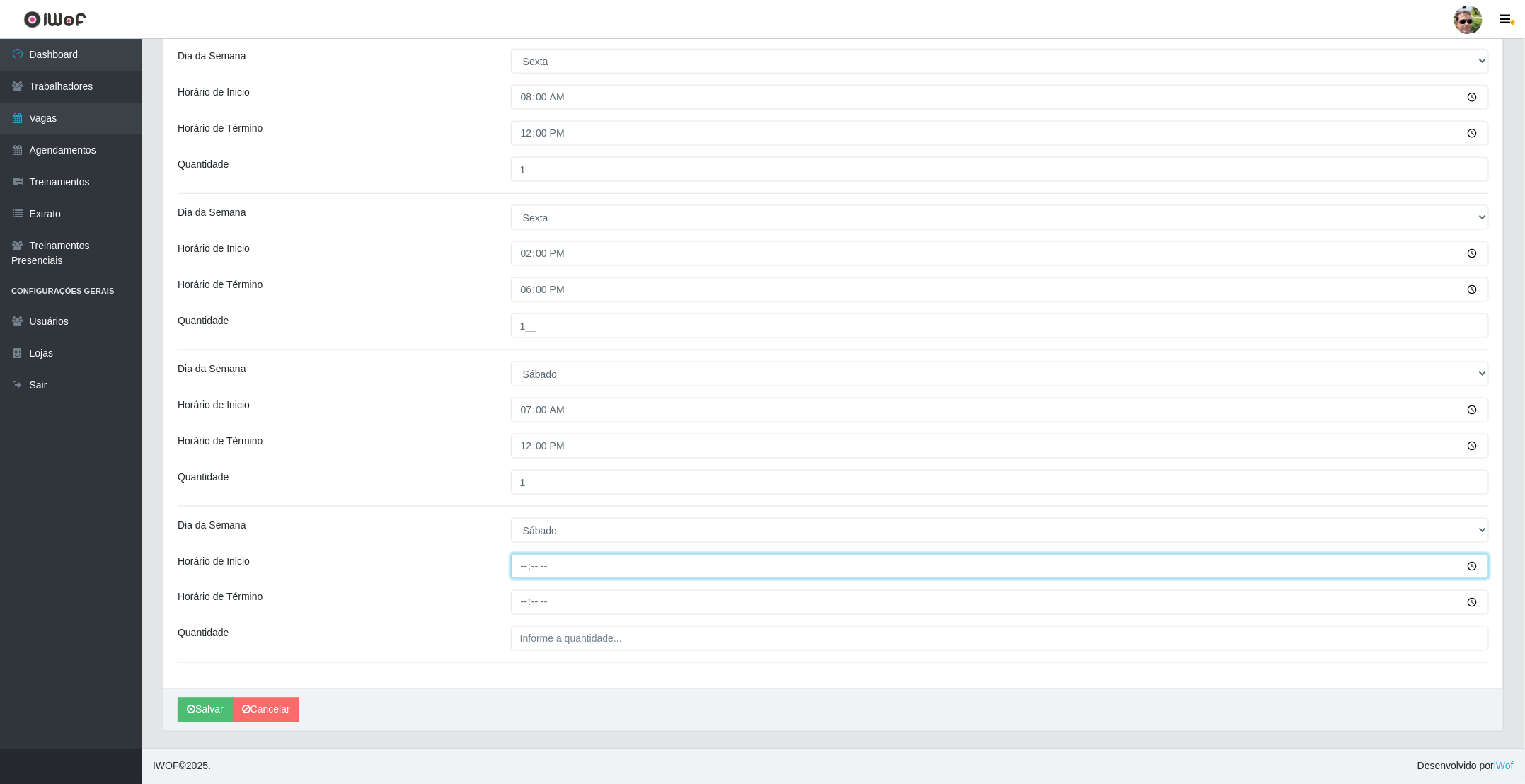
type input "14:00"
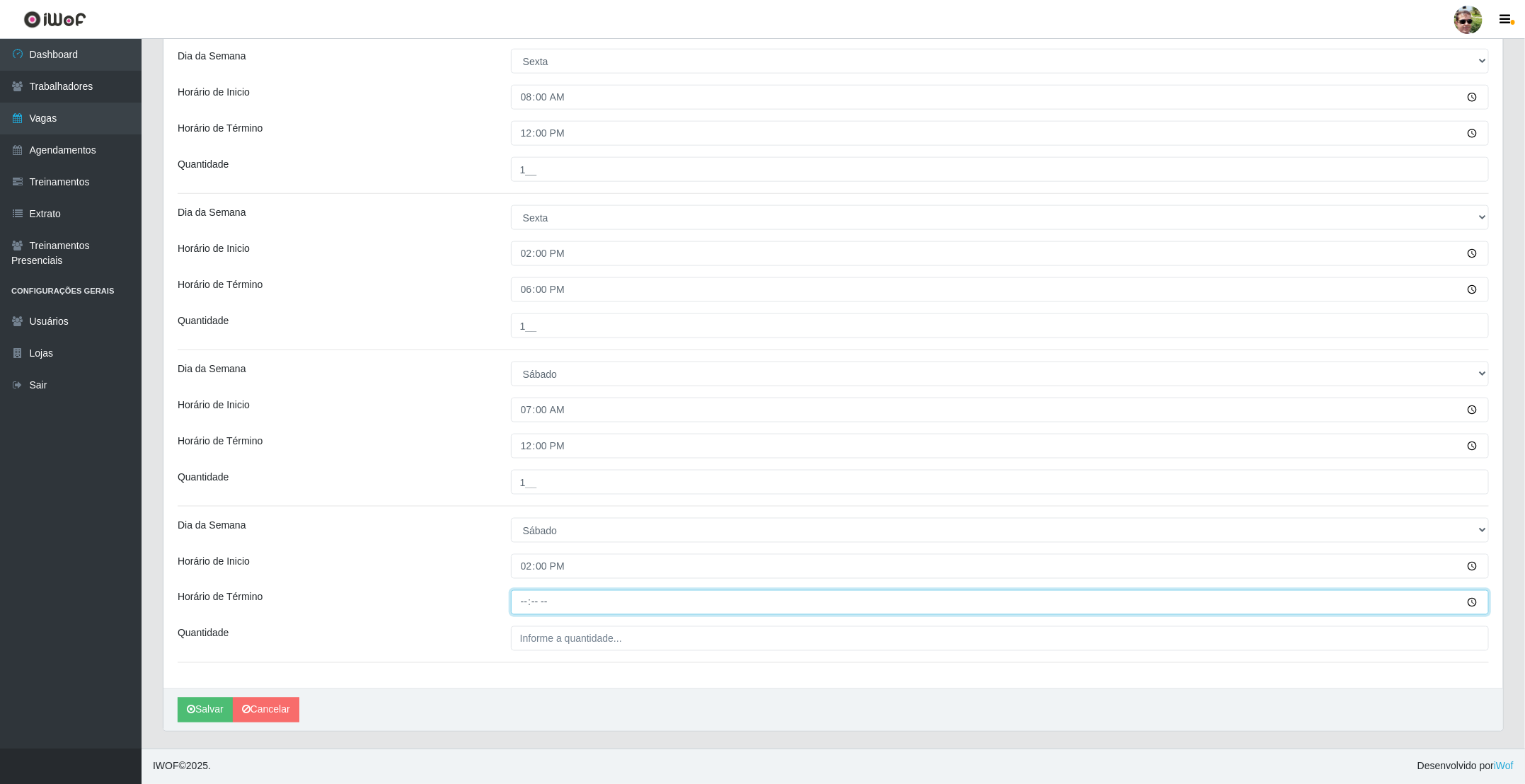
type input "18:00"
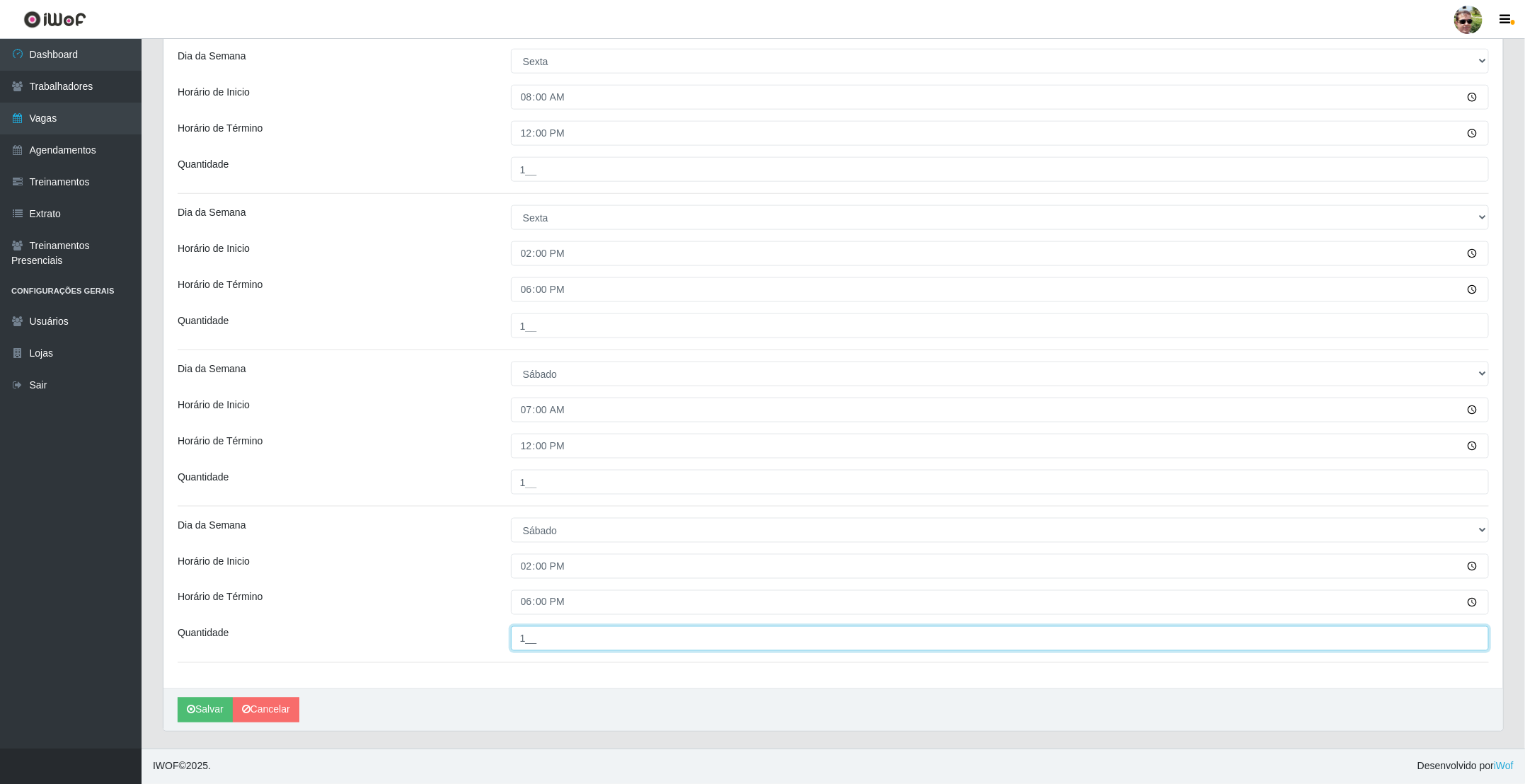
type input "1__"
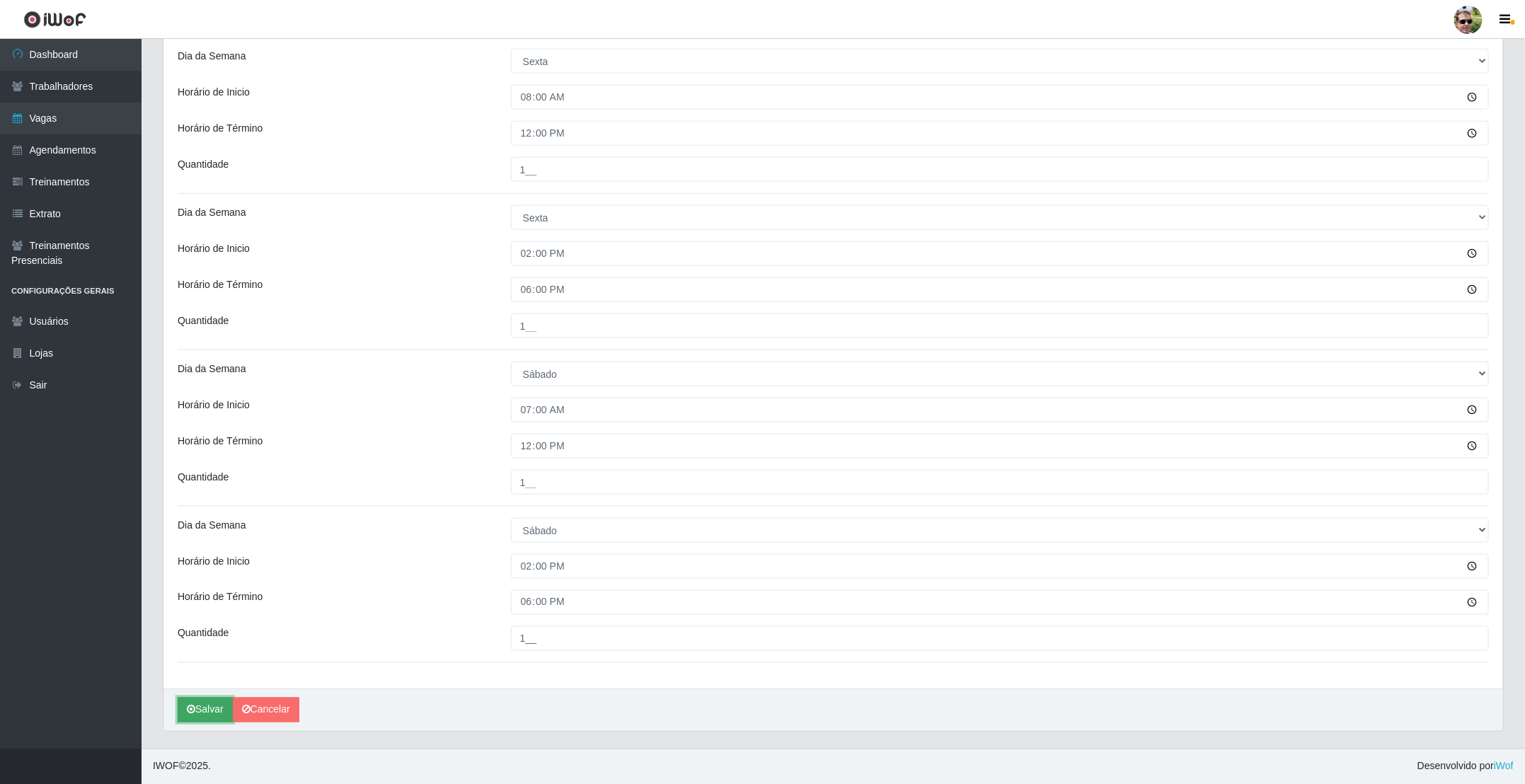
click at [203, 708] on button "Salvar" at bounding box center [205, 710] width 56 height 25
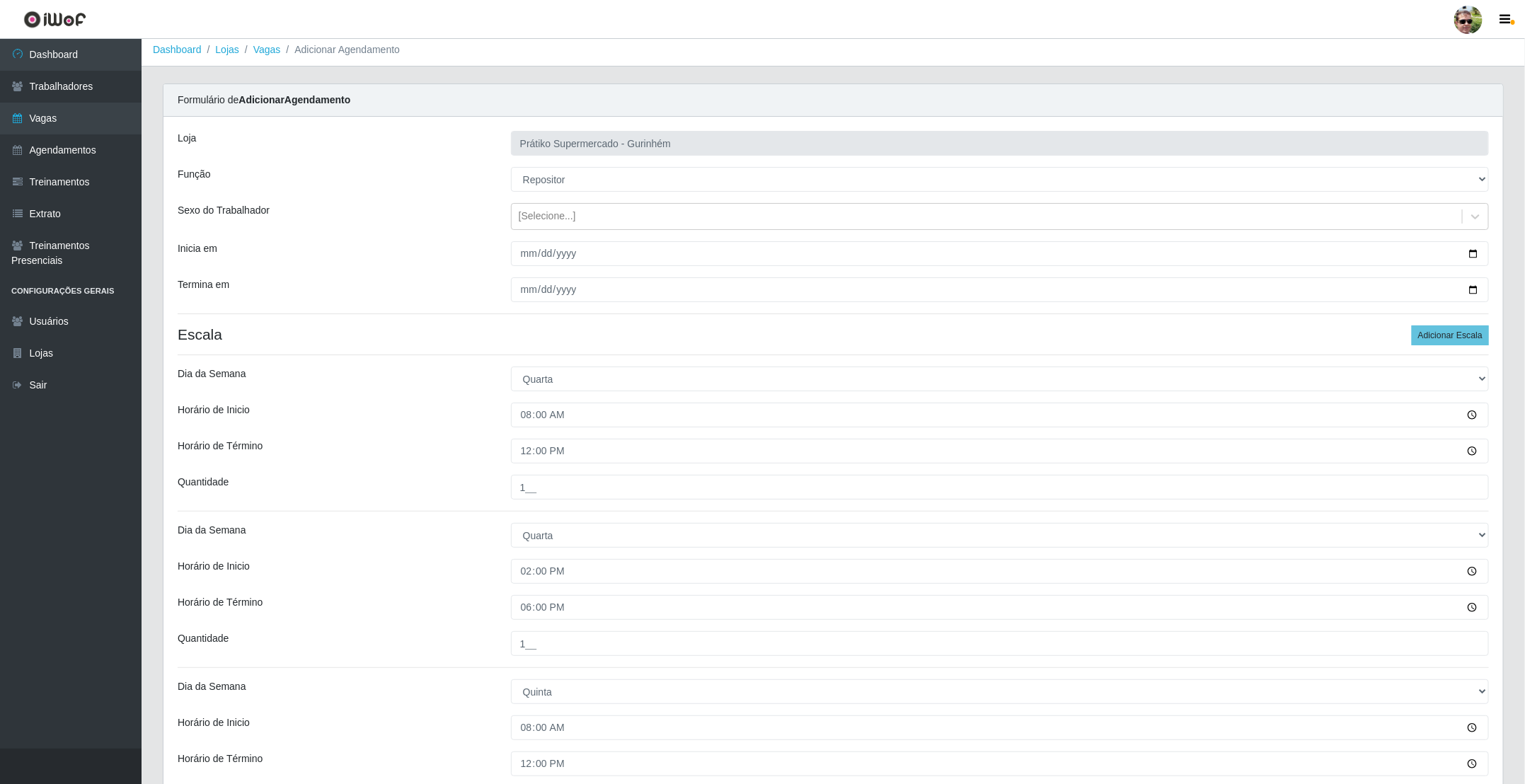
scroll to position [0, 0]
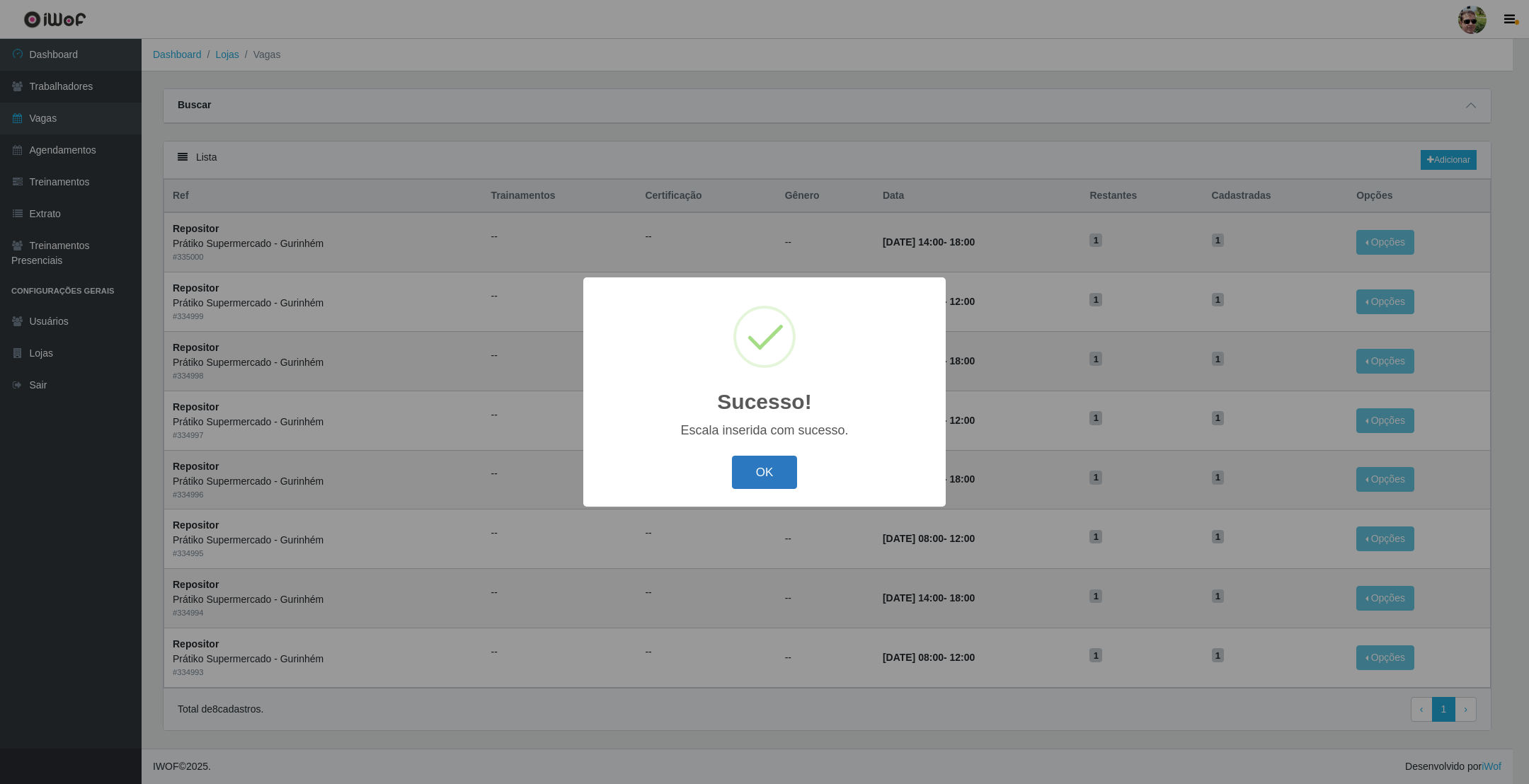
click at [759, 467] on button "OK" at bounding box center [764, 472] width 66 height 33
